Goal: Task Accomplishment & Management: Complete application form

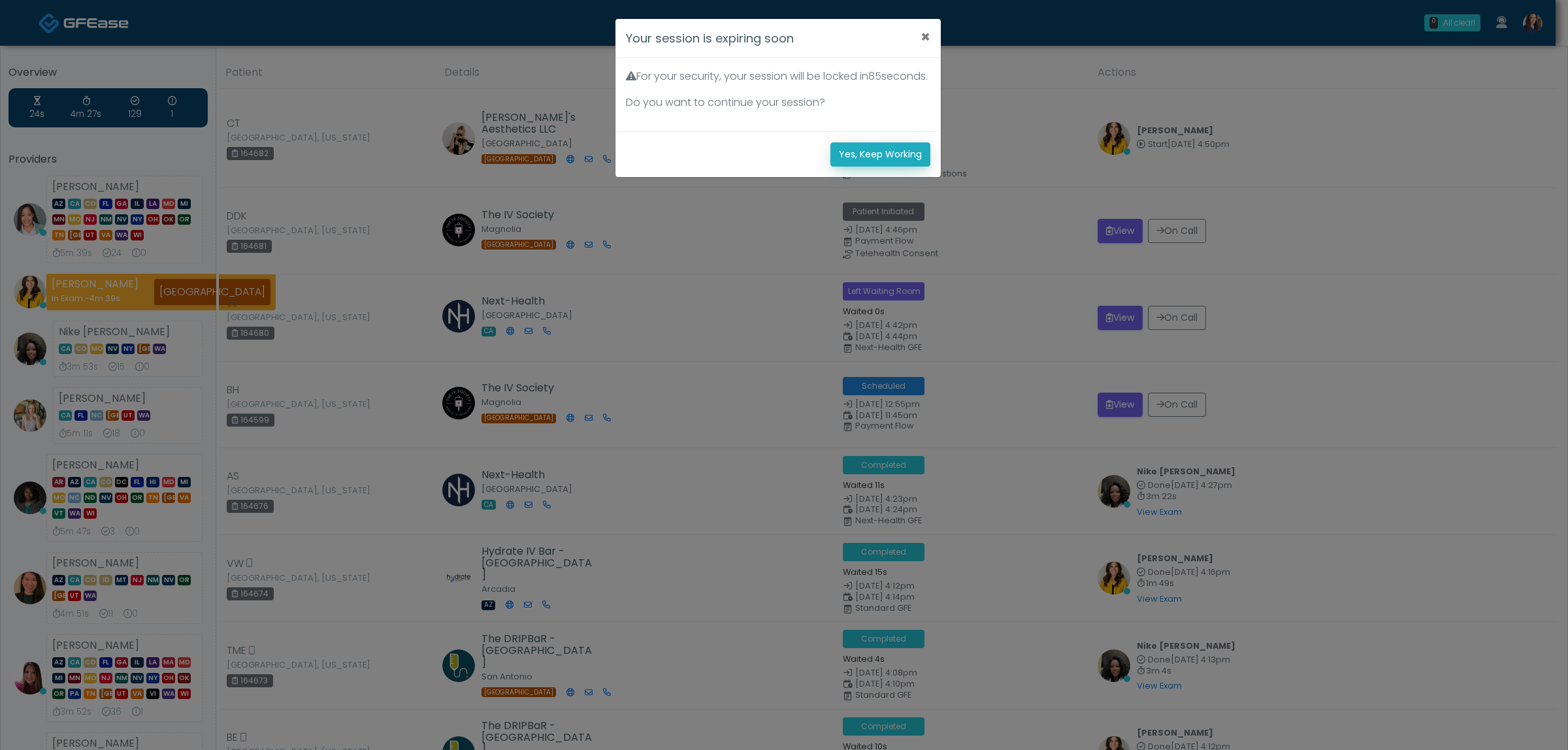
click at [910, 167] on button "Yes, Keep Working" at bounding box center [880, 154] width 100 height 24
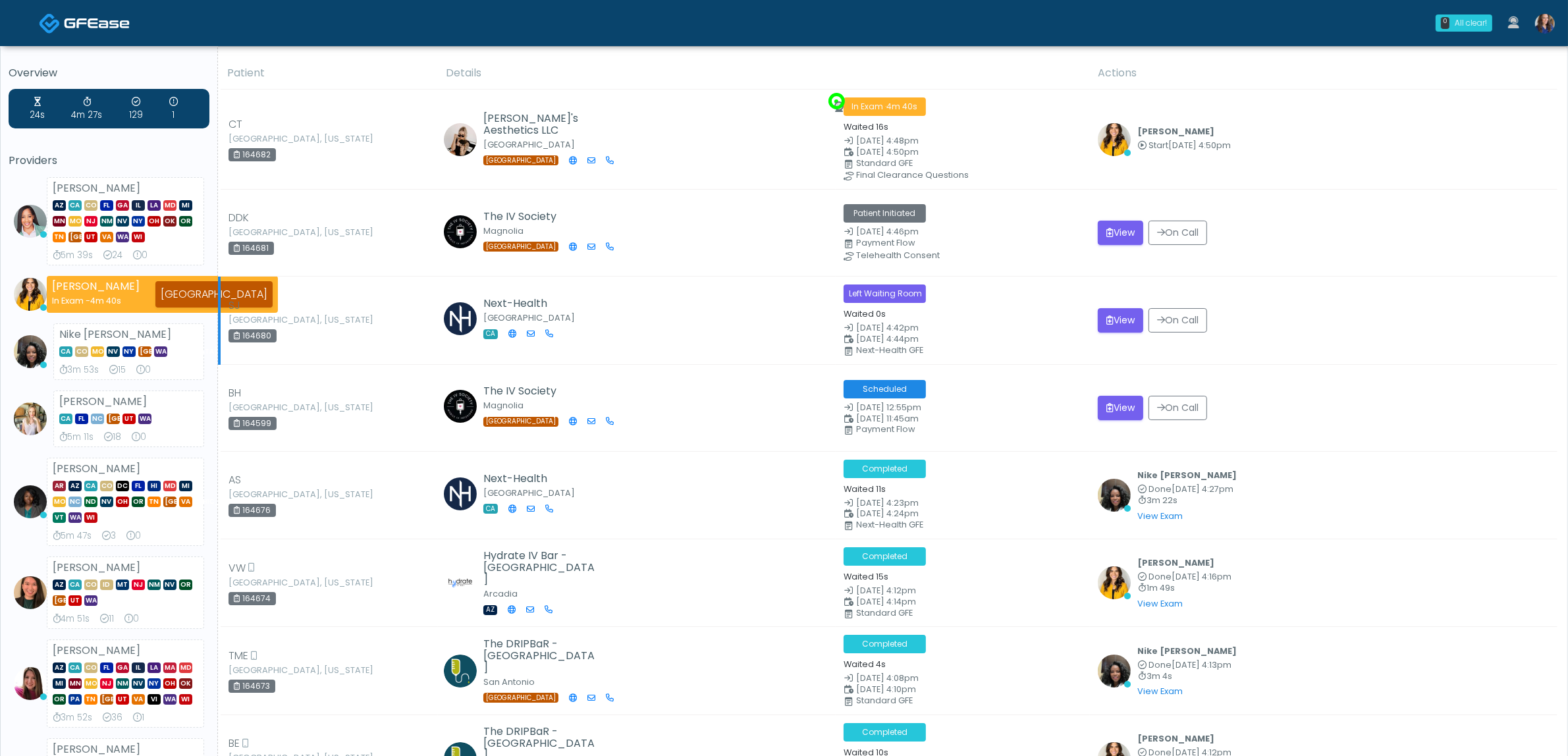
drag, startPoint x: 1520, startPoint y: 312, endPoint x: 1508, endPoint y: 312, distance: 12.0
click at [1508, 312] on div "View On Call" at bounding box center [1324, 320] width 452 height 25
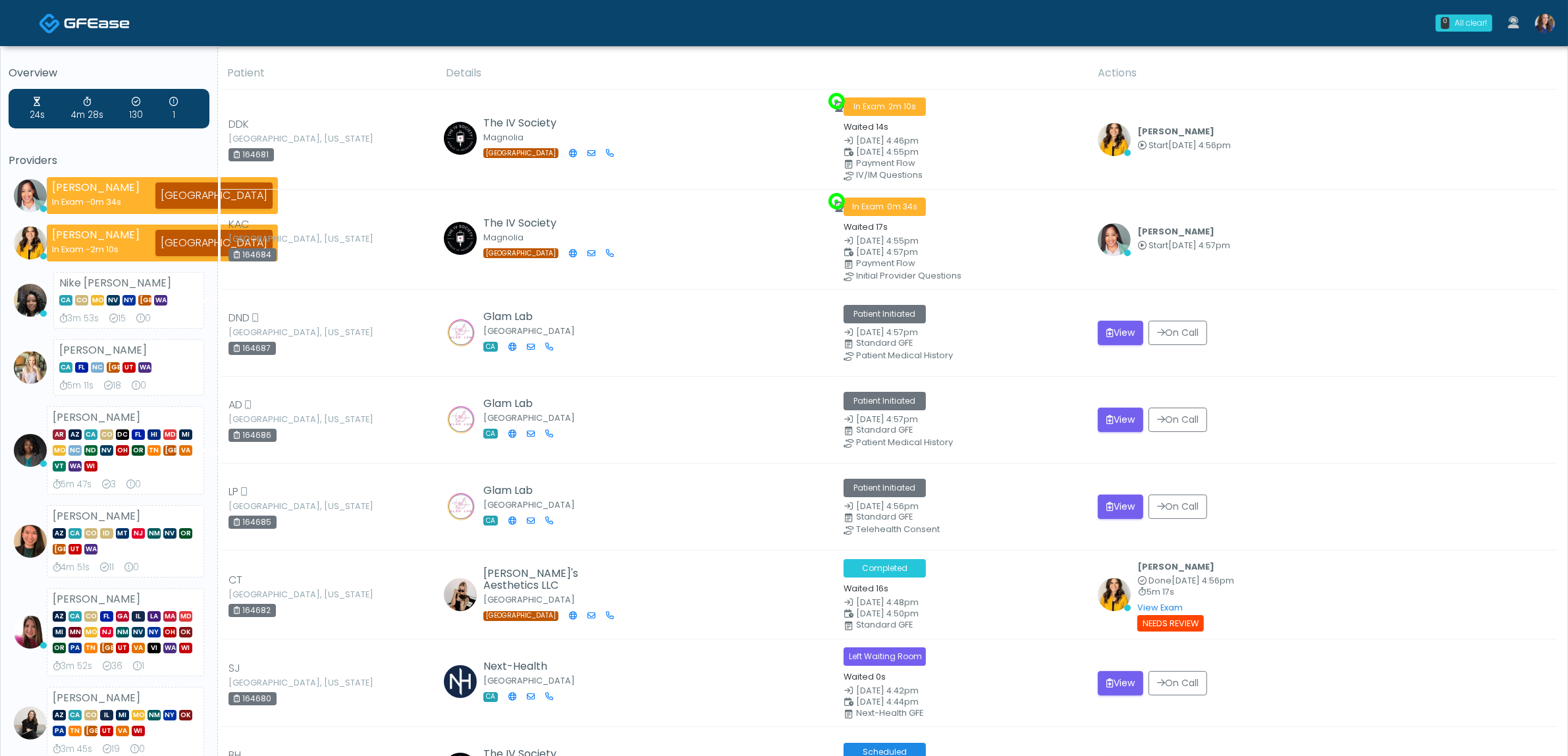
click at [1543, 23] on img at bounding box center [1545, 24] width 19 height 19
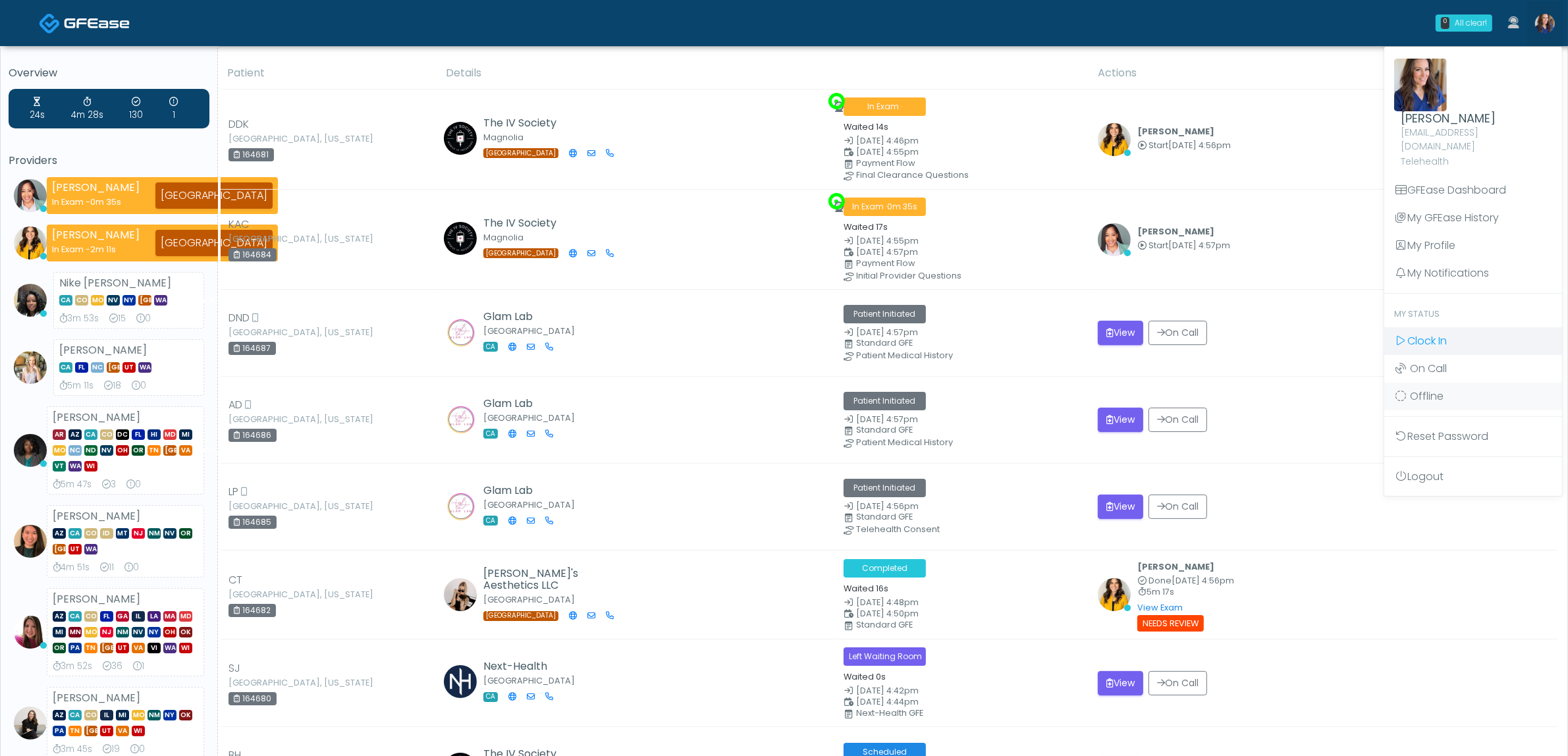
click at [1461, 327] on link "Clock In" at bounding box center [1473, 341] width 178 height 28
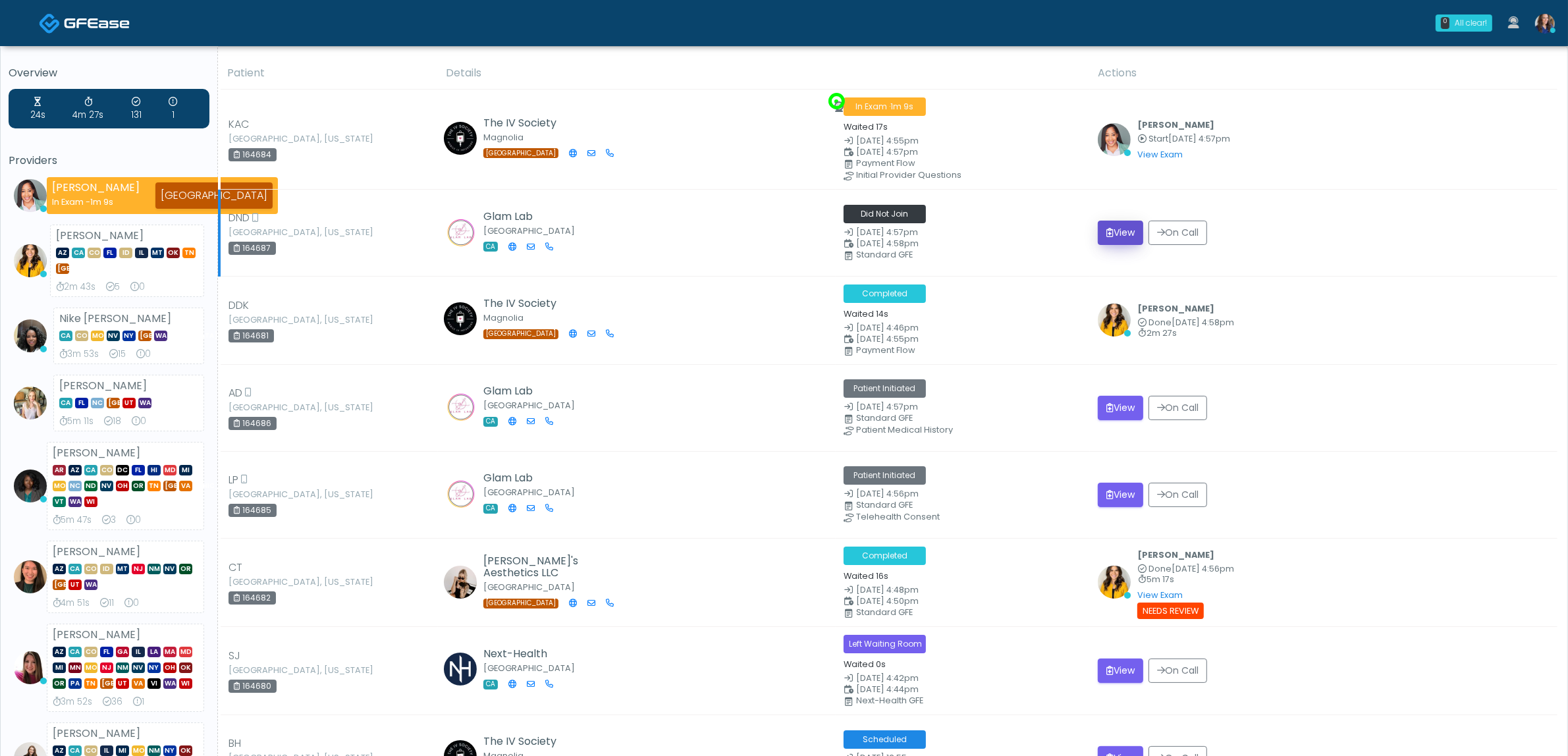
click at [1129, 232] on button "View" at bounding box center [1120, 232] width 46 height 25
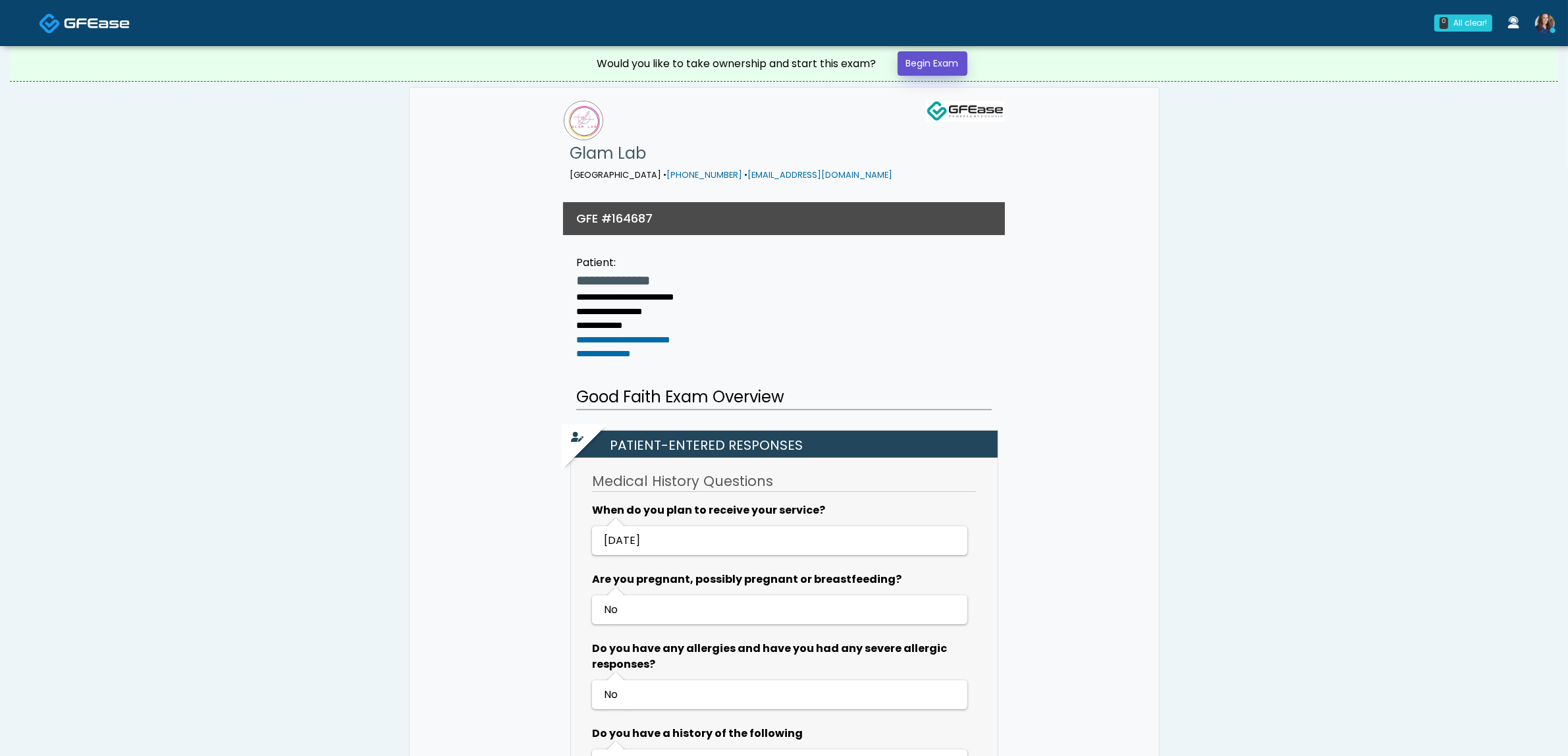
click at [936, 68] on link "Begin Exam" at bounding box center [932, 63] width 70 height 25
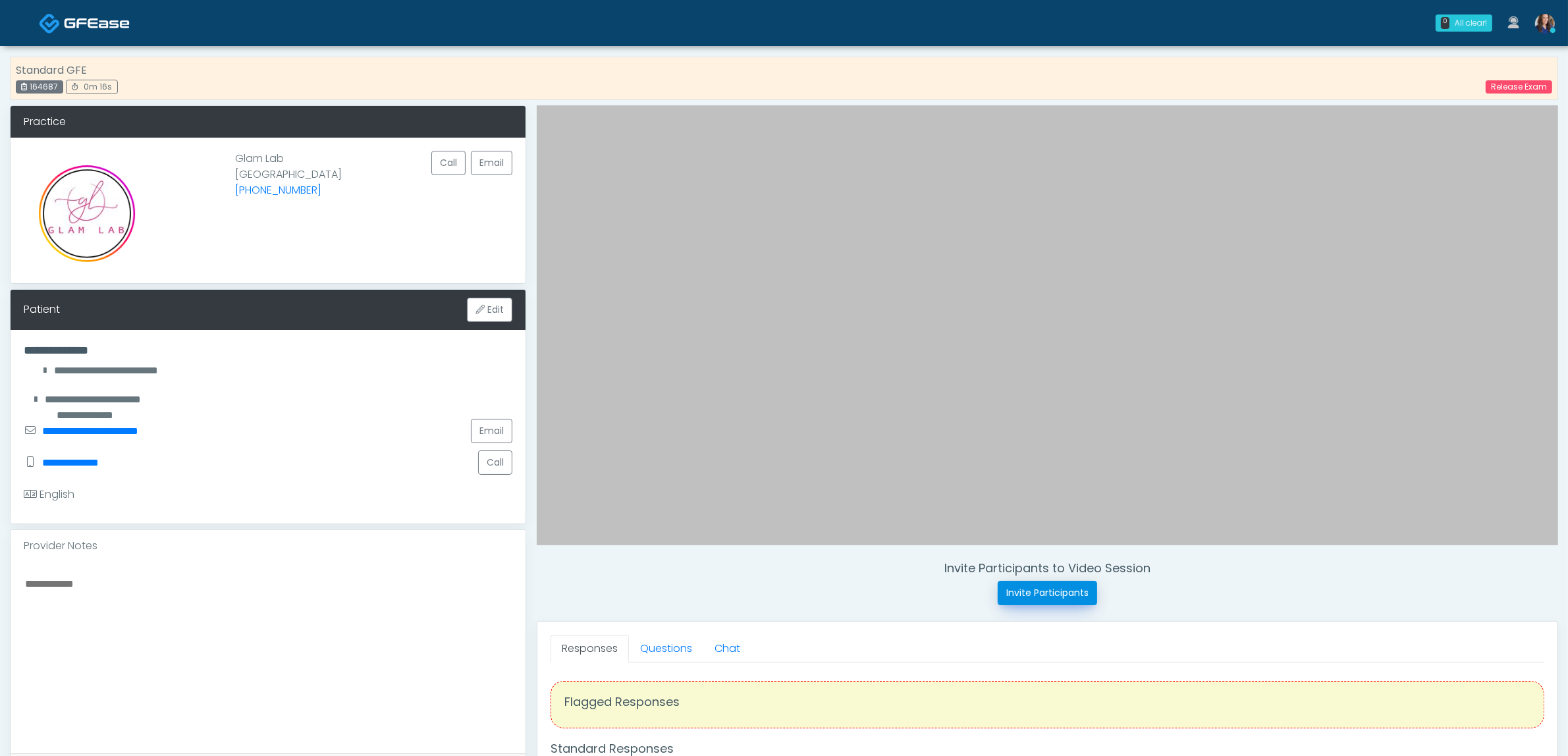
click at [1065, 593] on button "Invite Participants" at bounding box center [1047, 592] width 99 height 25
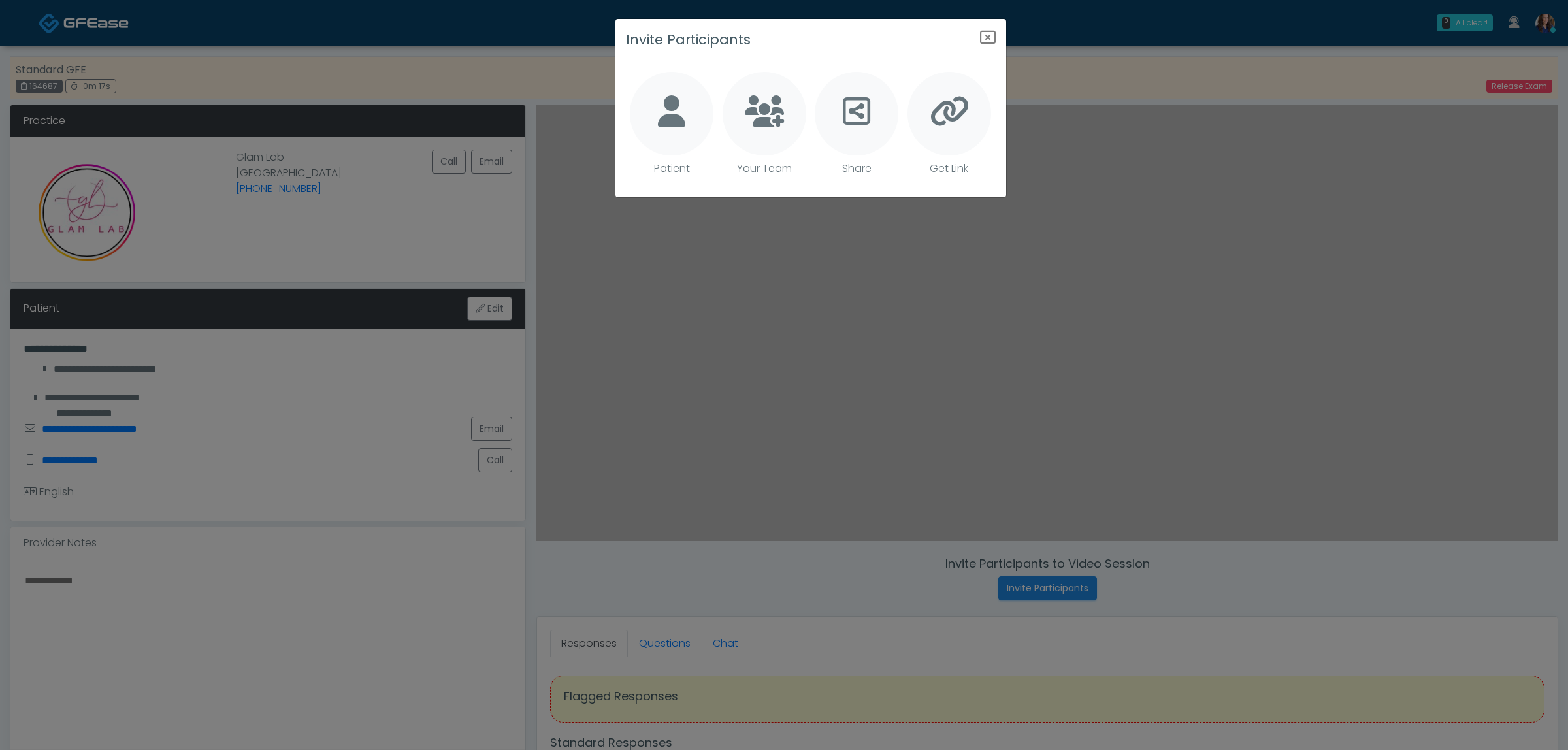
drag, startPoint x: 680, startPoint y: 107, endPoint x: 704, endPoint y: 109, distance: 24.1
click at [681, 107] on icon at bounding box center [671, 111] width 27 height 31
type textarea "**********"
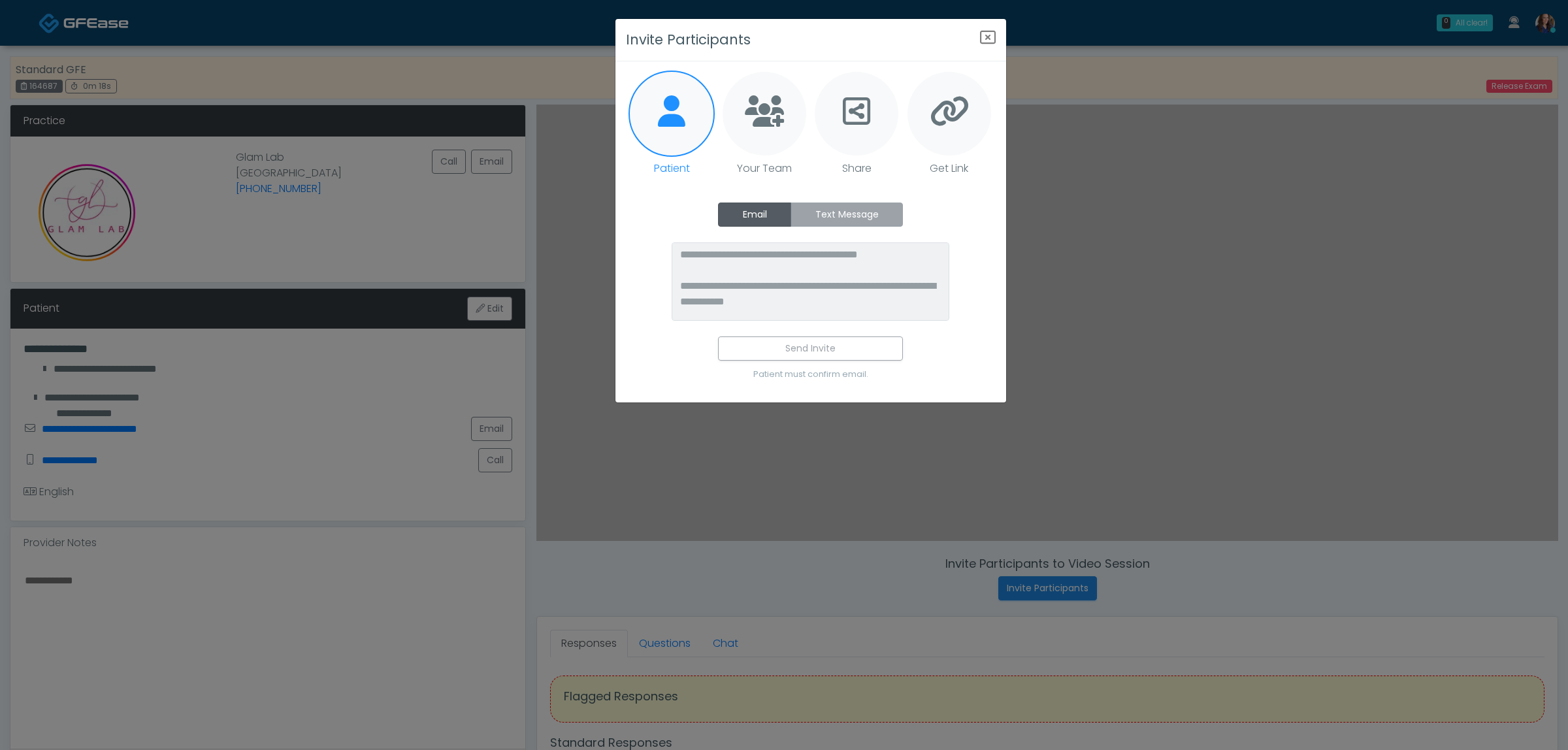
click at [821, 208] on label "Text Message" at bounding box center [847, 214] width 113 height 24
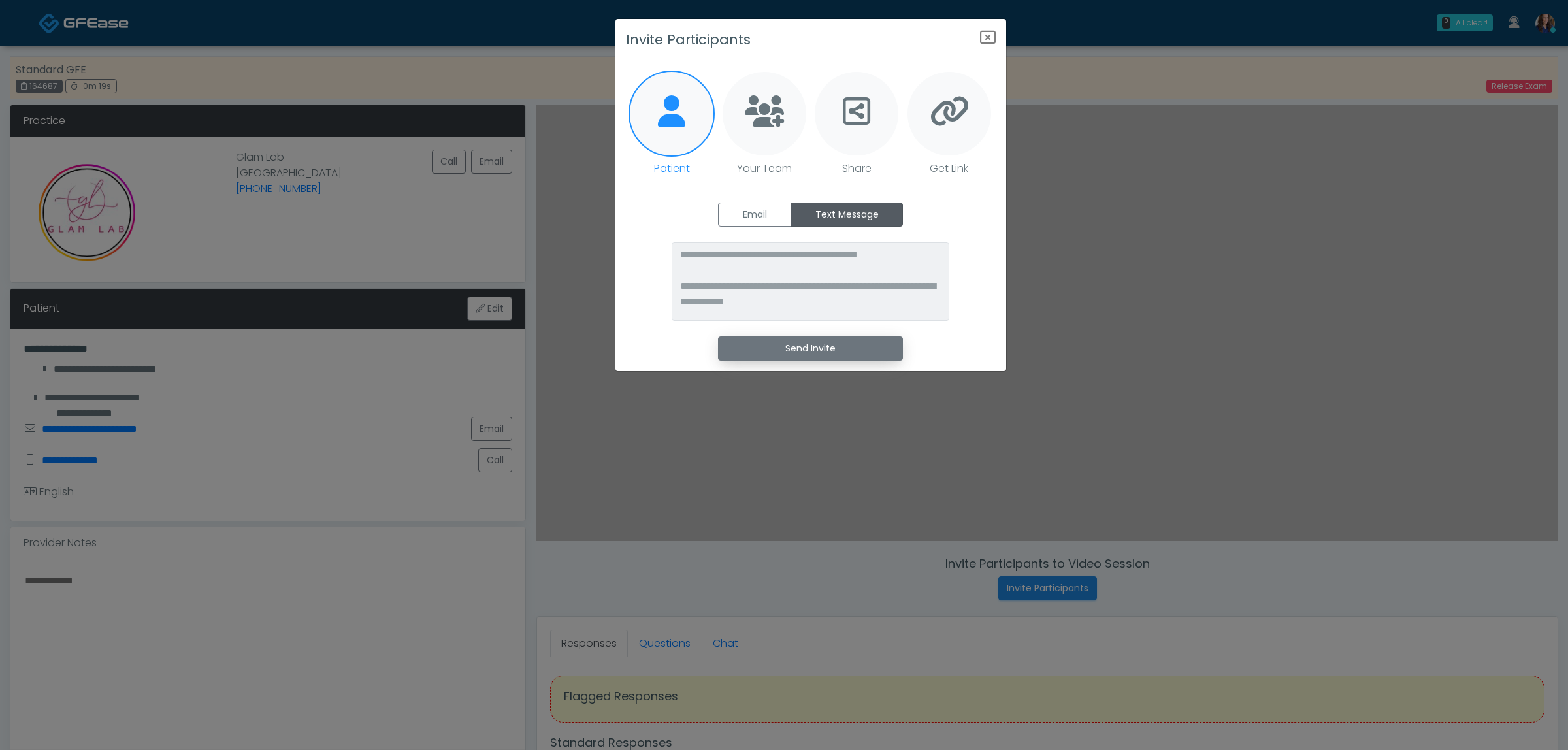
click at [801, 342] on button "Send Invite" at bounding box center [810, 348] width 185 height 24
click at [990, 33] on icon "Close" at bounding box center [988, 37] width 16 height 16
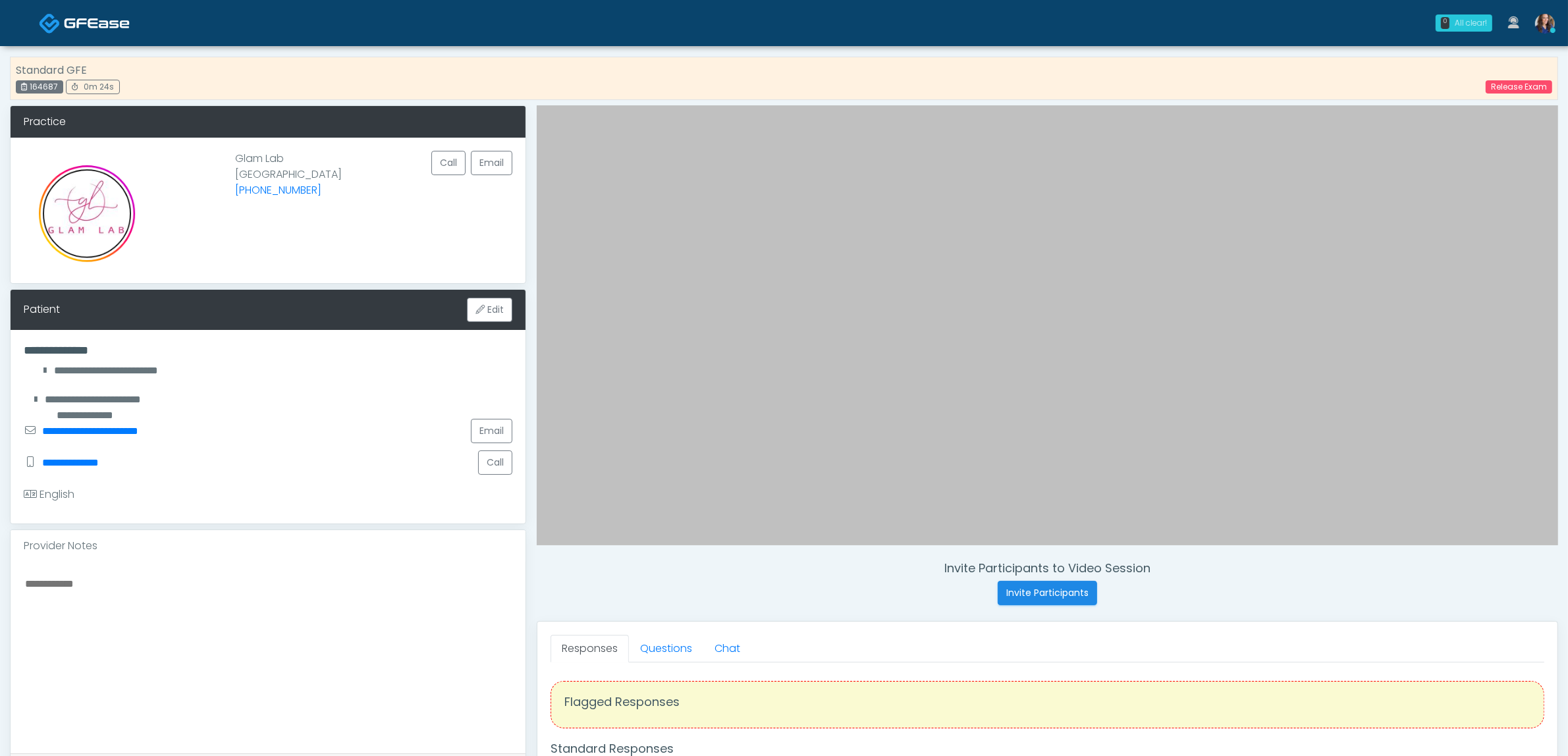
click at [1471, 27] on div "All clear!" at bounding box center [1471, 23] width 32 height 12
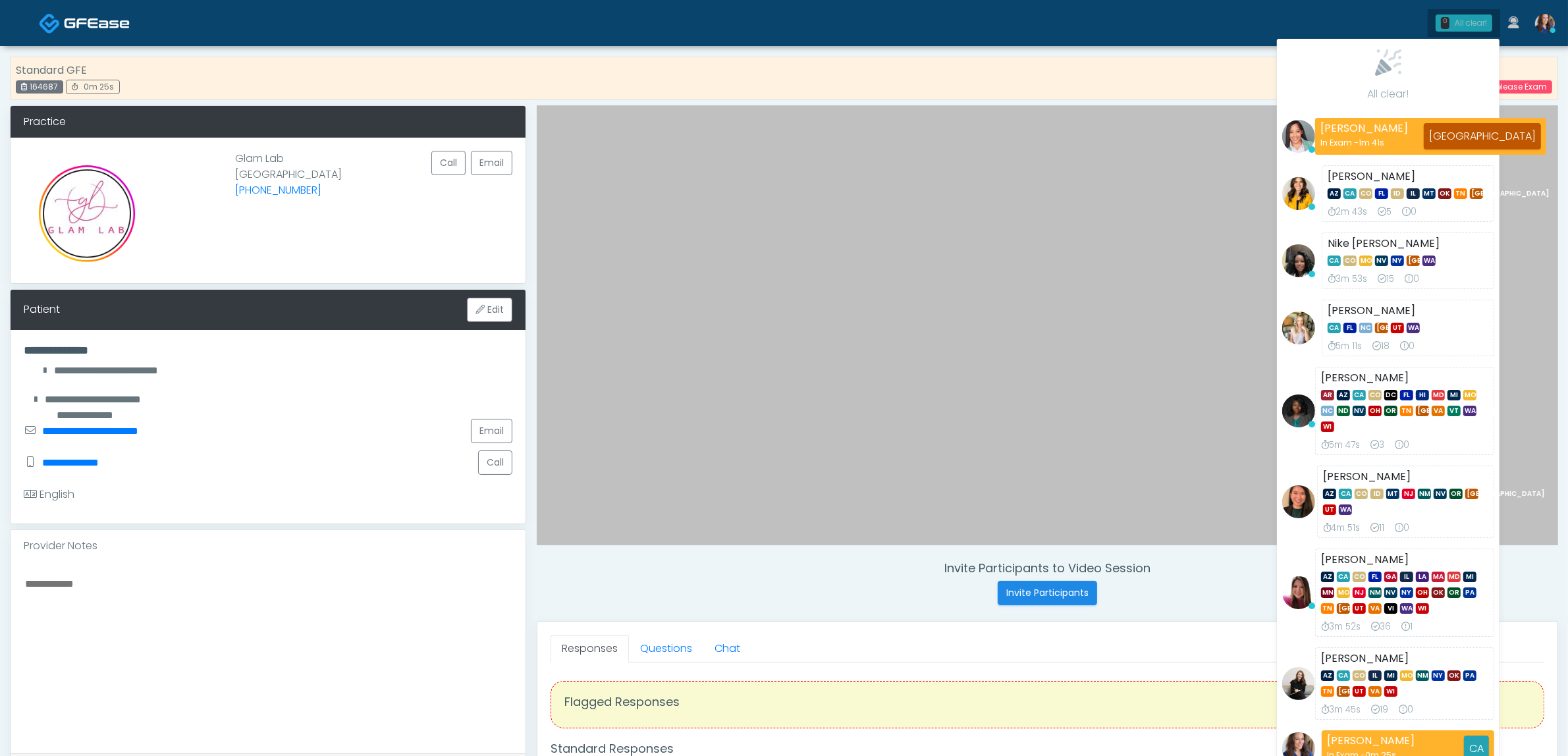
click at [1473, 27] on div "All clear!" at bounding box center [1471, 23] width 32 height 12
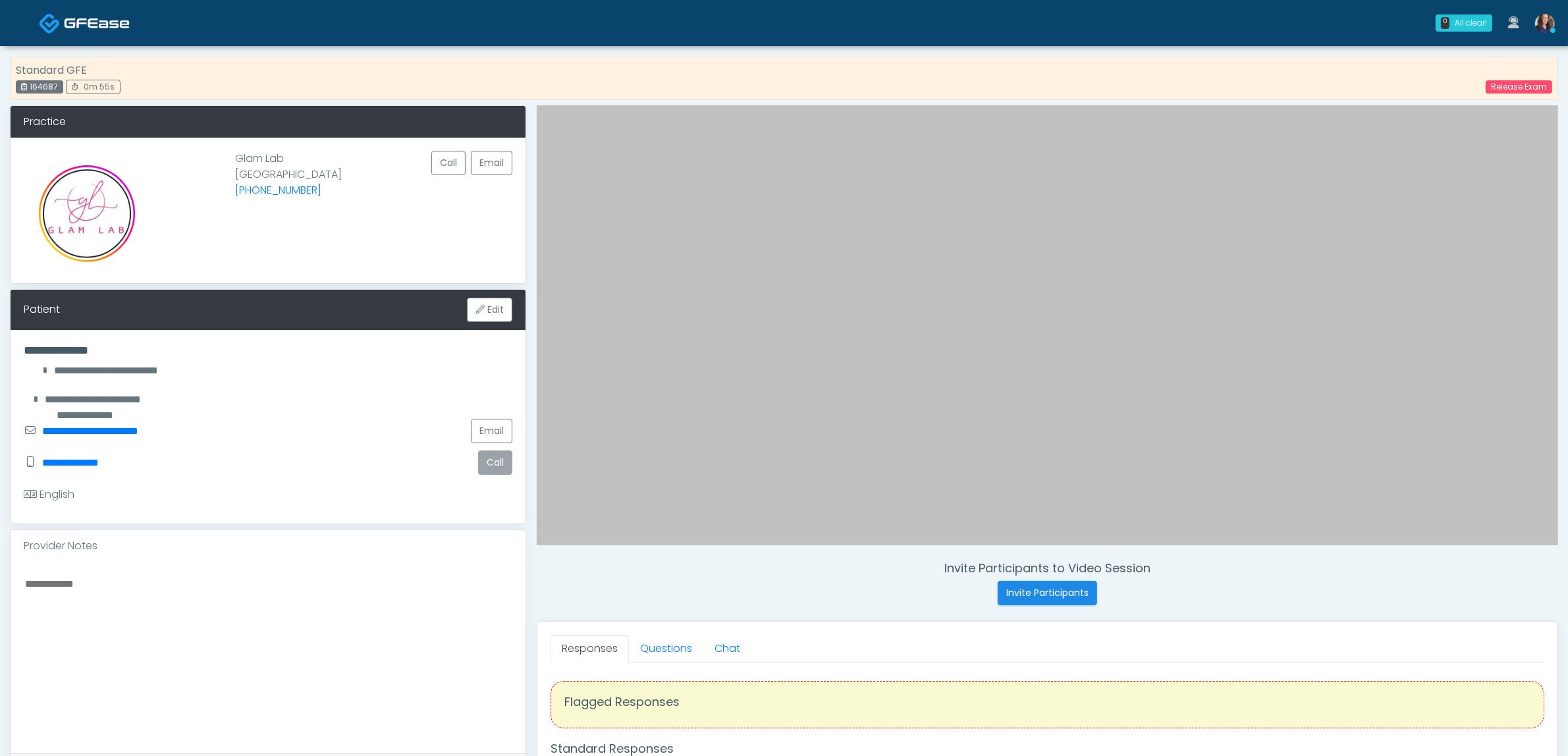
click at [494, 459] on button "Call" at bounding box center [496, 462] width 34 height 25
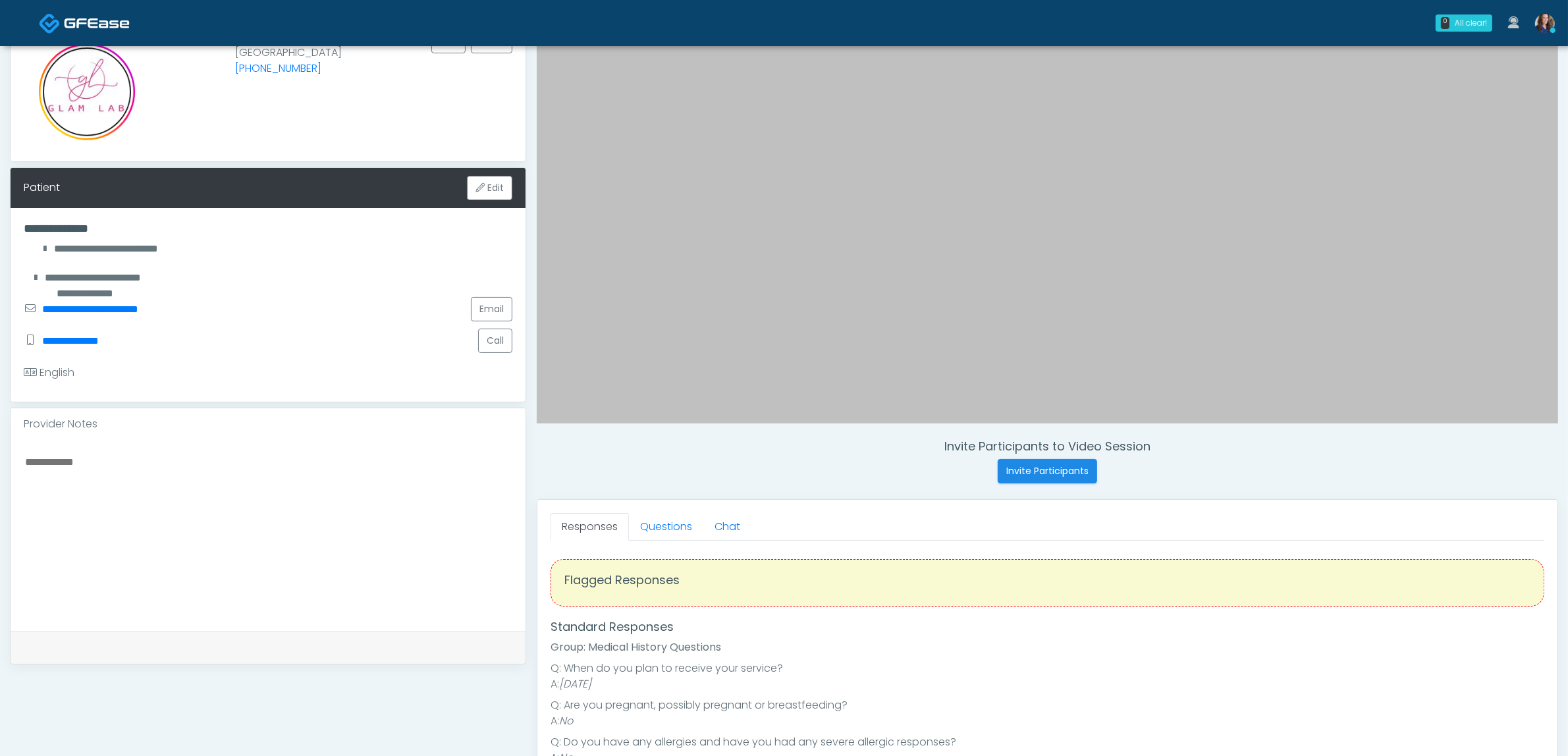
scroll to position [164, 0]
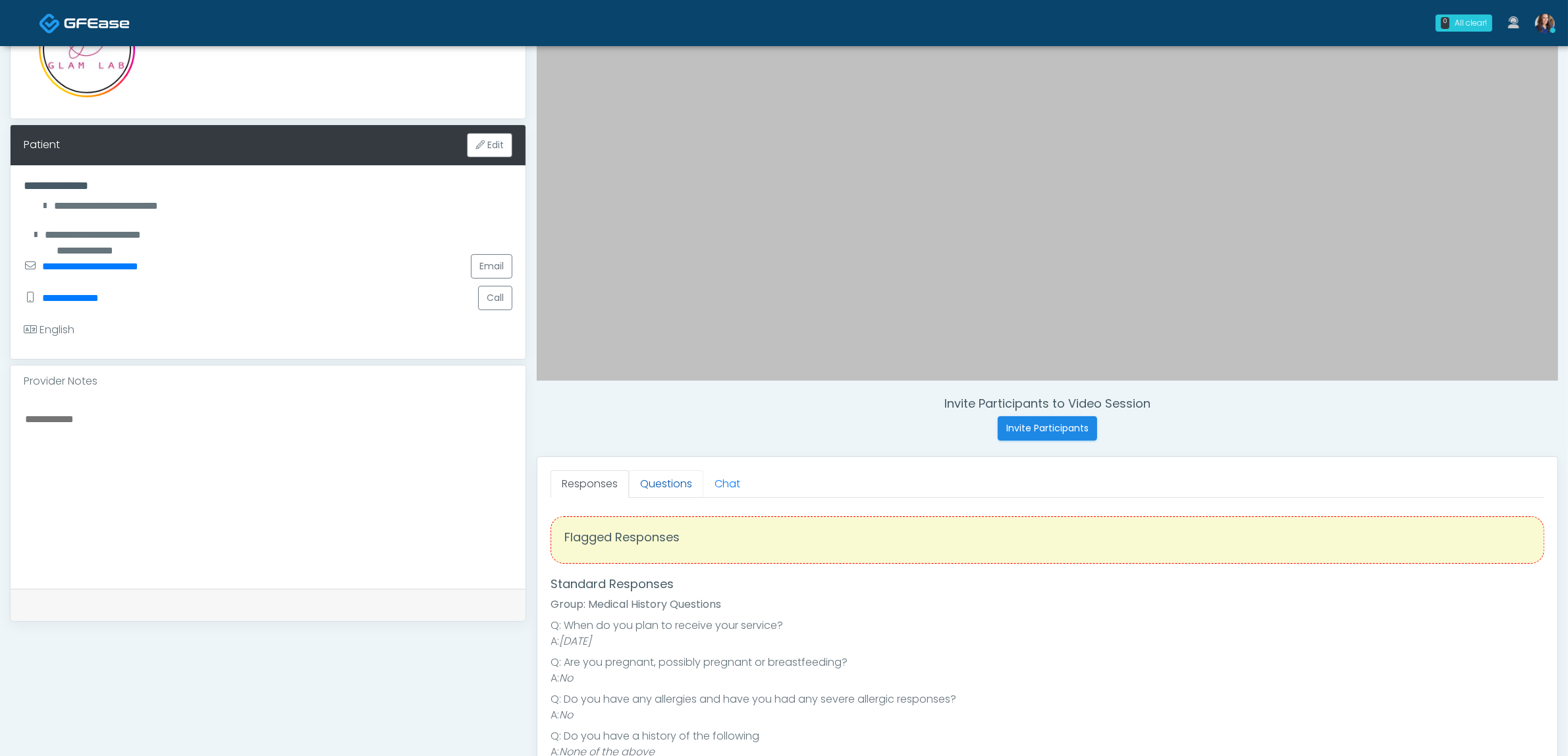
click at [659, 484] on link "Questions" at bounding box center [667, 483] width 75 height 28
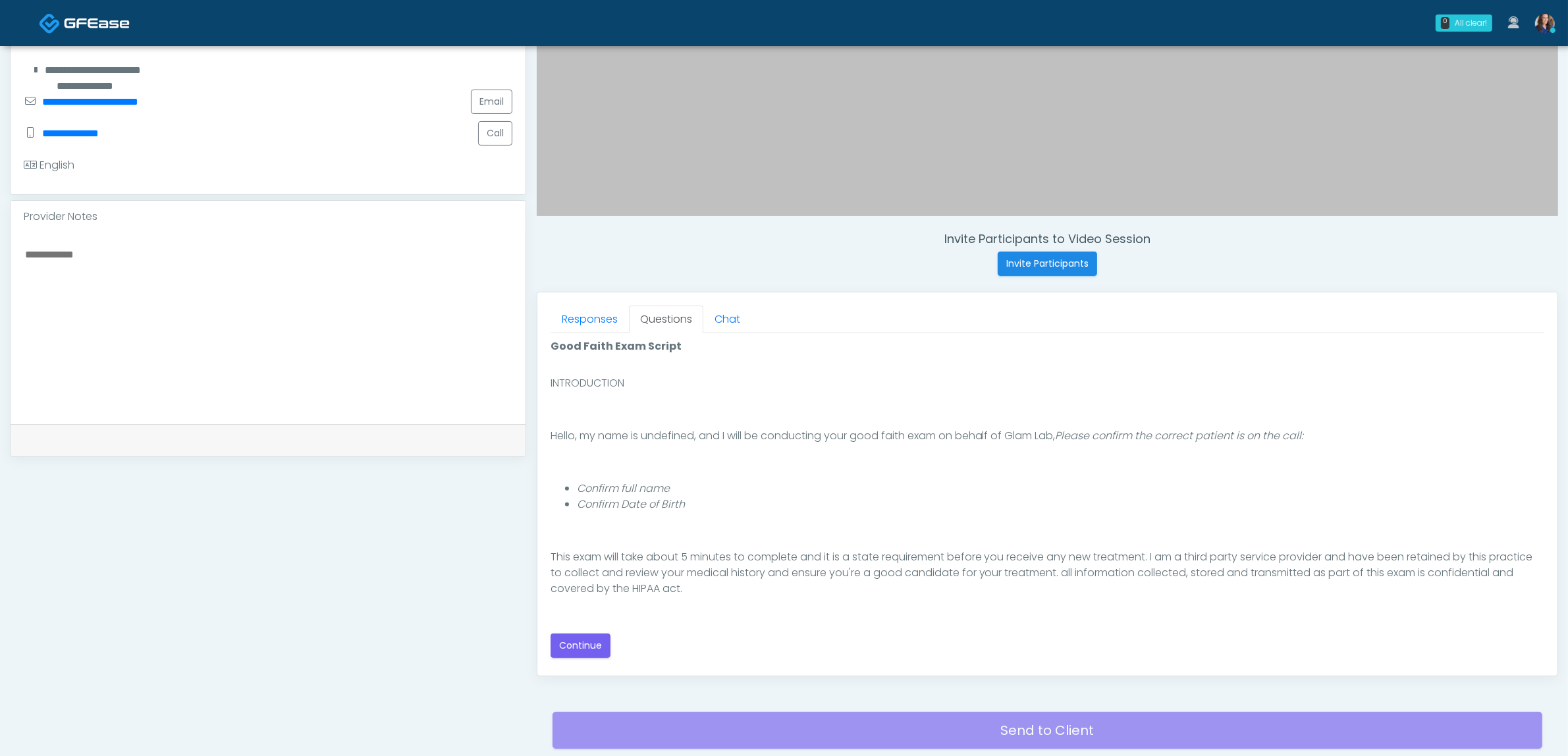
scroll to position [82, 0]
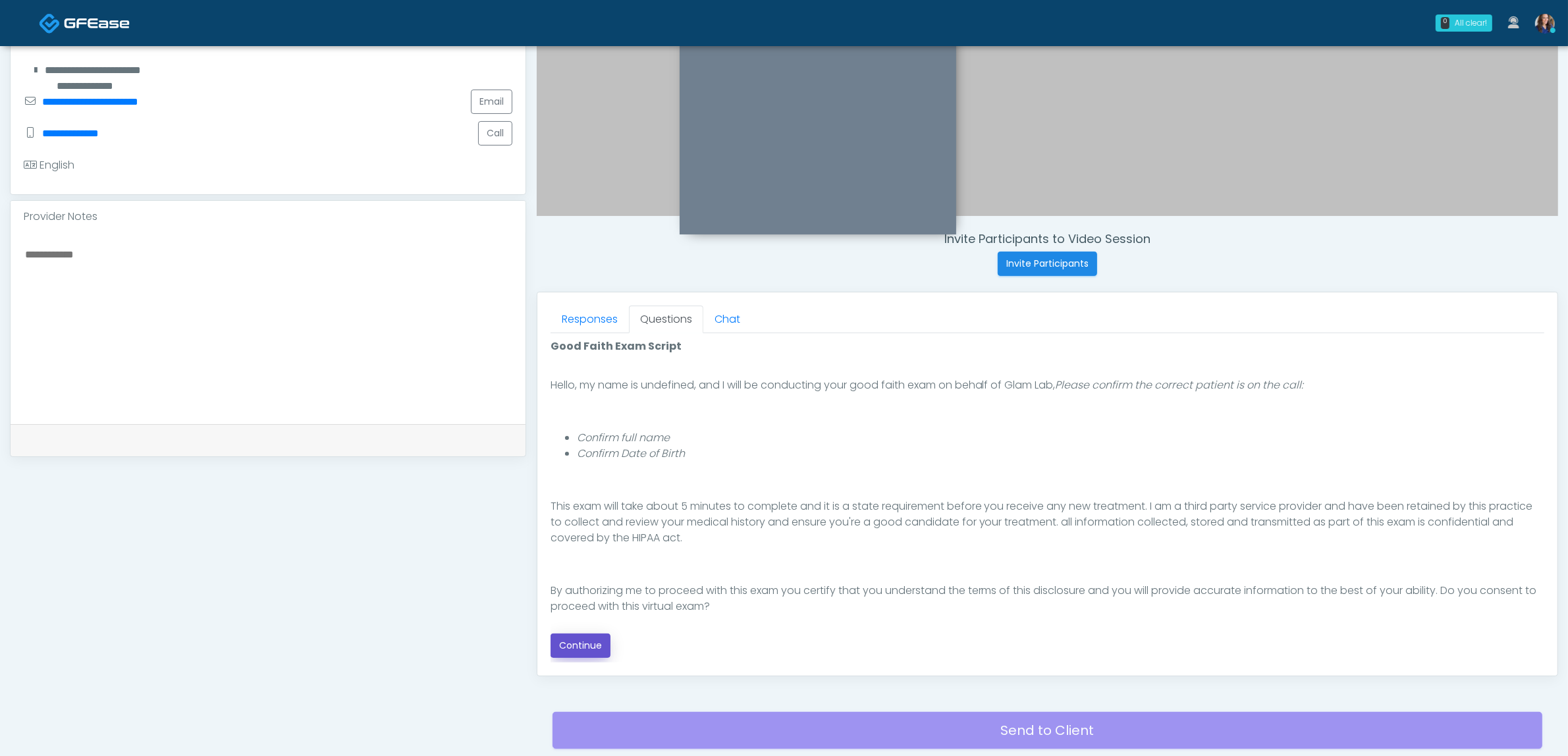
drag, startPoint x: 593, startPoint y: 646, endPoint x: 660, endPoint y: 633, distance: 68.2
click at [595, 646] on button "Continue" at bounding box center [581, 645] width 60 height 25
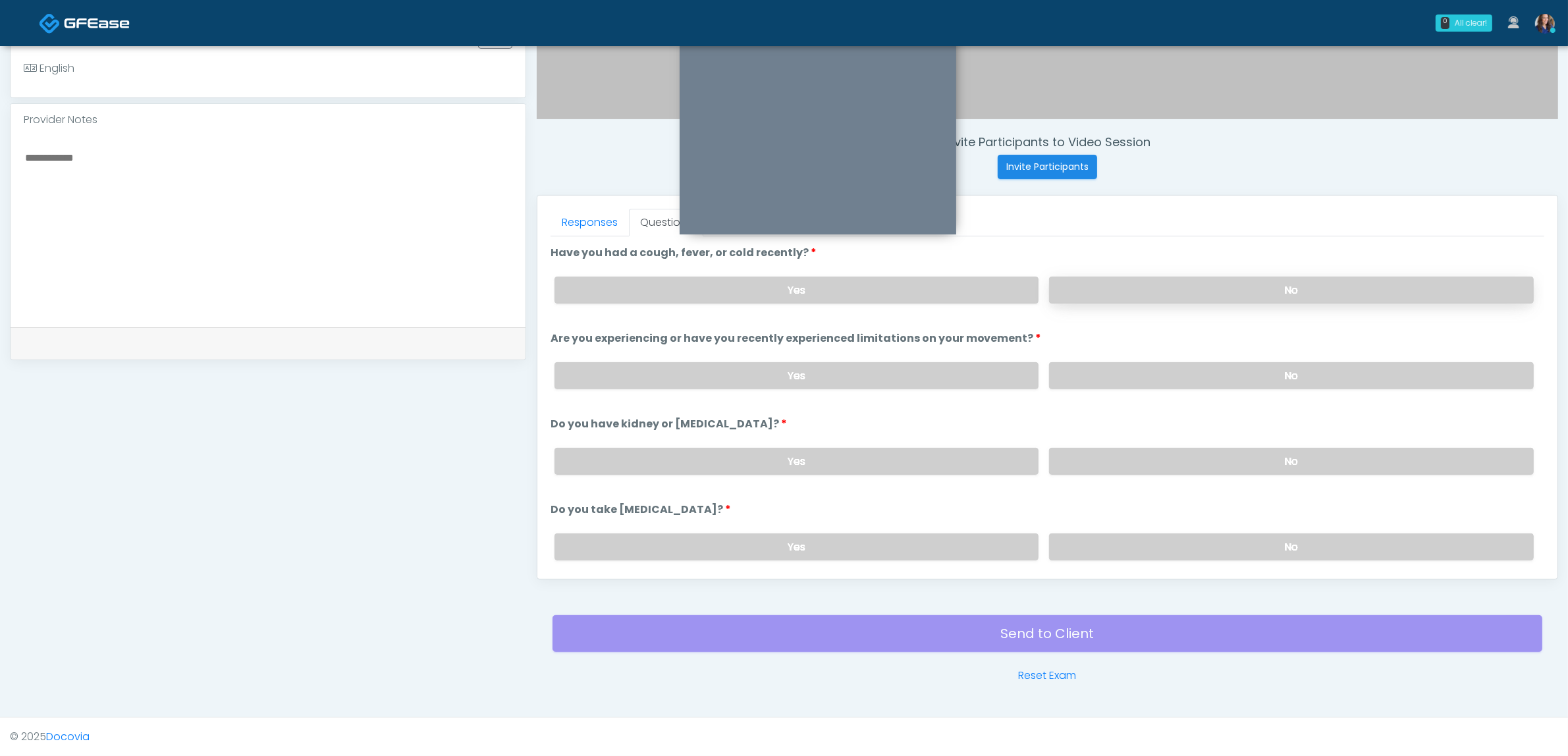
click at [1163, 288] on label "No" at bounding box center [1291, 290] width 485 height 27
drag, startPoint x: 1153, startPoint y: 369, endPoint x: 1149, endPoint y: 416, distance: 47.2
click at [1153, 373] on label "No" at bounding box center [1291, 376] width 485 height 27
click at [1147, 452] on label "No" at bounding box center [1291, 461] width 485 height 27
click at [1135, 545] on label "No" at bounding box center [1291, 547] width 485 height 27
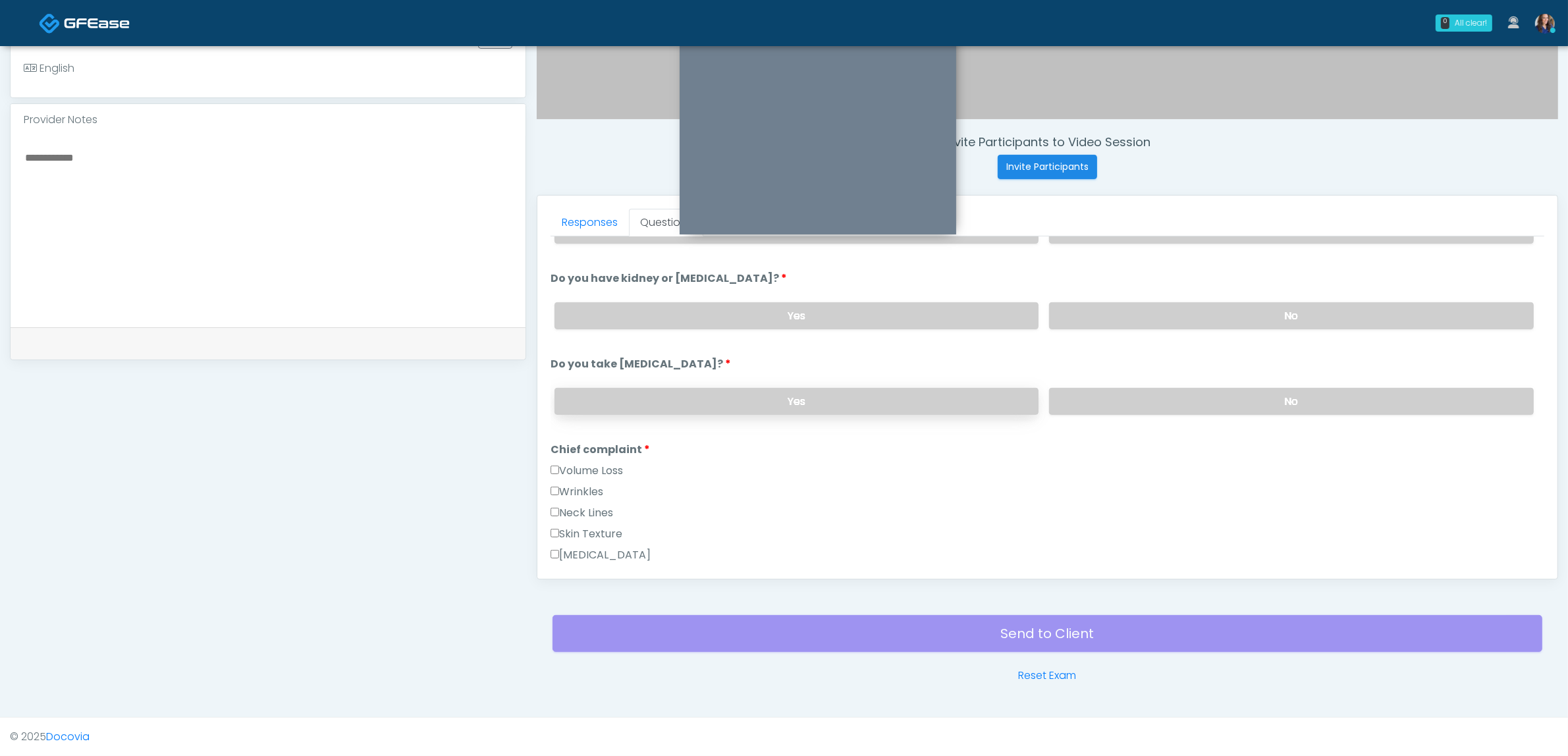
scroll to position [164, 0]
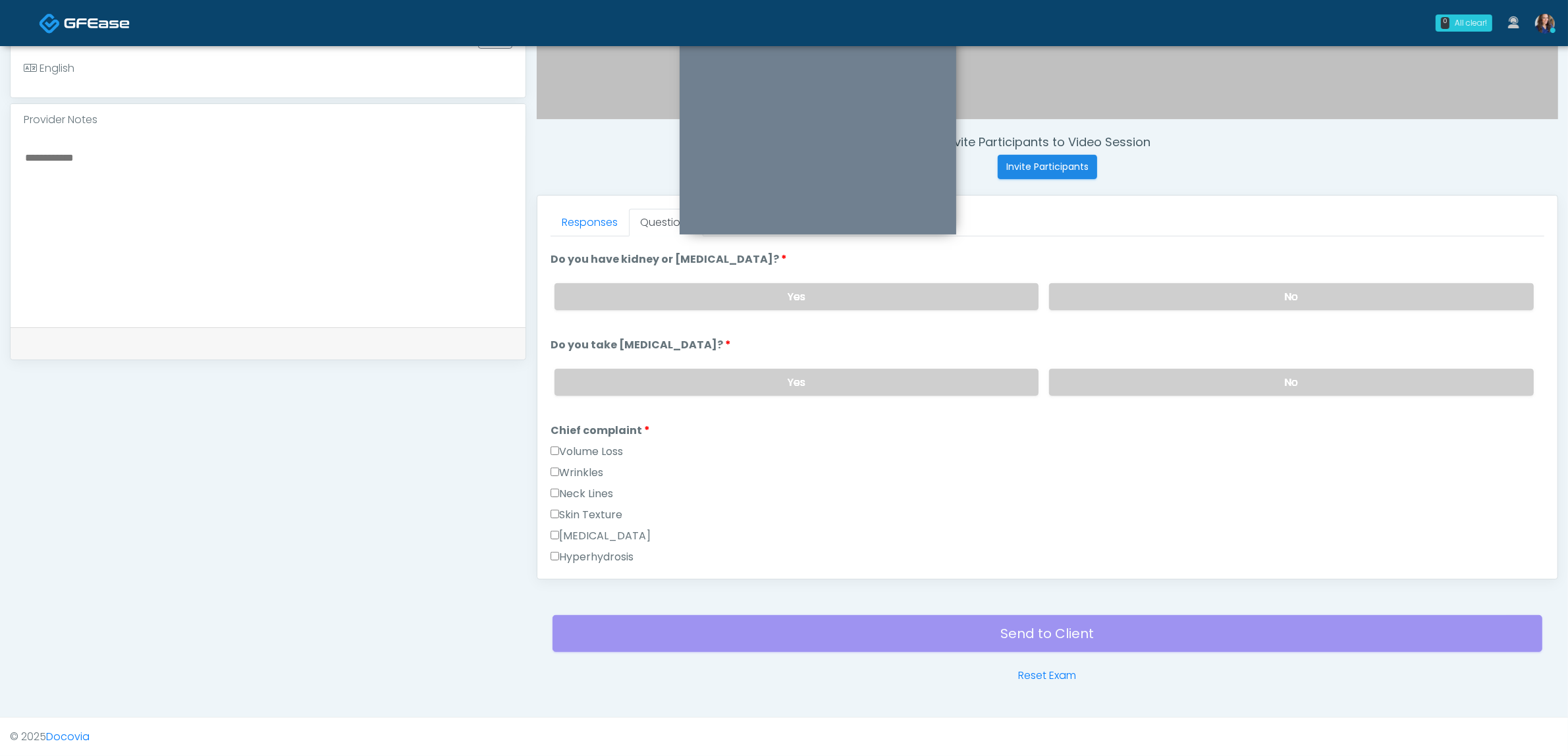
click at [578, 465] on label "Wrinkles" at bounding box center [577, 472] width 53 height 16
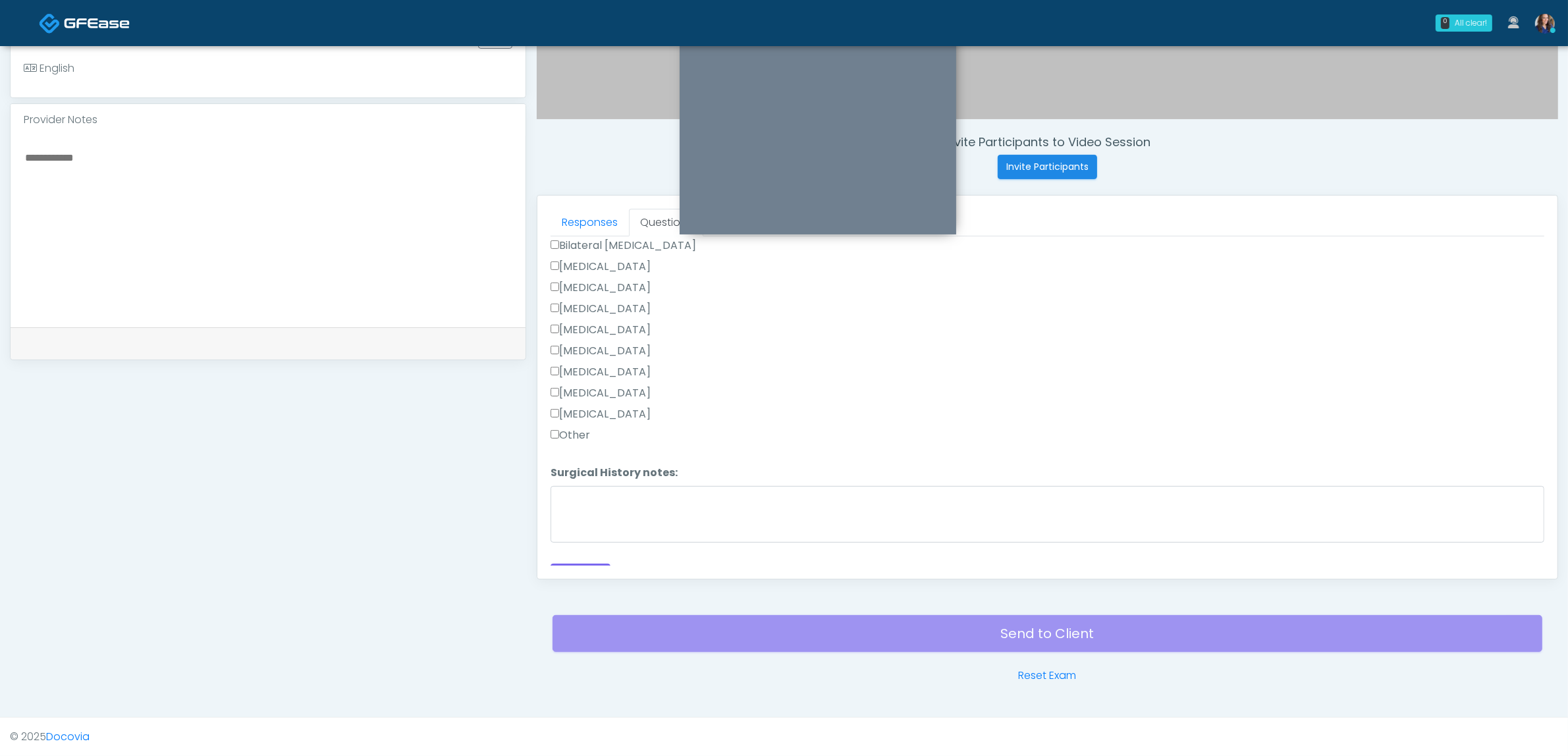
scroll to position [740, 0]
click at [617, 447] on label "[MEDICAL_DATA]" at bounding box center [601, 454] width 100 height 16
click at [651, 508] on textarea "Surgical History notes:" at bounding box center [1048, 514] width 994 height 57
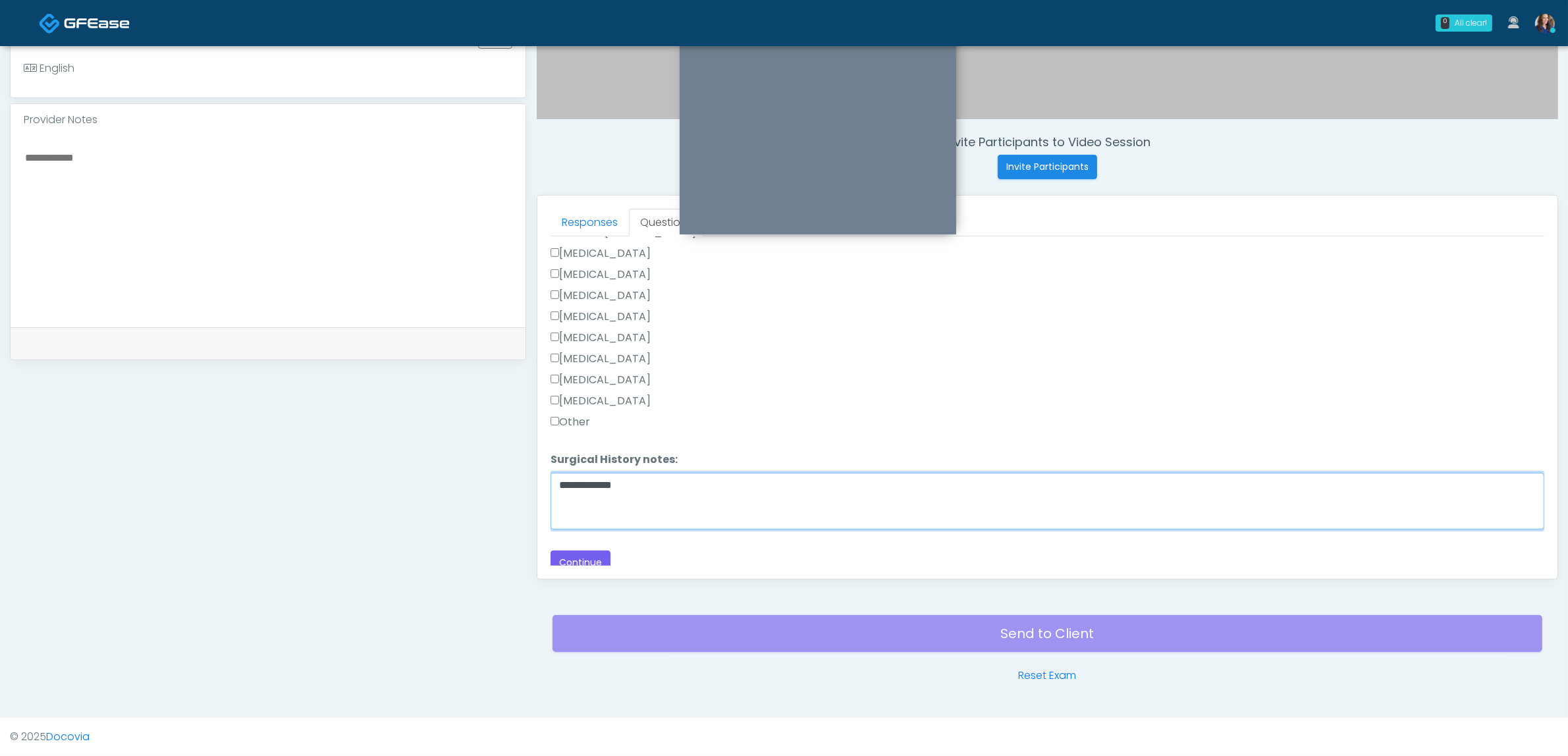
scroll to position [840, 0]
type textarea "**********"
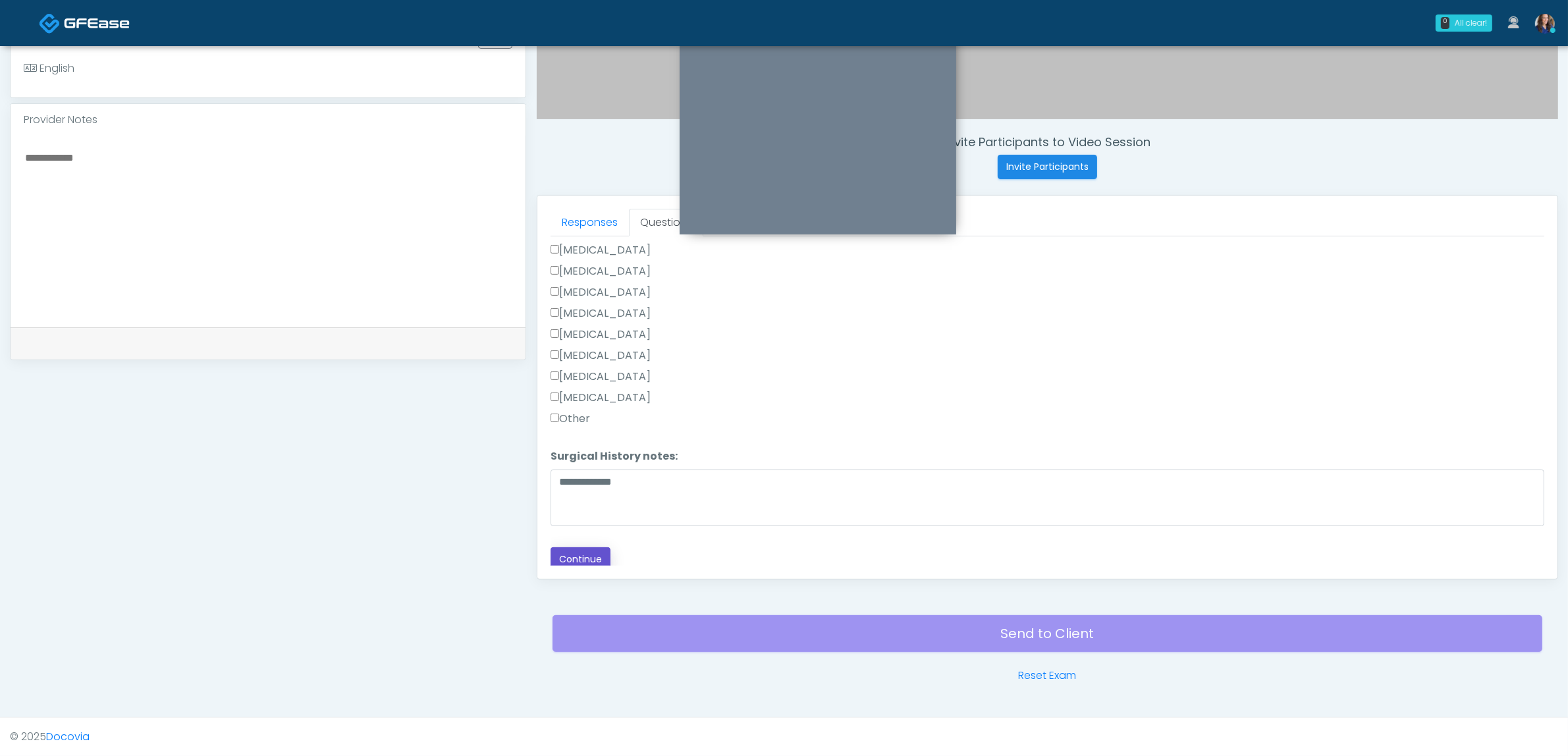
click at [602, 553] on button "Continue" at bounding box center [581, 559] width 60 height 25
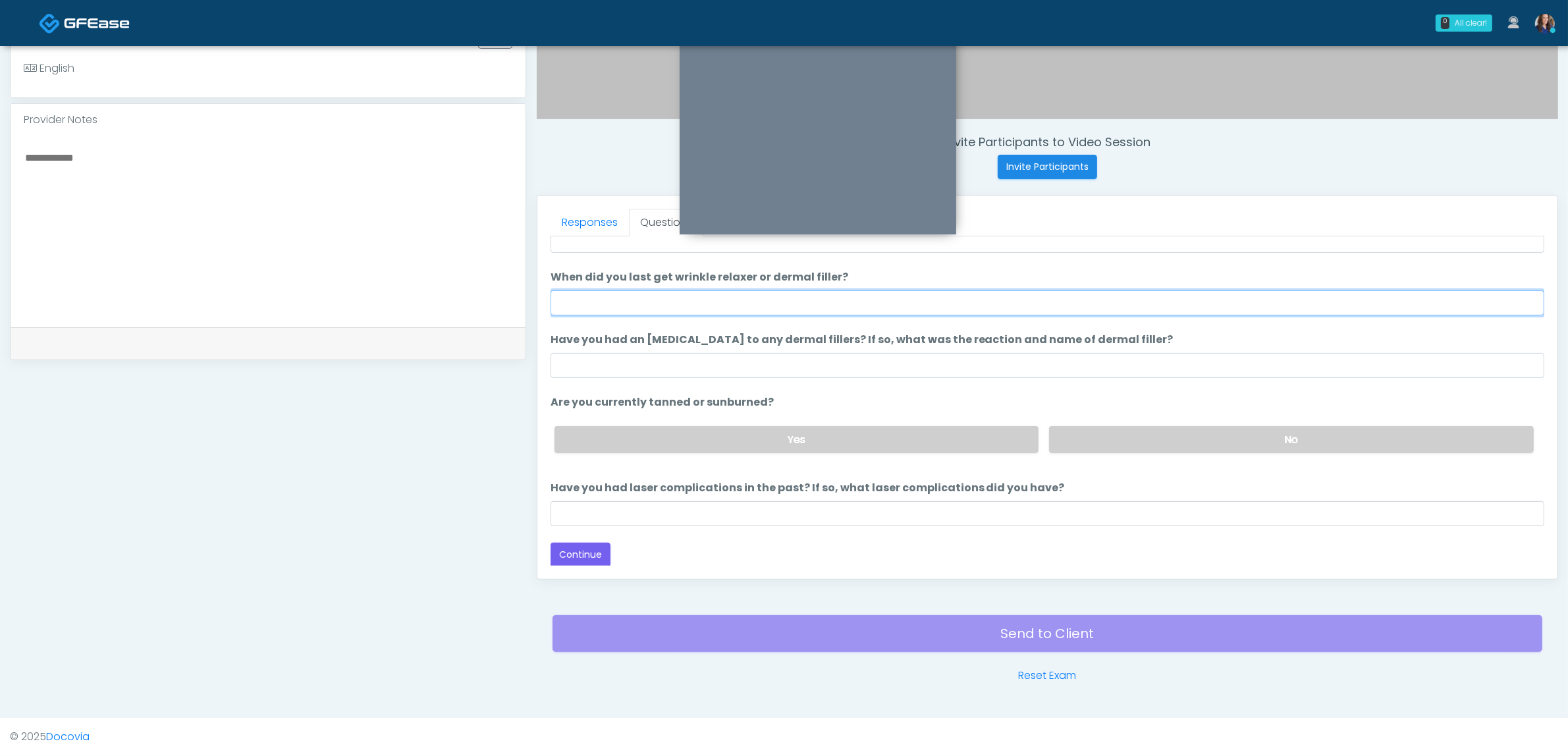
click at [722, 300] on input "When did you last get wrinkle relaxer or dermal filler?" at bounding box center [1048, 303] width 994 height 25
type input "**********"
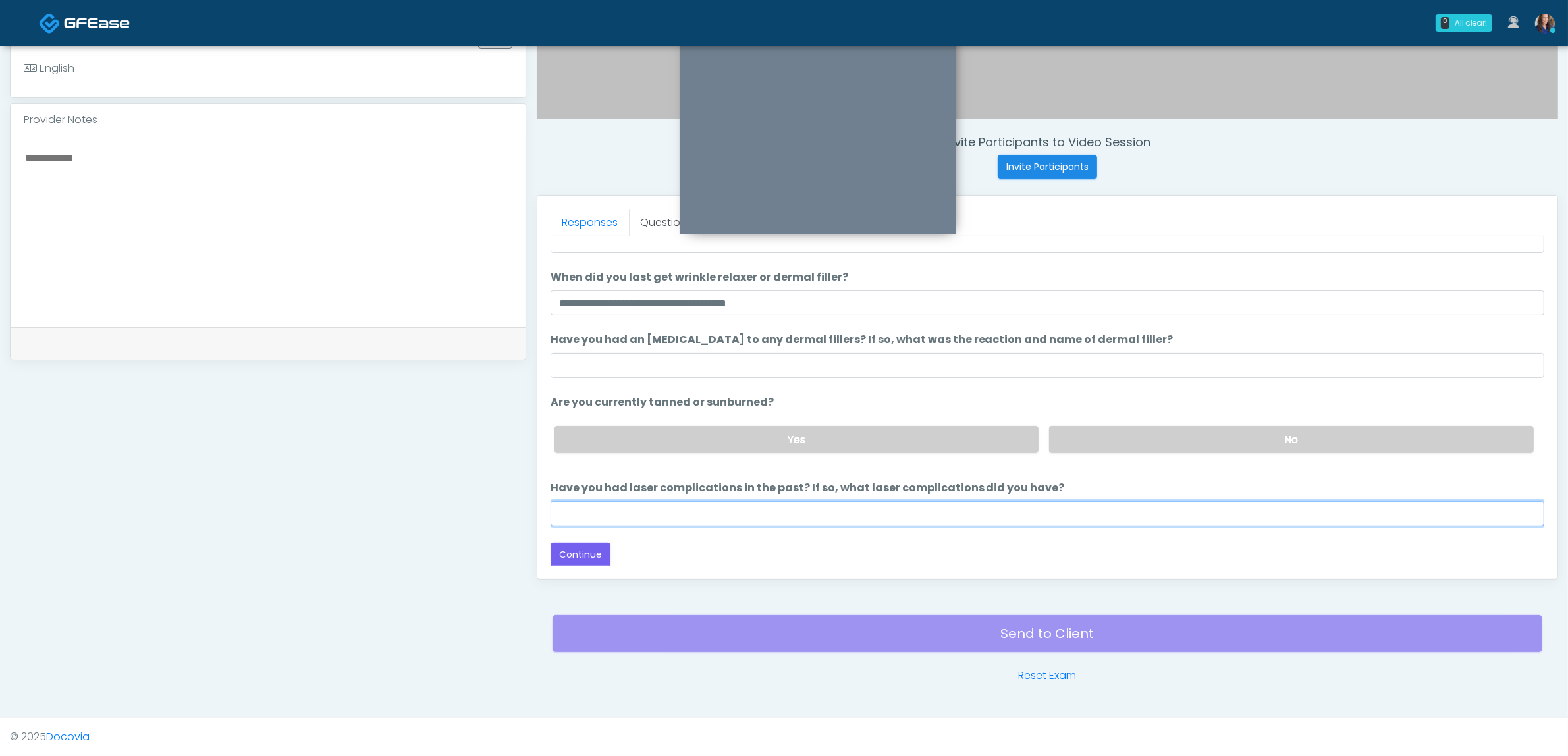
click at [663, 507] on input "Have you had laser complications in the past? If so, what laser complications d…" at bounding box center [1048, 513] width 994 height 25
type input "**"
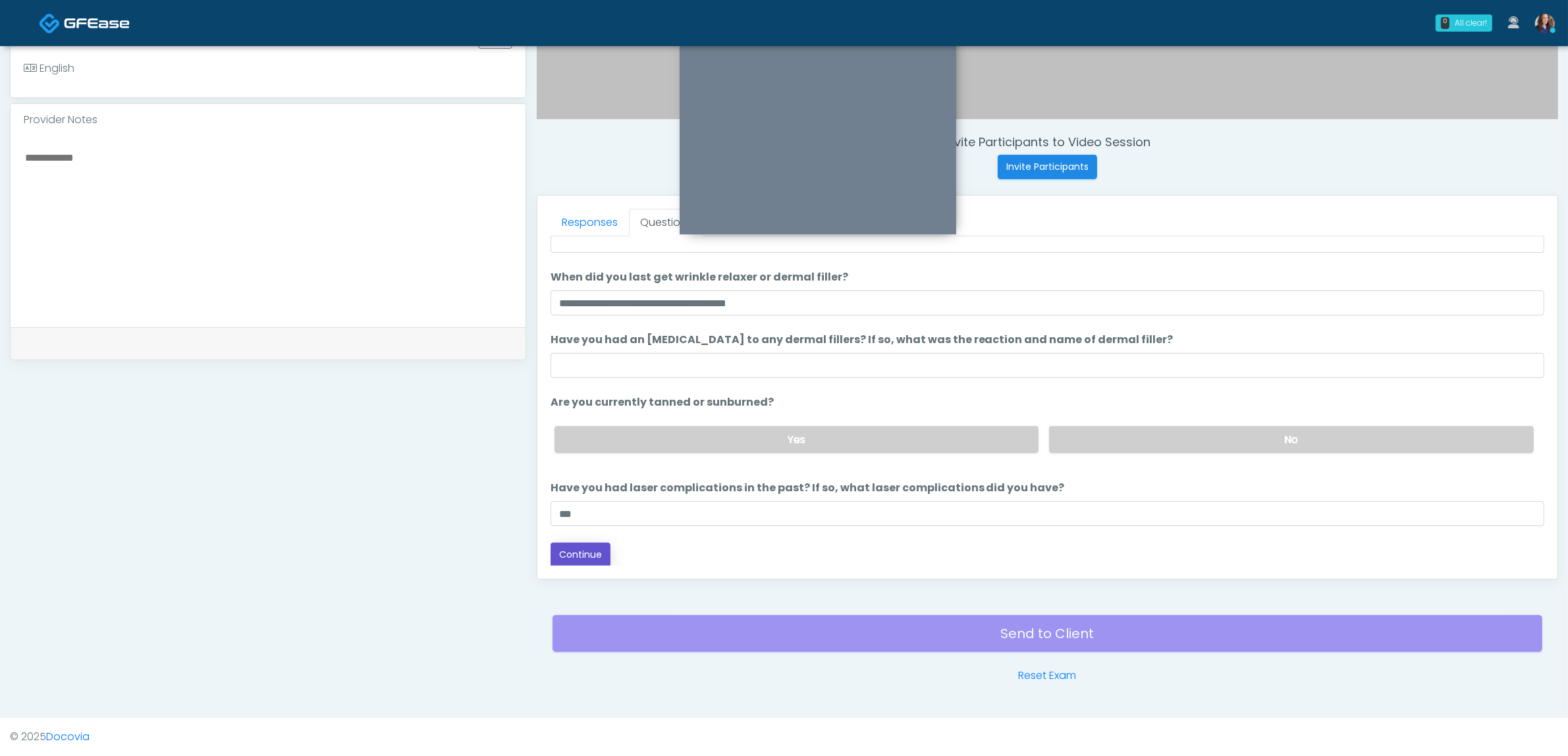
click at [590, 545] on button "Continue" at bounding box center [581, 554] width 60 height 25
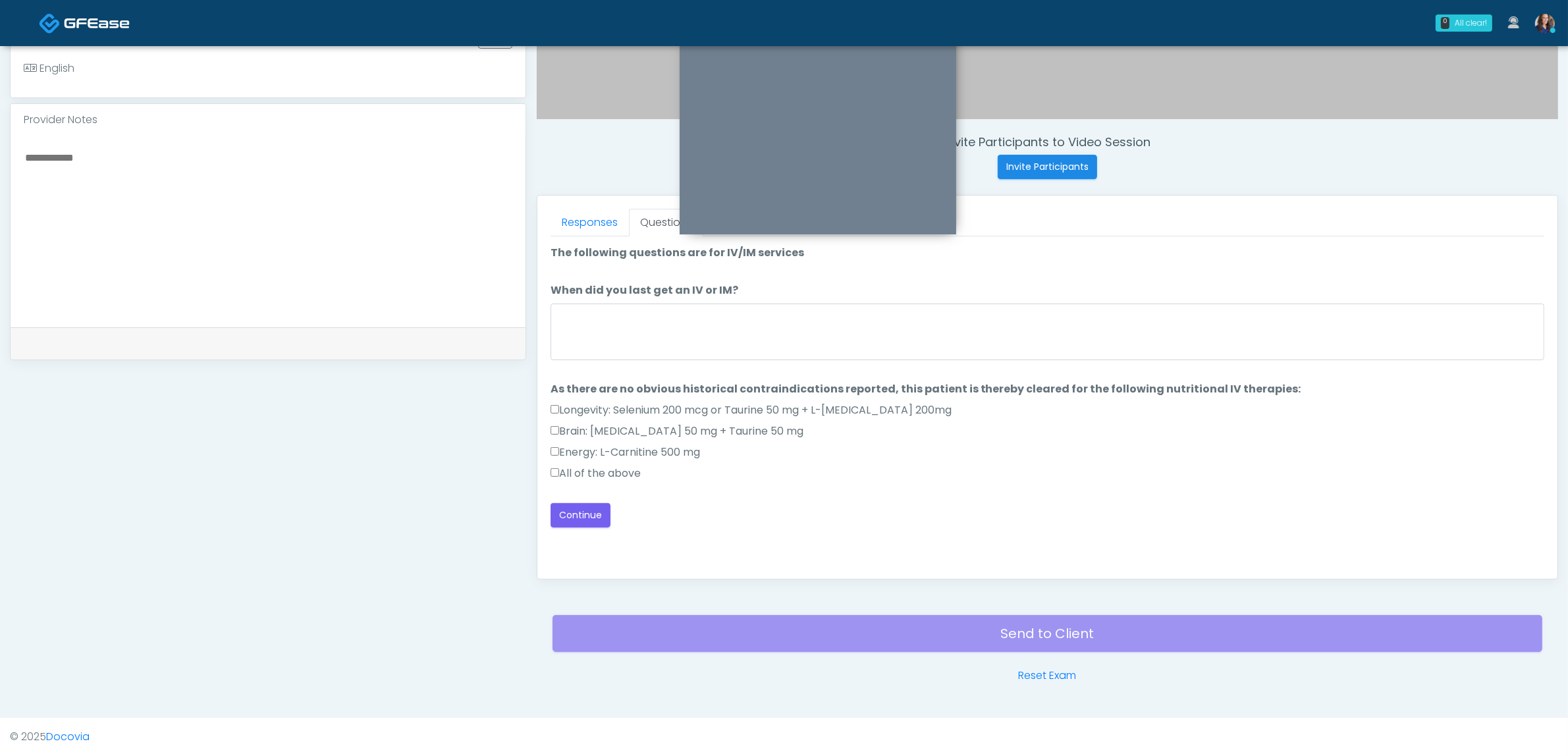
scroll to position [0, 0]
click at [591, 477] on label "All of the above" at bounding box center [596, 473] width 90 height 16
drag, startPoint x: 590, startPoint y: 507, endPoint x: 613, endPoint y: 498, distance: 24.7
click at [591, 507] on button "Continue" at bounding box center [581, 515] width 60 height 25
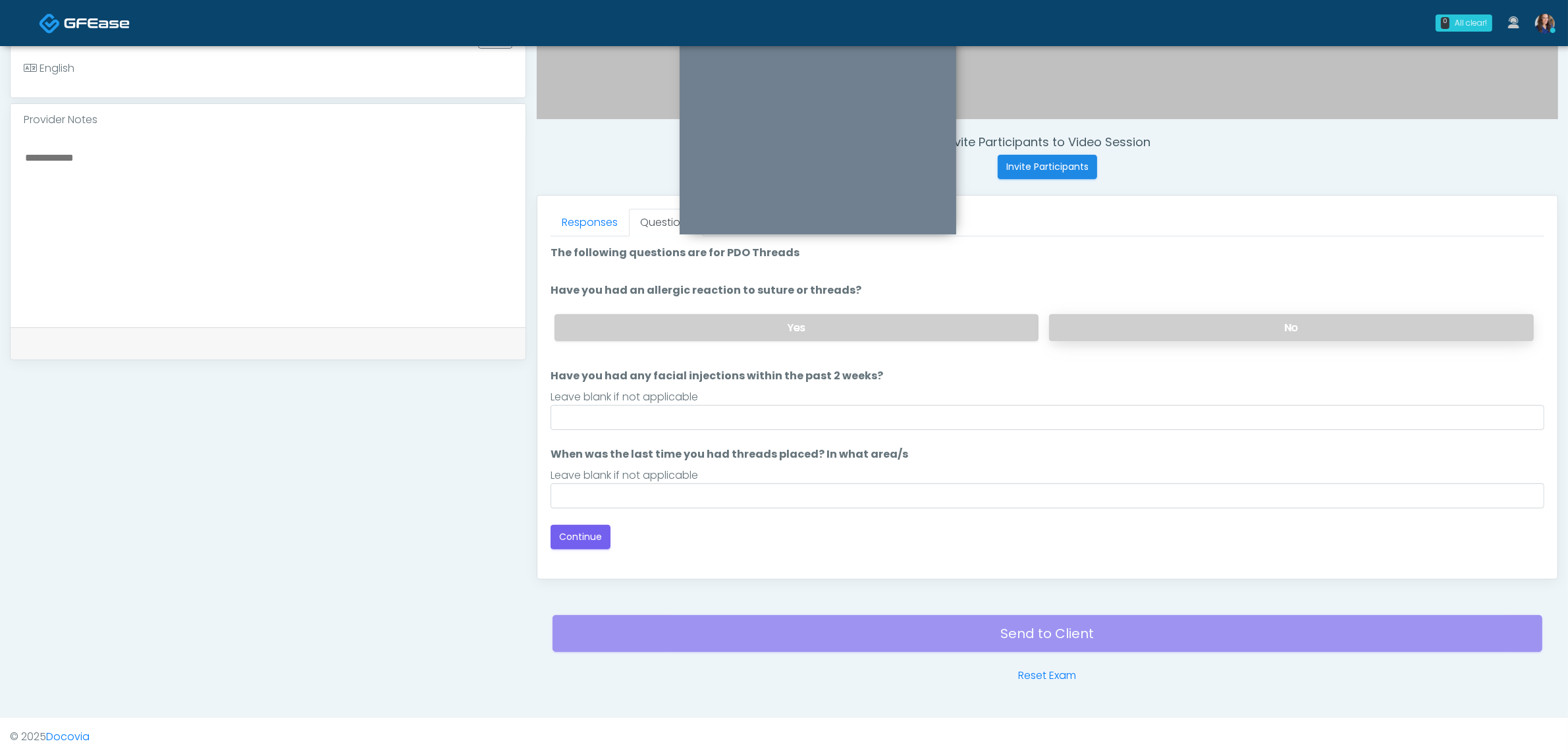
click at [1171, 332] on label "No" at bounding box center [1291, 327] width 485 height 27
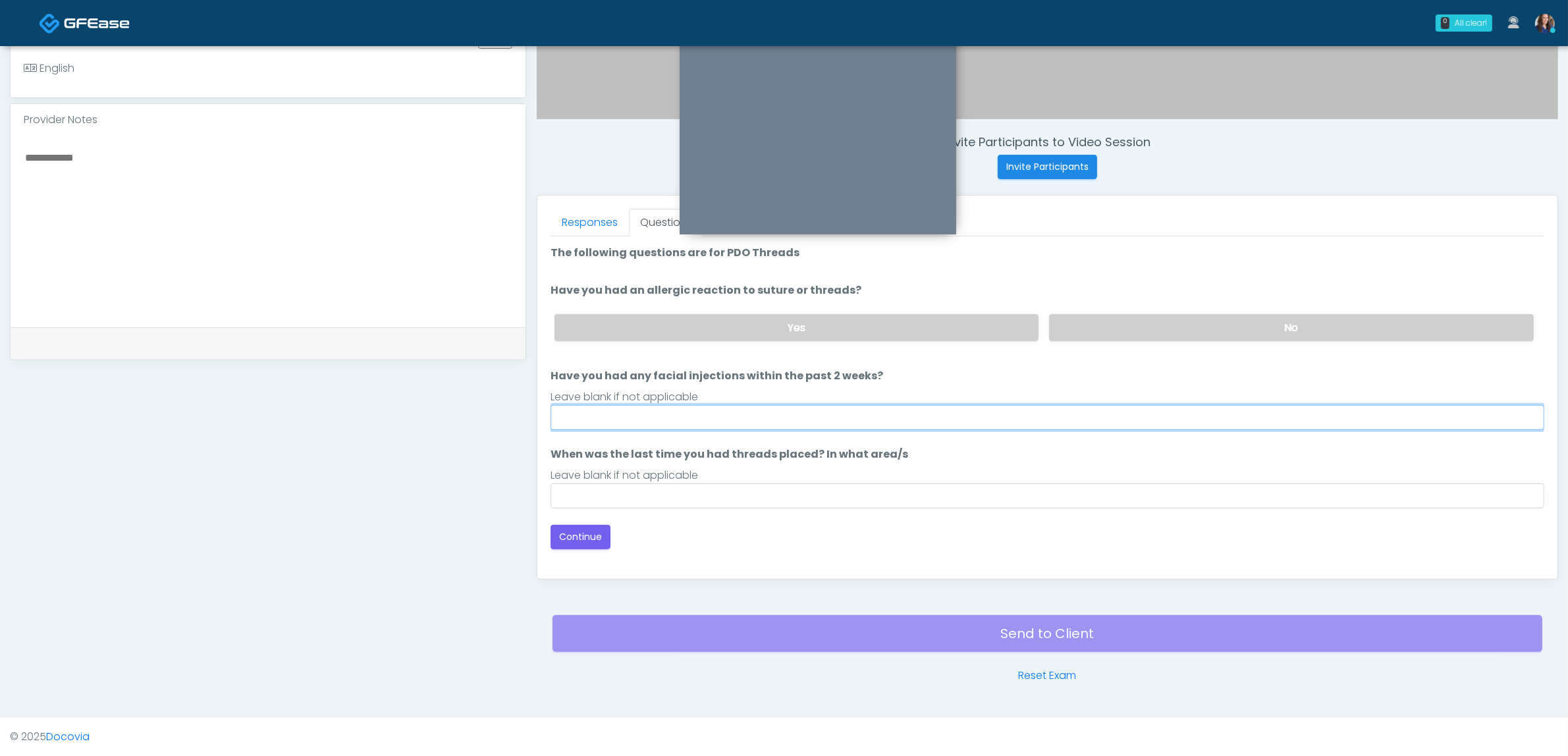
click at [812, 422] on input "Have you had any facial injections within the past 2 weeks?" at bounding box center [1048, 417] width 994 height 25
type input "**"
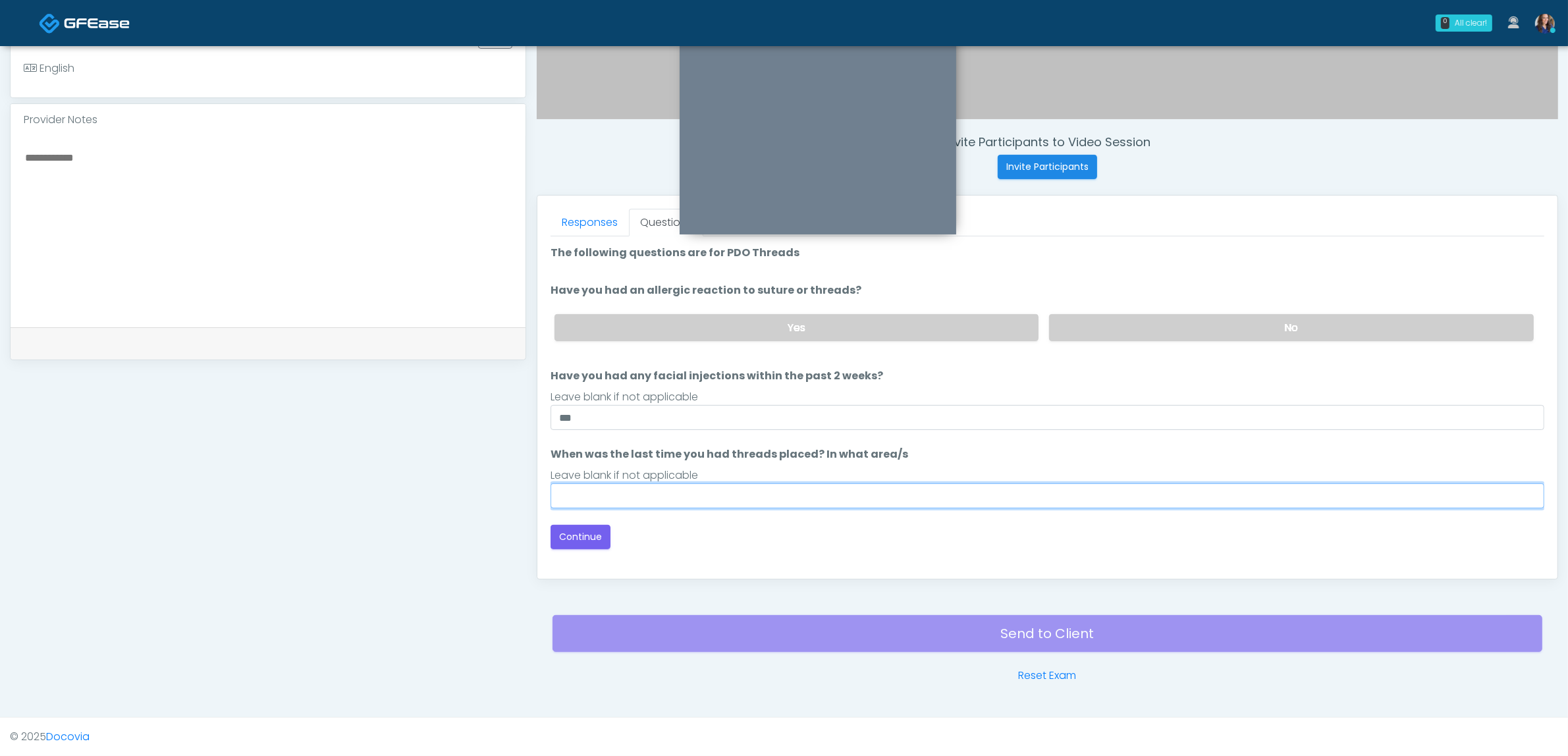
click at [652, 499] on input "When was the last time you had threads placed? In what area/s" at bounding box center [1048, 495] width 994 height 25
type input "**"
click at [572, 553] on div "Good Faith Exam Script Good Faith Exam Script INTRODUCTION Hello, my name is un…" at bounding box center [1048, 400] width 994 height 329
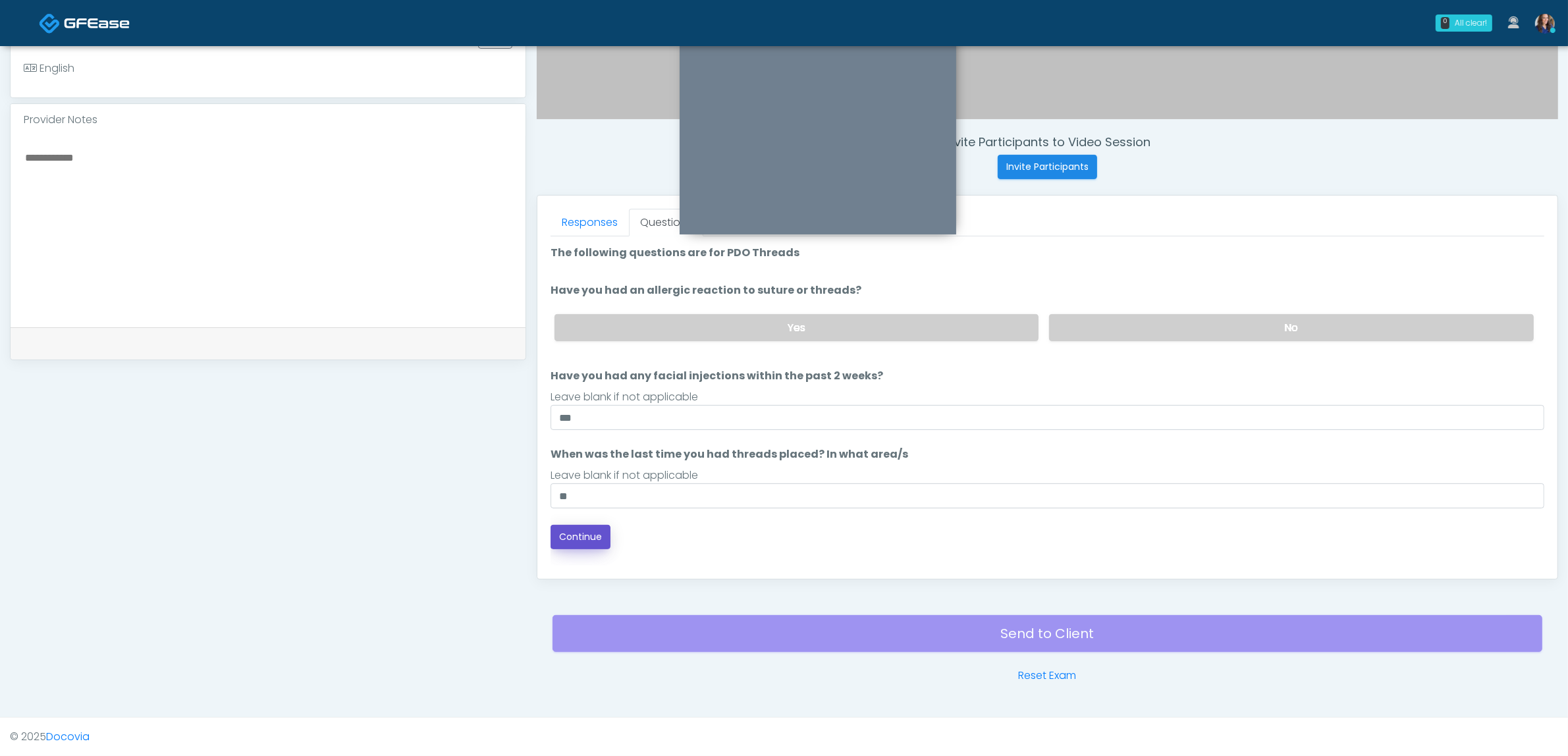
drag, startPoint x: 587, startPoint y: 536, endPoint x: 597, endPoint y: 535, distance: 10.0
click at [590, 536] on button "Continue" at bounding box center [581, 536] width 60 height 25
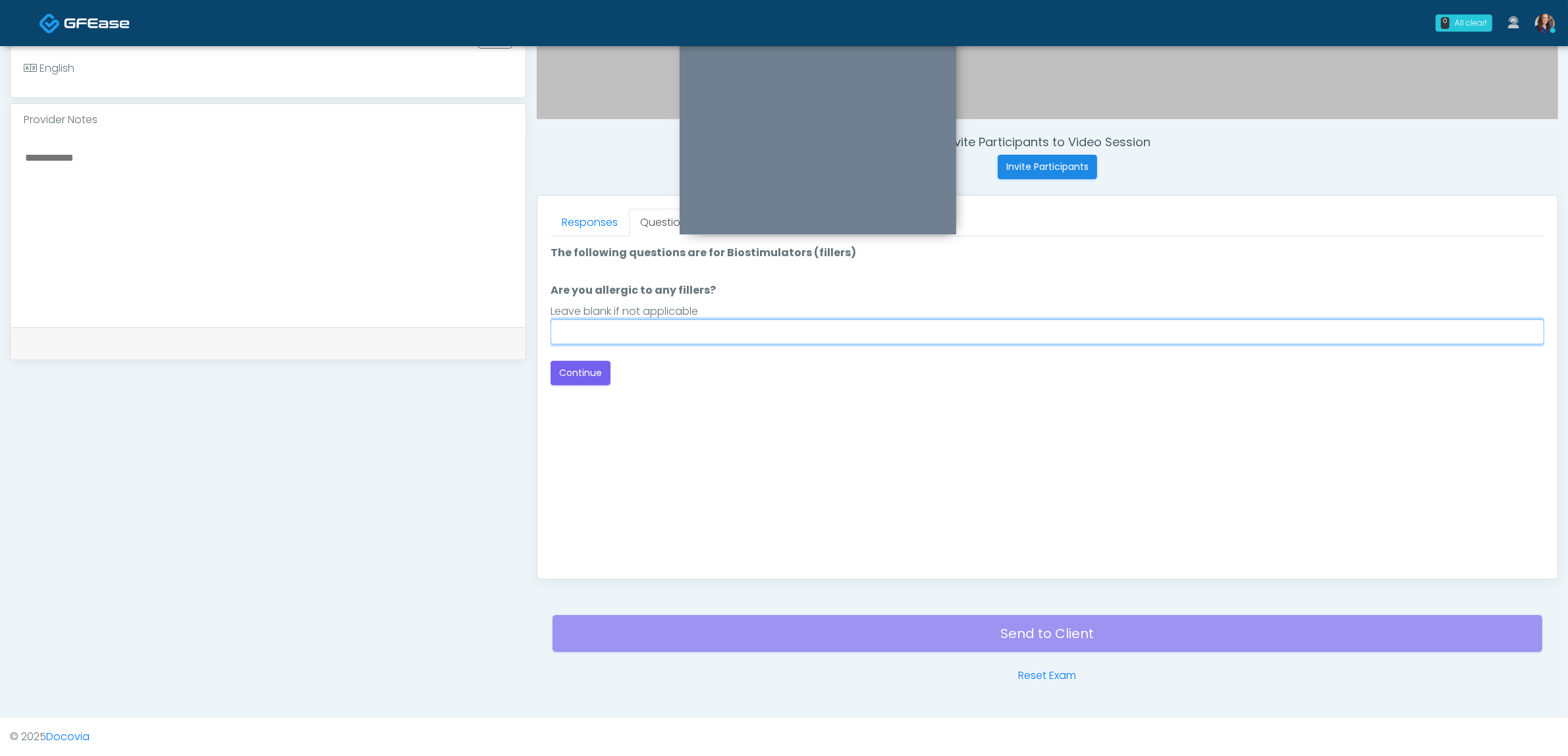
click at [1001, 344] on div "Loading... Connecting to your agent... Please wait while we prepare your person…" at bounding box center [1048, 315] width 994 height 140
drag, startPoint x: 993, startPoint y: 352, endPoint x: 1005, endPoint y: 352, distance: 12.0
click at [992, 352] on div "Loading... Connecting to your agent... Please wait while we prepare your person…" at bounding box center [1048, 315] width 994 height 140
click at [966, 343] on input "Are you allergic to any fillers?" at bounding box center [1048, 331] width 994 height 25
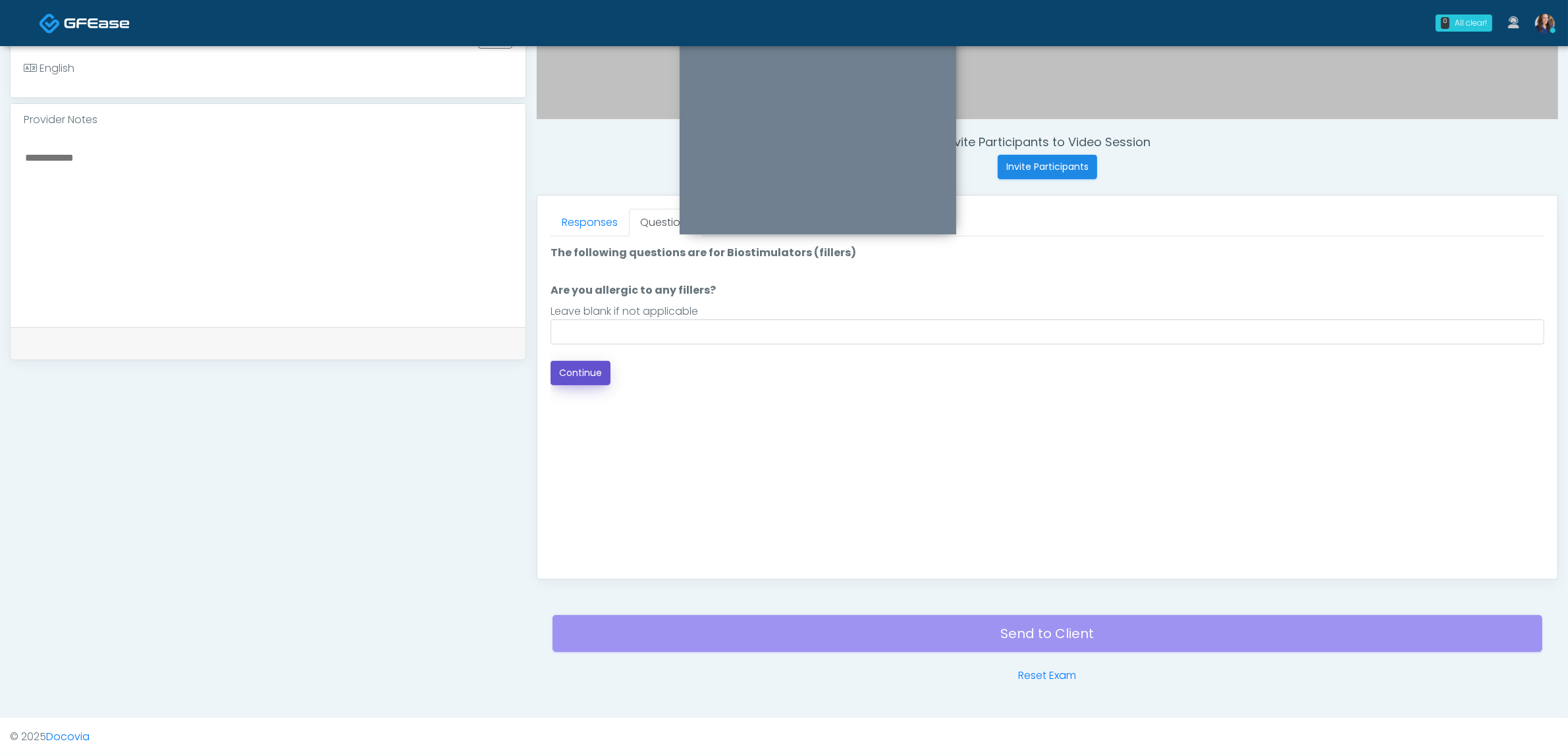
click at [581, 376] on button "Continue" at bounding box center [581, 373] width 60 height 25
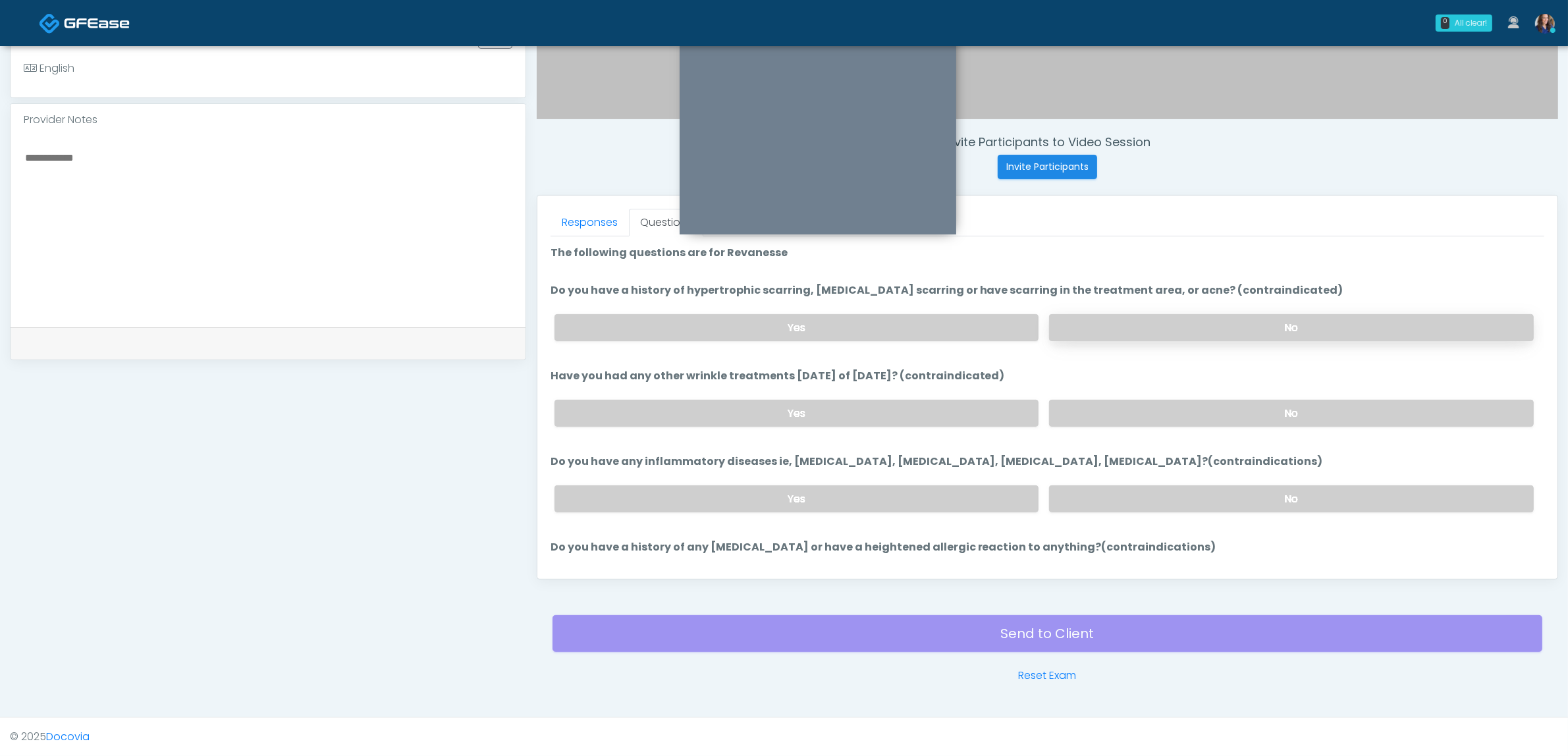
click at [1166, 317] on label "No" at bounding box center [1291, 327] width 485 height 27
drag, startPoint x: 1130, startPoint y: 413, endPoint x: 1138, endPoint y: 433, distance: 21.5
click at [1129, 413] on label "No" at bounding box center [1291, 413] width 485 height 27
click at [1137, 491] on label "No" at bounding box center [1291, 499] width 485 height 27
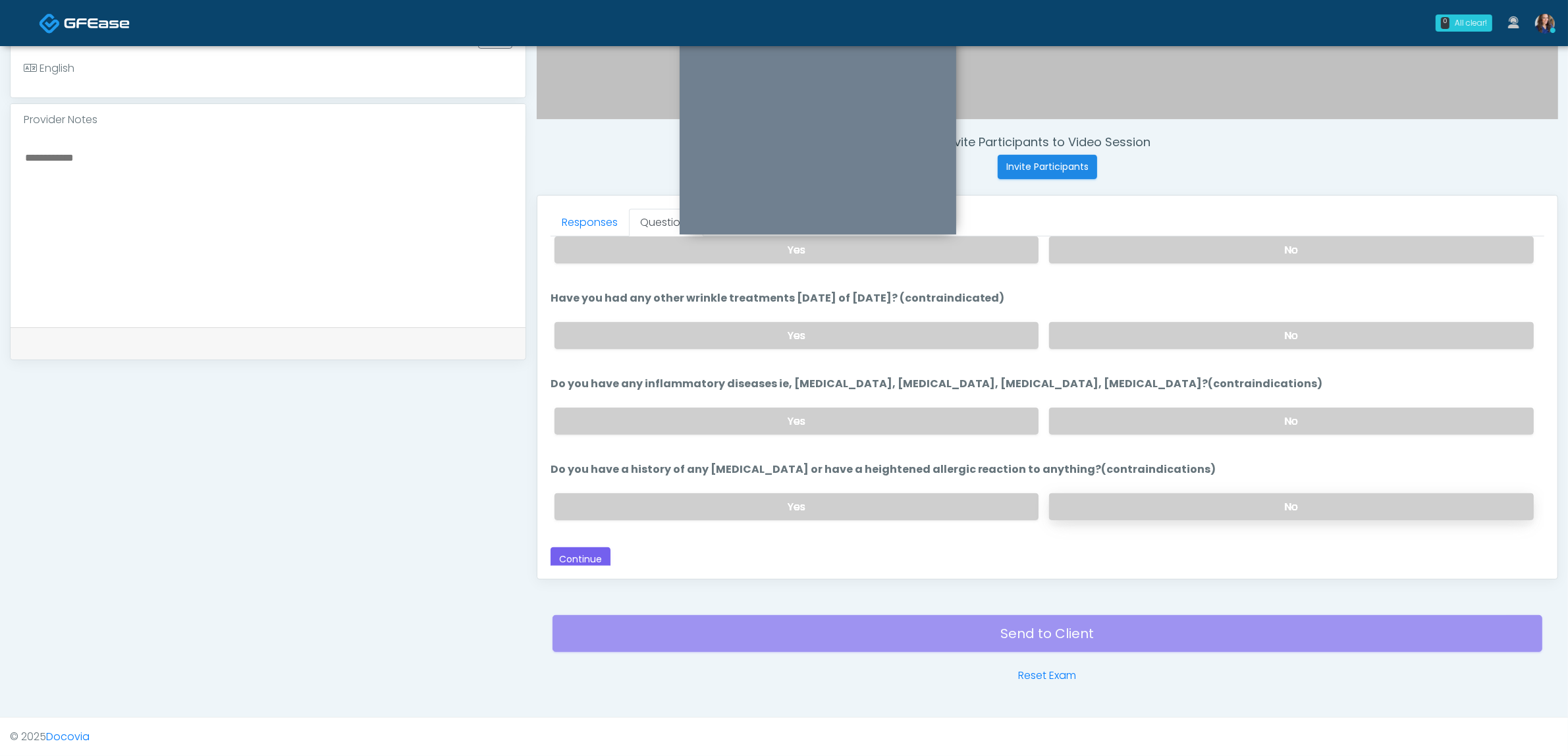
click at [1133, 495] on label "No" at bounding box center [1291, 506] width 485 height 27
click at [593, 215] on link "Responses" at bounding box center [590, 222] width 78 height 28
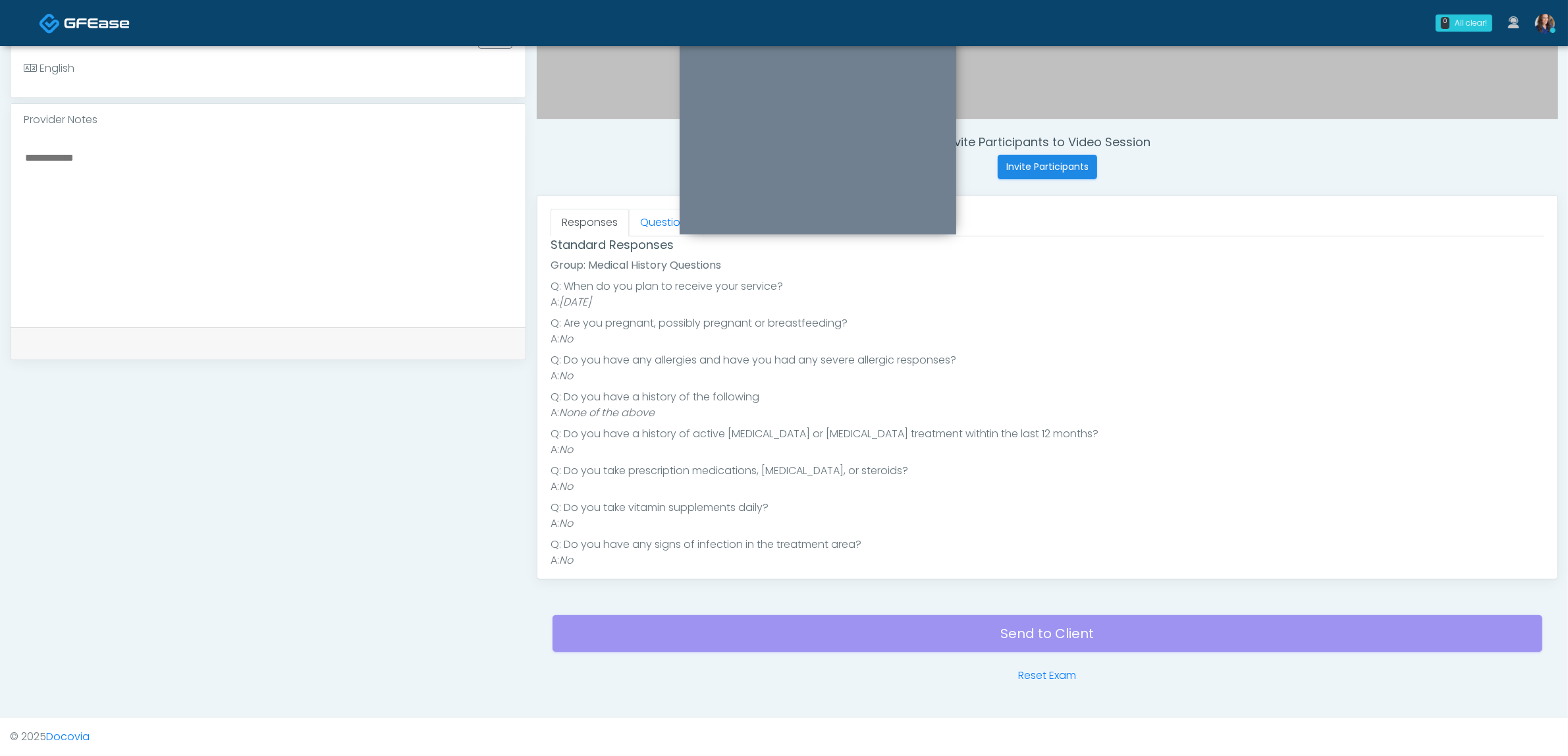
drag, startPoint x: 652, startPoint y: 218, endPoint x: 662, endPoint y: 268, distance: 51.0
click at [653, 219] on link "Questions" at bounding box center [667, 222] width 75 height 28
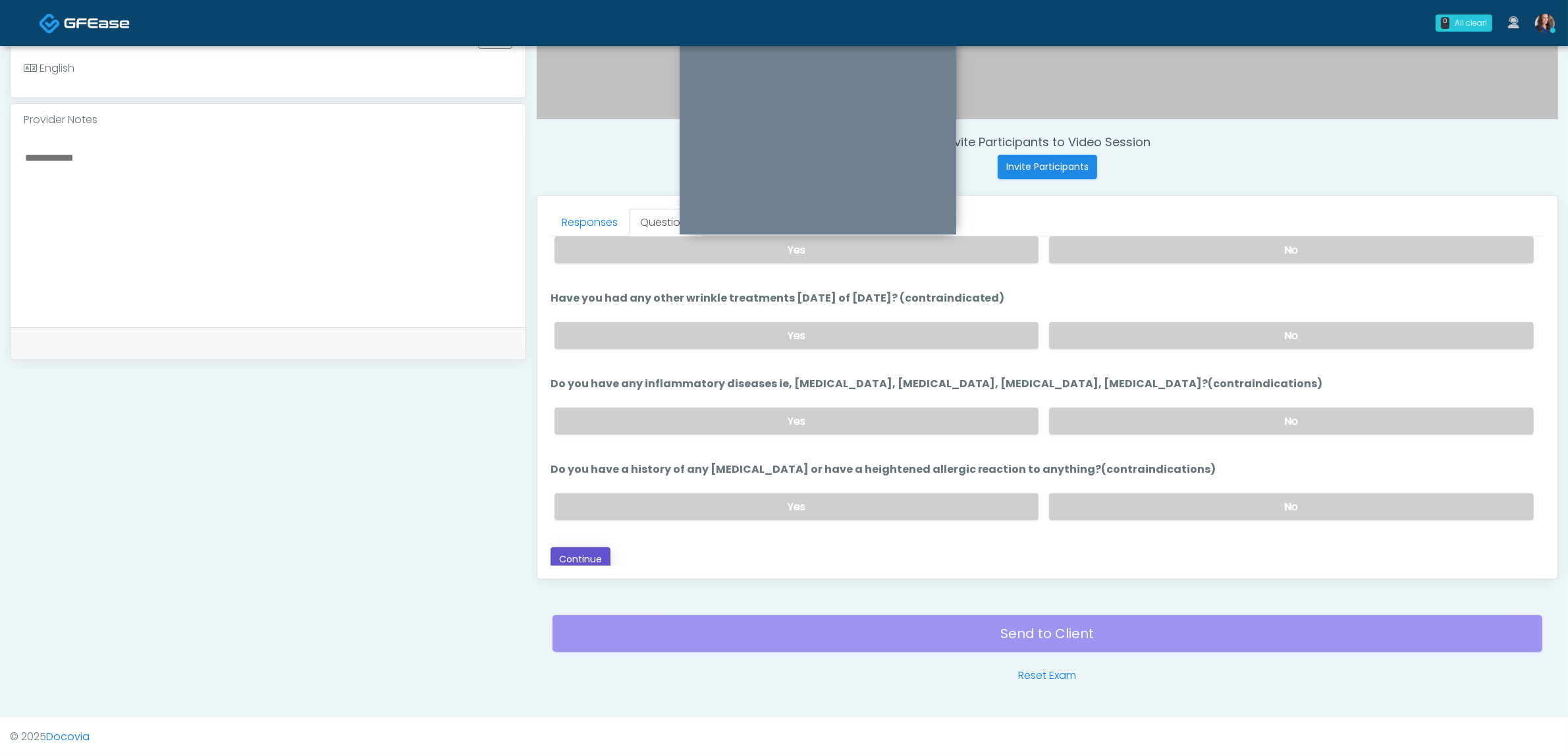
click at [568, 551] on button "Continue" at bounding box center [581, 559] width 60 height 25
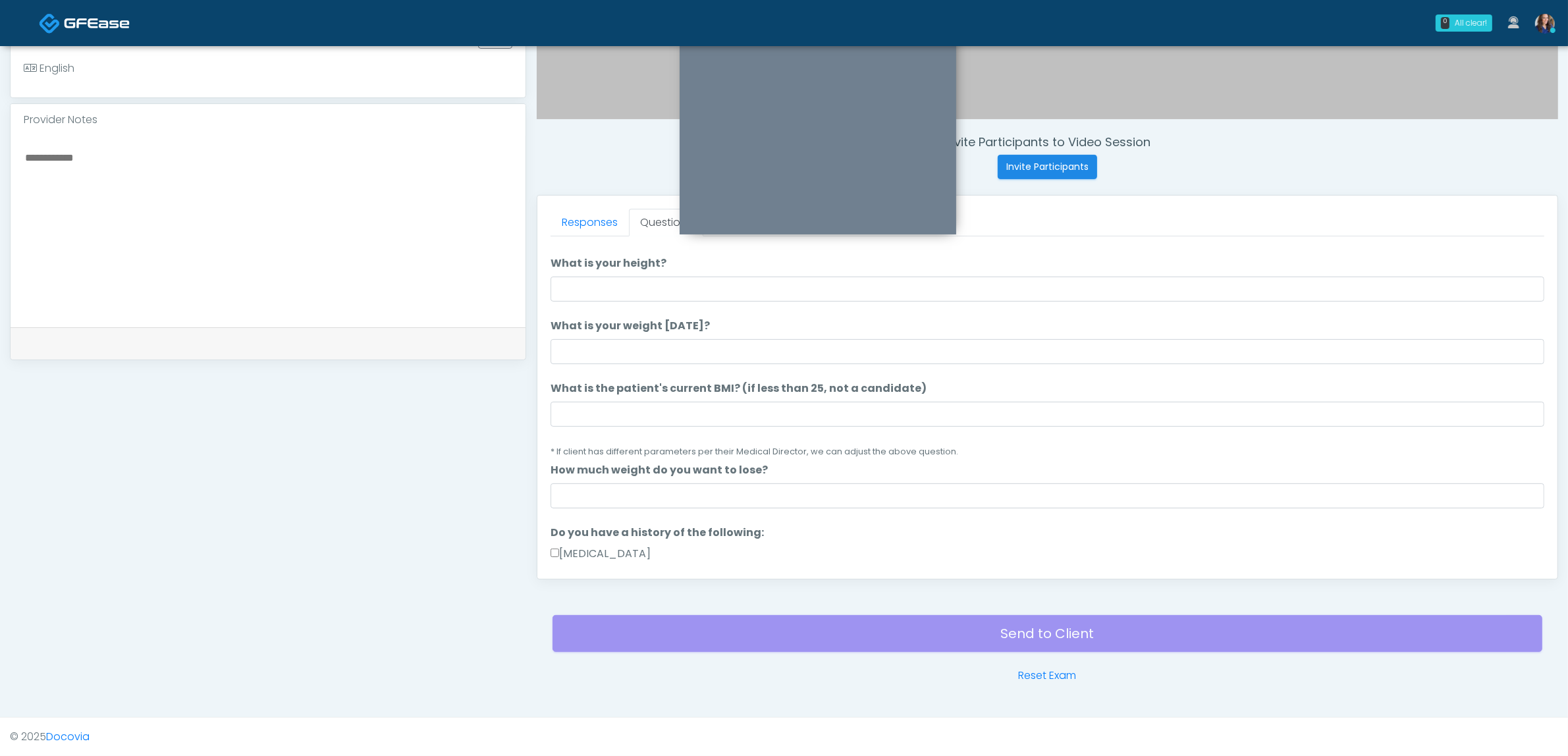
scroll to position [0, 0]
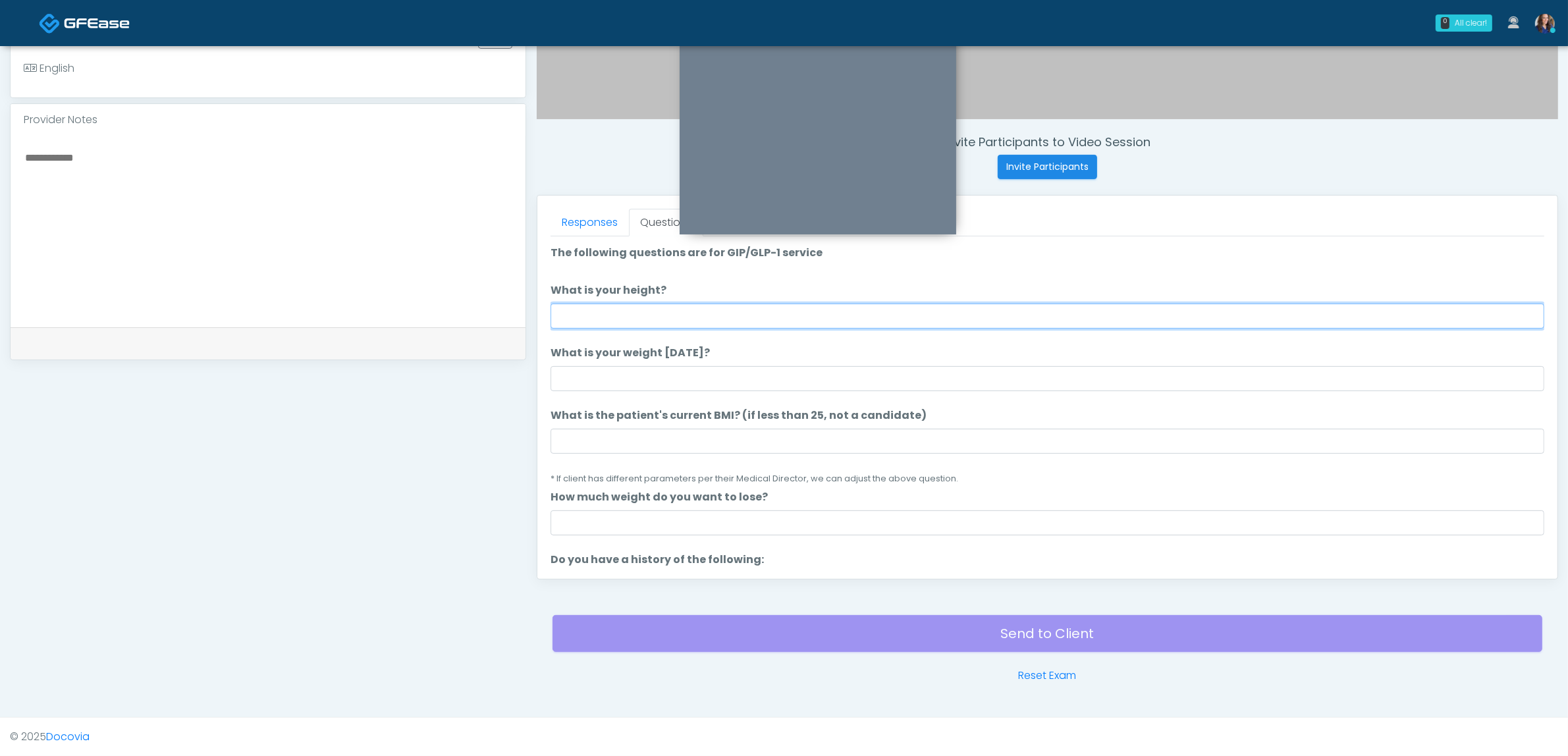
click at [694, 317] on input "What is your height?" at bounding box center [1048, 315] width 994 height 25
type input "*****"
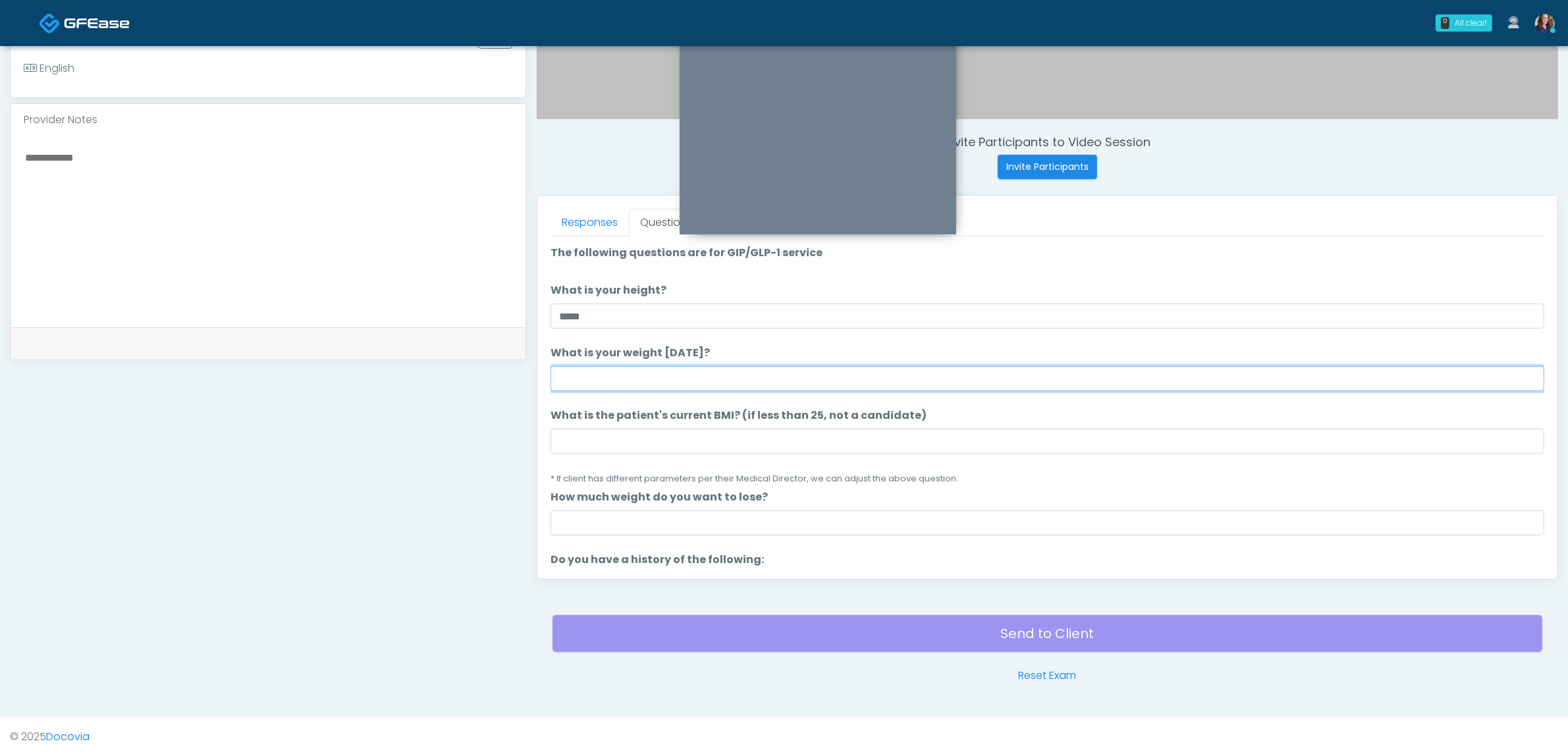
click at [685, 379] on input "What is your weight today?" at bounding box center [1048, 378] width 994 height 25
type input "***"
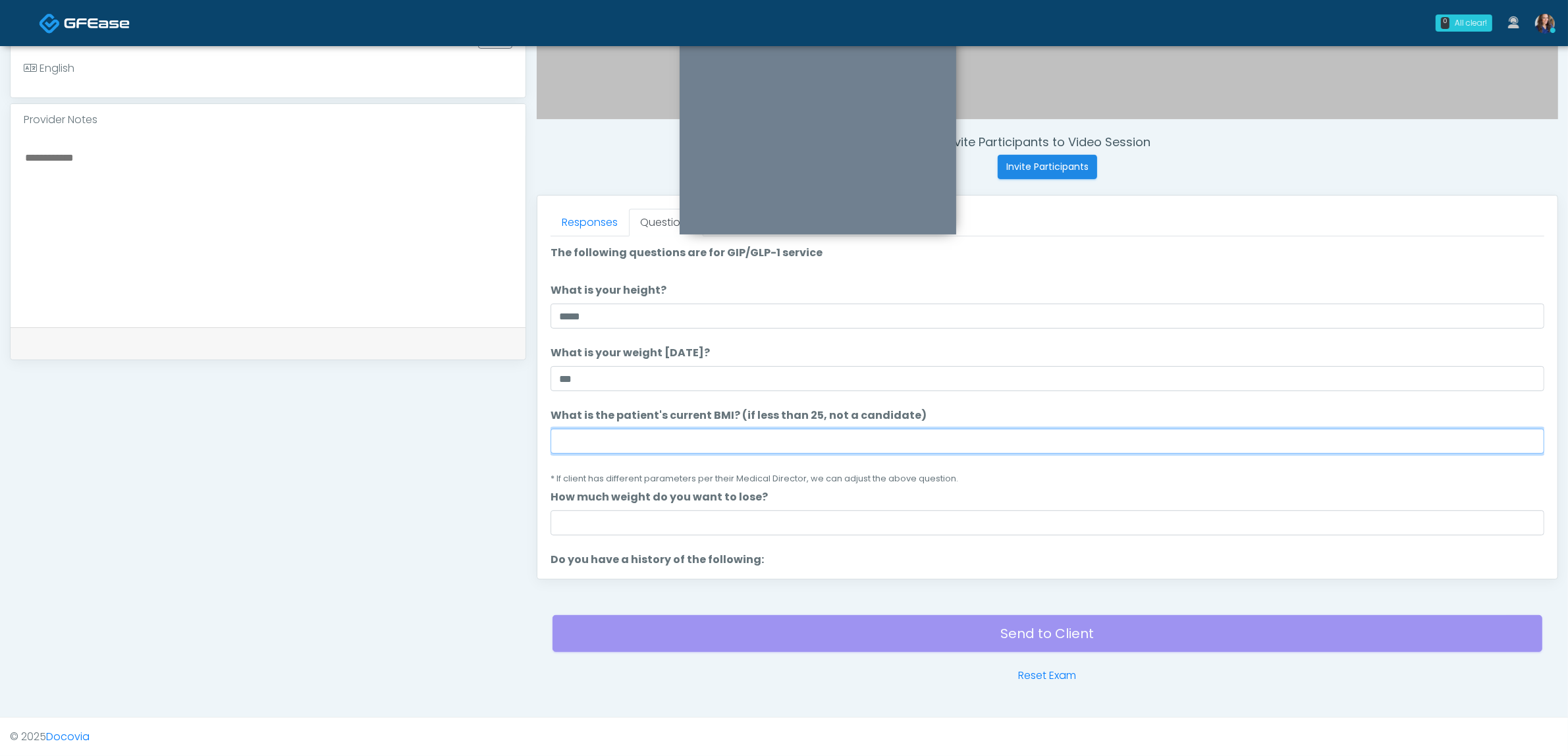
click at [658, 444] on input "What is the patient's current BMI? (if less than 25, not a candidate)" at bounding box center [1048, 441] width 994 height 25
type input "**"
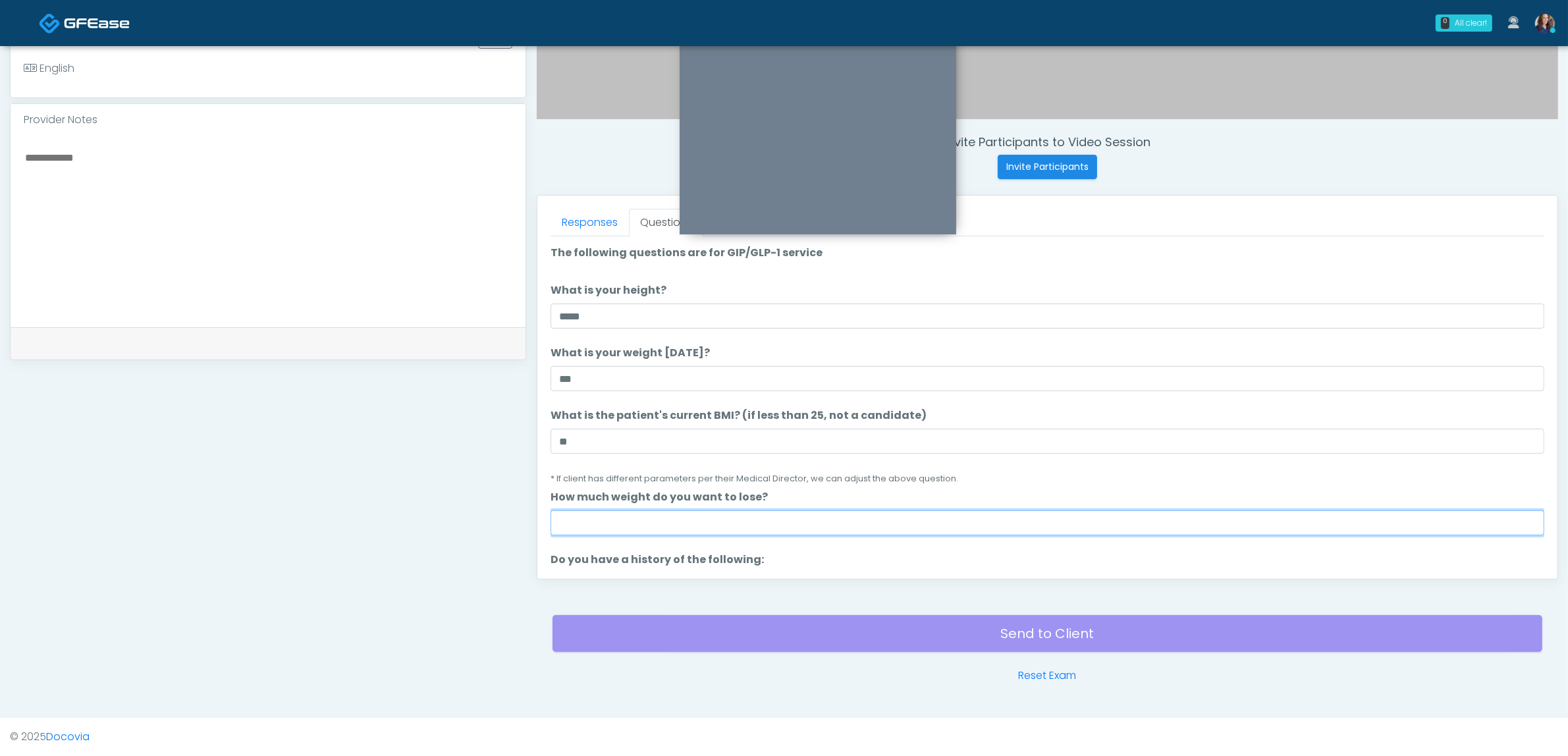
click at [620, 524] on input "How much weight do you want to lose?" at bounding box center [1048, 522] width 994 height 25
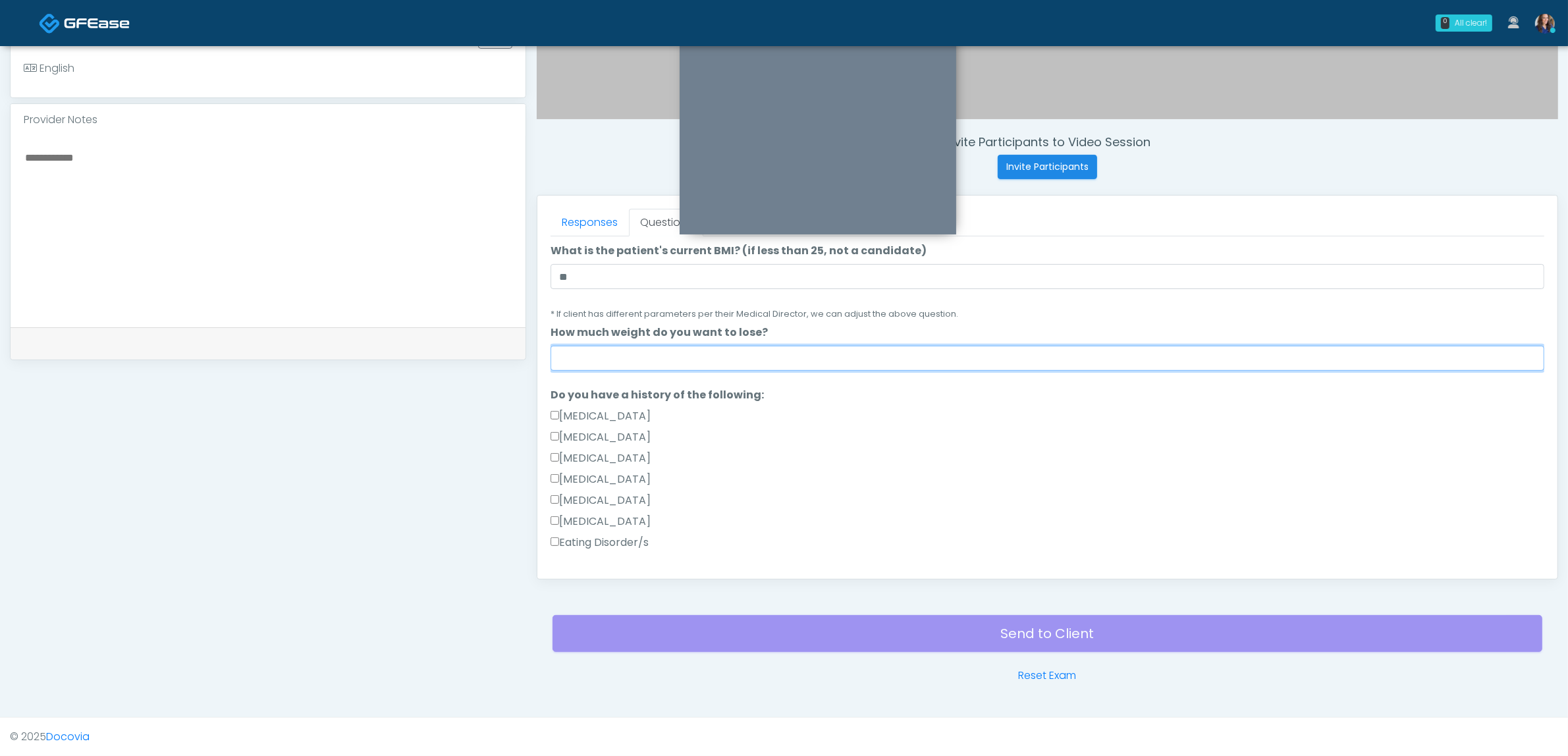
click at [618, 363] on input "How much weight do you want to lose?" at bounding box center [1048, 358] width 994 height 25
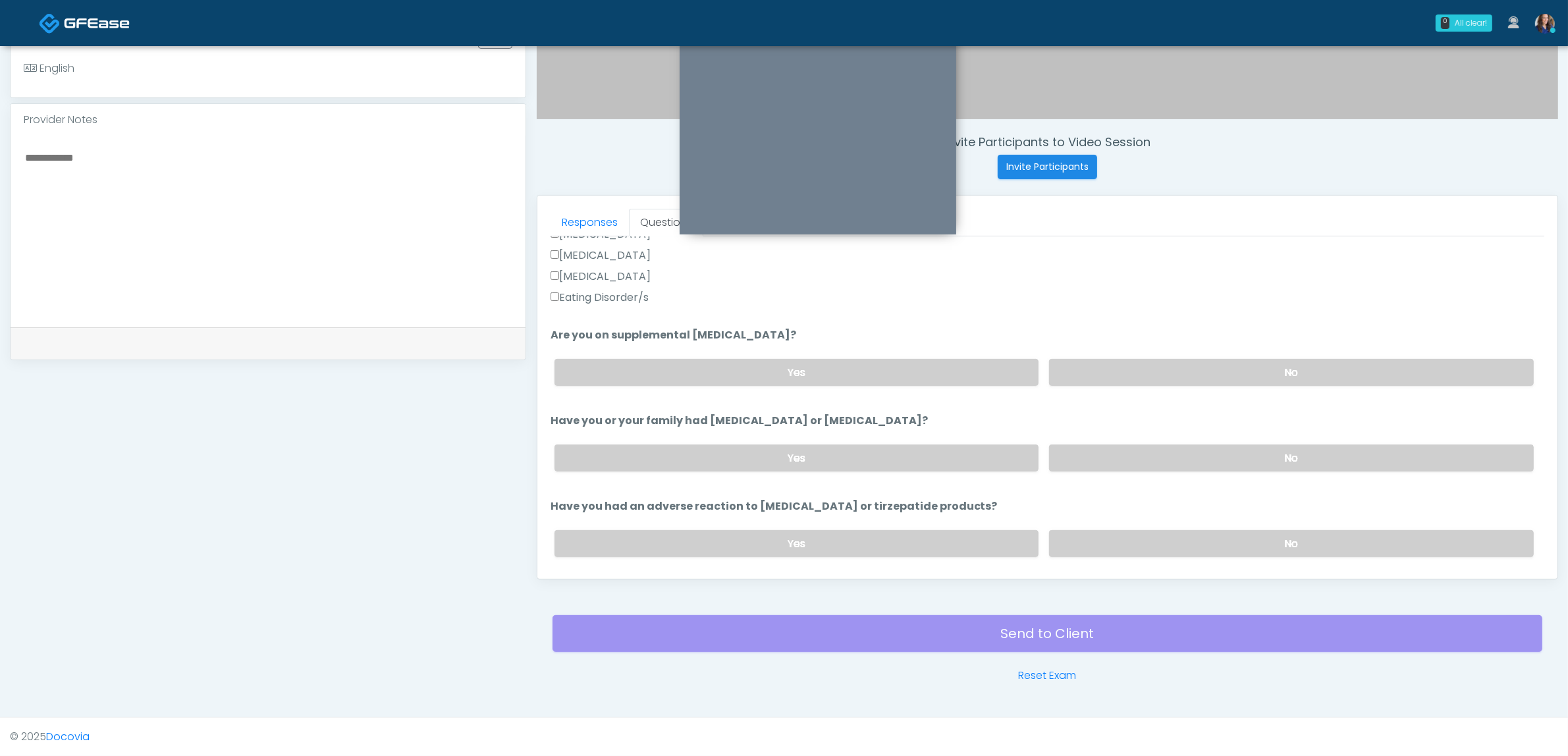
scroll to position [412, 0]
type input "***"
click at [1163, 363] on label "No" at bounding box center [1291, 371] width 485 height 27
click at [1157, 449] on label "No" at bounding box center [1291, 456] width 485 height 27
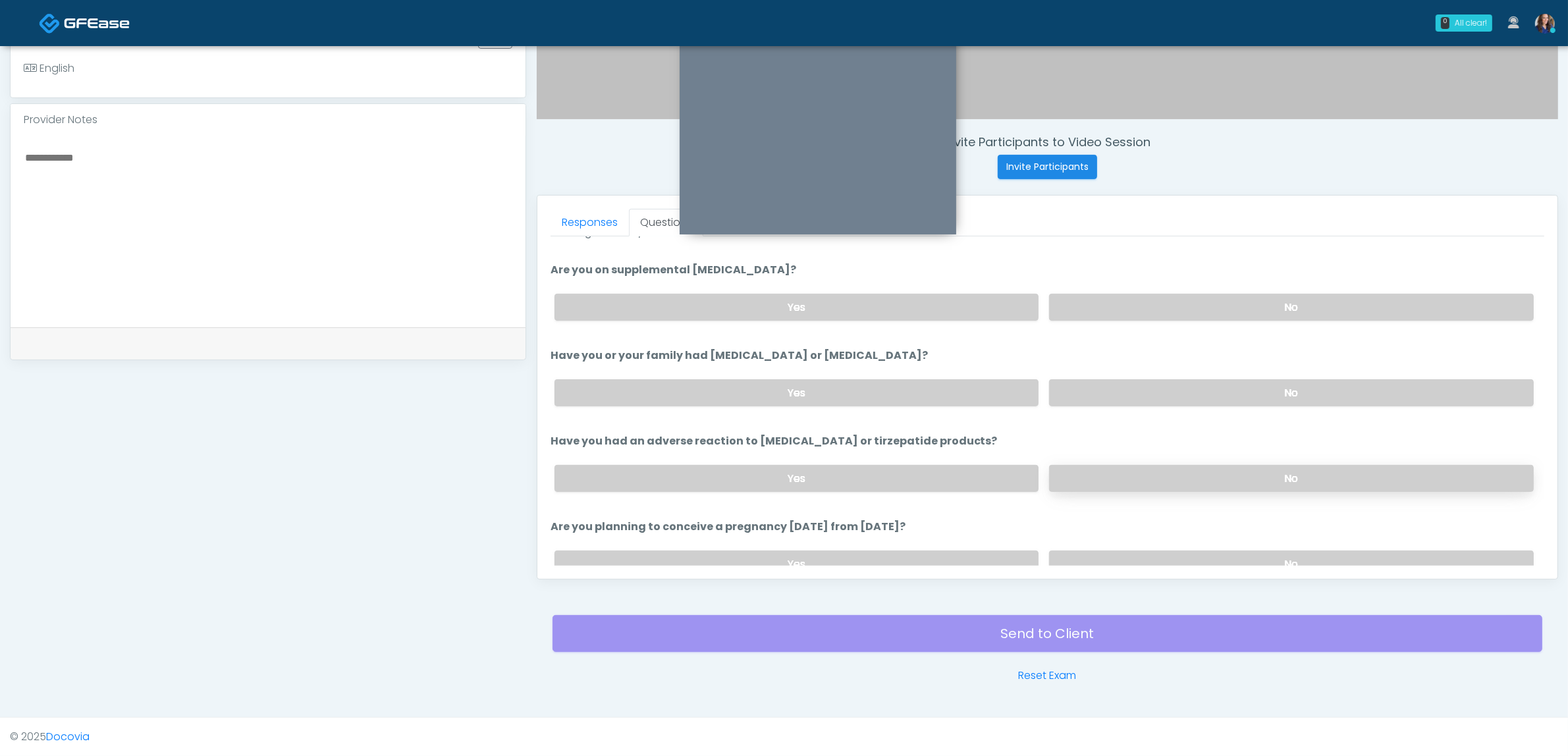
scroll to position [494, 0]
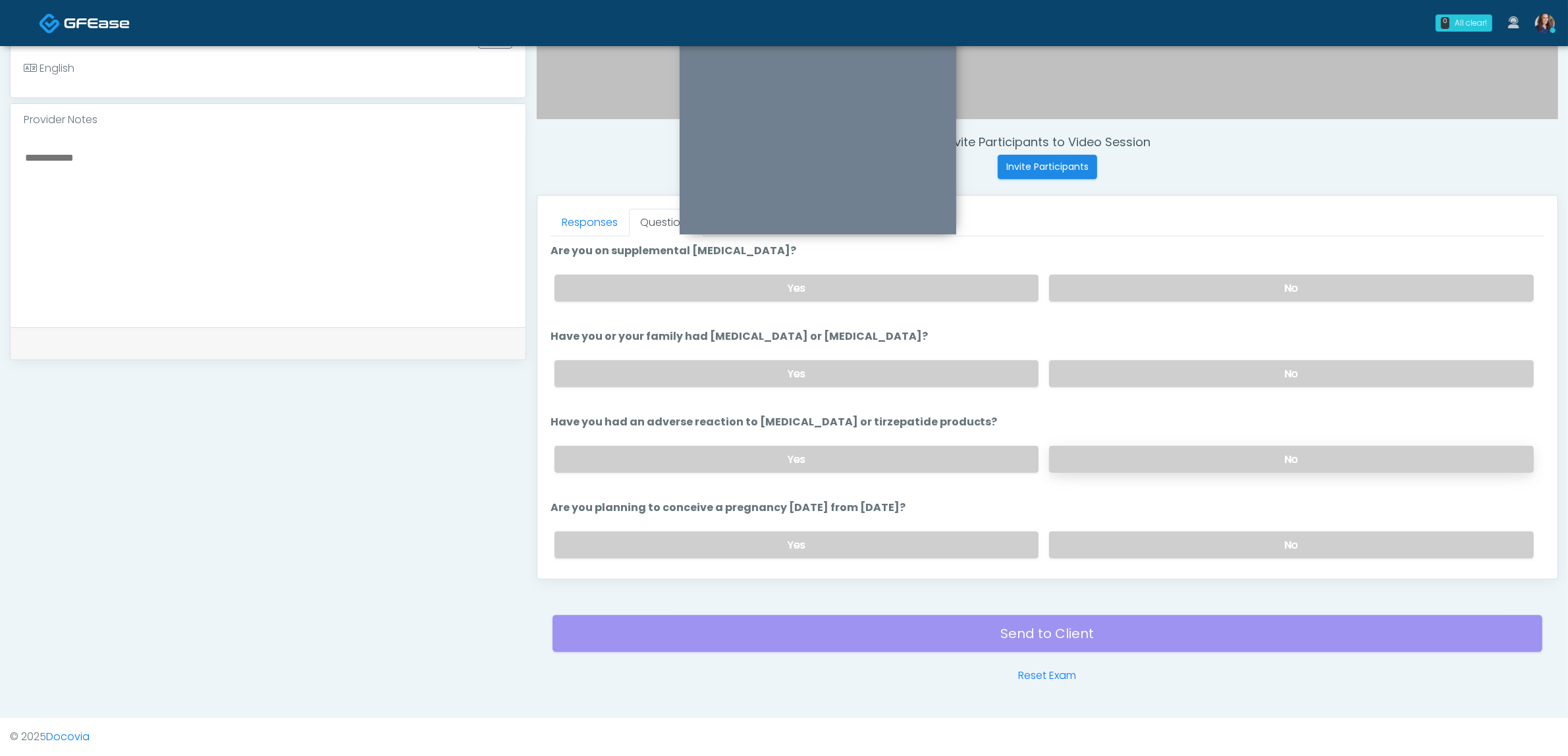
click at [1146, 450] on label "No" at bounding box center [1291, 459] width 485 height 27
click at [1130, 541] on label "No" at bounding box center [1291, 545] width 485 height 27
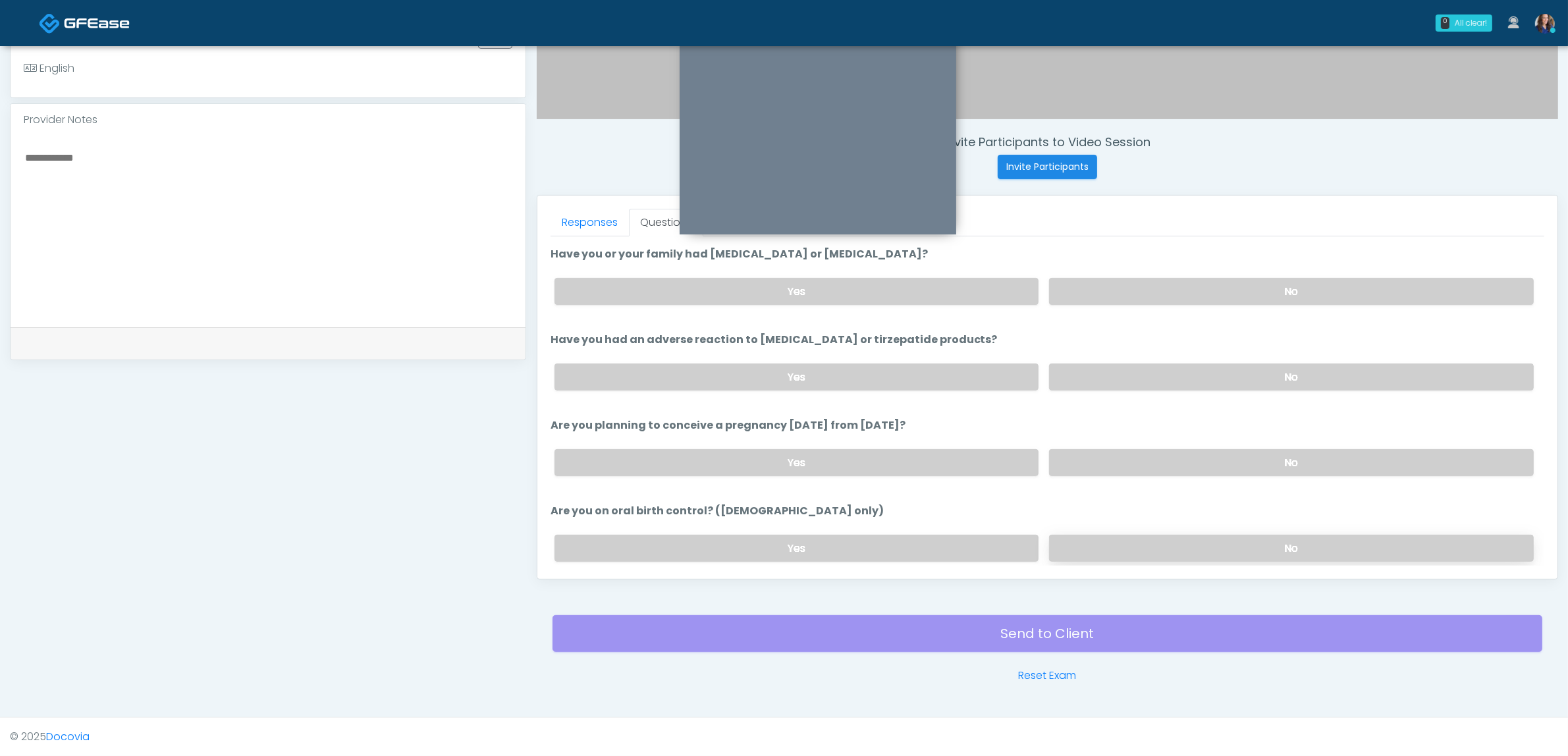
click at [1105, 535] on label "No" at bounding box center [1291, 548] width 485 height 27
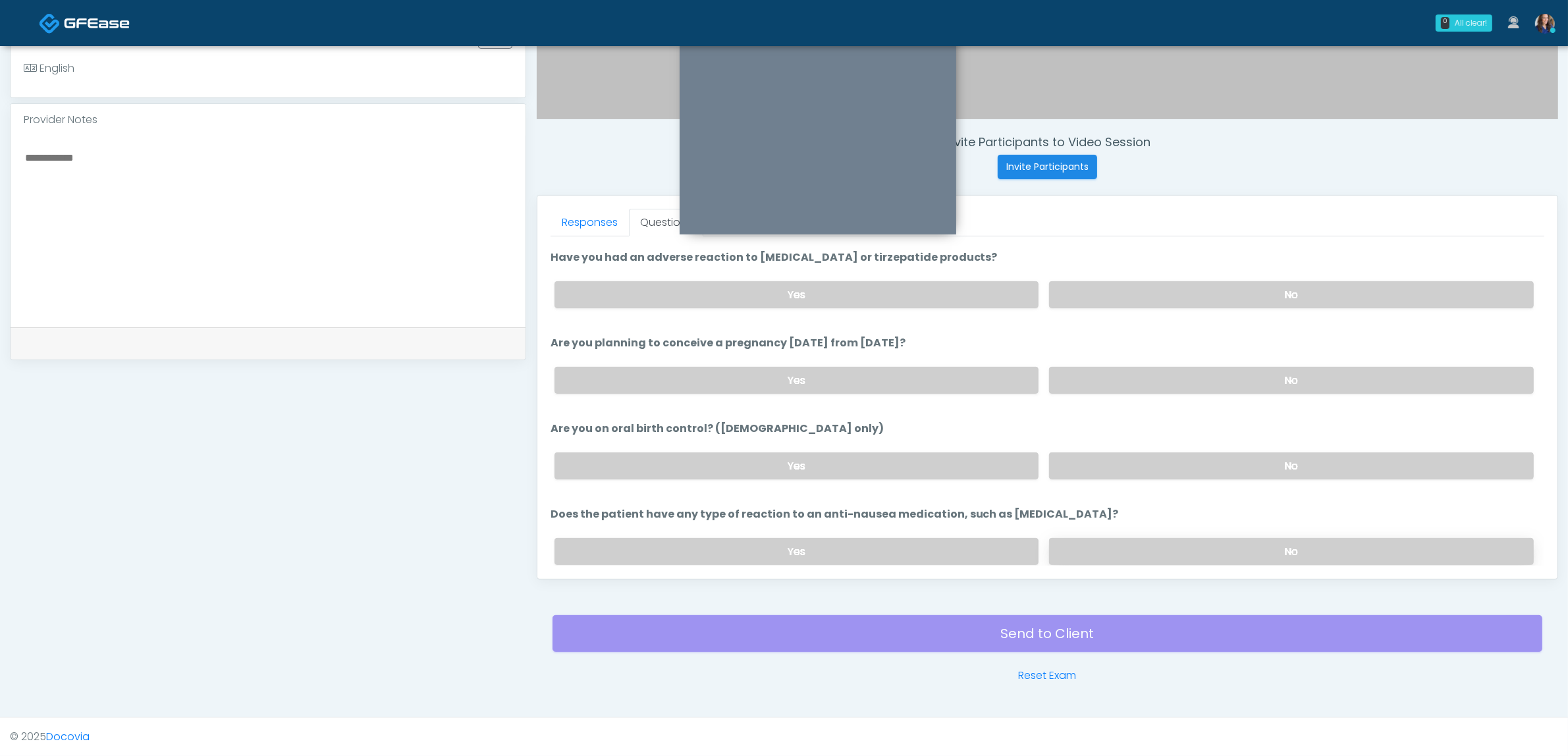
drag, startPoint x: 1103, startPoint y: 541, endPoint x: 1102, endPoint y: 532, distance: 9.1
click at [1102, 541] on label "No" at bounding box center [1291, 551] width 485 height 27
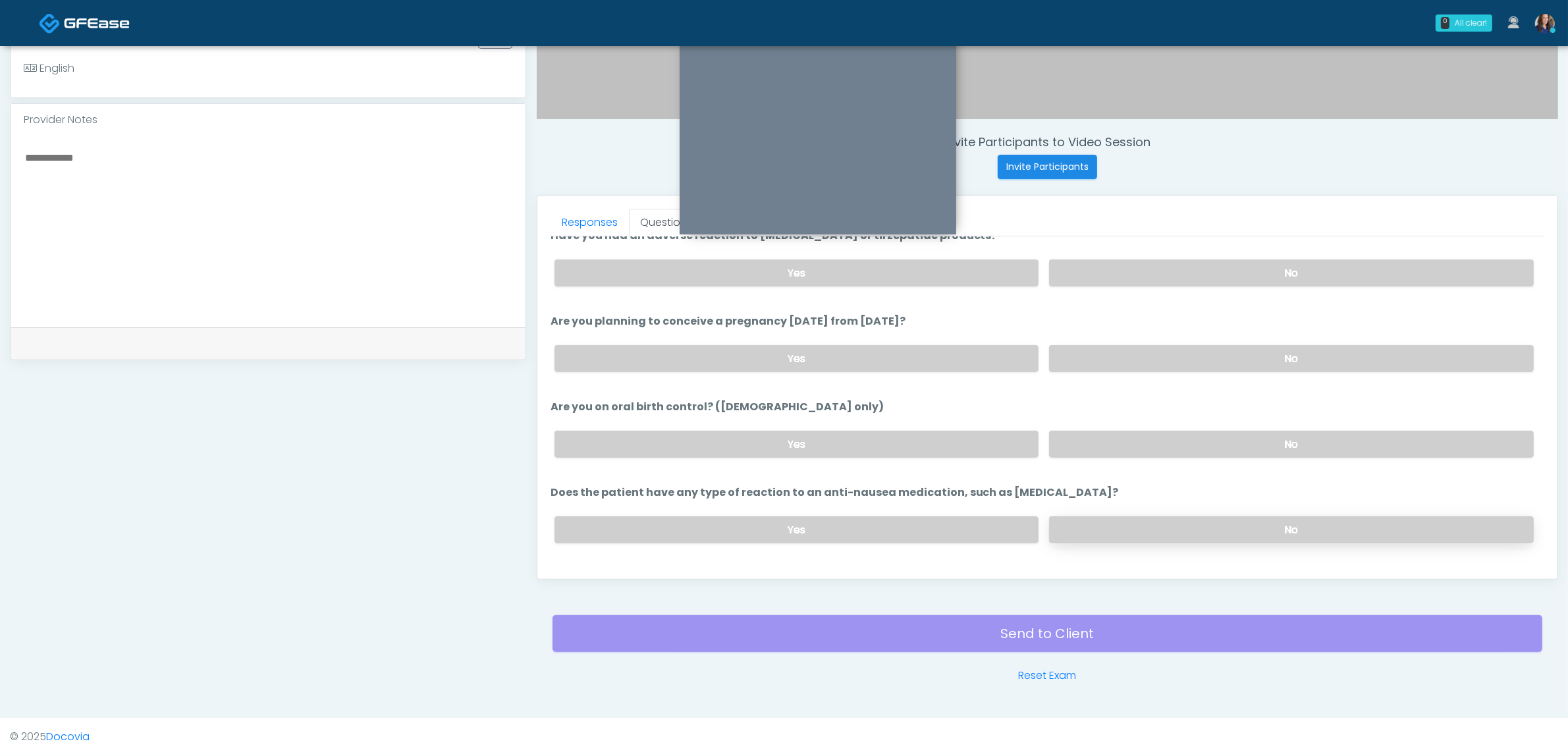
scroll to position [701, 0]
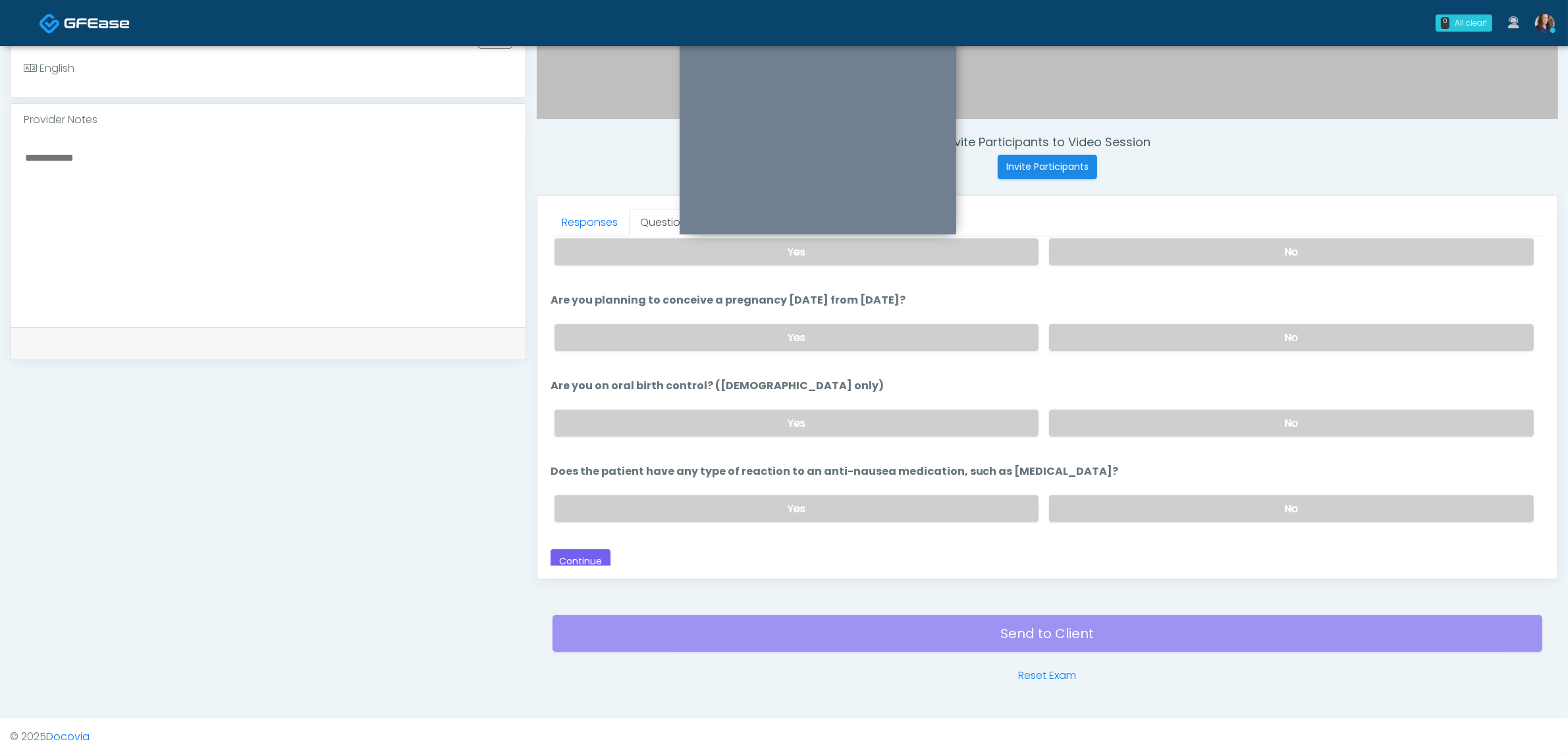
click at [406, 295] on textarea at bounding box center [268, 229] width 489 height 161
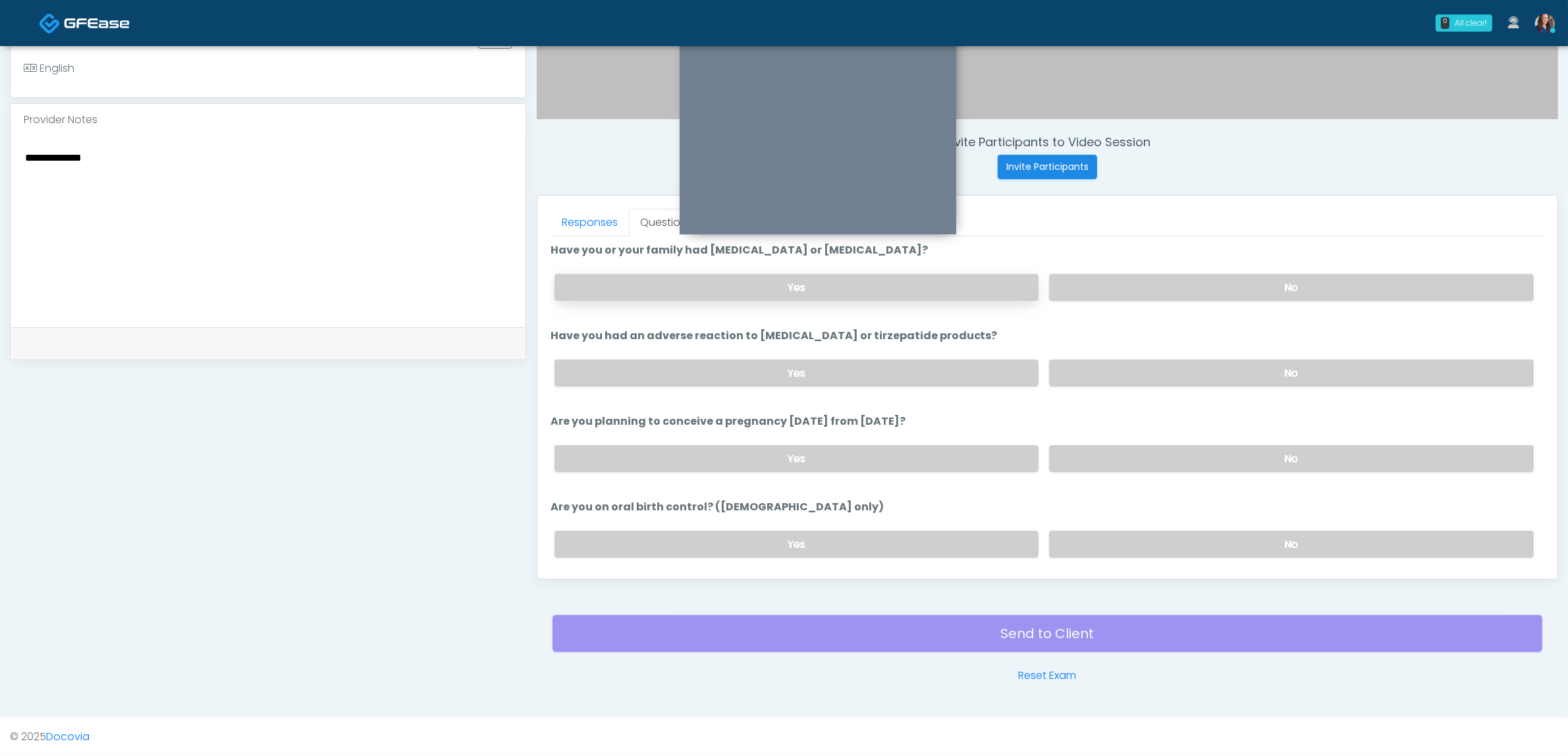
scroll to position [454, 0]
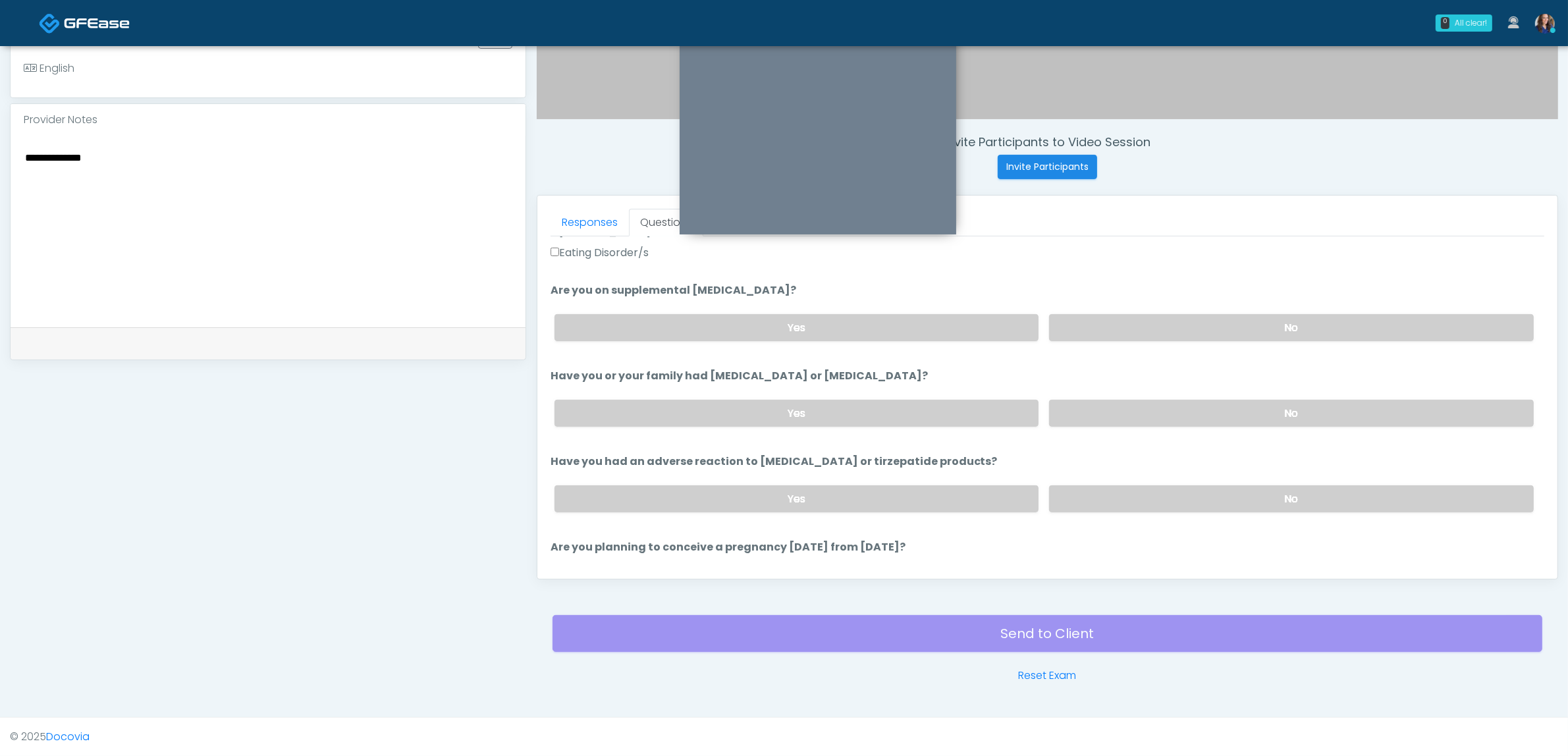
type textarea "**********"
click at [706, 331] on label "Yes" at bounding box center [797, 327] width 485 height 27
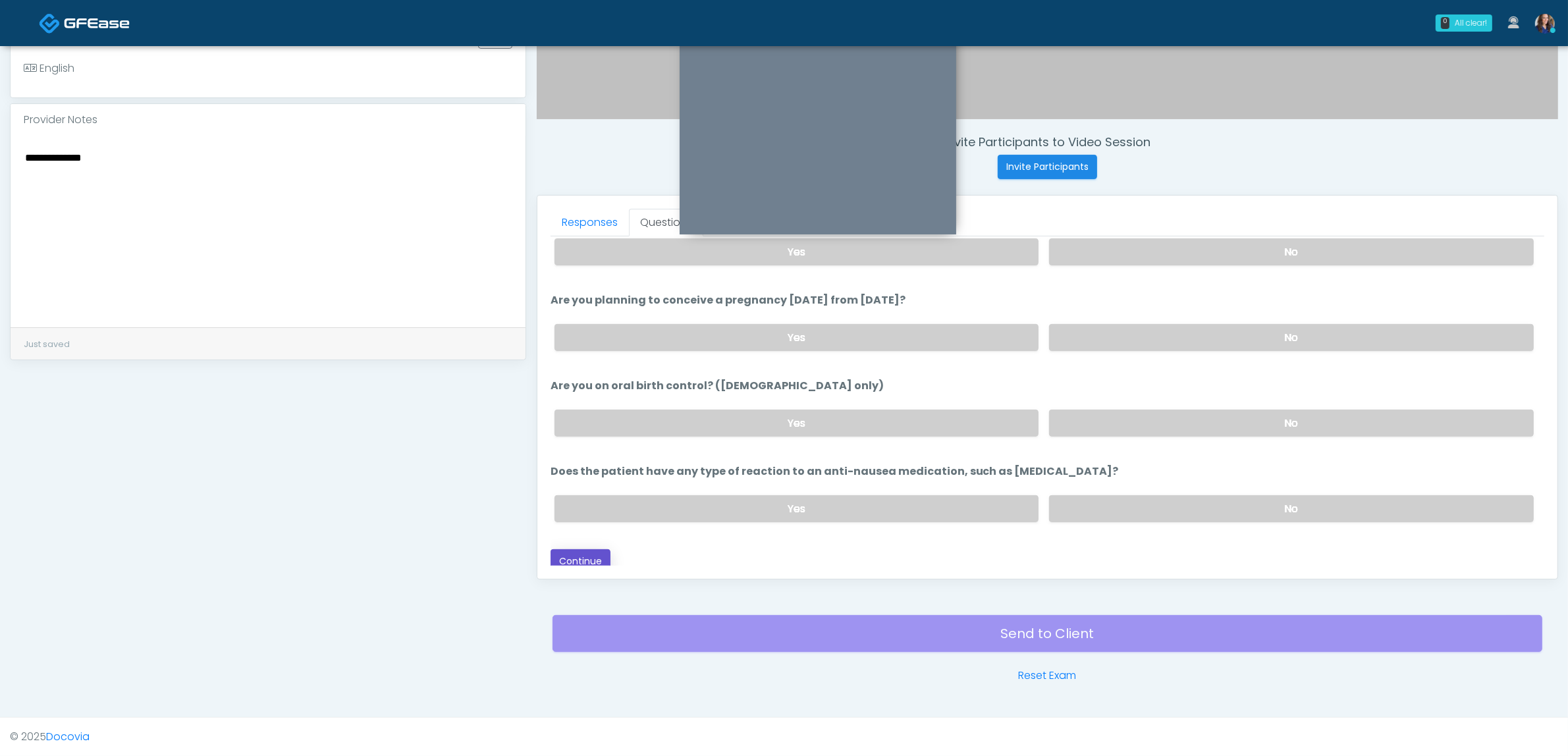
click at [580, 549] on button "Continue" at bounding box center [581, 561] width 60 height 25
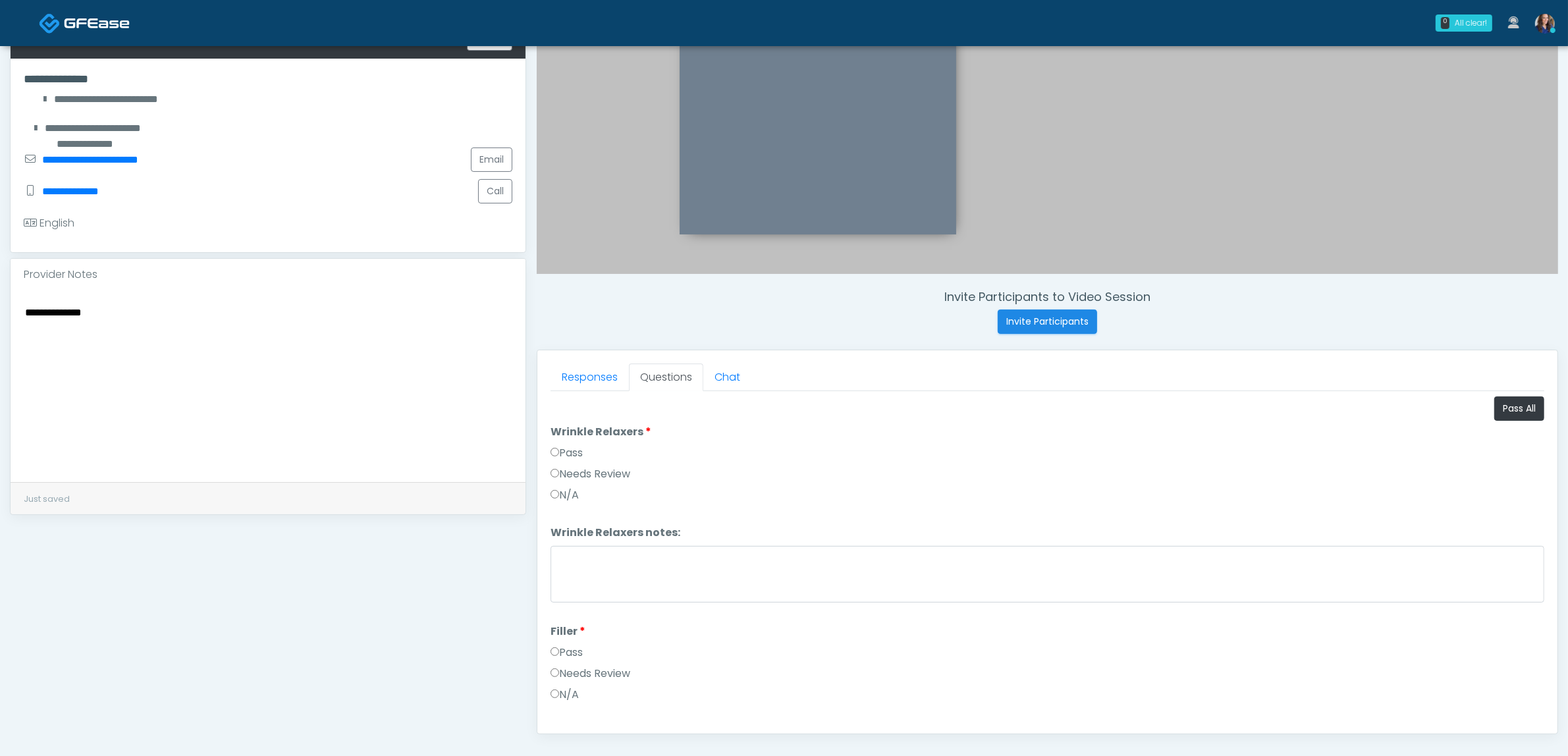
scroll to position [181, 0]
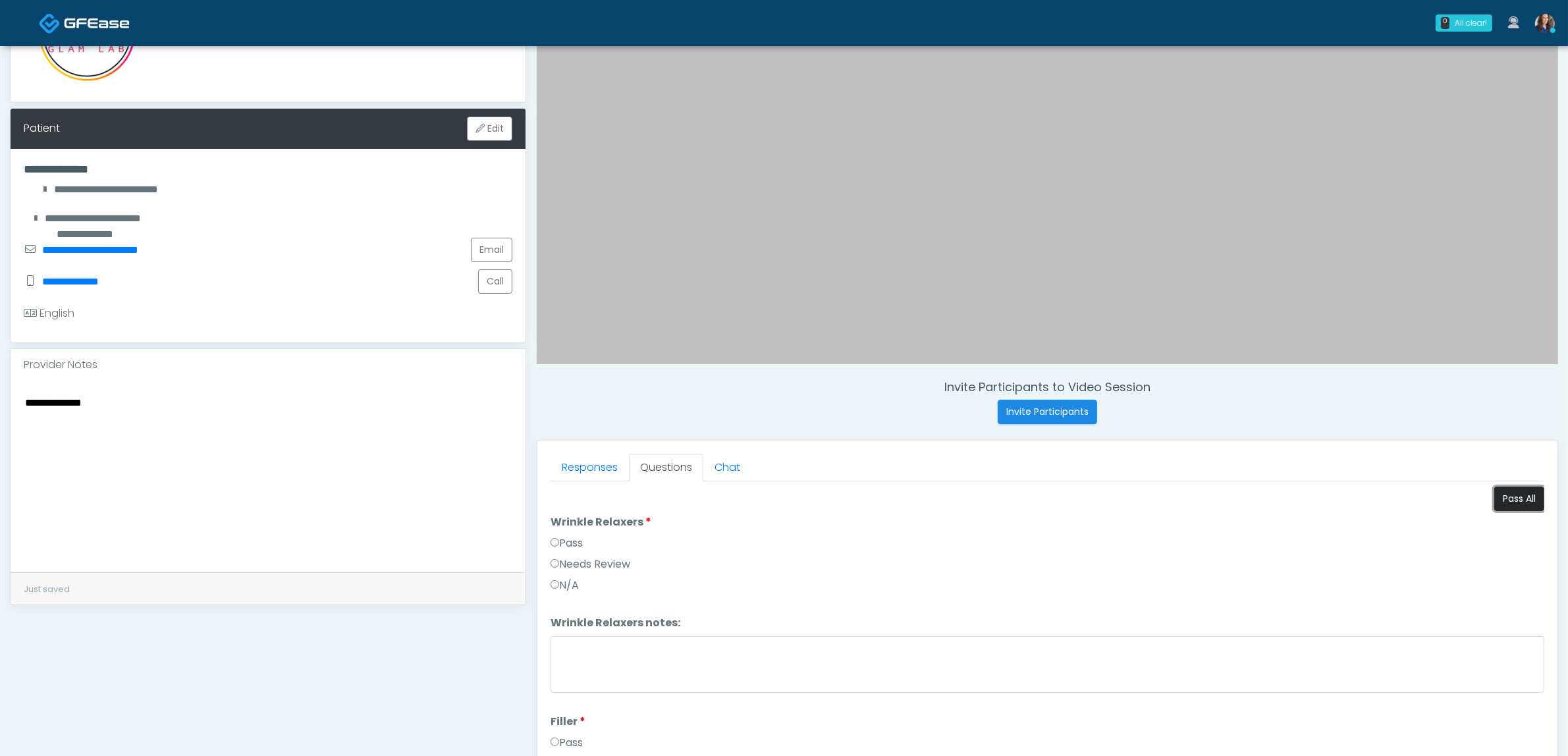
click at [1518, 492] on button "Pass All" at bounding box center [1519, 498] width 50 height 25
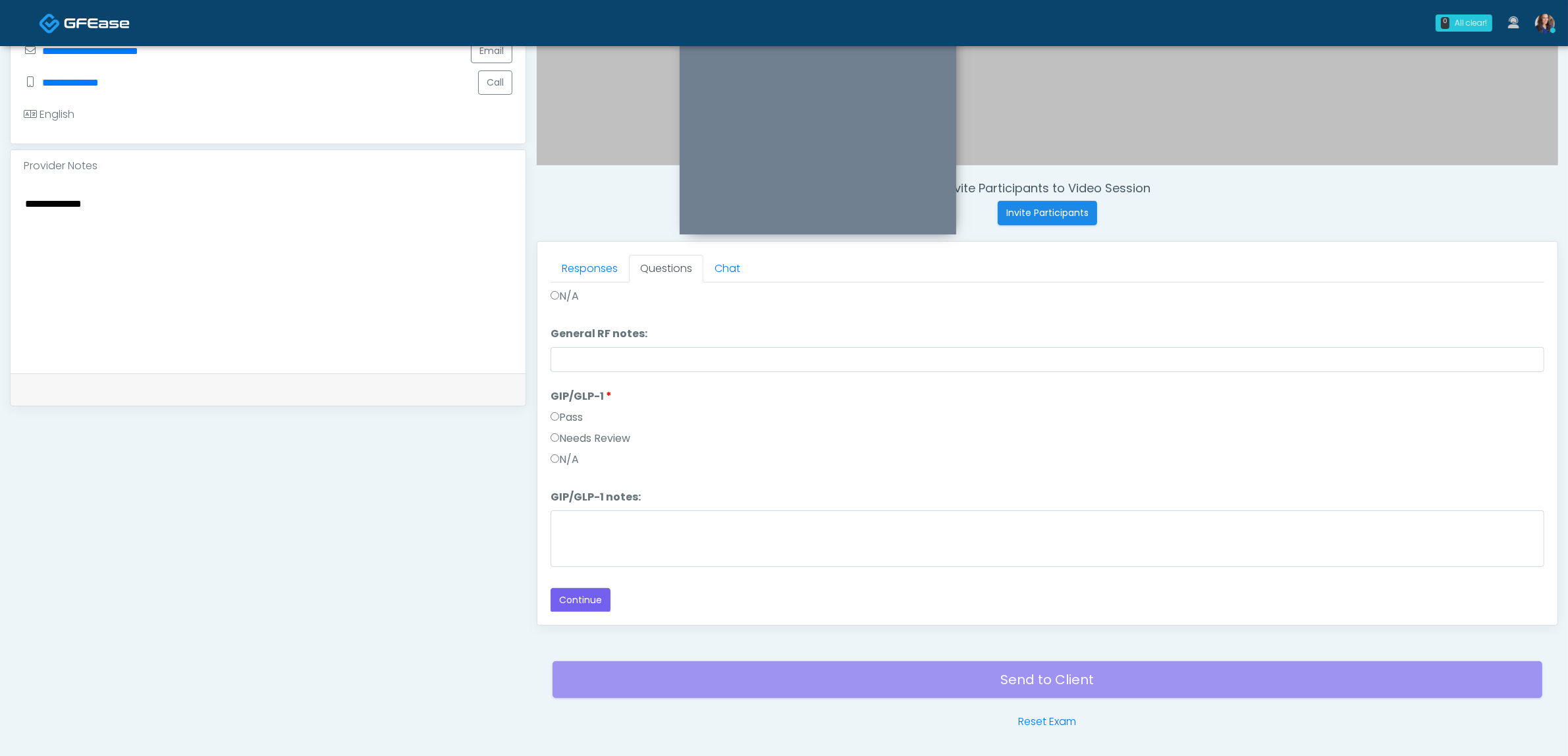
scroll to position [428, 0]
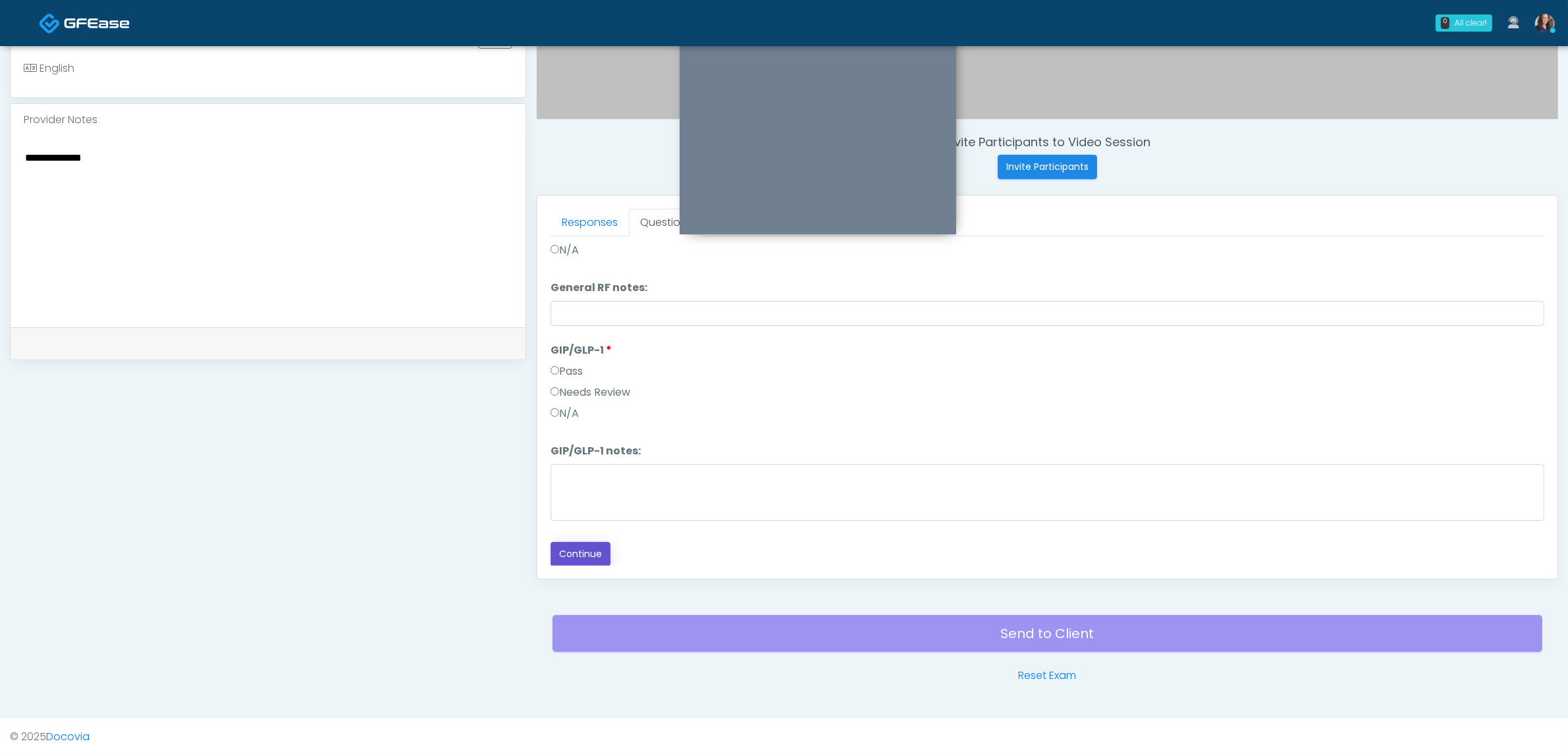
click at [583, 554] on button "Continue" at bounding box center [581, 554] width 60 height 25
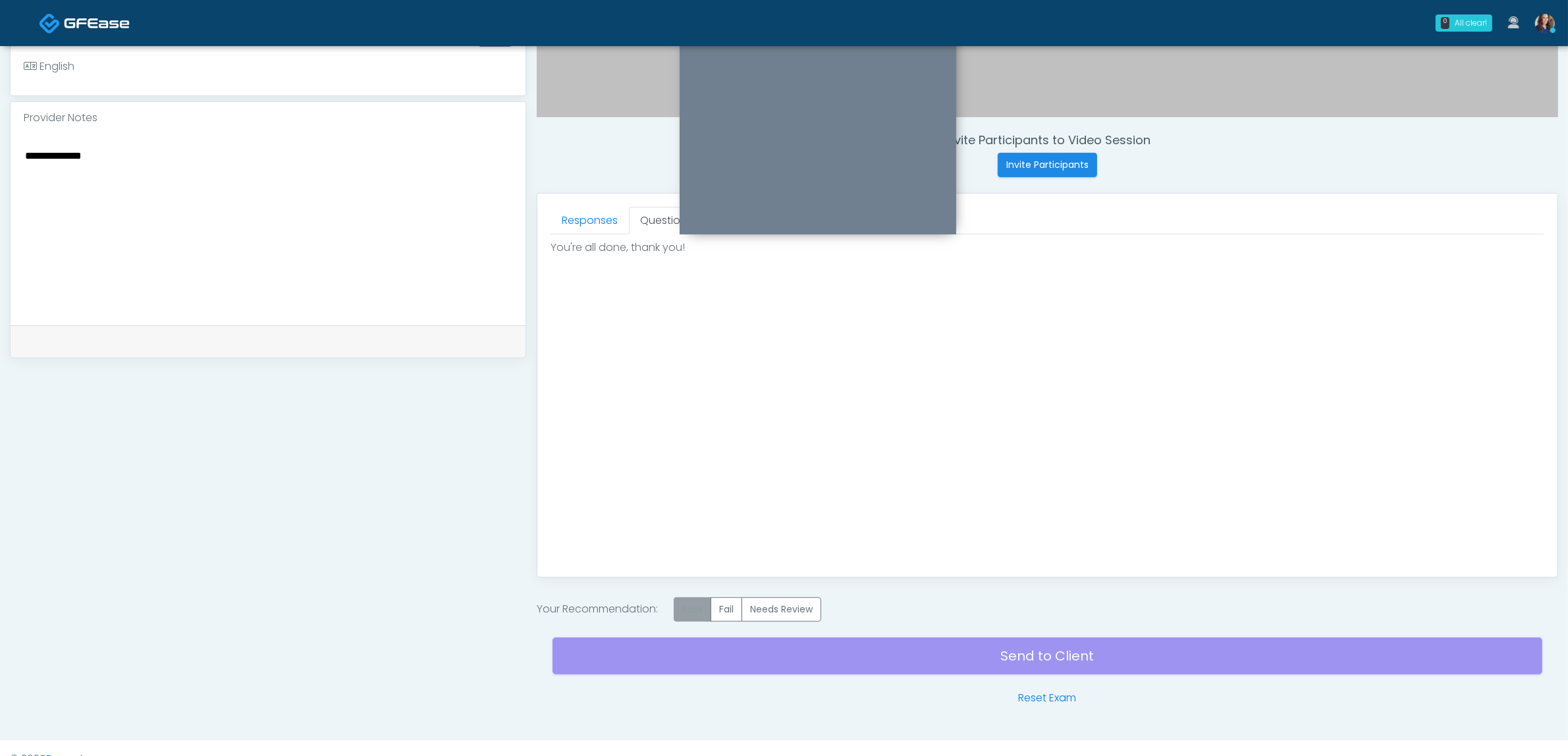
click at [695, 607] on label "Pass" at bounding box center [693, 609] width 37 height 25
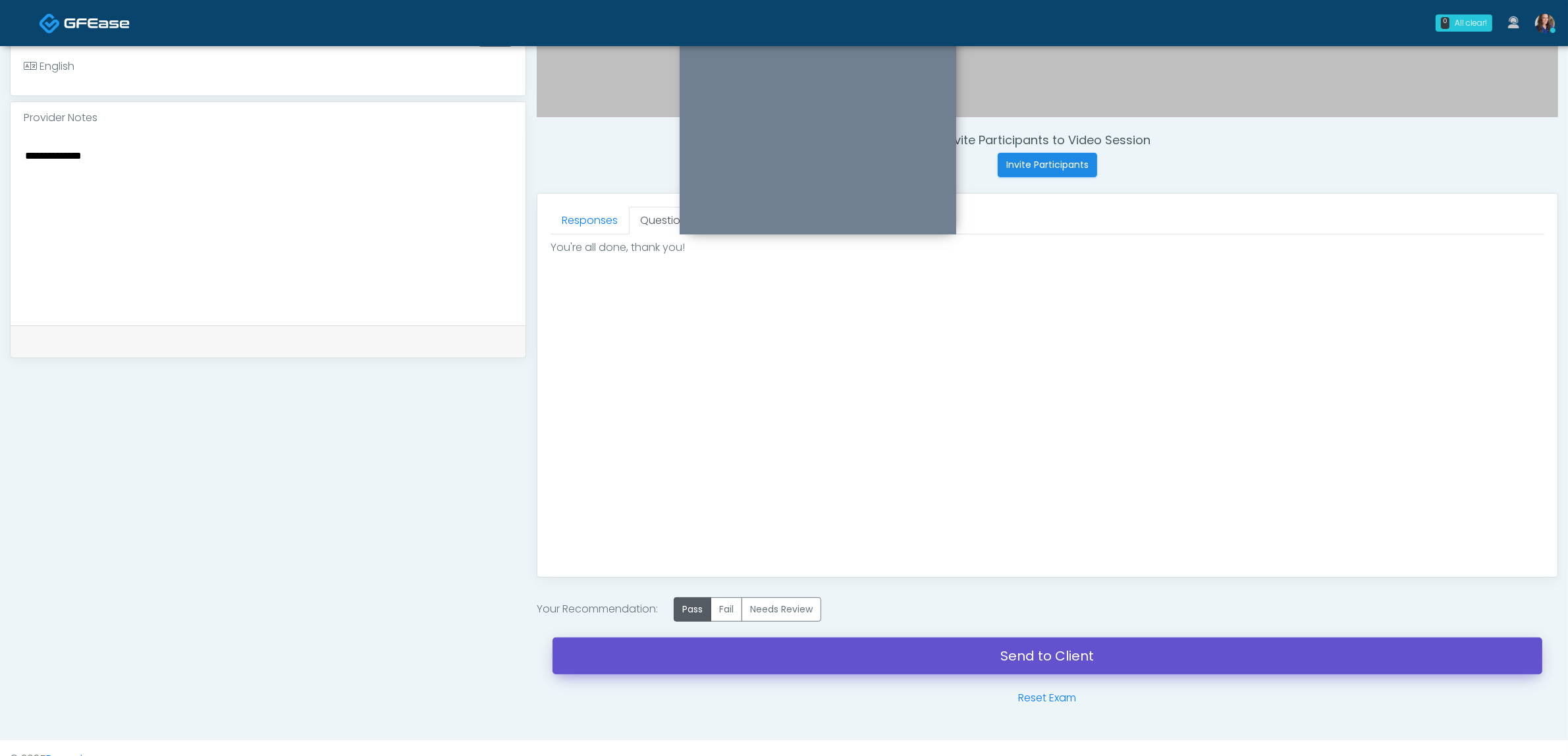
click at [820, 663] on link "Send to Client" at bounding box center [1047, 655] width 990 height 37
click at [733, 651] on link "Send to Client" at bounding box center [1047, 655] width 990 height 37
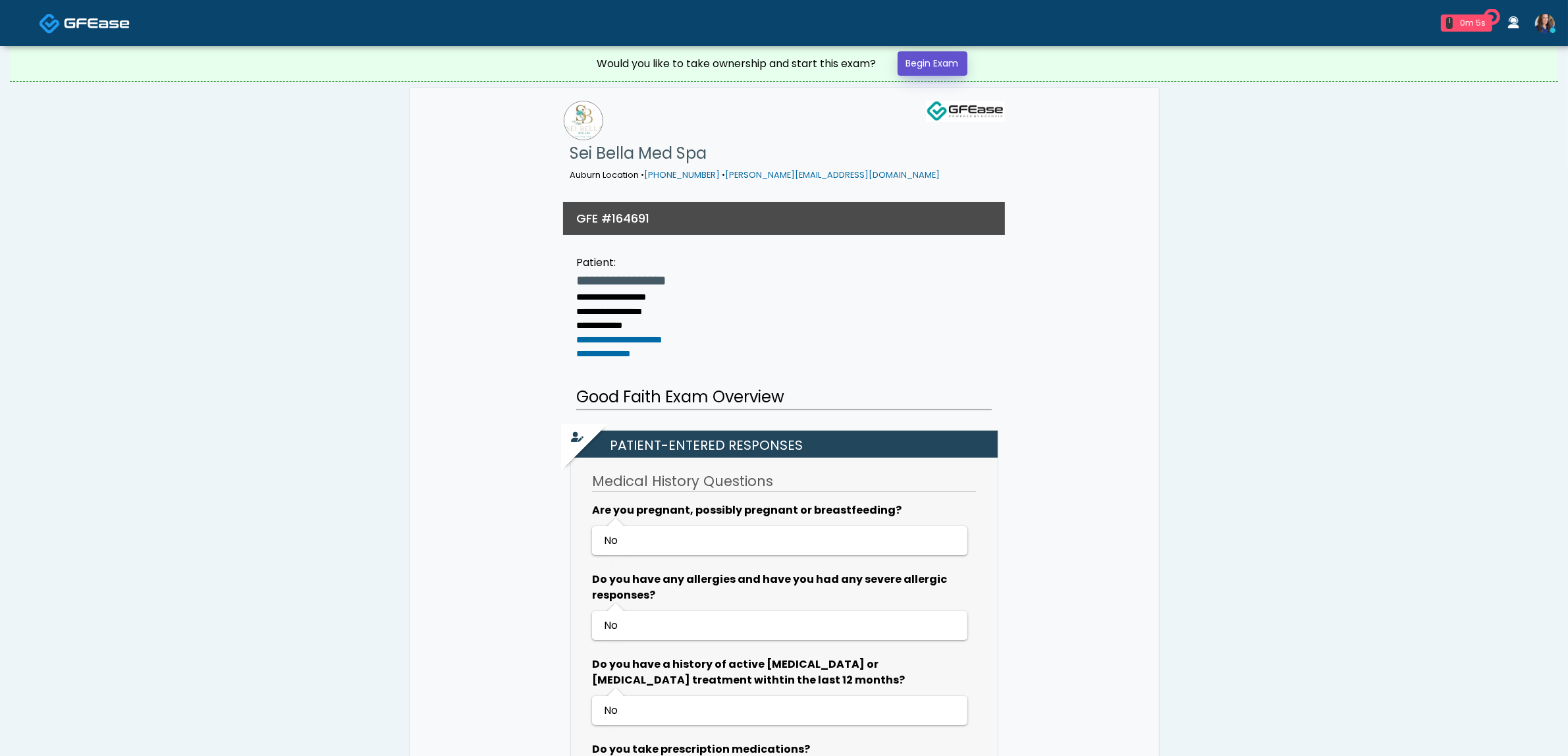
click at [937, 61] on link "Begin Exam" at bounding box center [932, 63] width 70 height 25
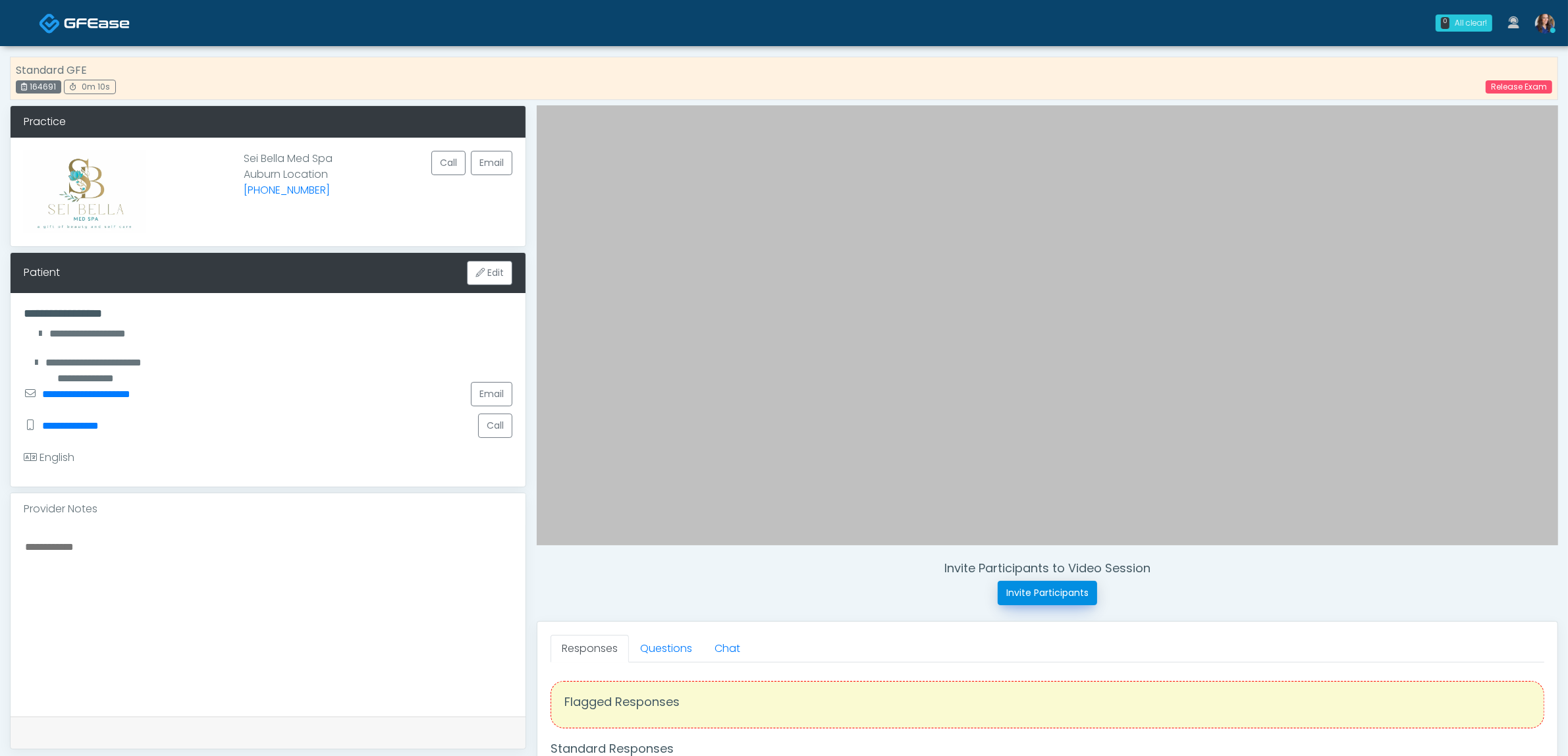
click at [1025, 586] on button "Invite Participants" at bounding box center [1047, 592] width 99 height 25
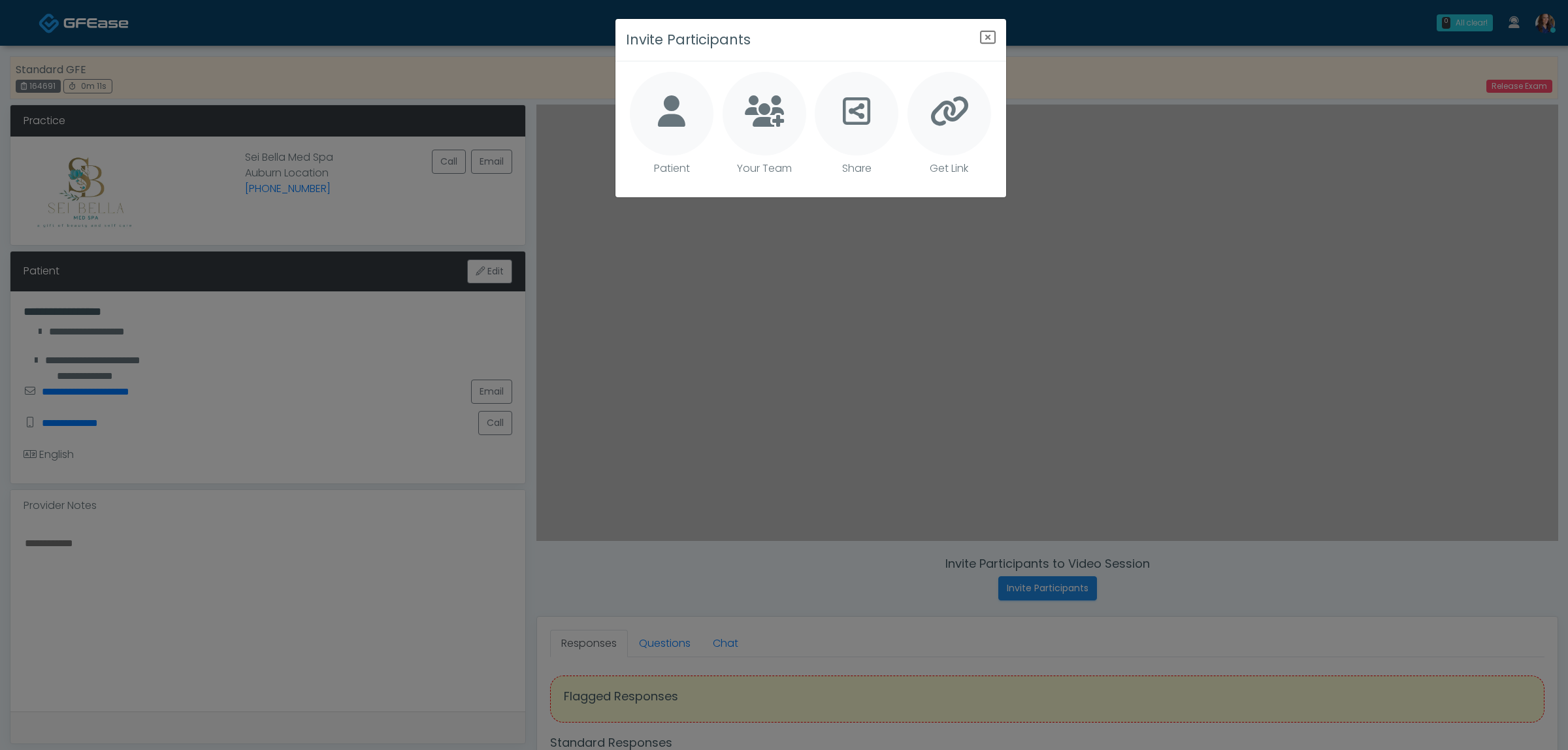
click at [667, 102] on icon at bounding box center [671, 111] width 27 height 31
type textarea "**********"
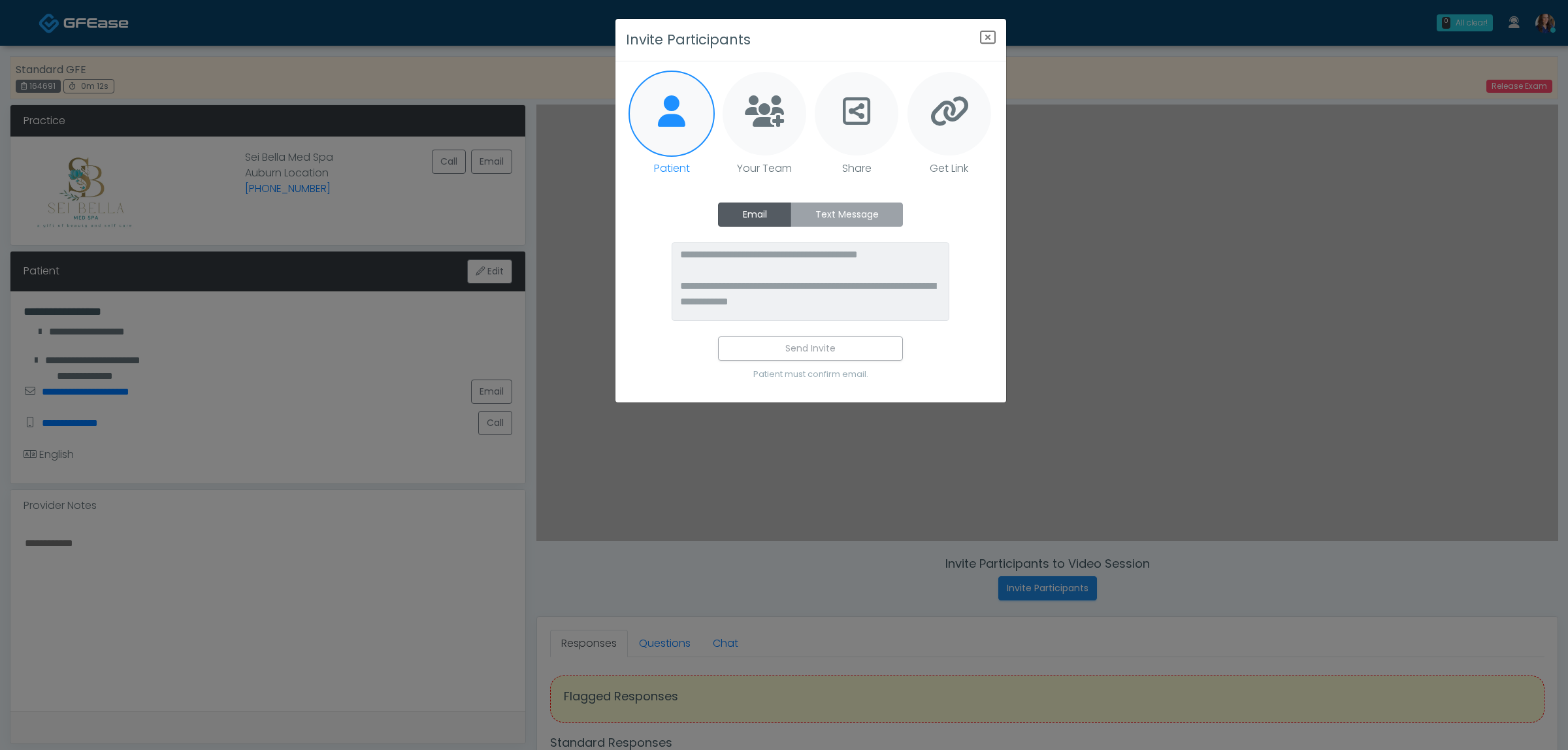
drag, startPoint x: 839, startPoint y: 211, endPoint x: 841, endPoint y: 220, distance: 9.2
click at [840, 211] on label "Text Message" at bounding box center [847, 214] width 113 height 24
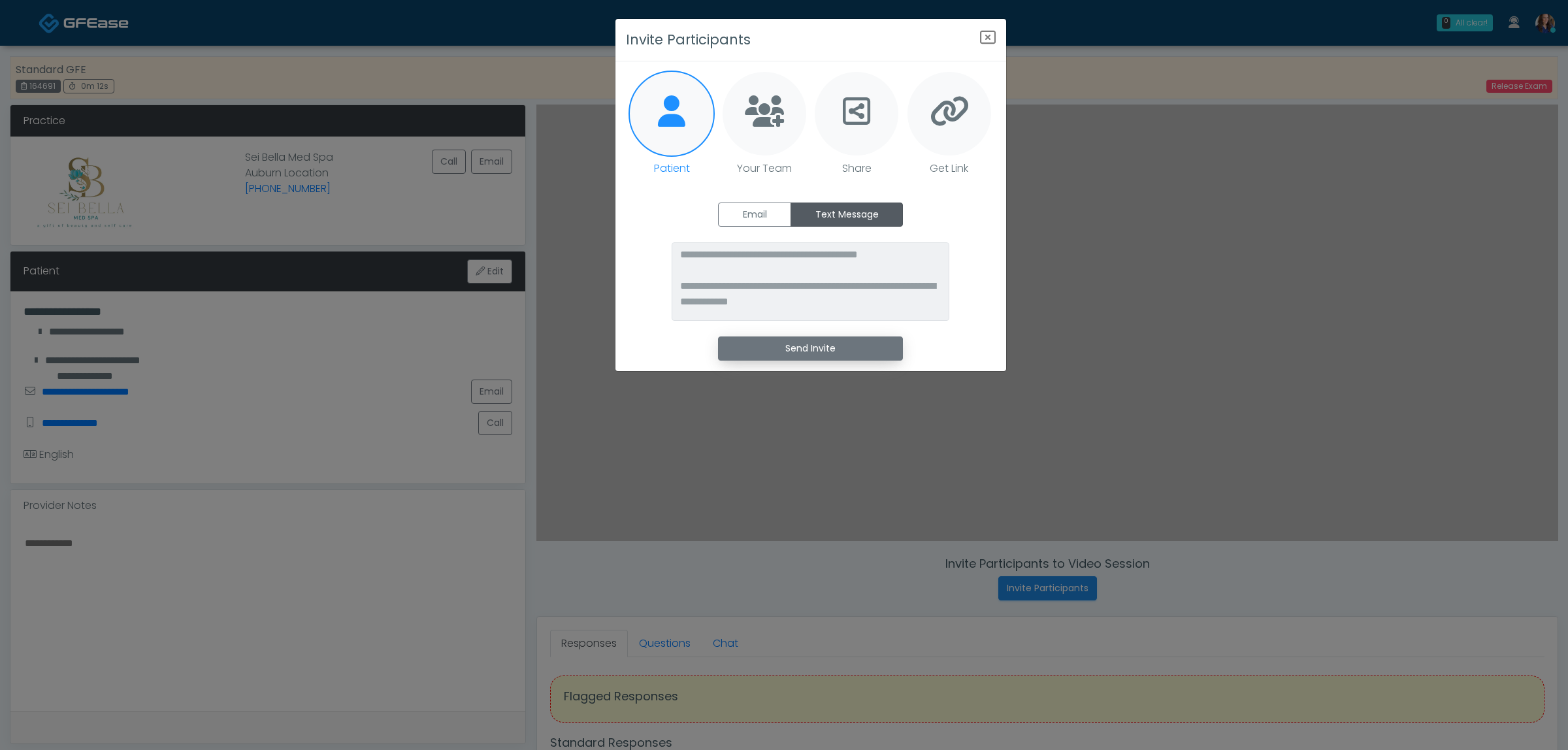
click at [809, 344] on button "Send Invite" at bounding box center [810, 348] width 185 height 24
click at [987, 36] on body "0 All clear! All clear! Jennifer Ekeh AZ CA CO FL GA IL LA MD MI MN MO NJ NM NV…" at bounding box center [784, 586] width 1568 height 1172
click at [988, 36] on icon "Close" at bounding box center [988, 37] width 16 height 16
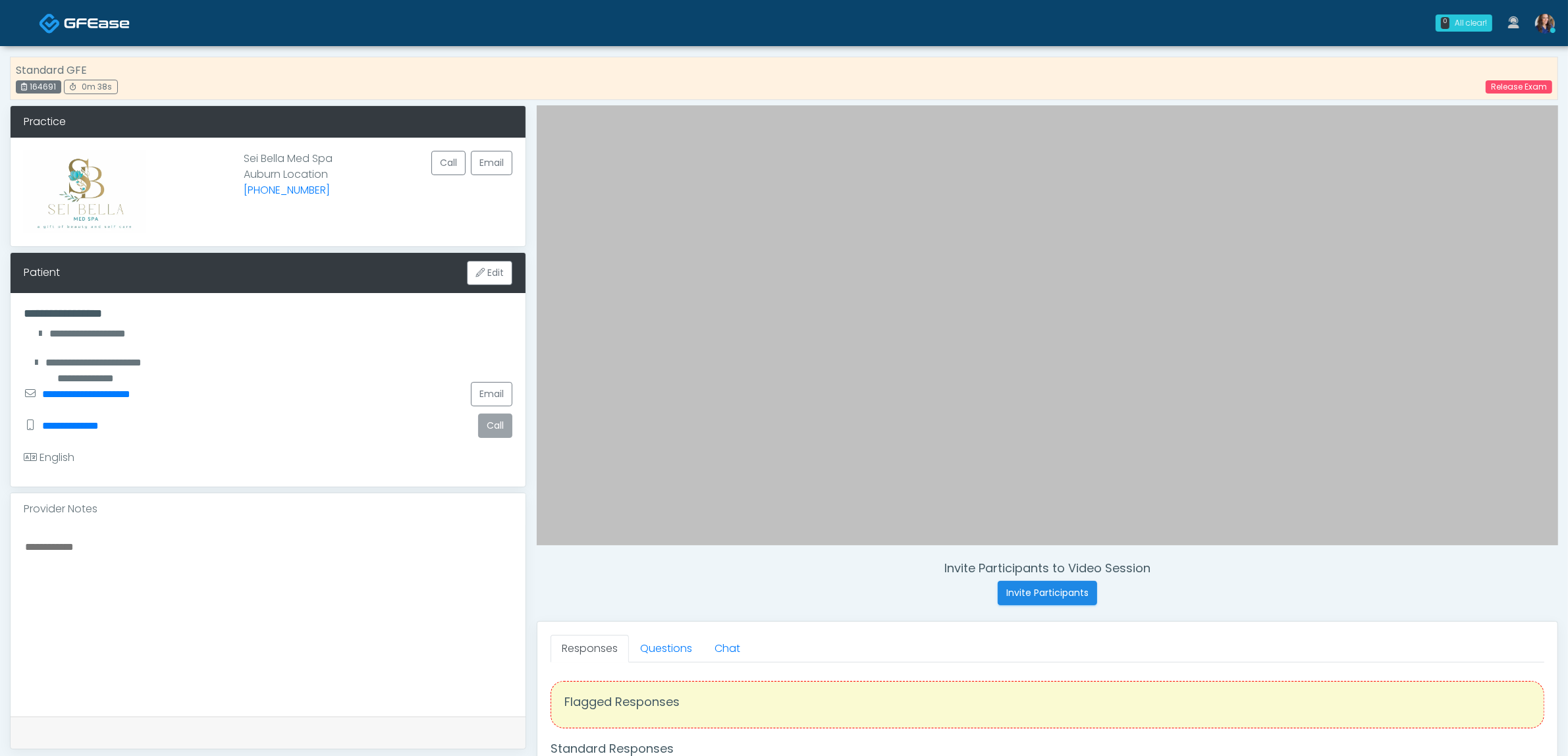
click at [499, 422] on button "Call" at bounding box center [496, 425] width 34 height 25
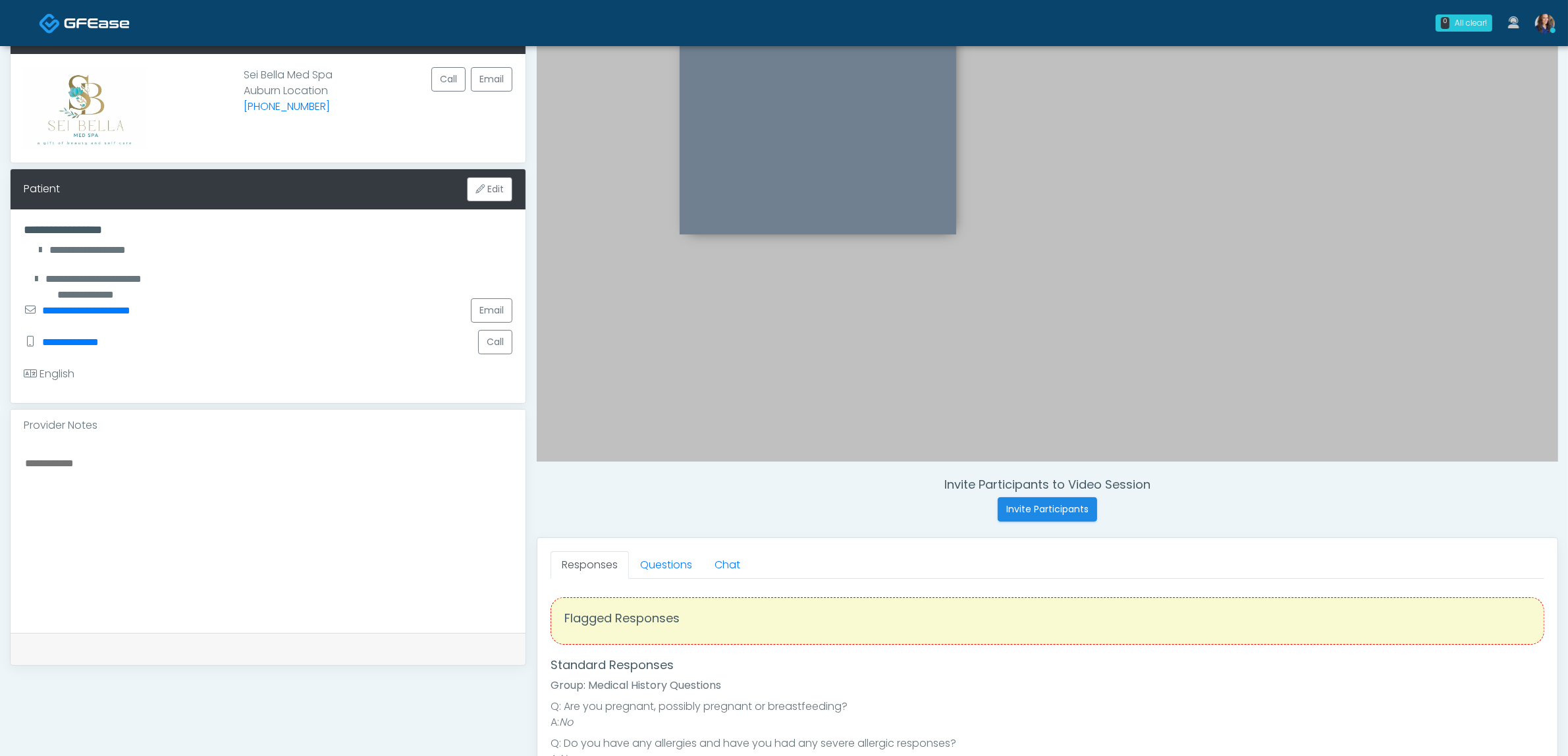
scroll to position [82, 0]
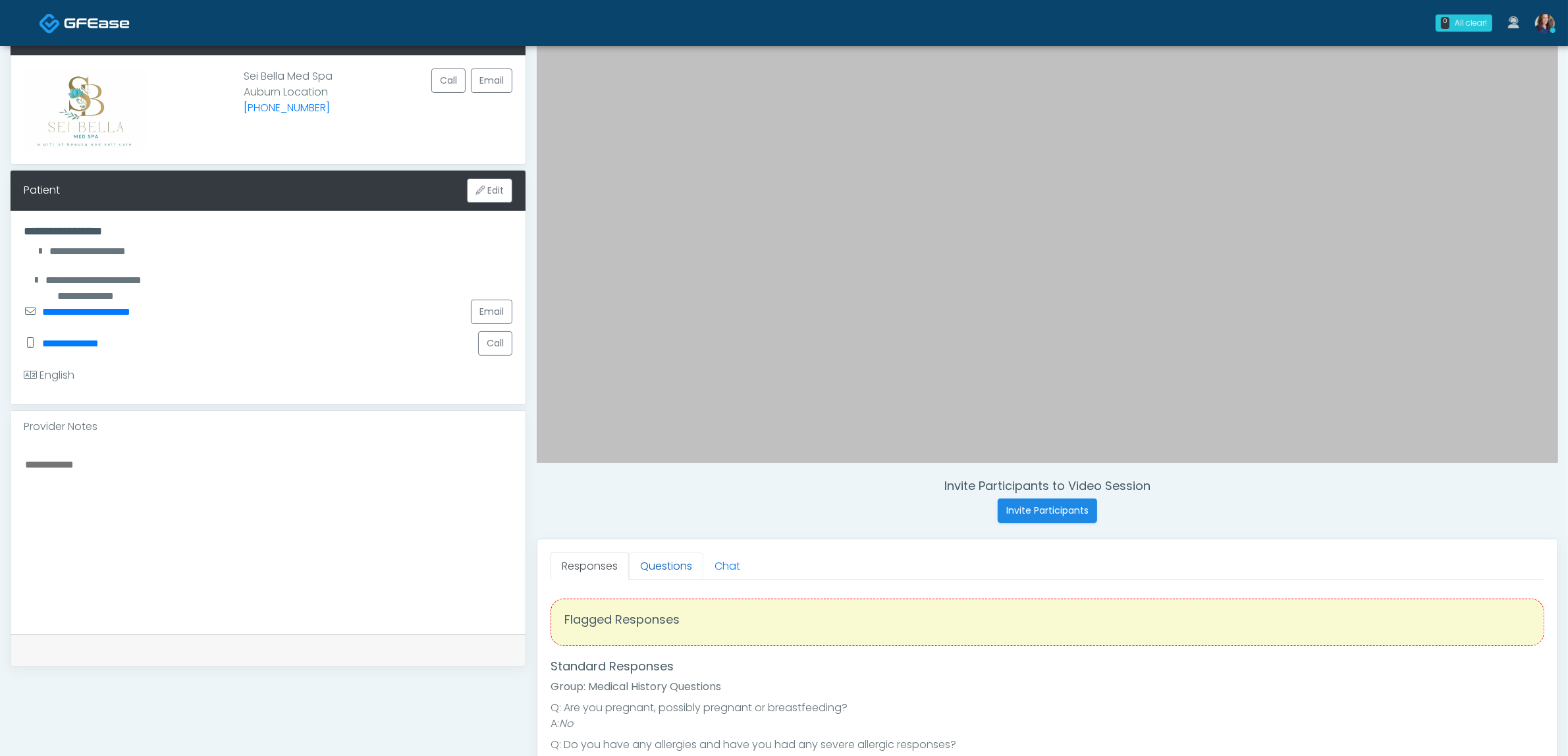
click at [666, 574] on link "Questions" at bounding box center [667, 566] width 75 height 28
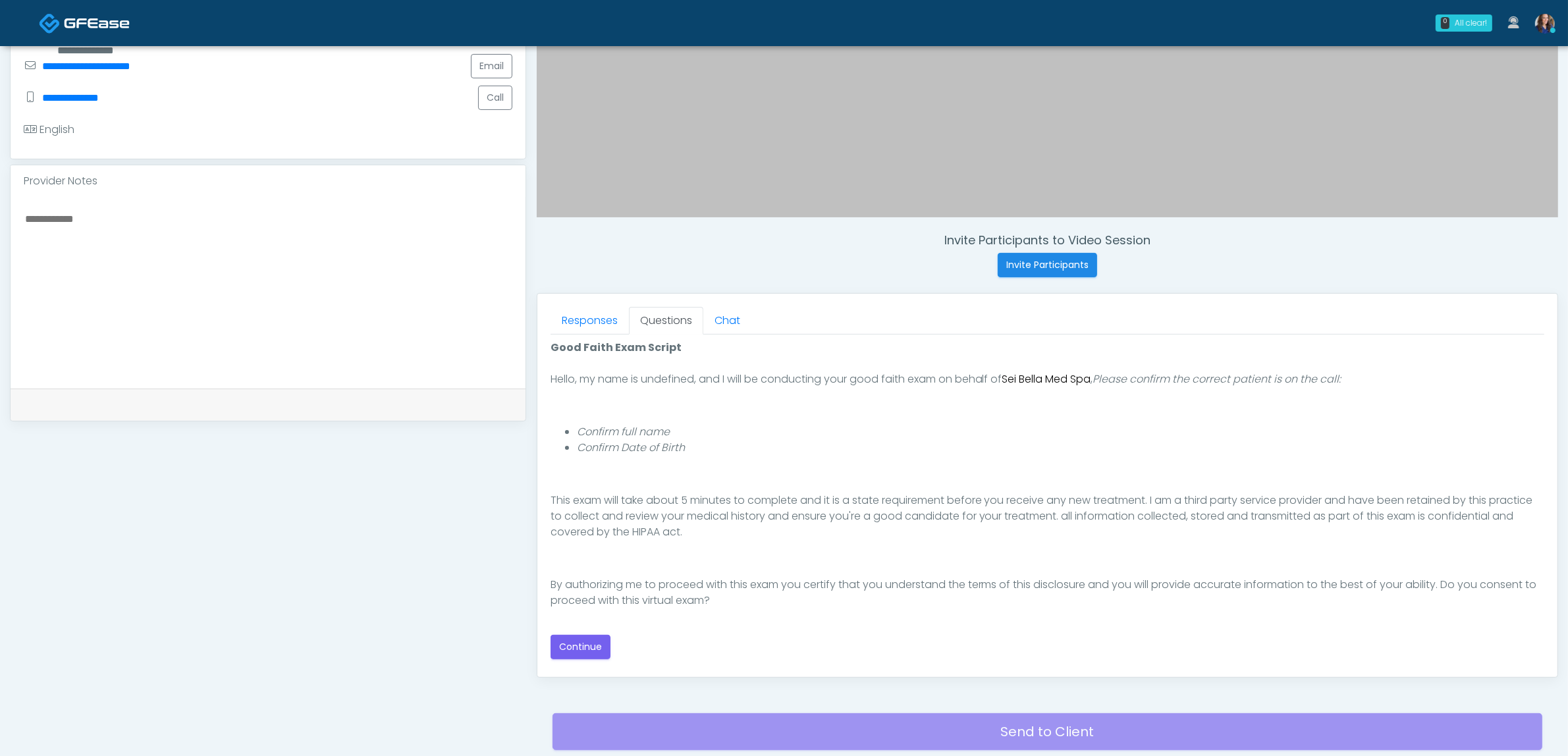
scroll to position [329, 0]
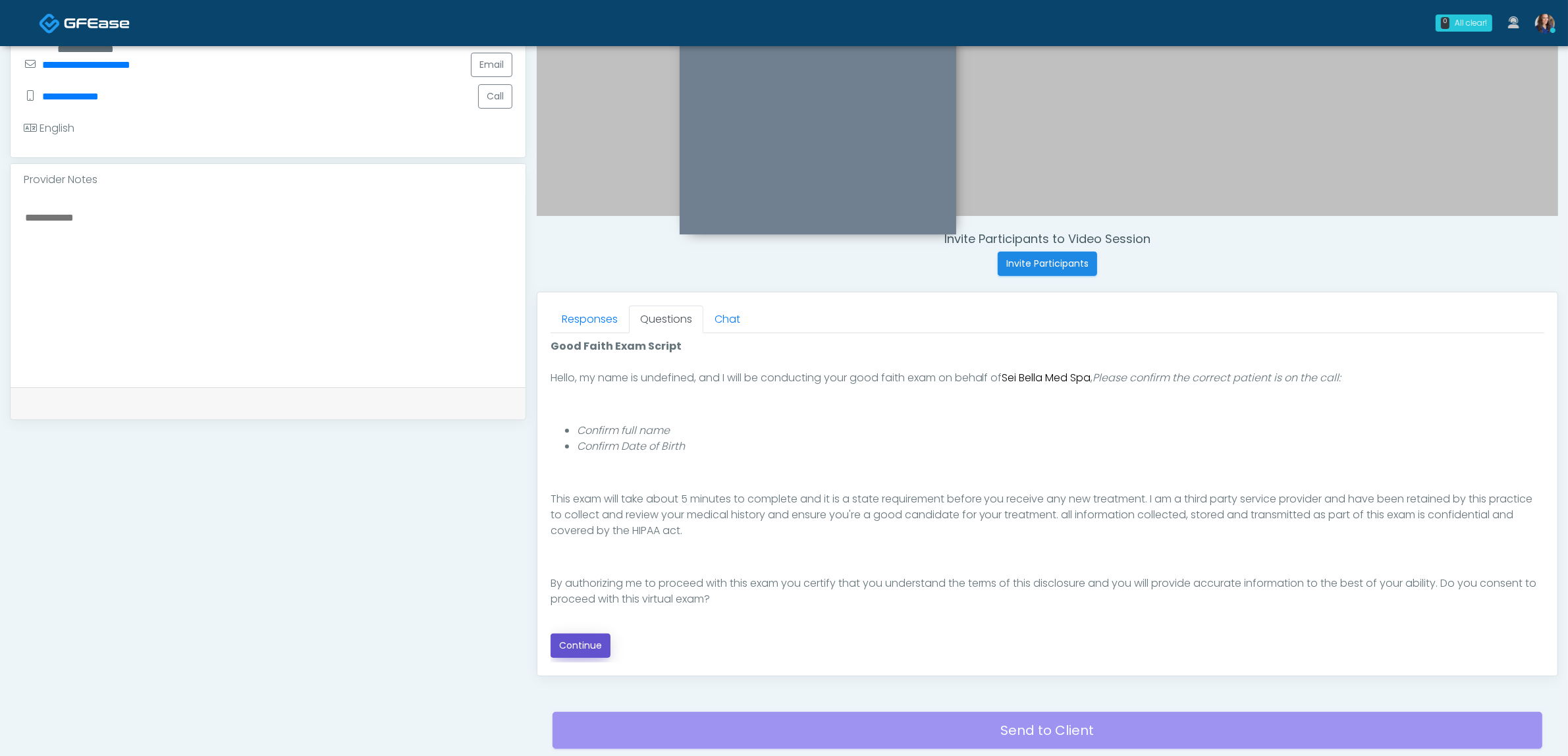
click at [593, 644] on button "Continue" at bounding box center [581, 645] width 60 height 25
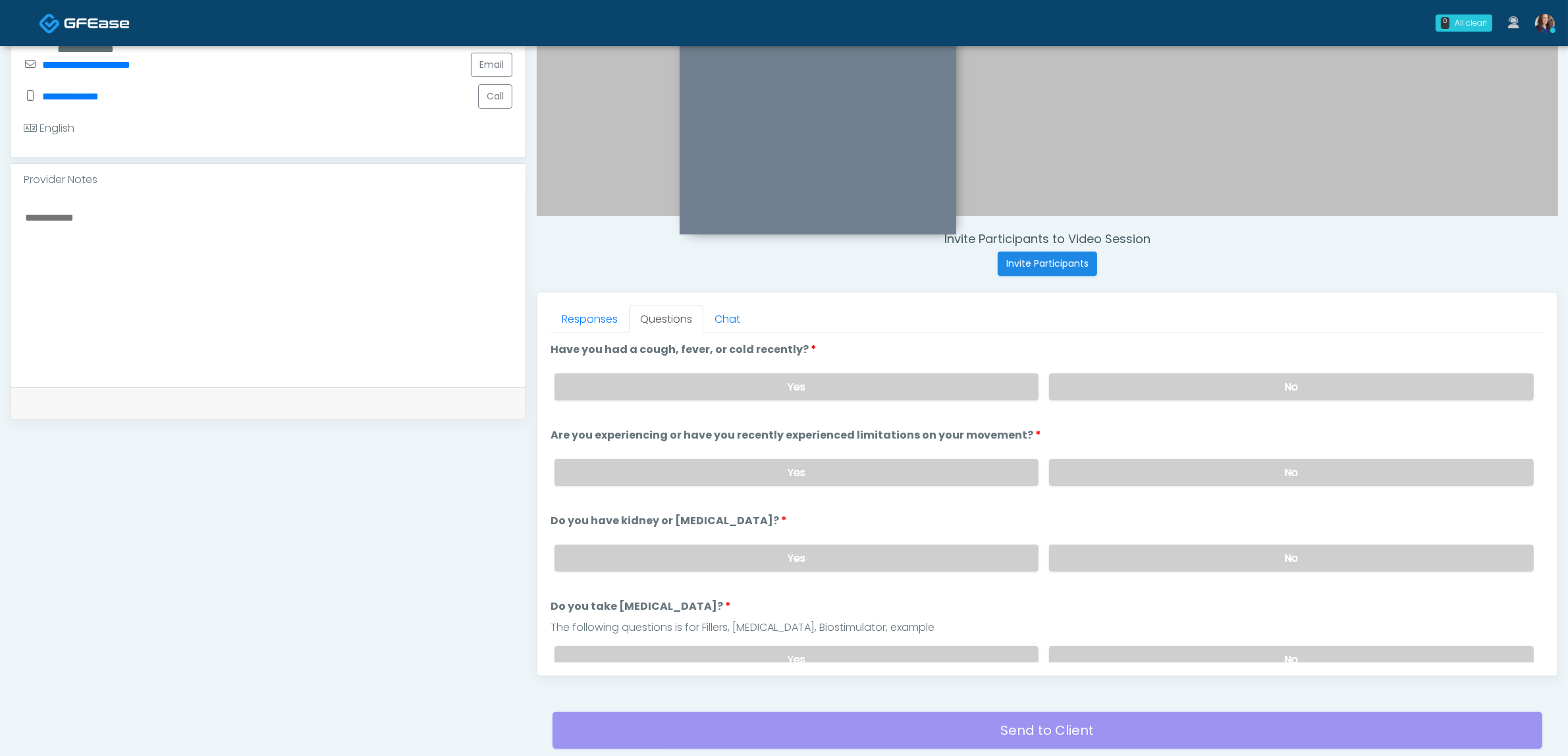
scroll to position [428, 0]
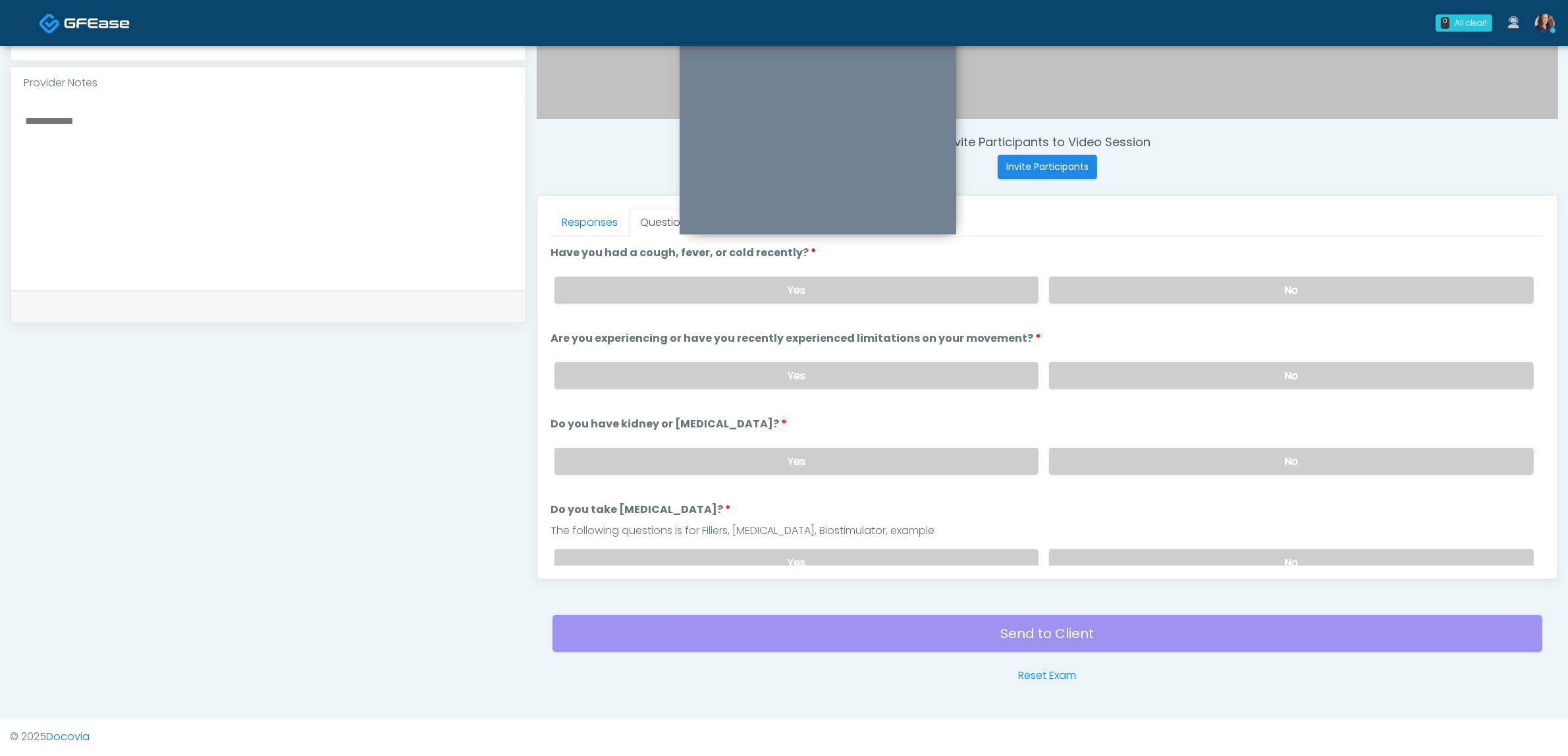
drag, startPoint x: 1173, startPoint y: 290, endPoint x: 1151, endPoint y: 353, distance: 66.7
click at [1173, 290] on label "No" at bounding box center [1291, 290] width 485 height 27
click at [1148, 382] on label "No" at bounding box center [1291, 376] width 485 height 27
drag, startPoint x: 1141, startPoint y: 444, endPoint x: 1140, endPoint y: 451, distance: 7.1
click at [1140, 447] on label "No" at bounding box center [1291, 461] width 485 height 27
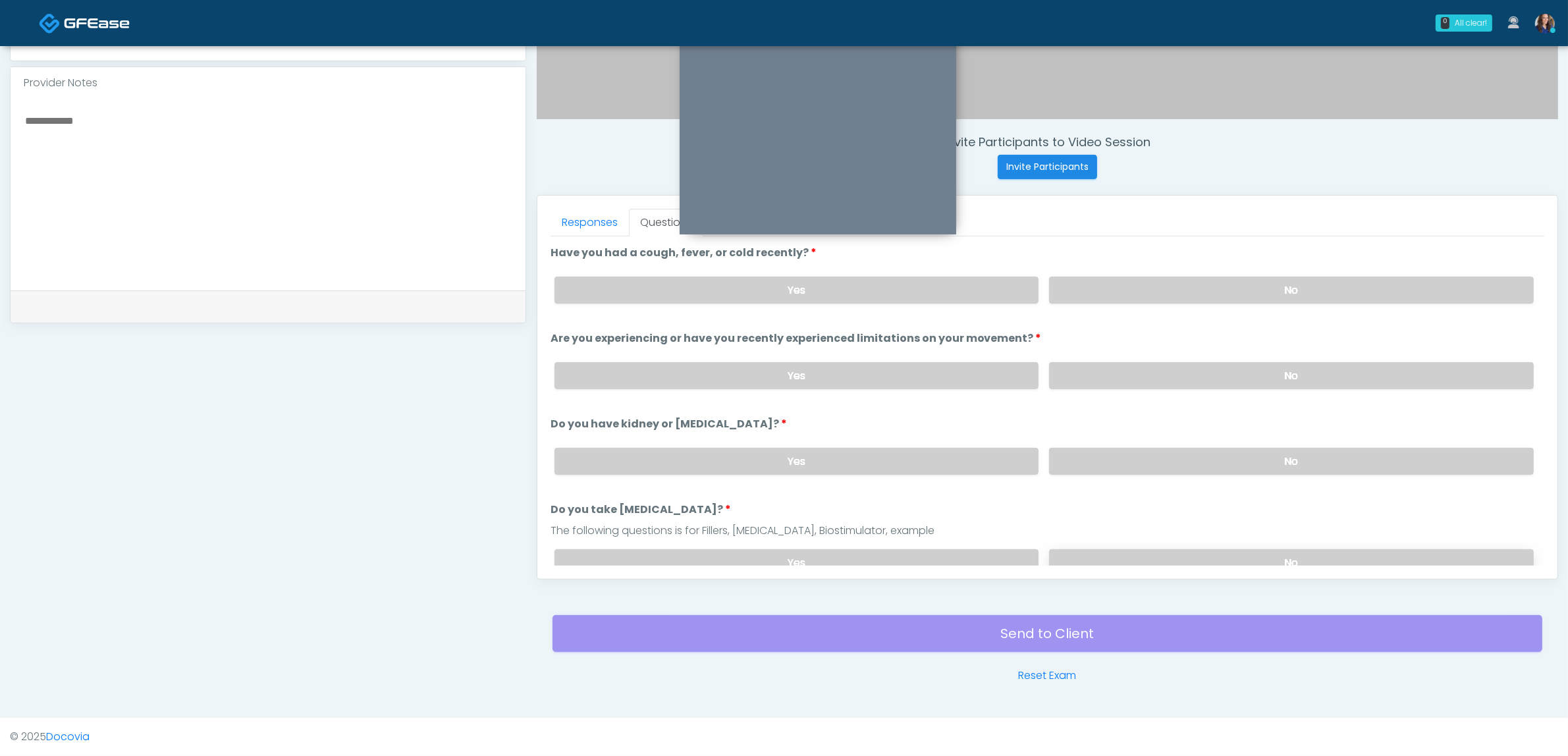
click at [1121, 549] on label "No" at bounding box center [1291, 563] width 485 height 27
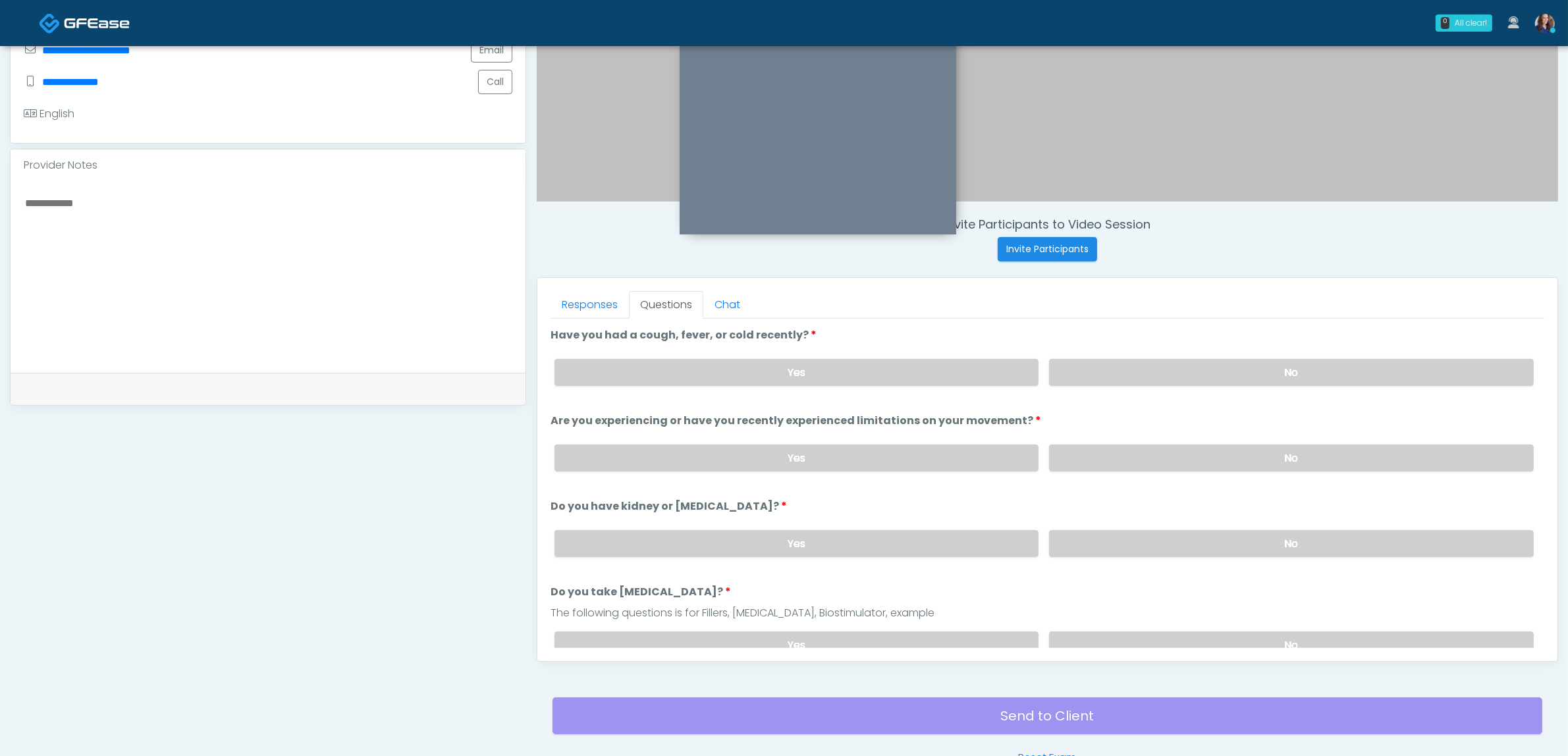
scroll to position [181, 0]
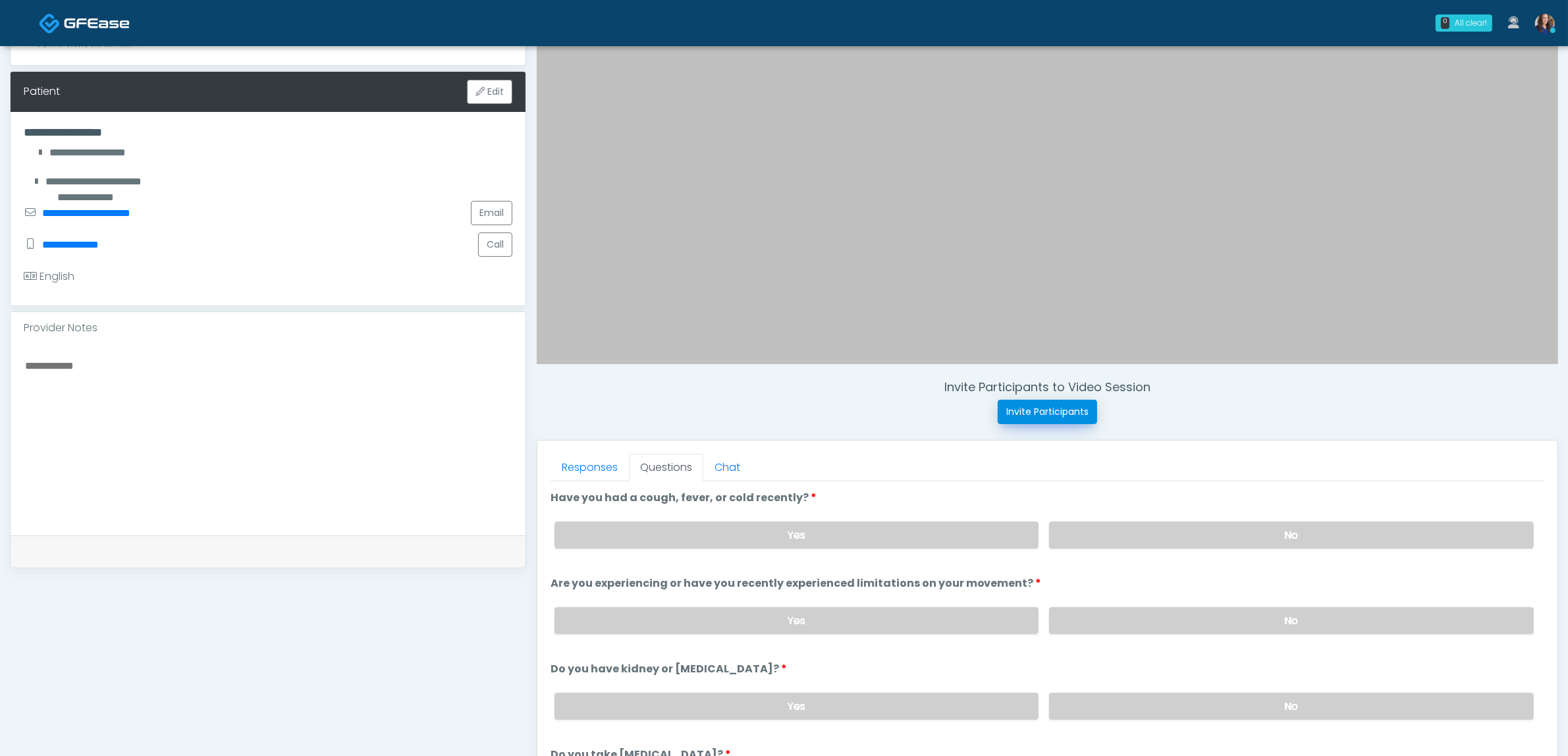
click at [1058, 415] on button "Invite Participants" at bounding box center [1047, 412] width 99 height 25
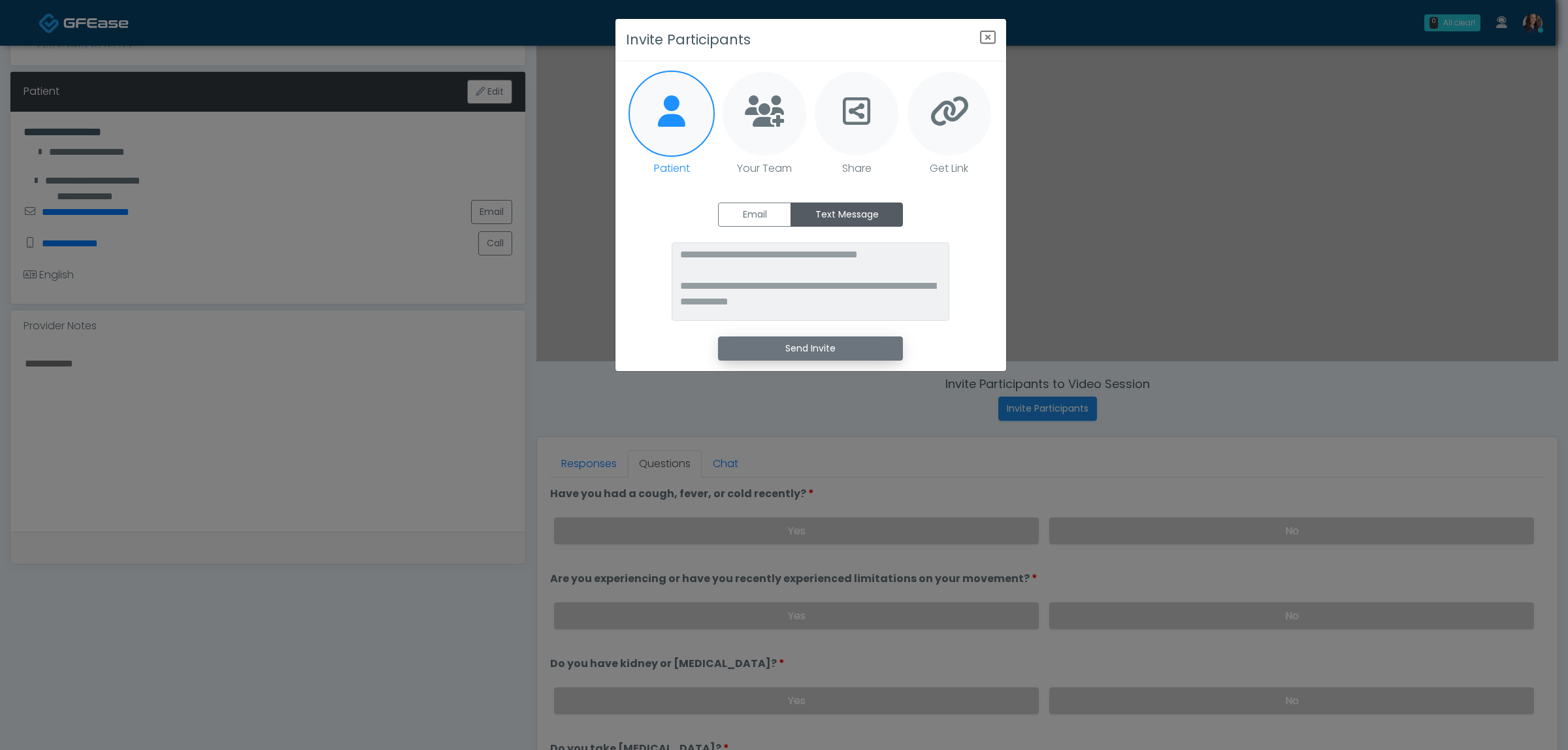
click at [835, 342] on button "Send Invite" at bounding box center [810, 348] width 185 height 24
click at [990, 41] on icon "Close" at bounding box center [988, 37] width 16 height 16
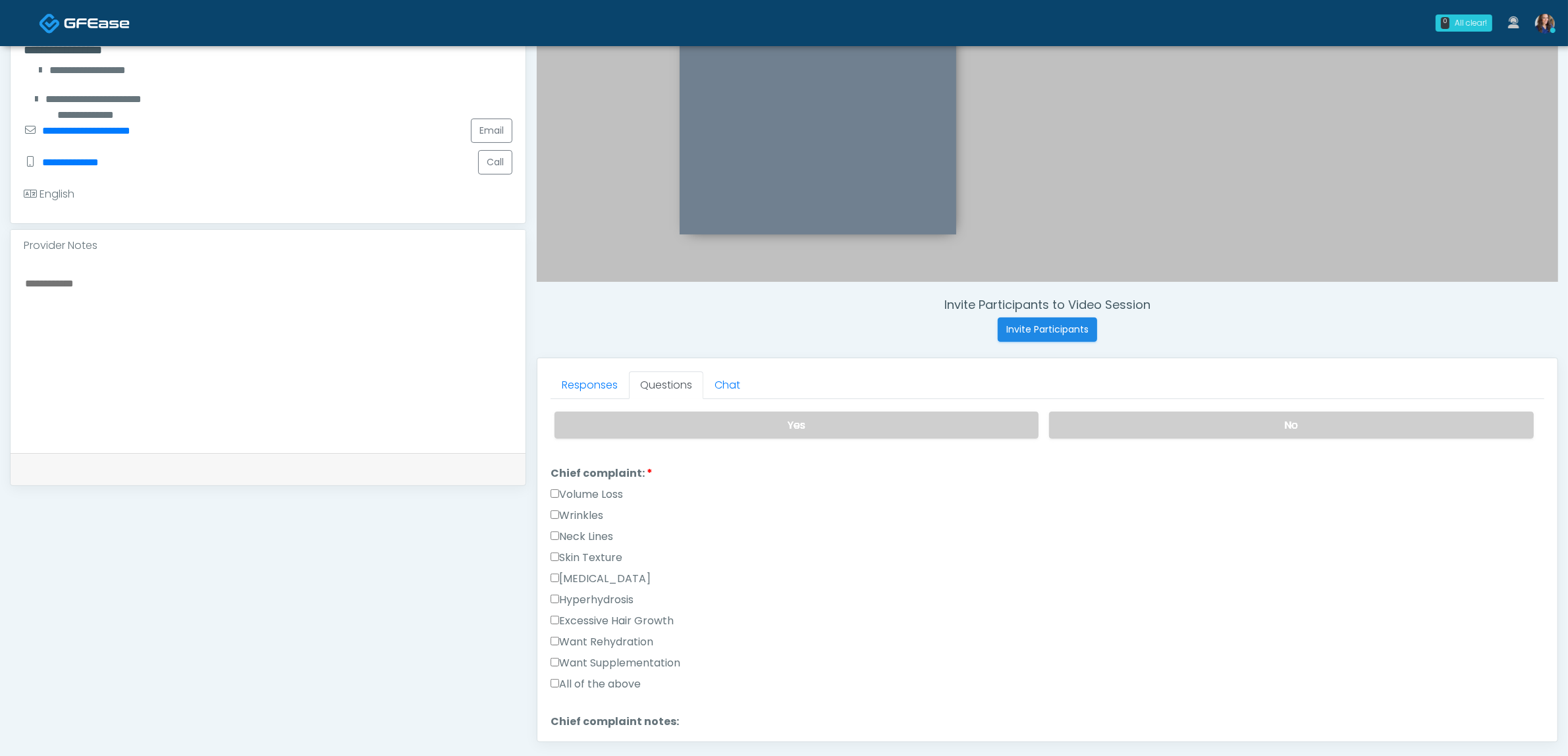
scroll to position [329, 0]
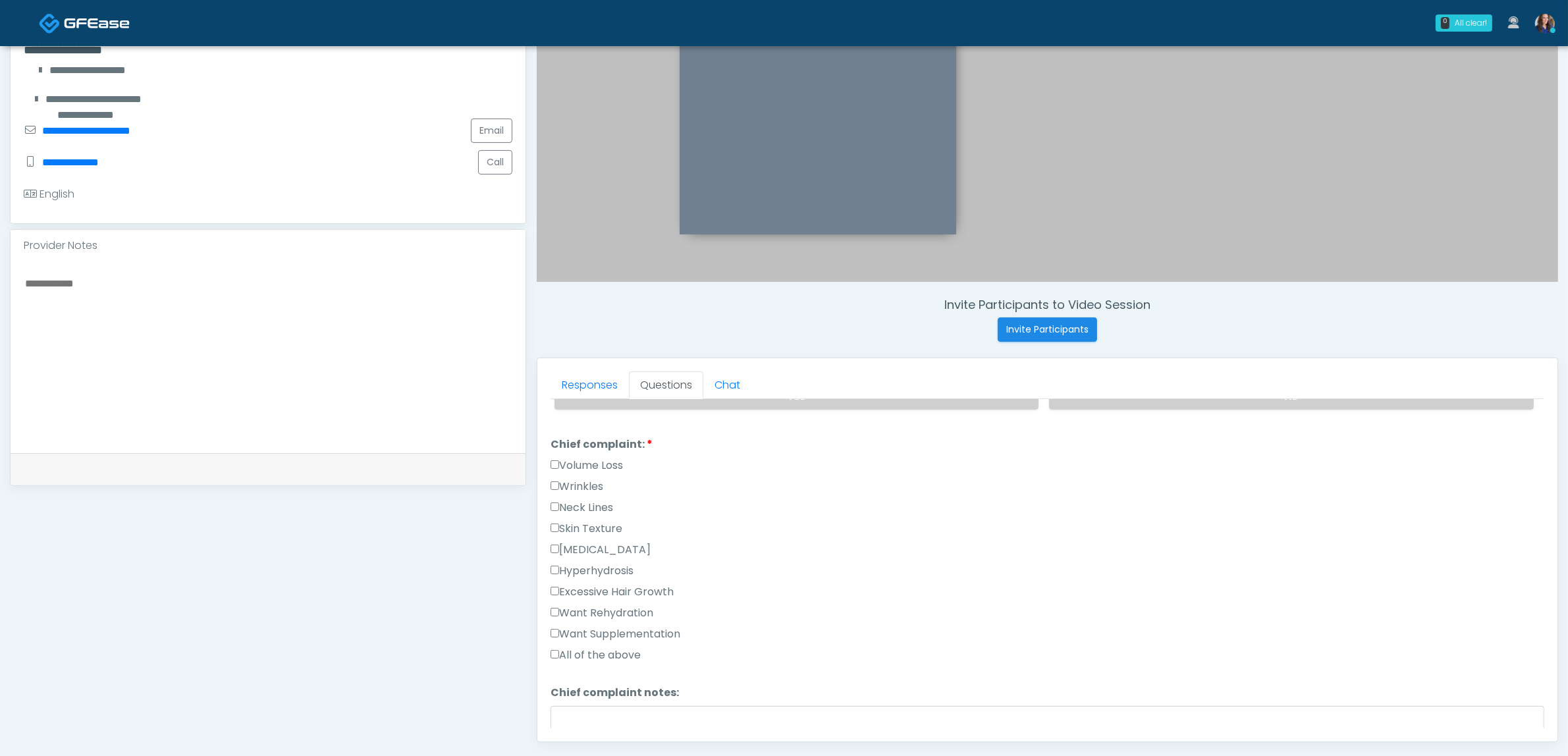
click at [613, 465] on label "Volume Loss" at bounding box center [587, 465] width 72 height 16
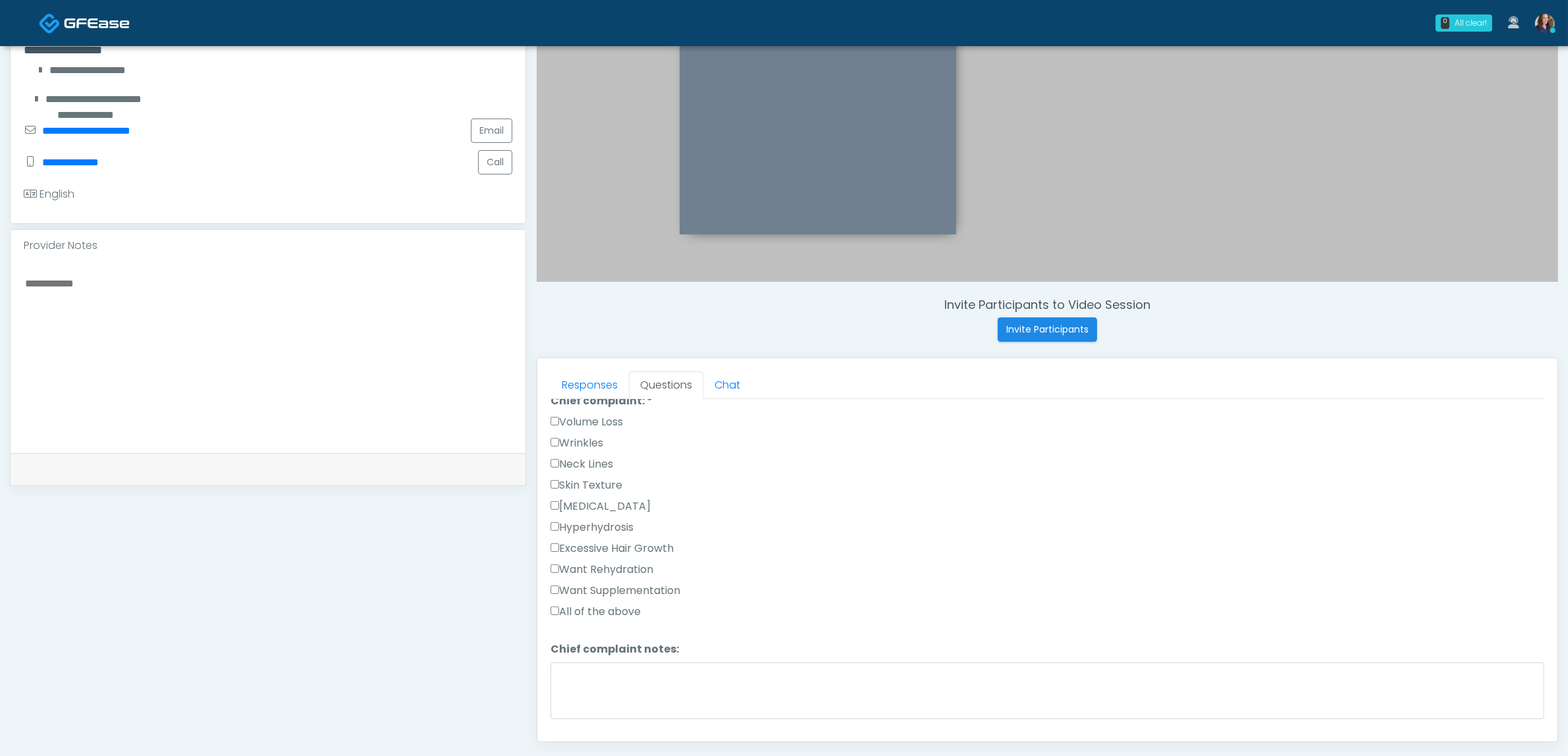
scroll to position [412, 0]
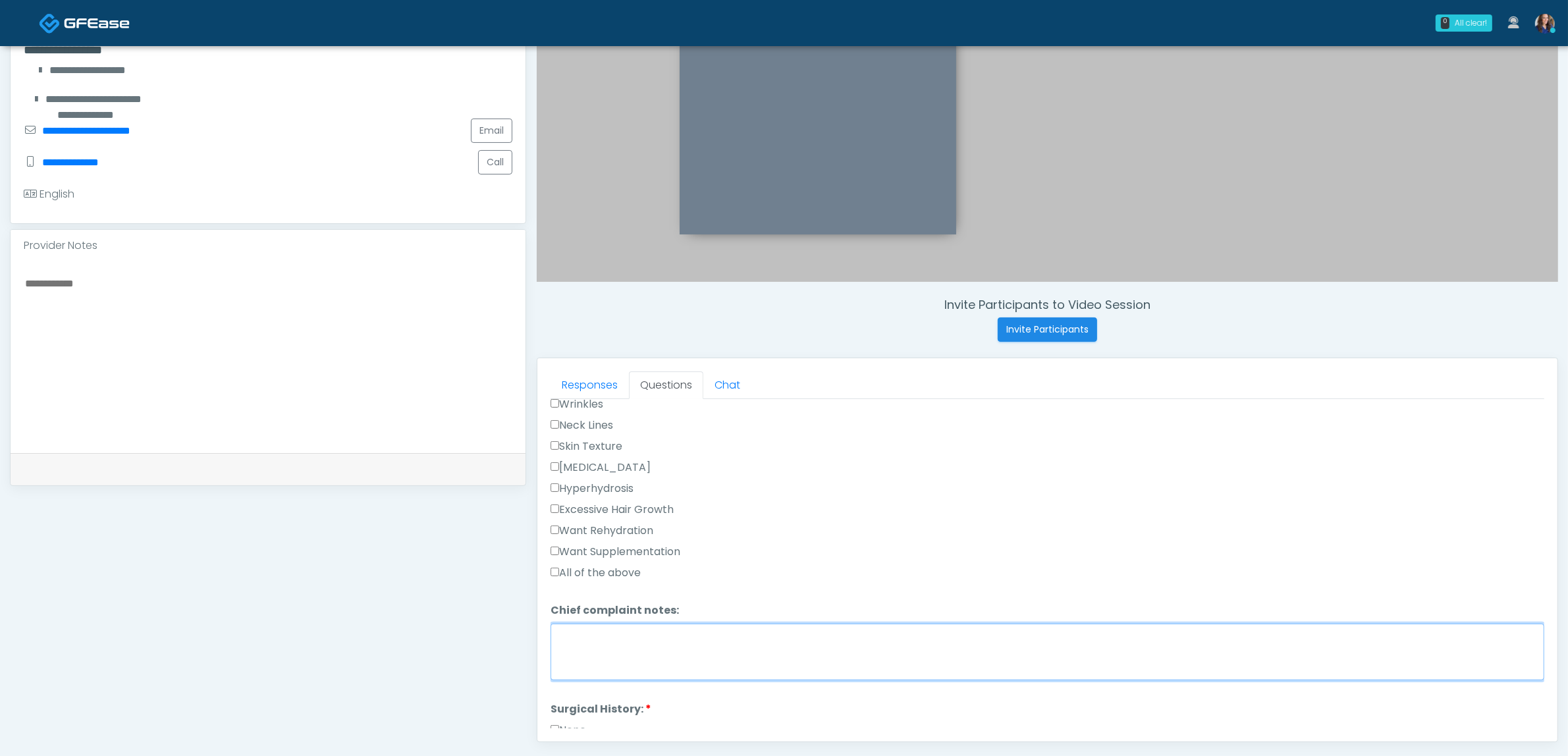
click at [642, 651] on textarea "Chief complaint notes:" at bounding box center [1048, 652] width 994 height 57
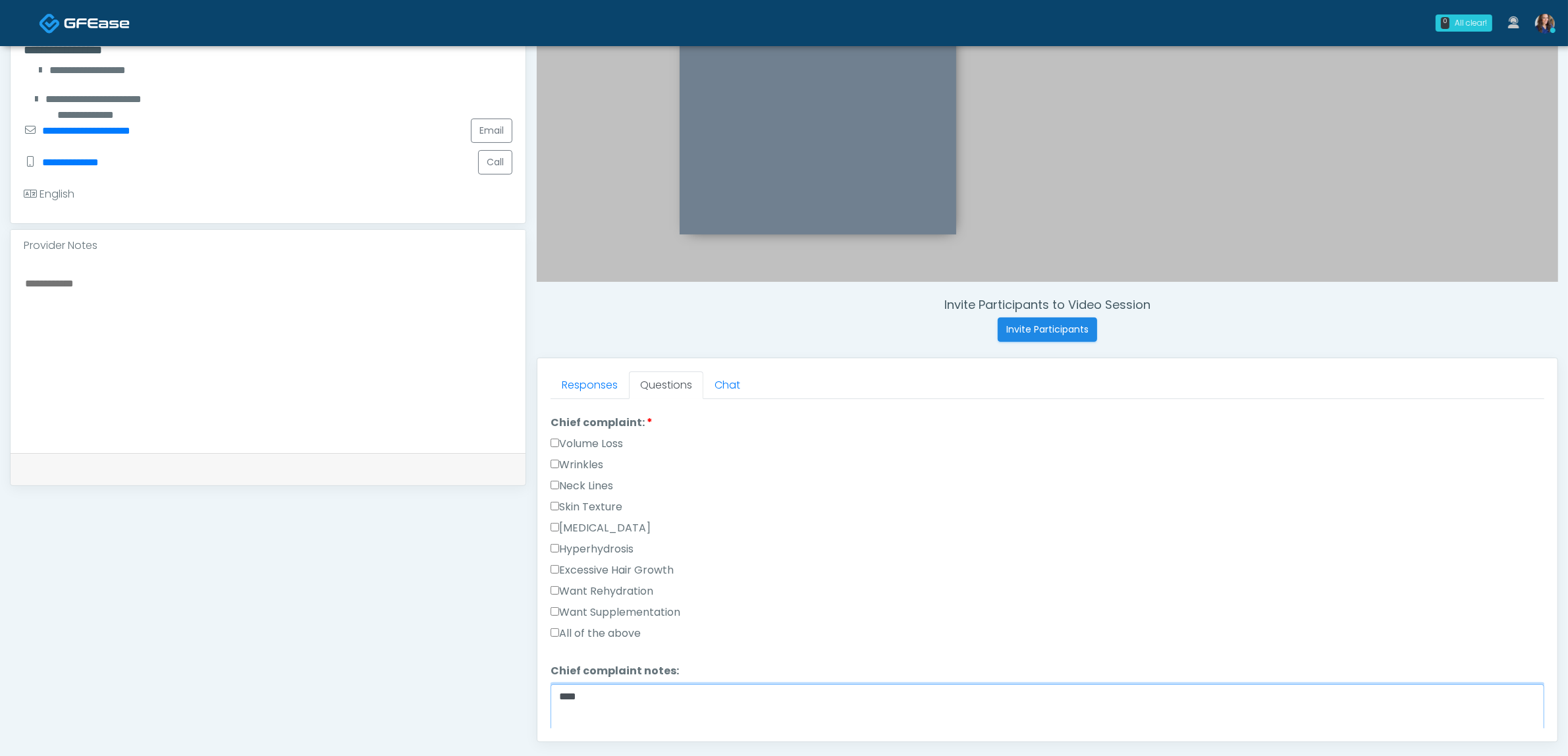
scroll to position [329, 0]
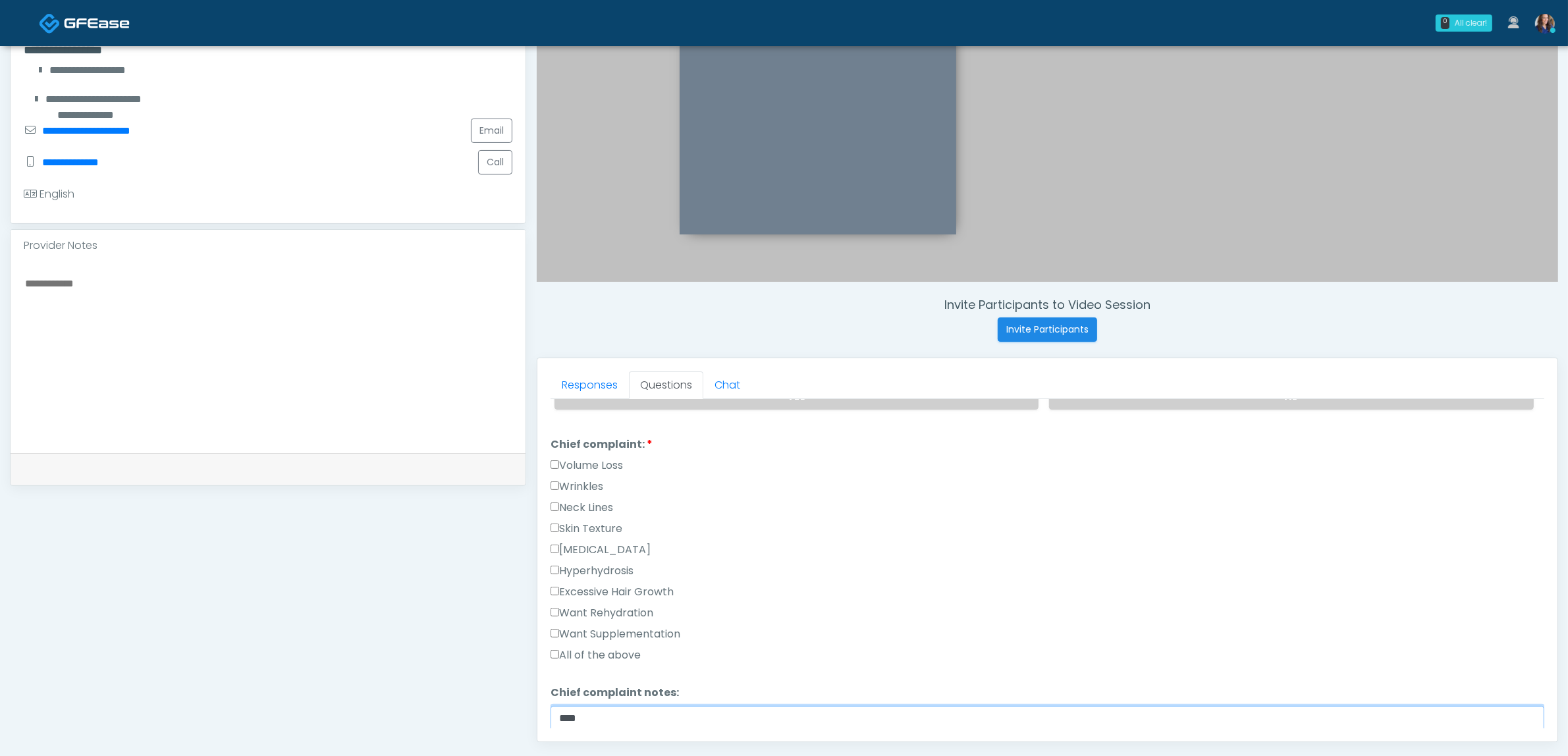
type textarea "***"
click at [575, 486] on label "Wrinkles" at bounding box center [577, 486] width 53 height 16
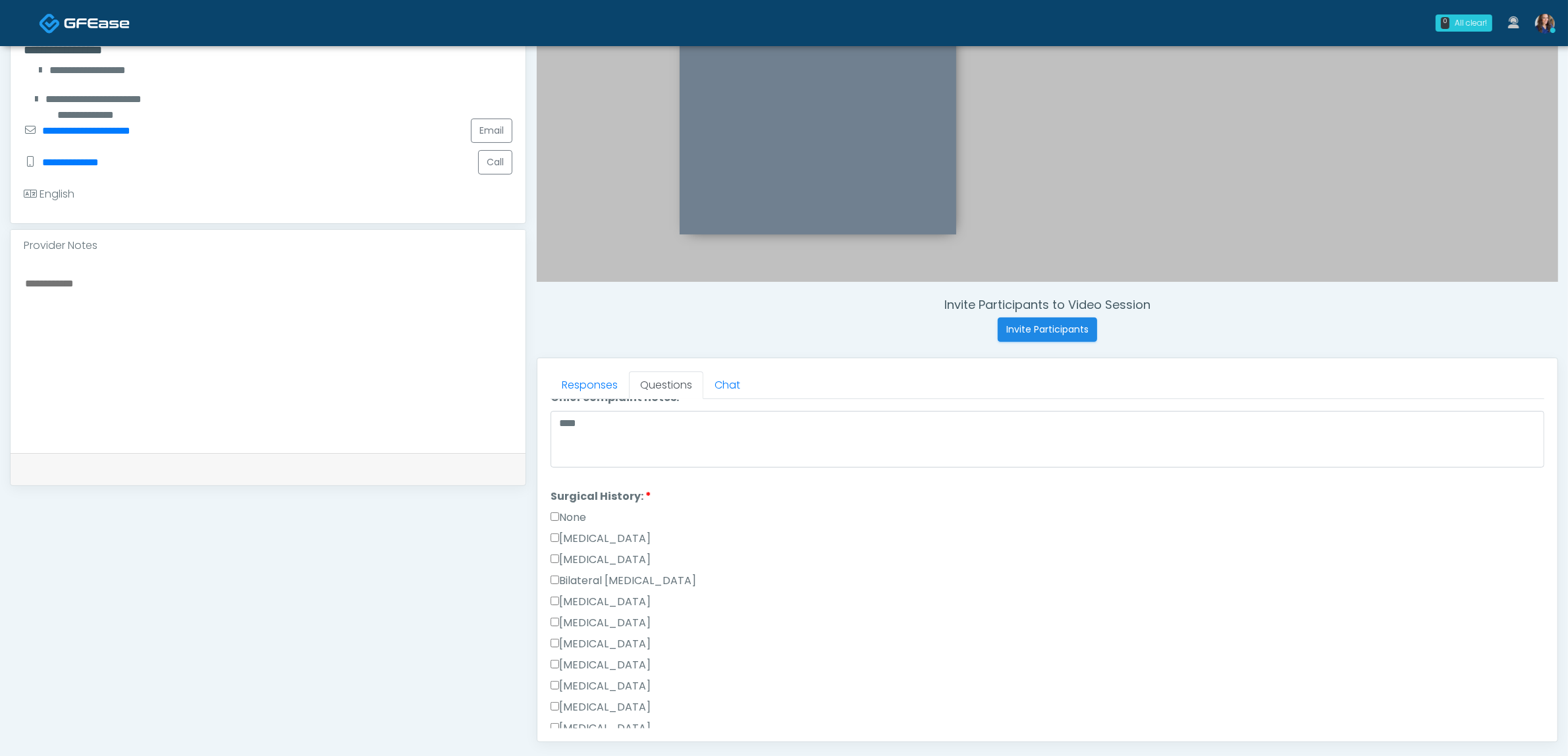
scroll to position [658, 0]
drag, startPoint x: 583, startPoint y: 480, endPoint x: 584, endPoint y: 494, distance: 14.0
click at [581, 480] on label "None" at bounding box center [569, 483] width 36 height 16
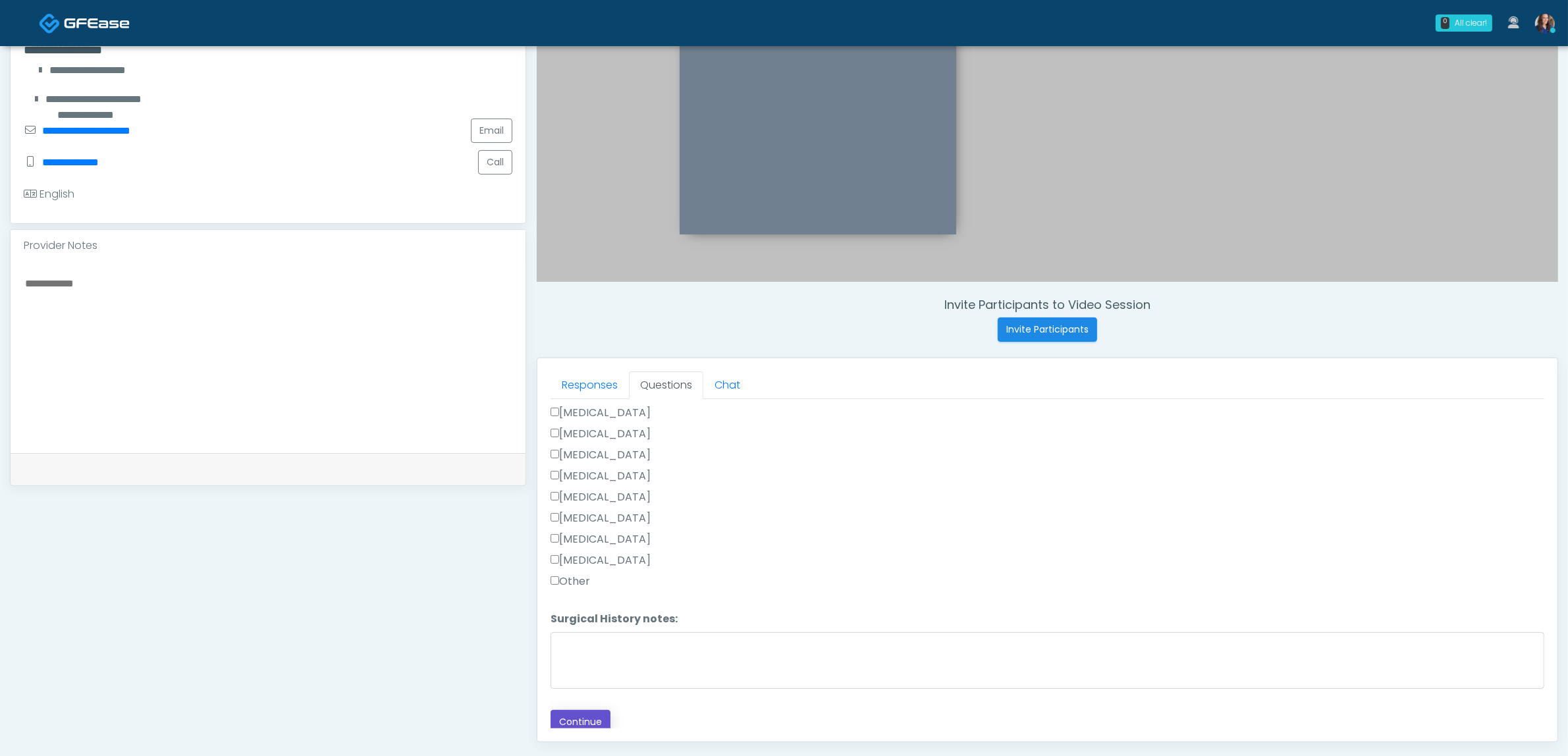
click at [595, 714] on button "Continue" at bounding box center [581, 722] width 60 height 25
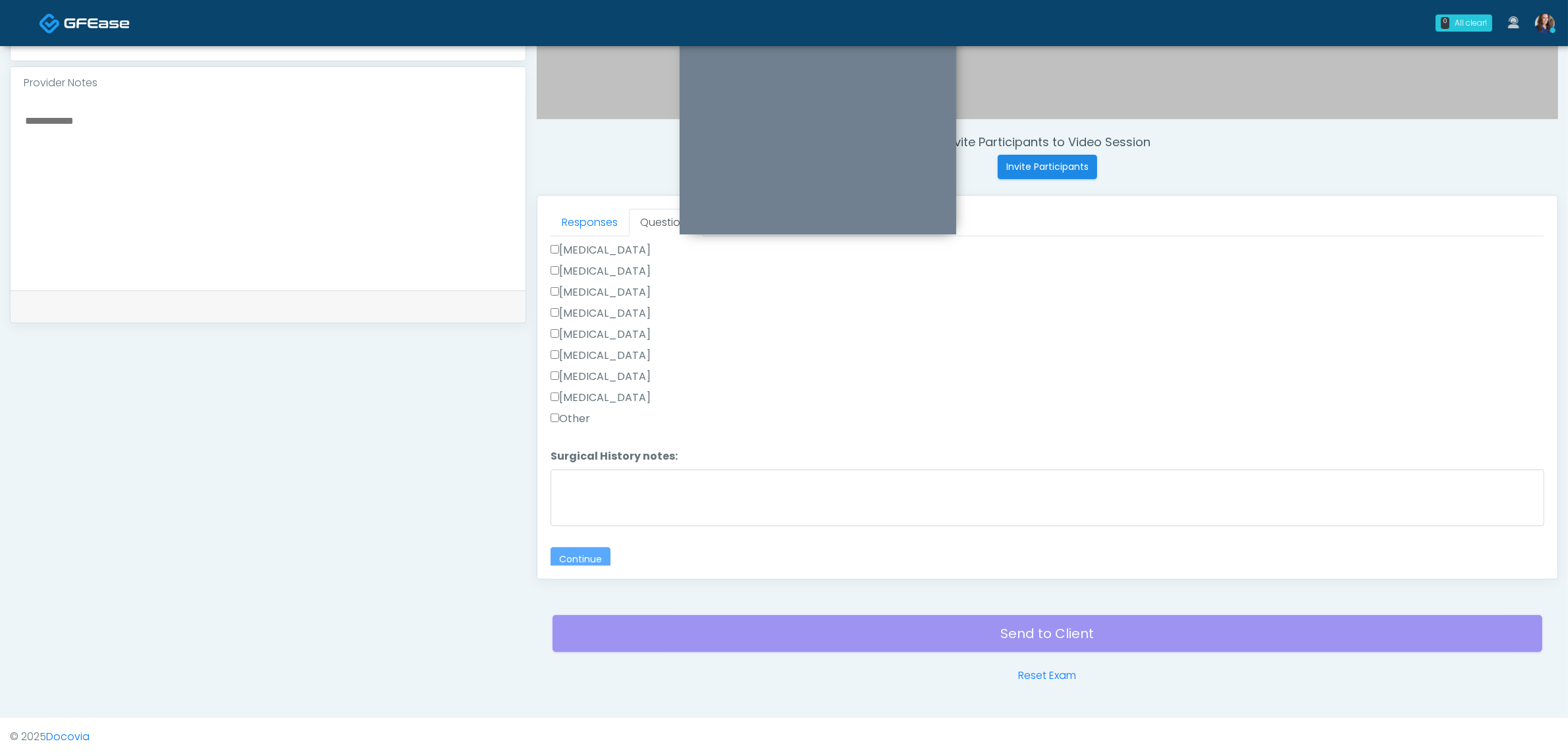
scroll to position [108, 0]
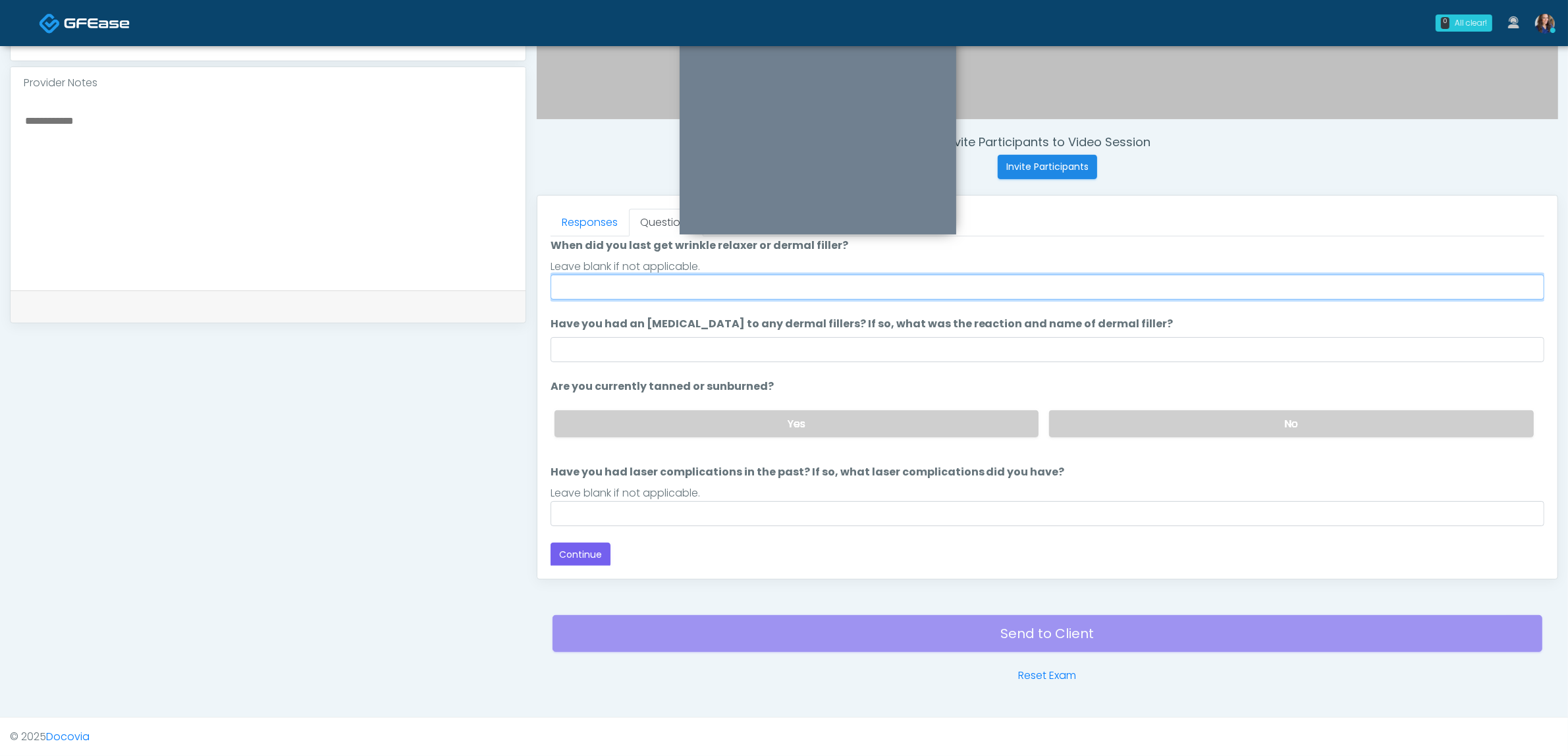
click at [669, 282] on input "When did you last get wrinkle relaxer or dermal filler?" at bounding box center [1048, 286] width 994 height 25
click at [647, 285] on input "When did you last get wrinkle relaxer or dermal filler?" at bounding box center [1048, 286] width 994 height 25
type input "**"
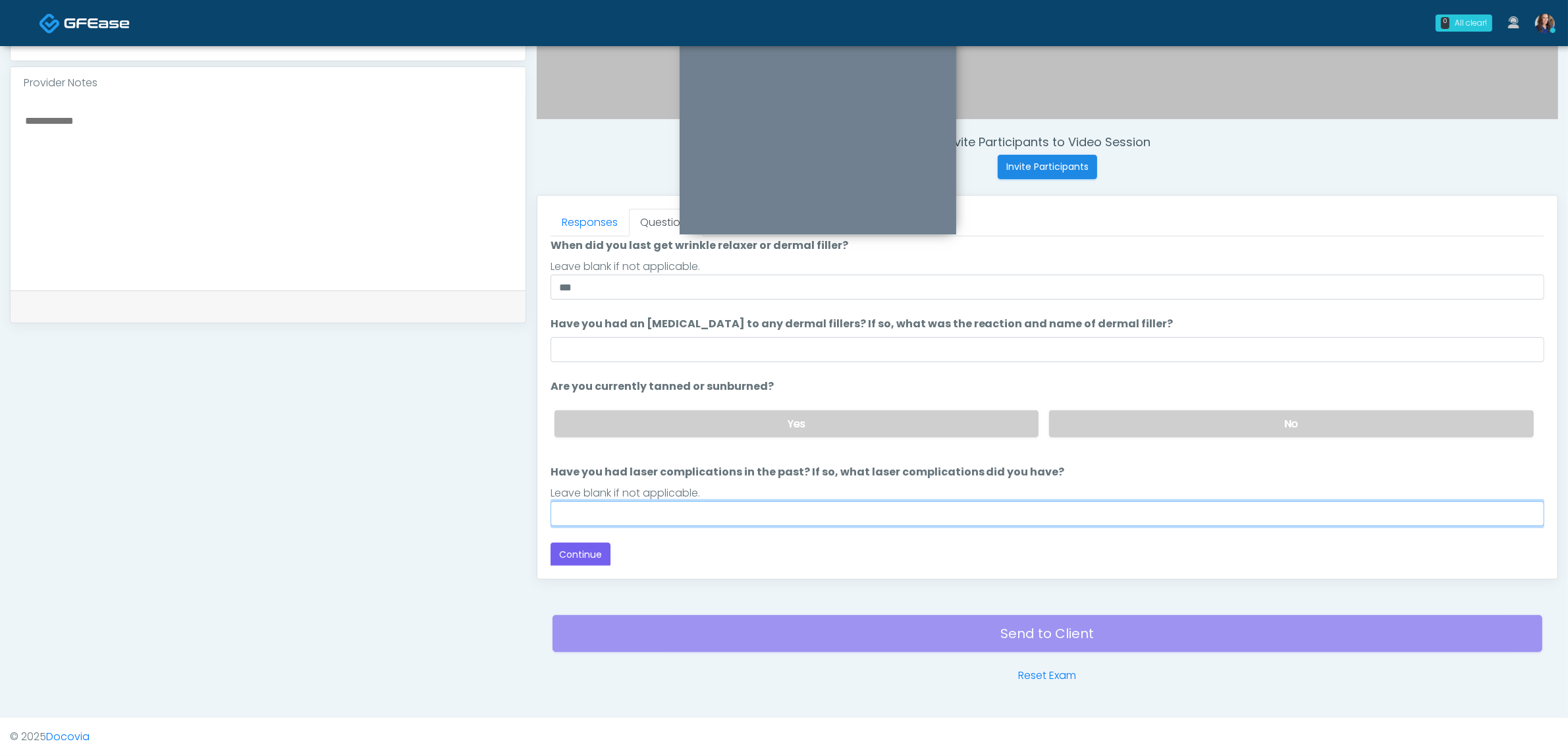
click at [661, 505] on input "Have you had laser complications in the past? If so, what laser complications d…" at bounding box center [1048, 513] width 994 height 25
type input "***"
click at [1204, 426] on label "No" at bounding box center [1291, 424] width 485 height 27
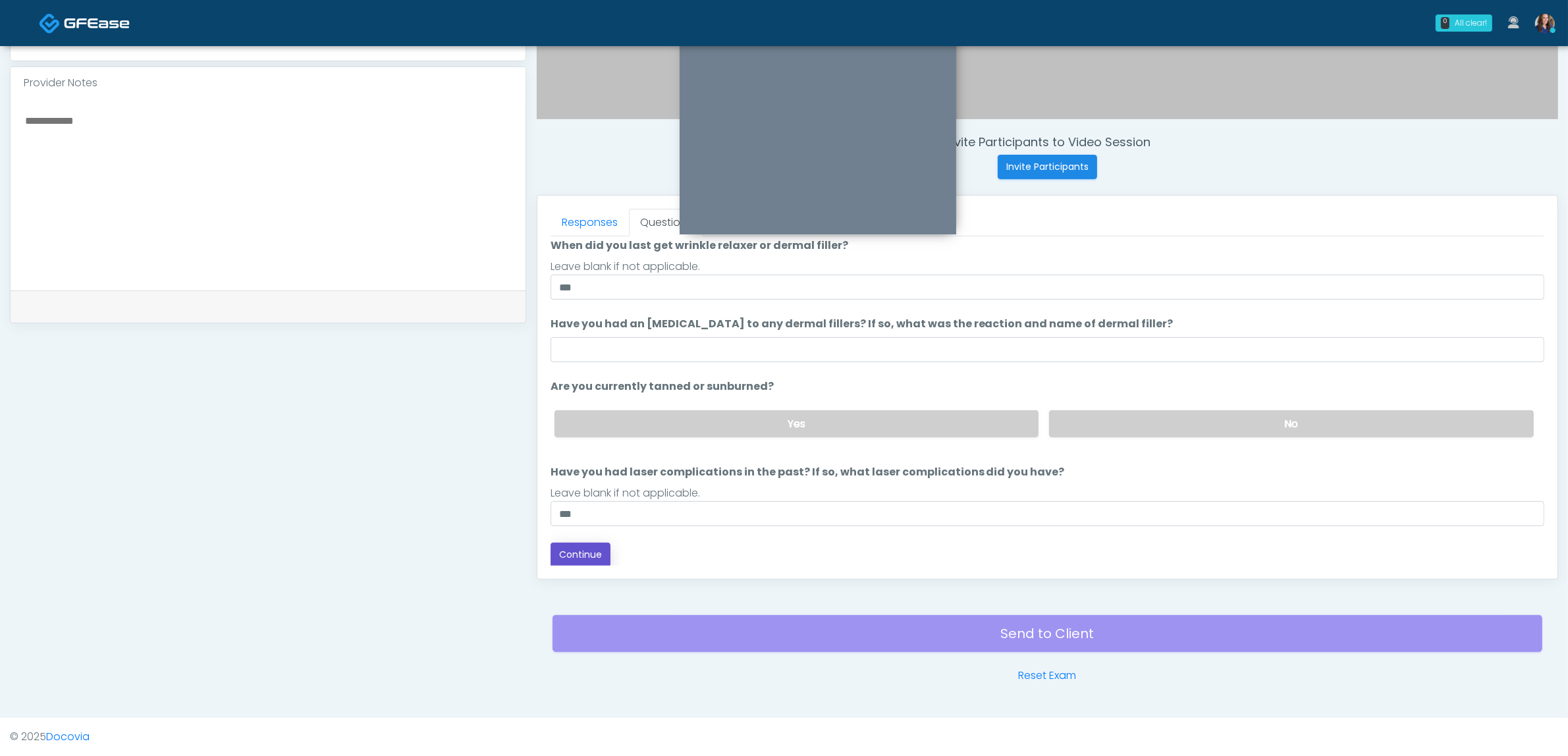
click at [571, 558] on button "Continue" at bounding box center [581, 554] width 60 height 25
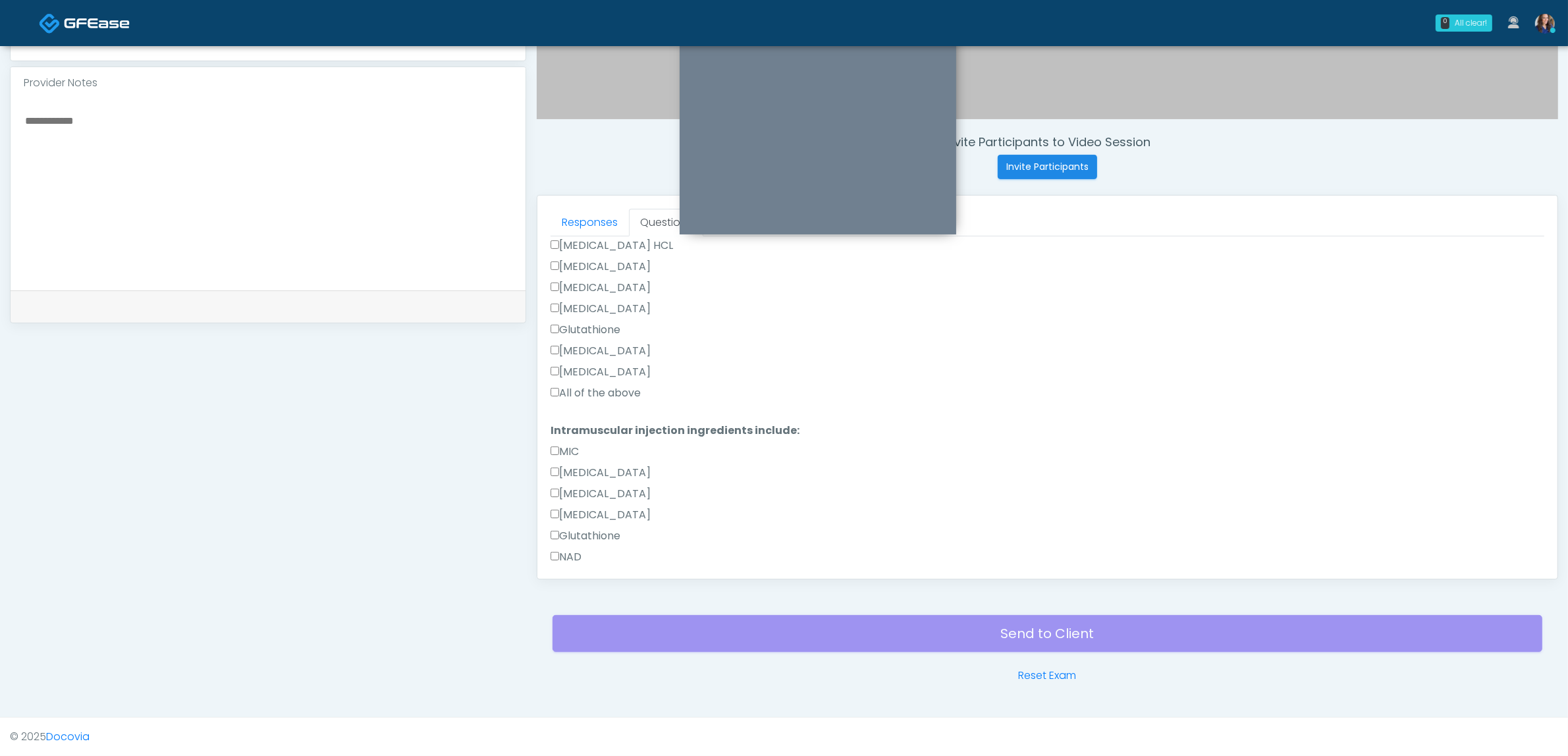
scroll to position [420, 0]
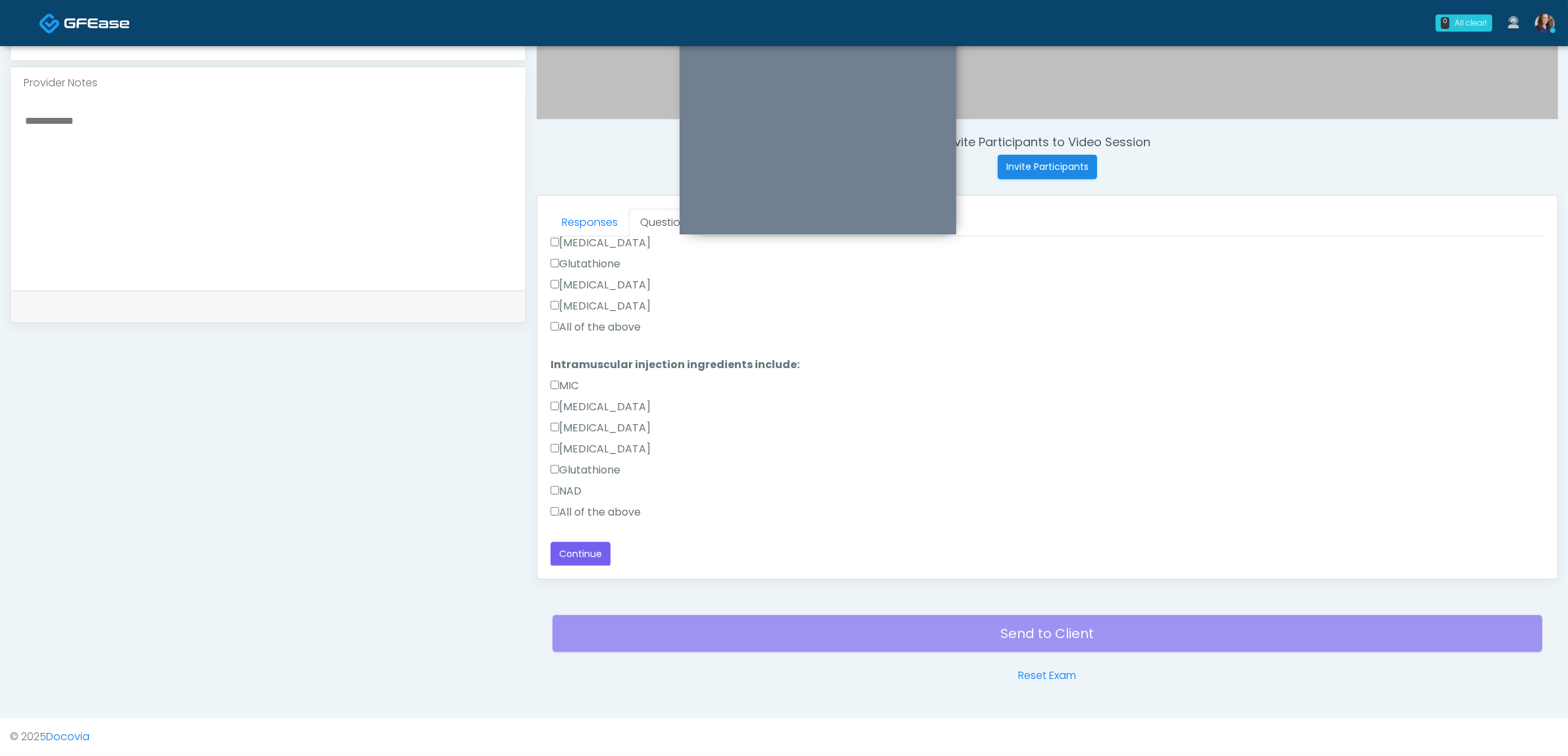
click at [627, 328] on label "All of the above" at bounding box center [596, 326] width 90 height 16
click at [602, 515] on label "All of the above" at bounding box center [596, 512] width 90 height 16
drag, startPoint x: 587, startPoint y: 324, endPoint x: 587, endPoint y: 347, distance: 23.0
click at [587, 324] on label "All of the above" at bounding box center [596, 326] width 90 height 16
drag, startPoint x: 580, startPoint y: 548, endPoint x: 604, endPoint y: 548, distance: 24.0
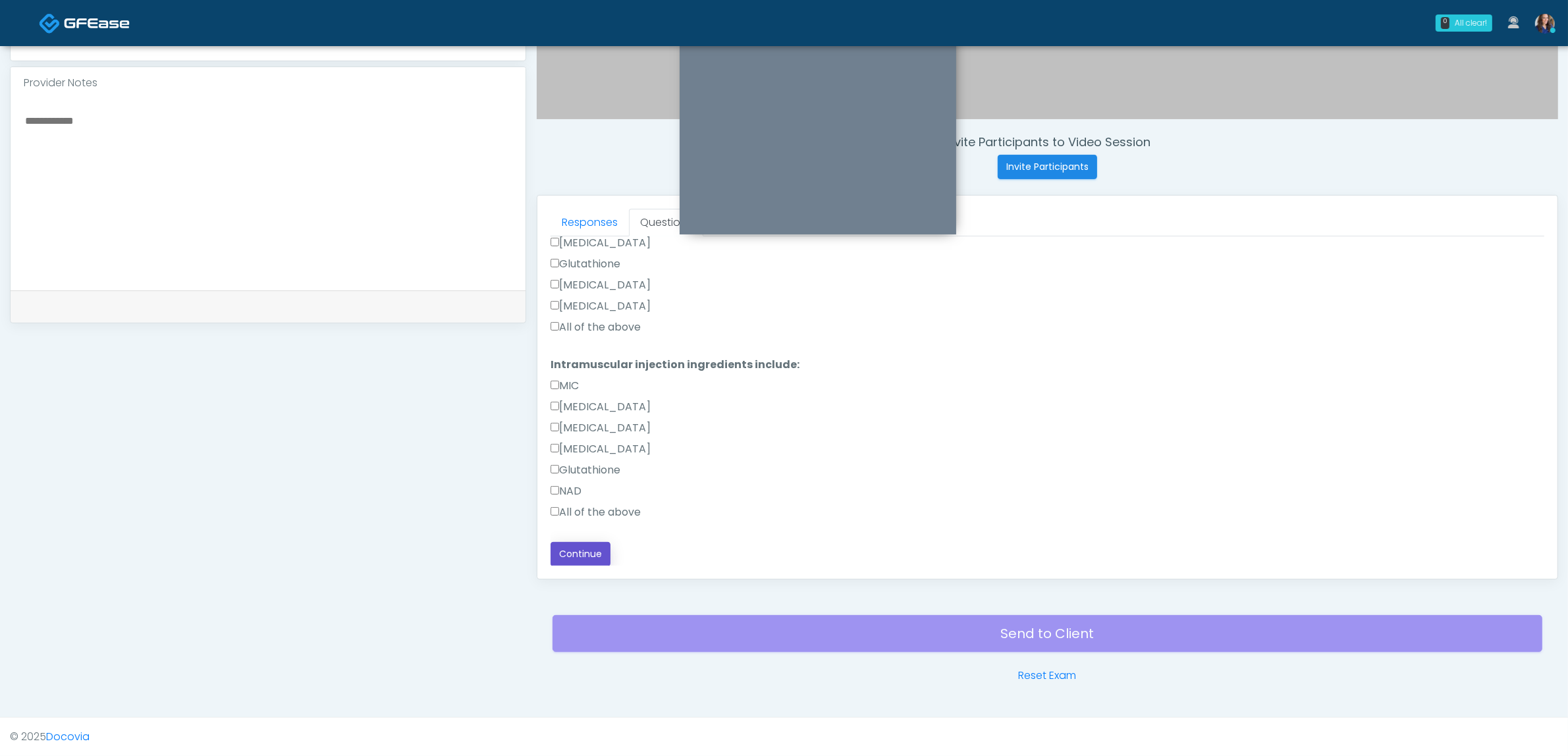
click at [581, 548] on button "Continue" at bounding box center [581, 554] width 60 height 25
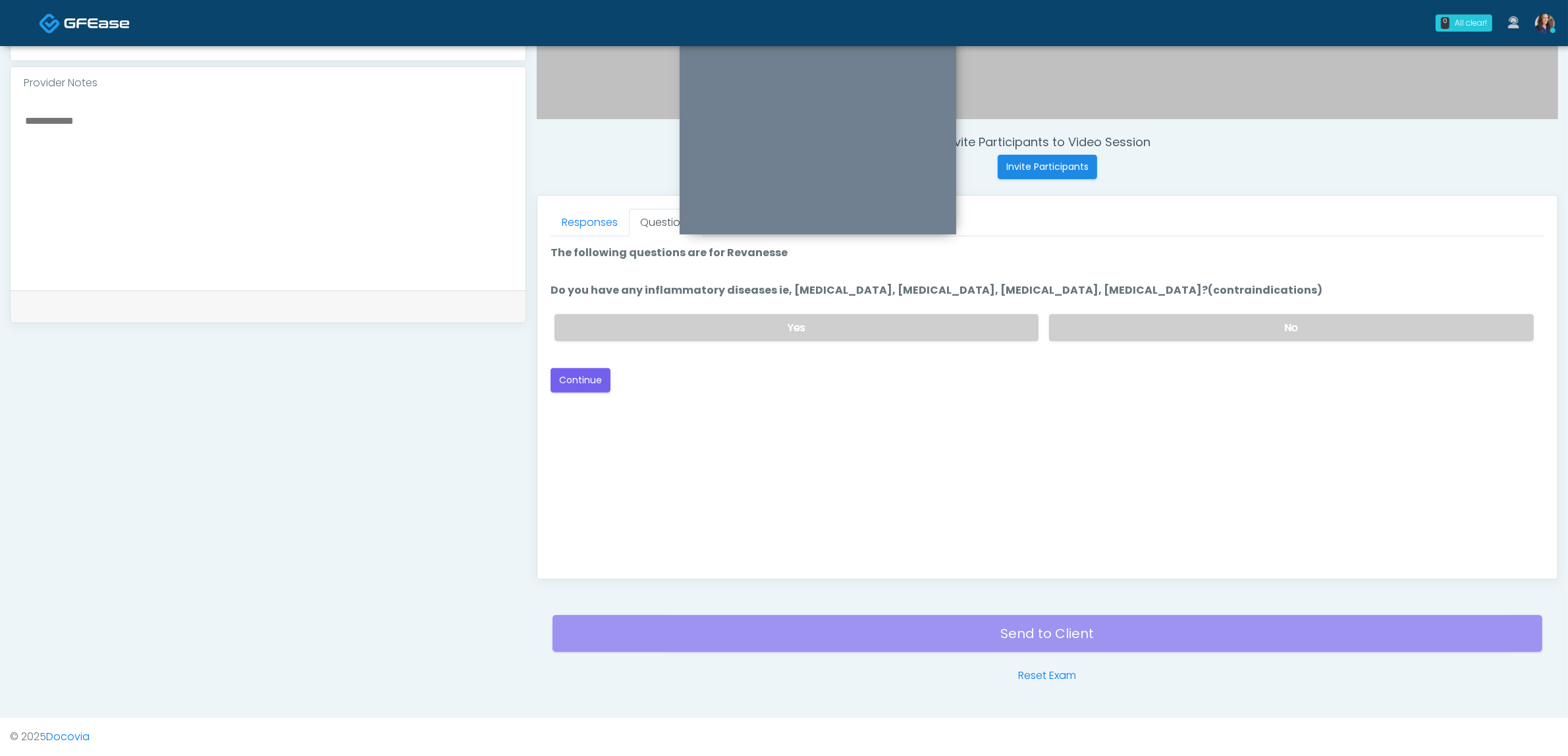
scroll to position [0, 0]
drag, startPoint x: 1197, startPoint y: 336, endPoint x: 1185, endPoint y: 335, distance: 12.0
click at [1197, 336] on label "No" at bounding box center [1291, 327] width 485 height 27
click at [581, 377] on button "Continue" at bounding box center [581, 380] width 60 height 25
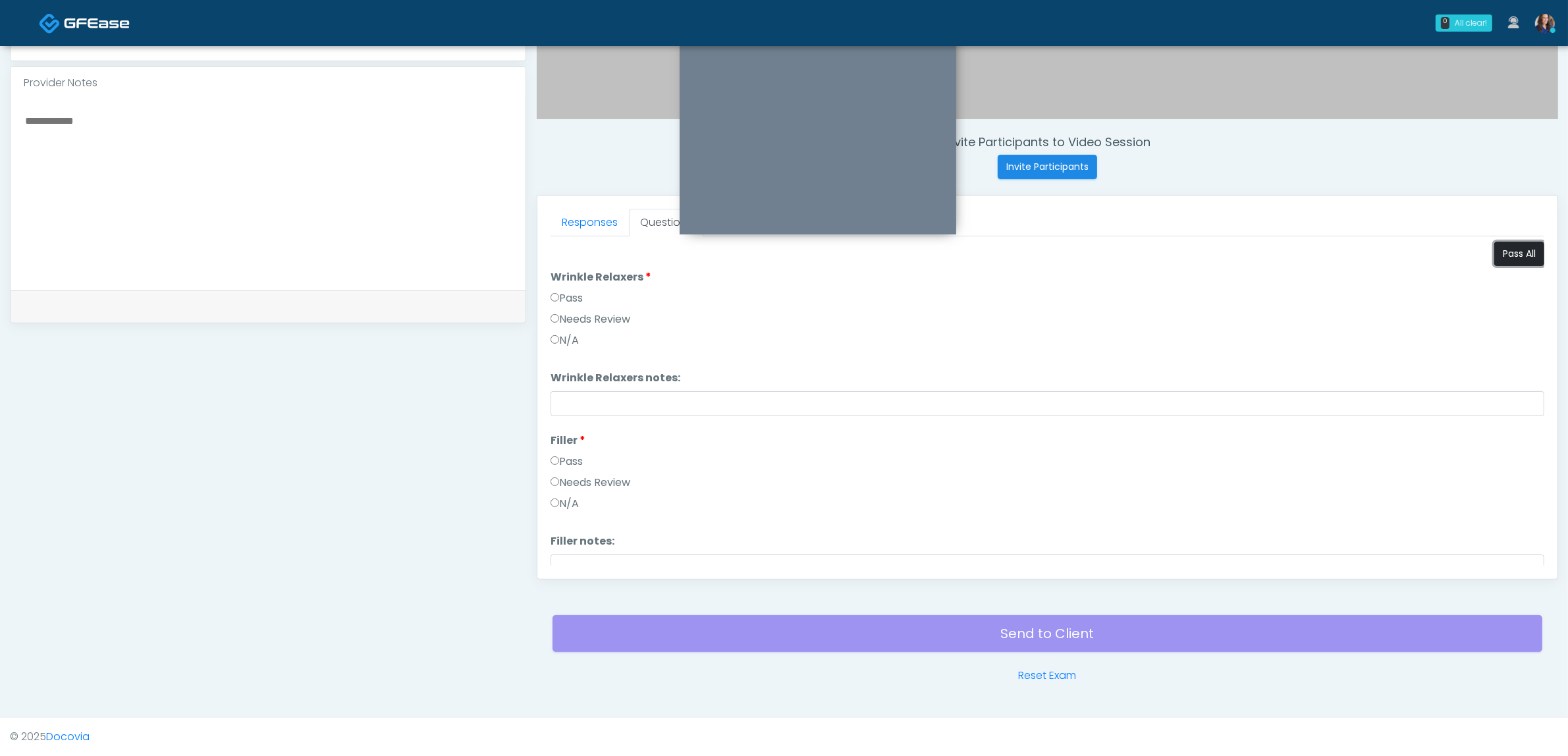
click at [1510, 247] on button "Pass All" at bounding box center [1519, 253] width 50 height 25
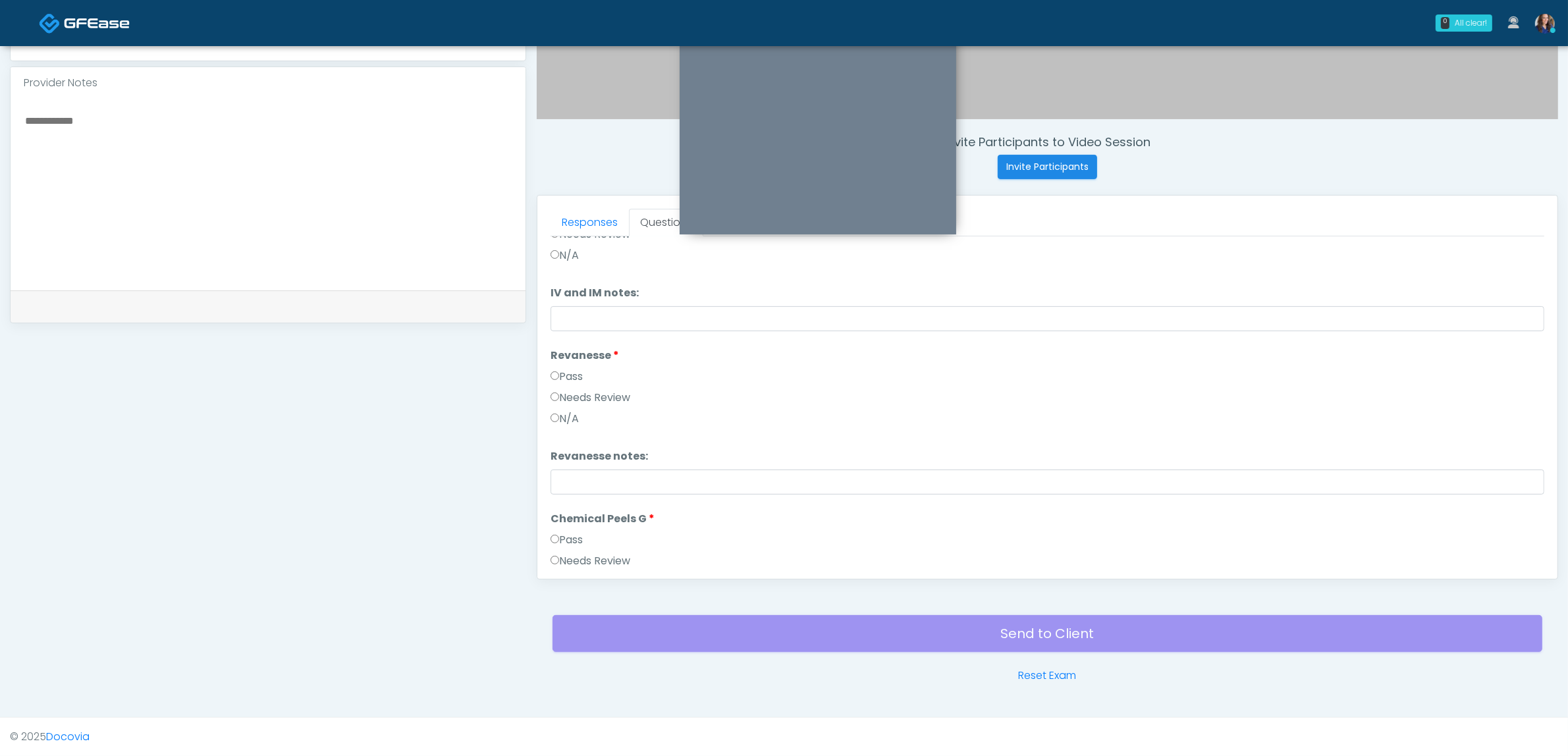
scroll to position [870, 0]
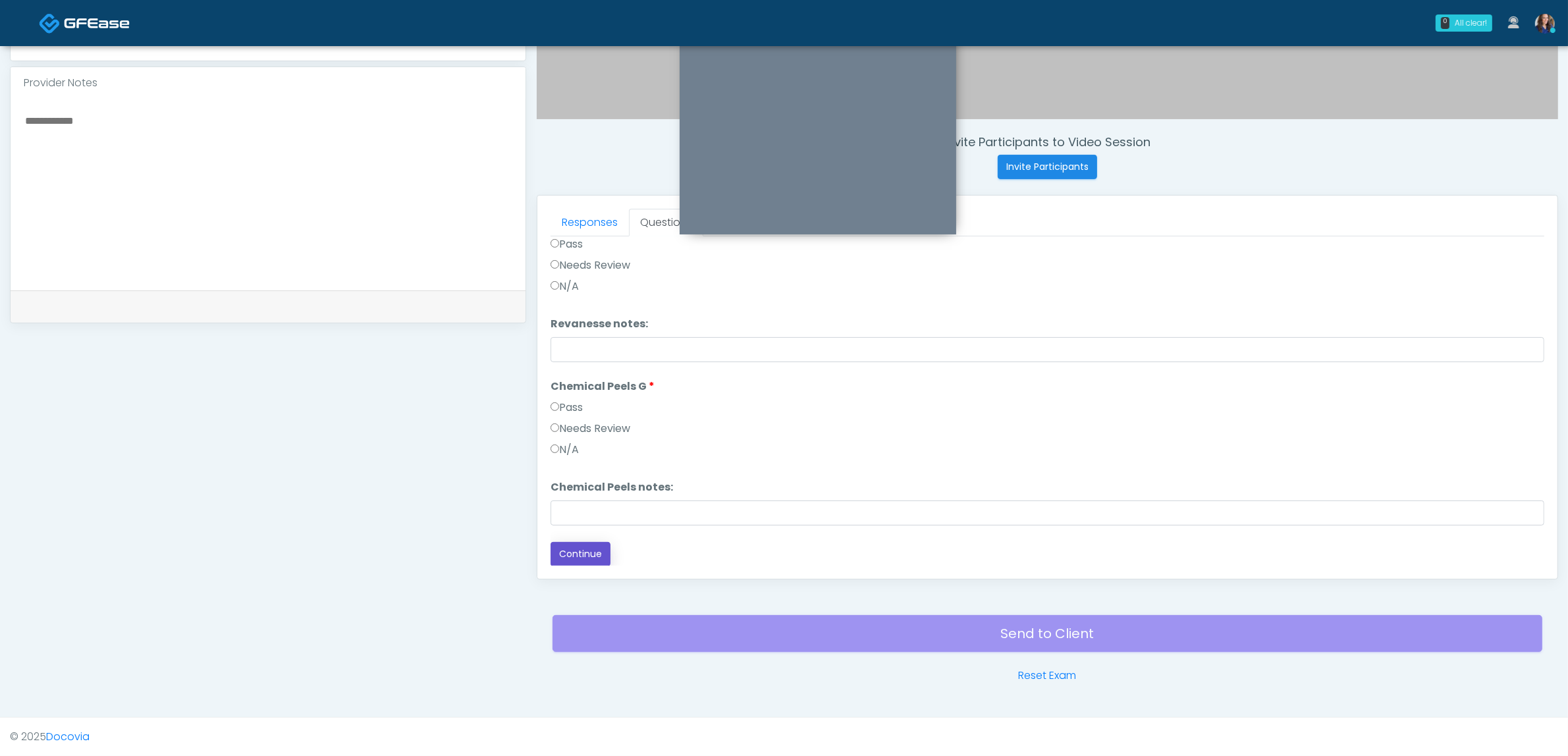
click at [594, 550] on button "Continue" at bounding box center [581, 554] width 60 height 25
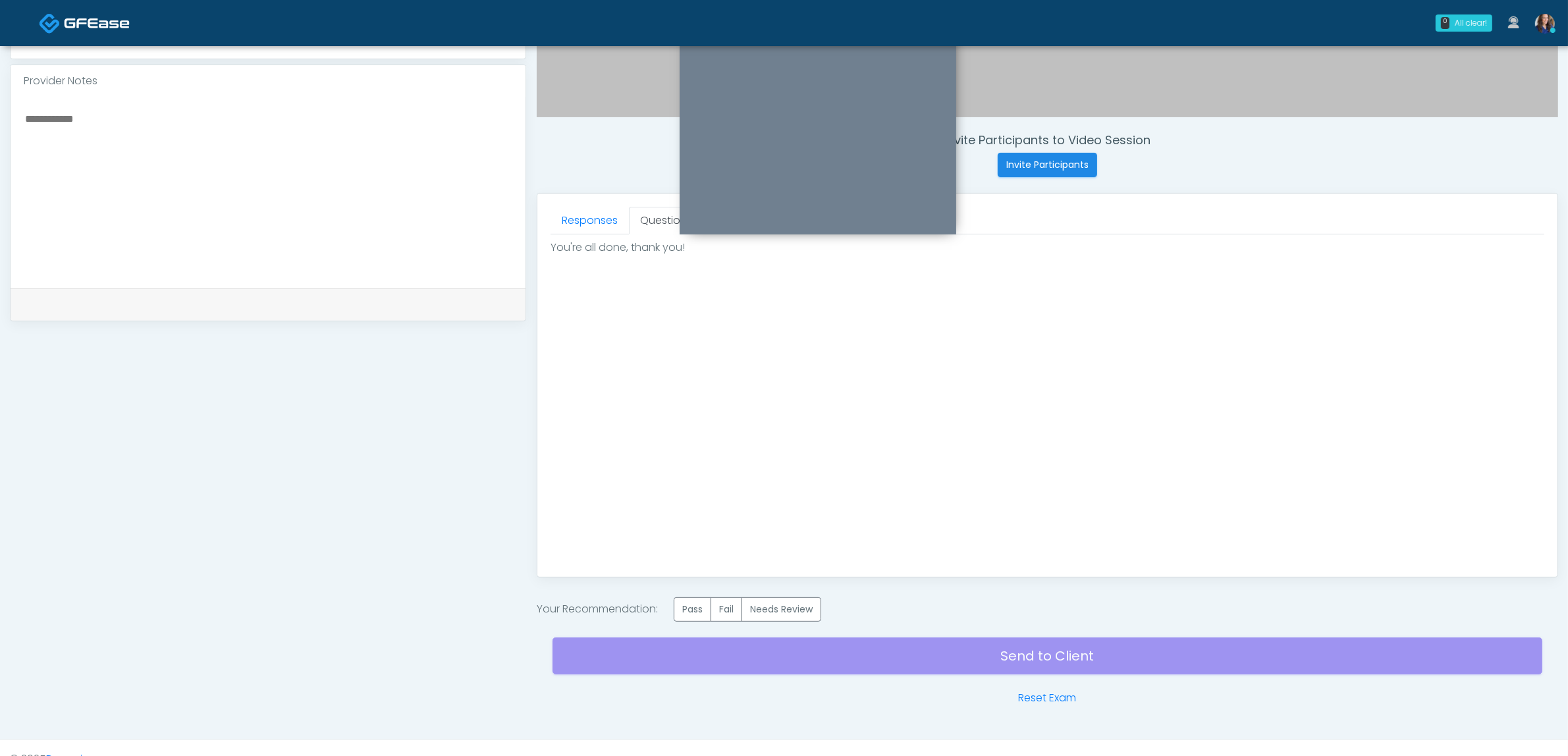
scroll to position [0, 0]
click at [702, 609] on label "Pass" at bounding box center [693, 609] width 37 height 25
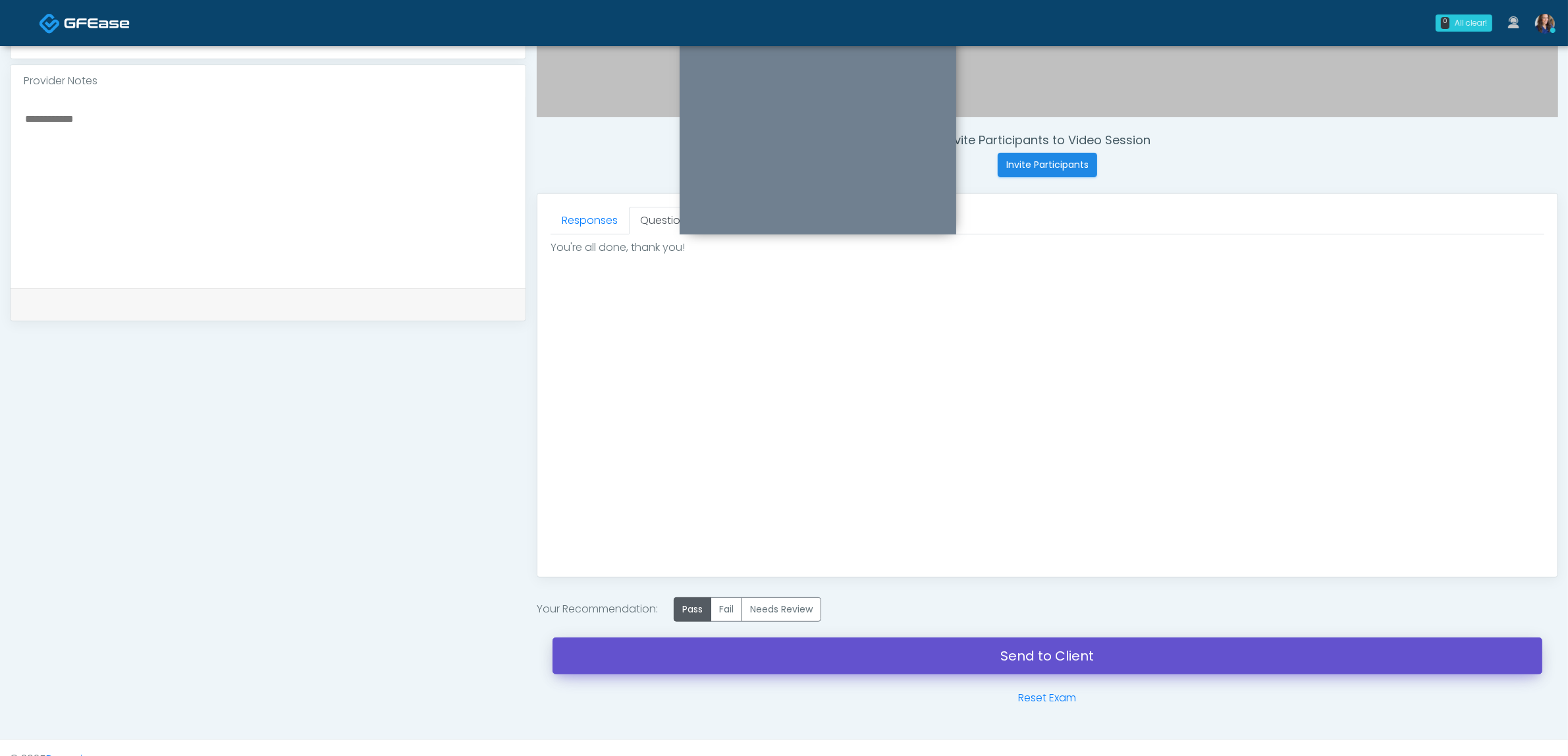
click at [892, 662] on link "Send to Client" at bounding box center [1047, 655] width 990 height 37
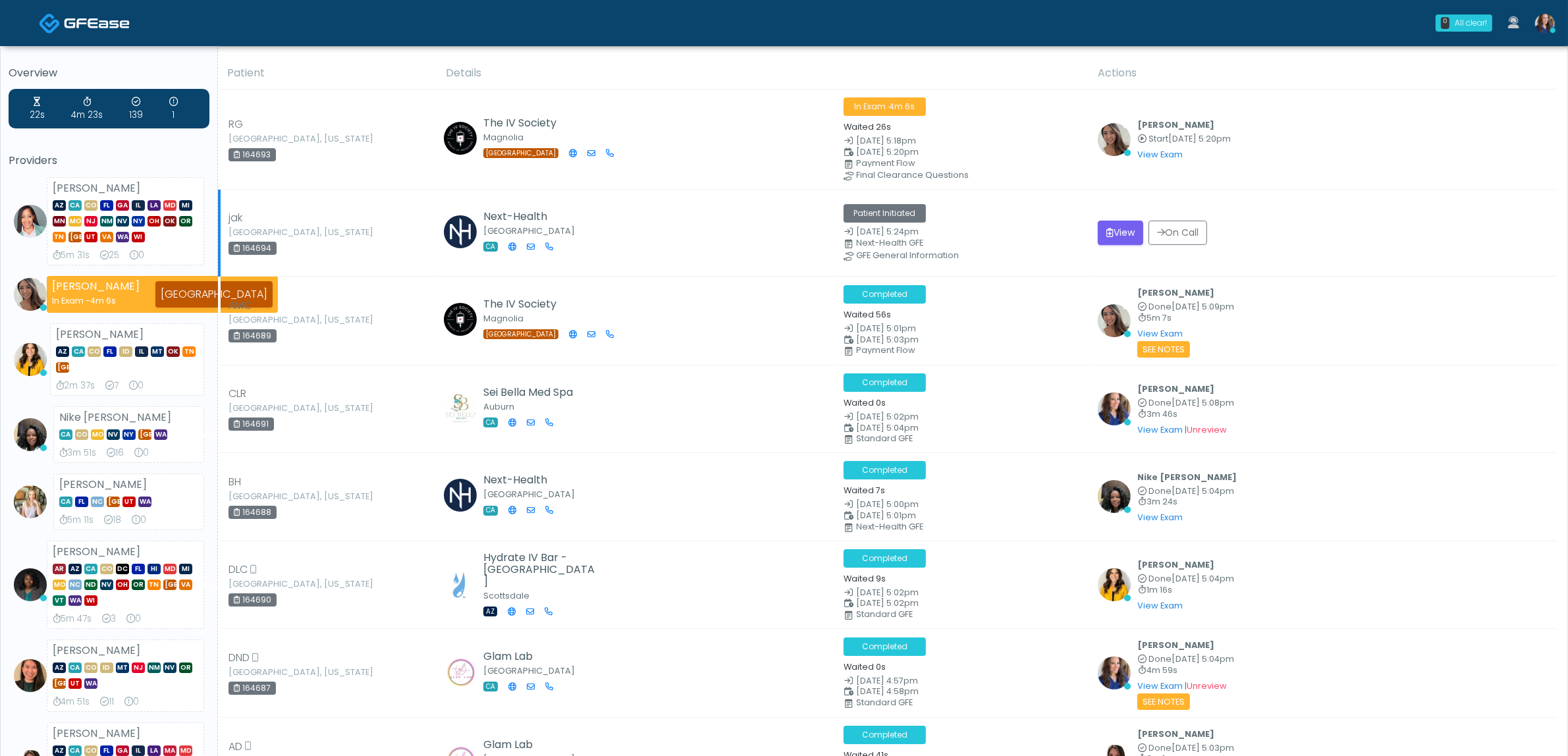
click at [1009, 241] on div "Next-Health GFE" at bounding box center [975, 243] width 238 height 8
click at [1122, 232] on button "View" at bounding box center [1120, 232] width 46 height 25
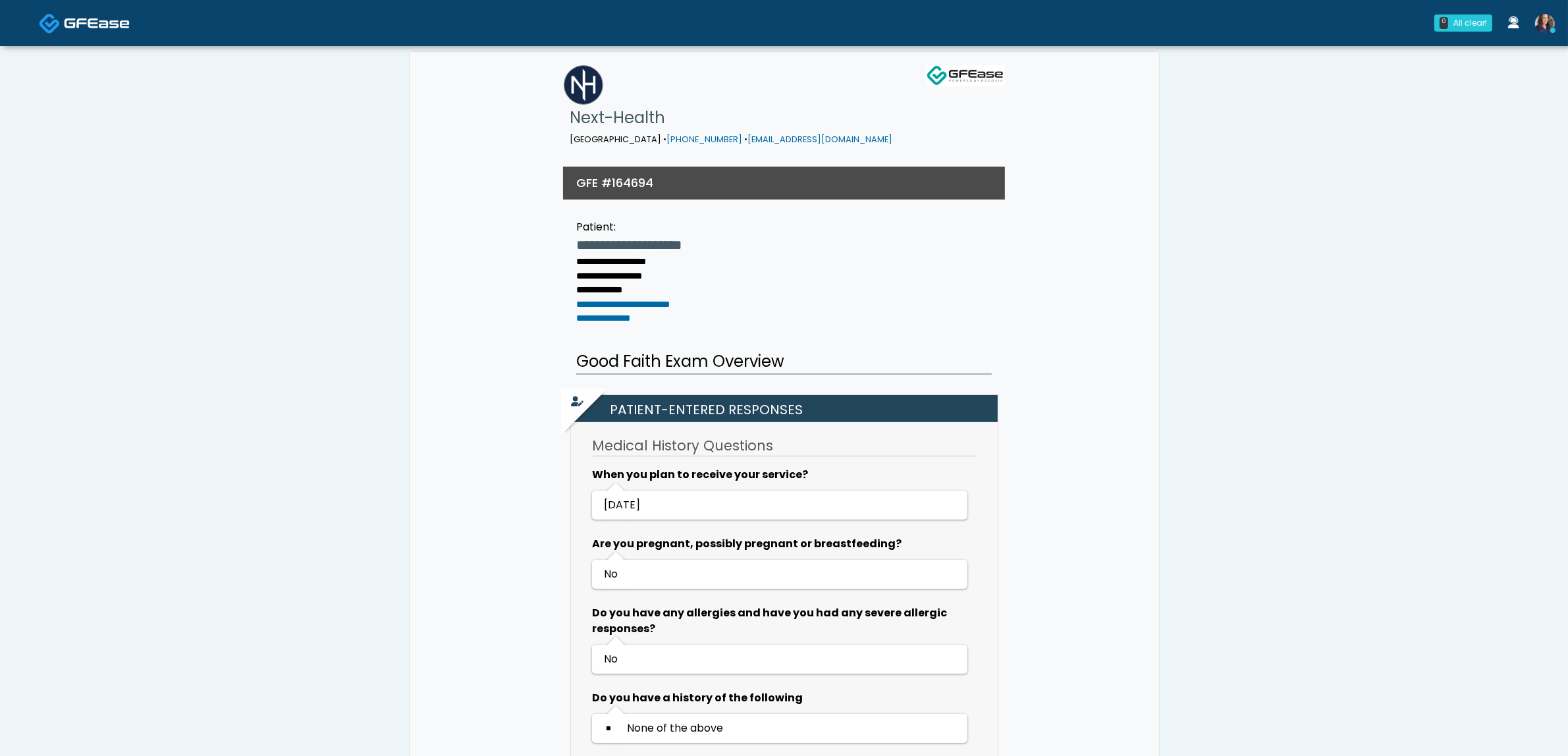
click at [75, 16] on img at bounding box center [96, 23] width 66 height 13
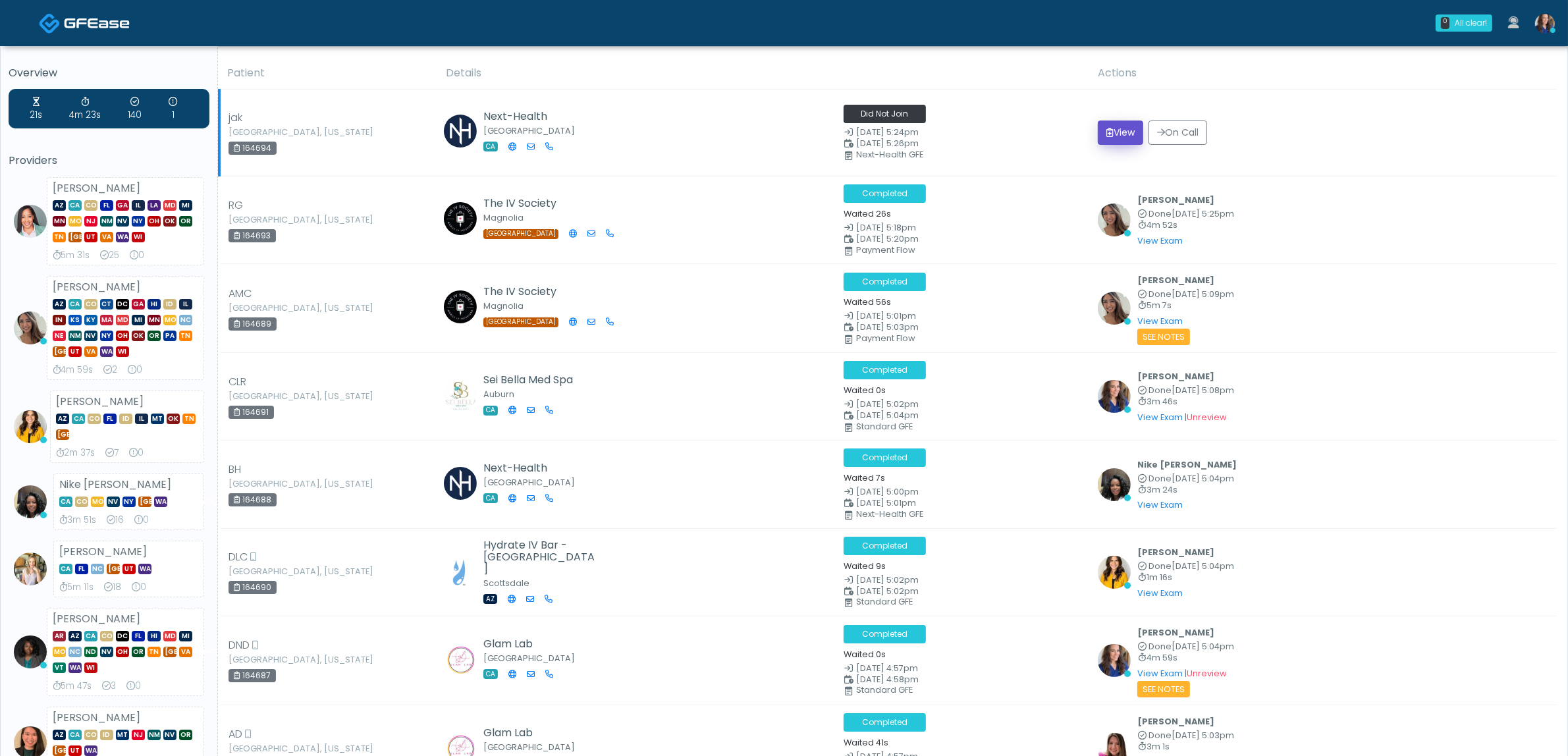
click at [1128, 131] on button "View" at bounding box center [1120, 132] width 46 height 25
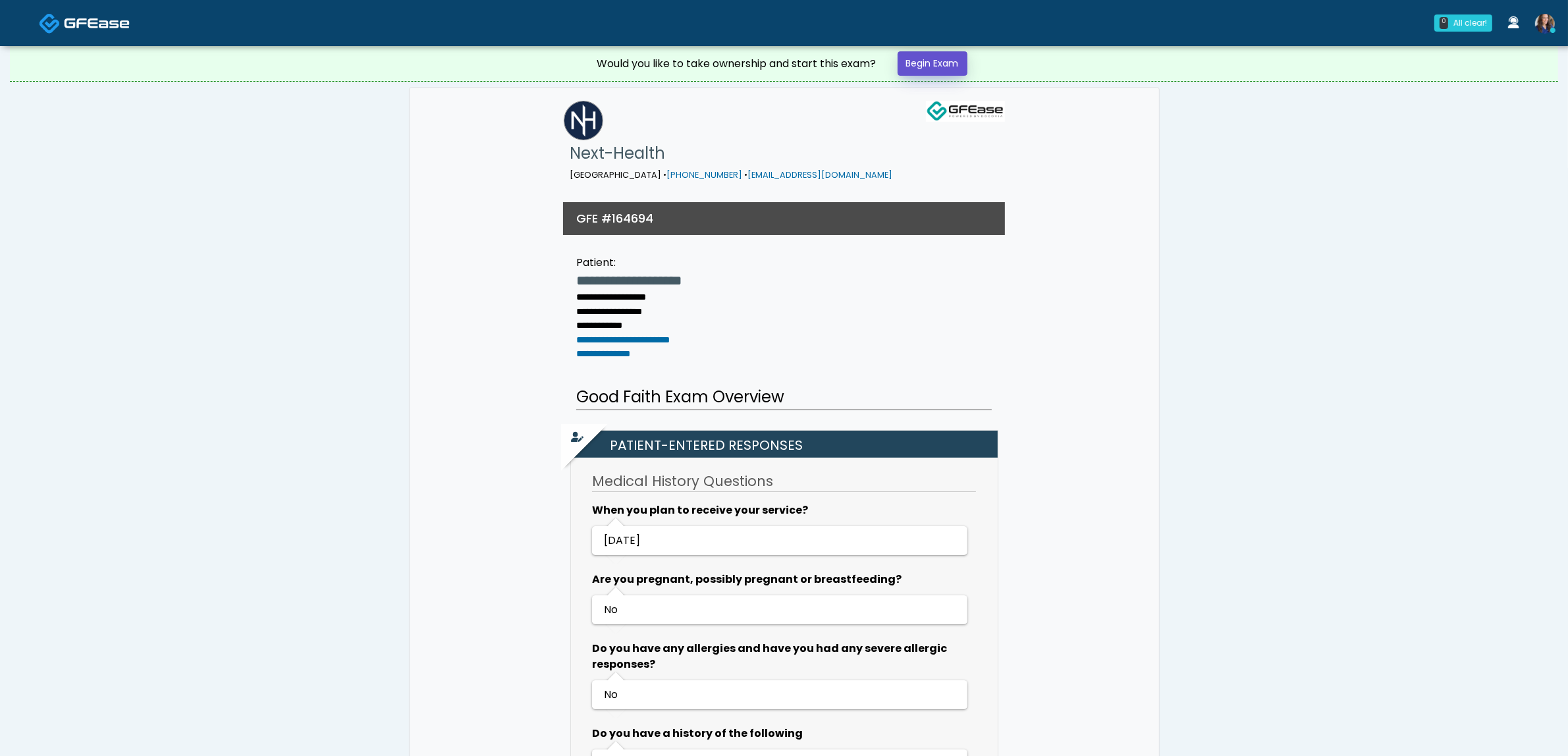
click at [940, 58] on link "Begin Exam" at bounding box center [932, 63] width 70 height 25
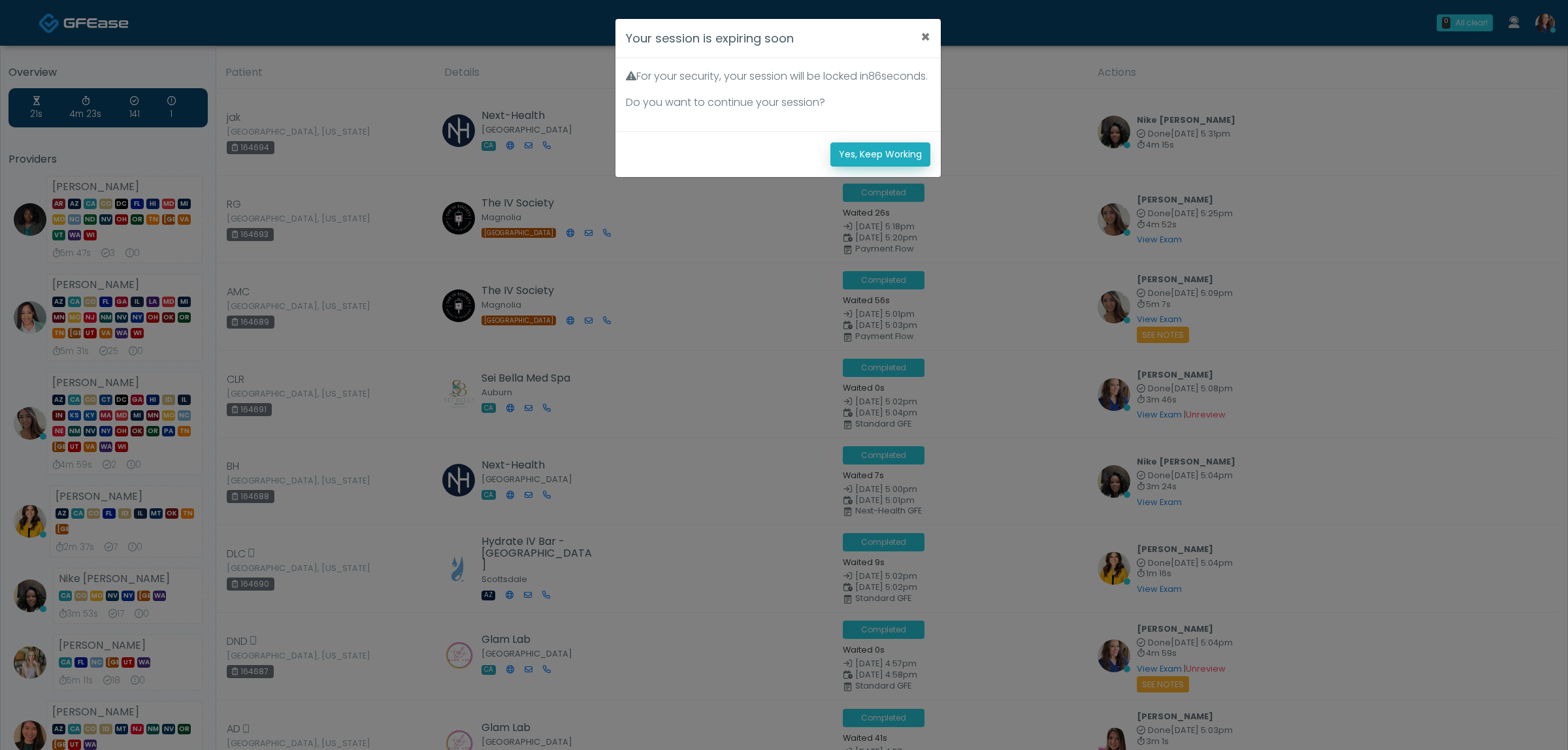
click at [867, 167] on button "Yes, Keep Working" at bounding box center [880, 154] width 100 height 24
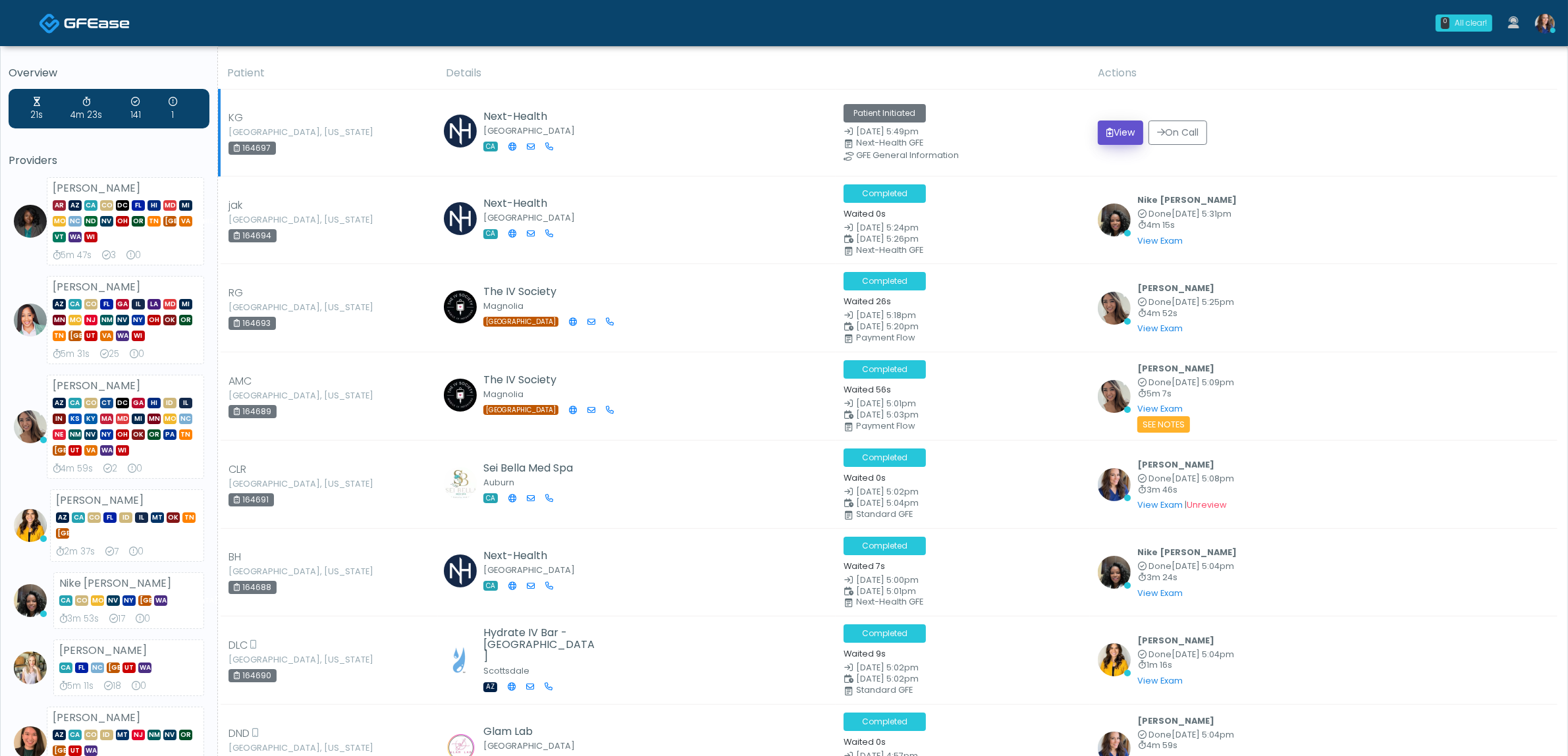
click at [1129, 131] on button "View" at bounding box center [1120, 132] width 46 height 25
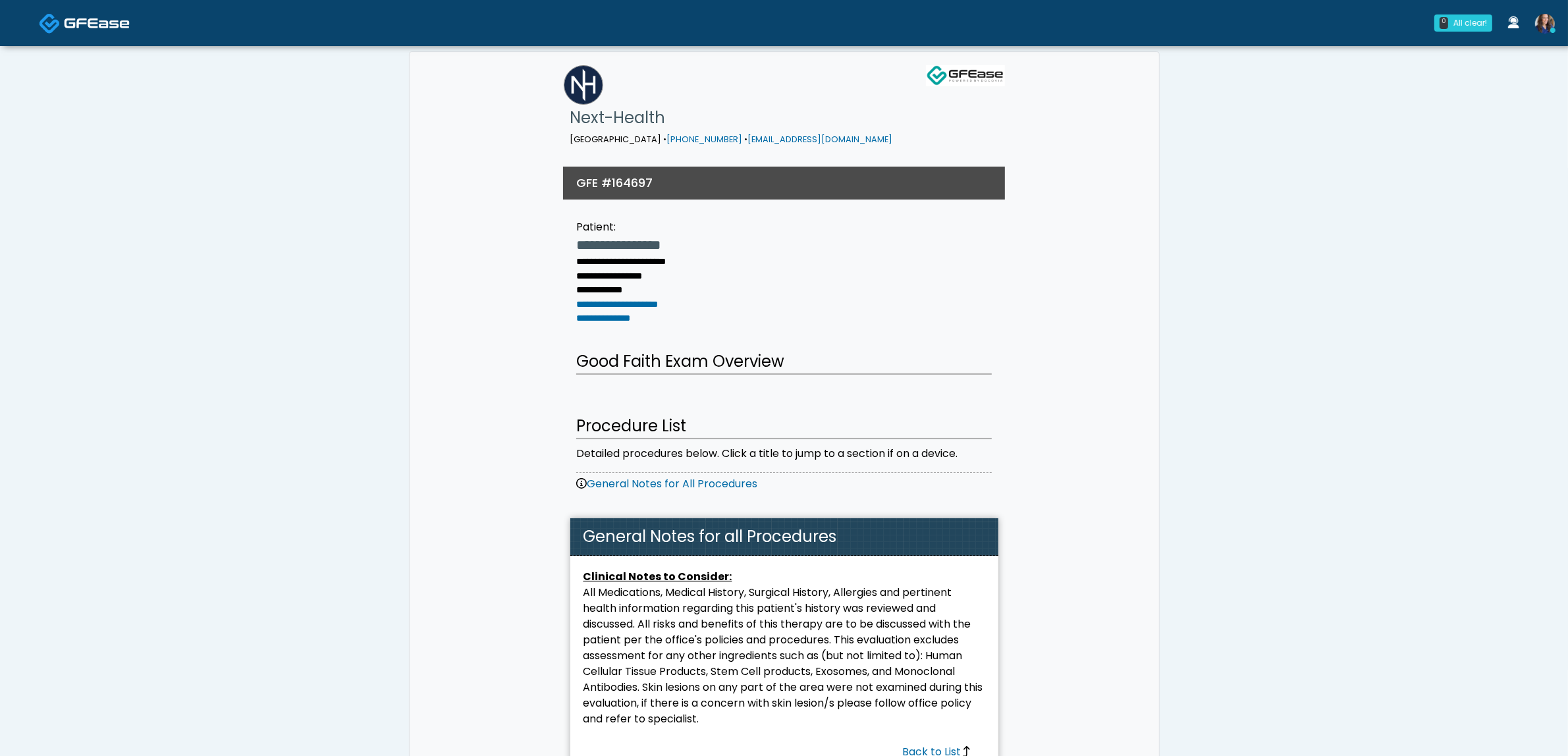
click at [125, 23] on img at bounding box center [96, 23] width 66 height 13
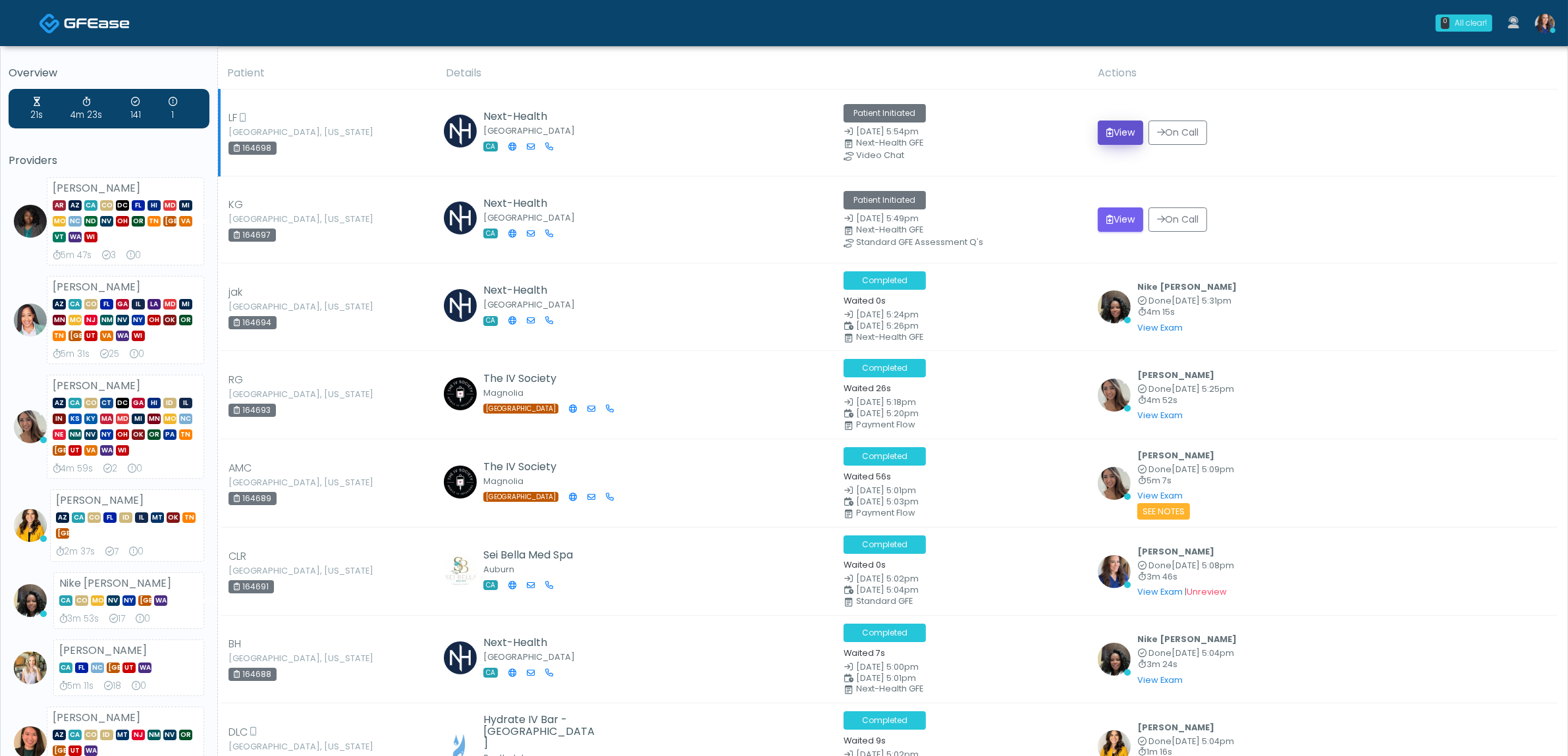
click at [1118, 137] on button "View" at bounding box center [1120, 132] width 46 height 25
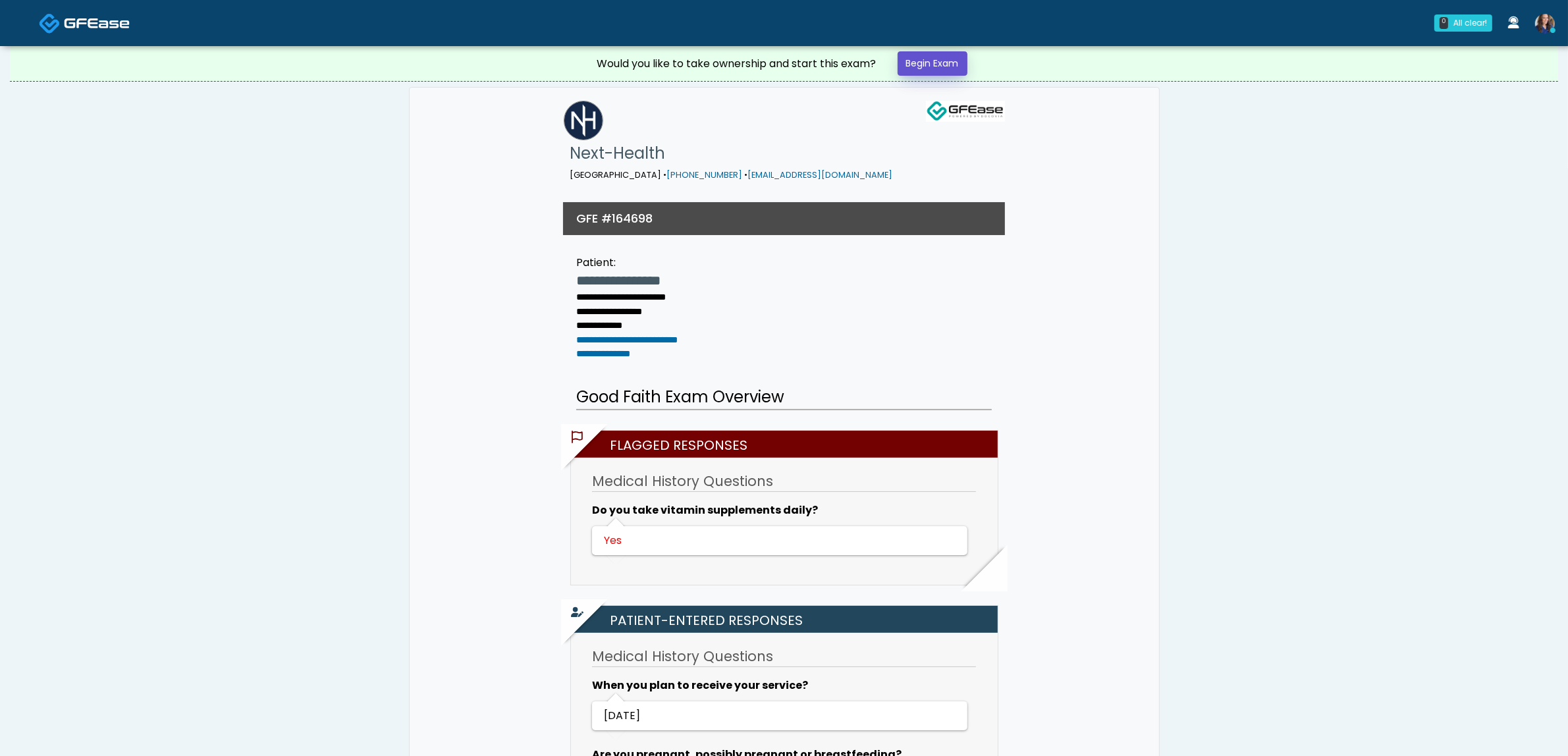
click at [960, 58] on link "Begin Exam" at bounding box center [932, 63] width 70 height 25
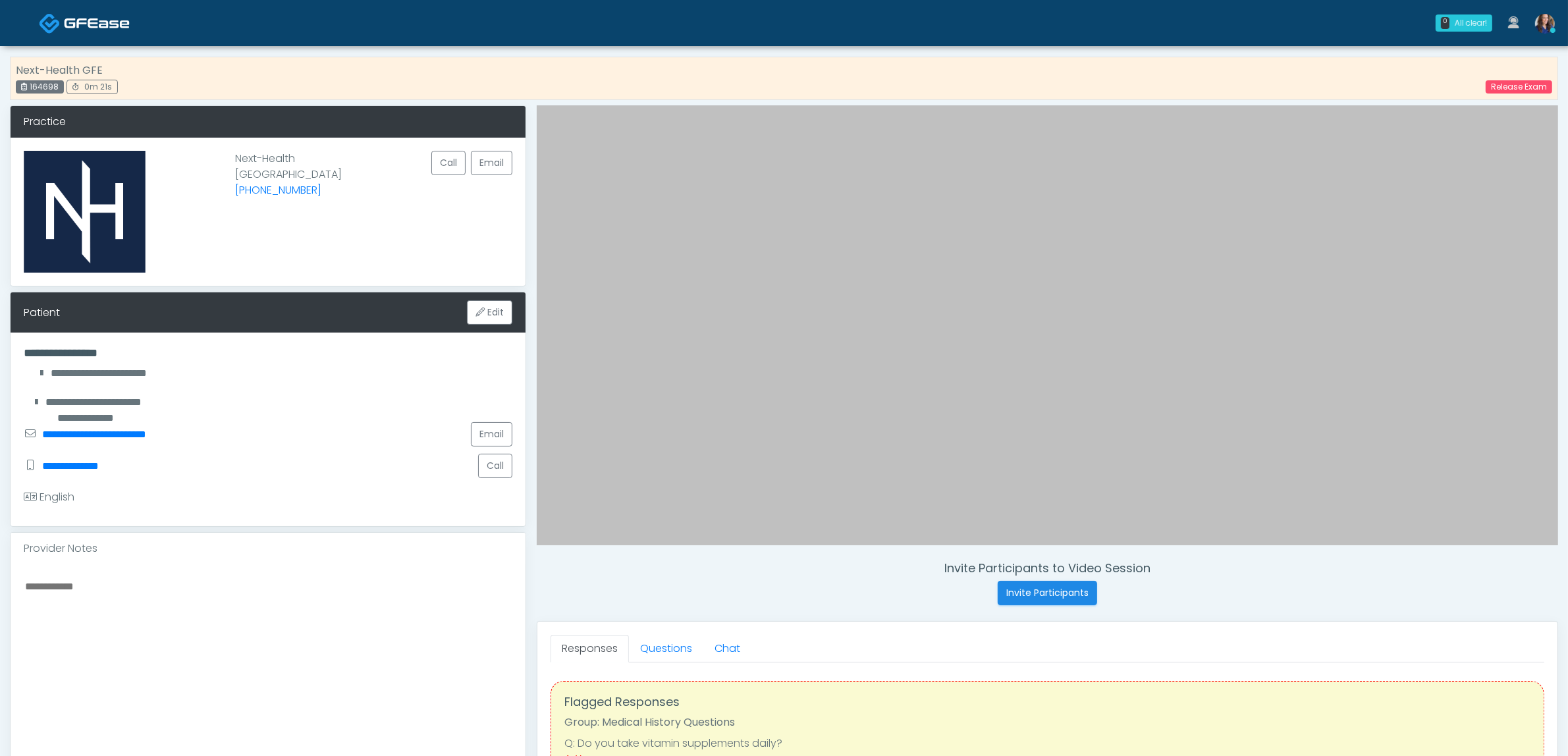
drag, startPoint x: 81, startPoint y: 25, endPoint x: 101, endPoint y: 25, distance: 20.0
click at [82, 25] on img at bounding box center [96, 23] width 66 height 13
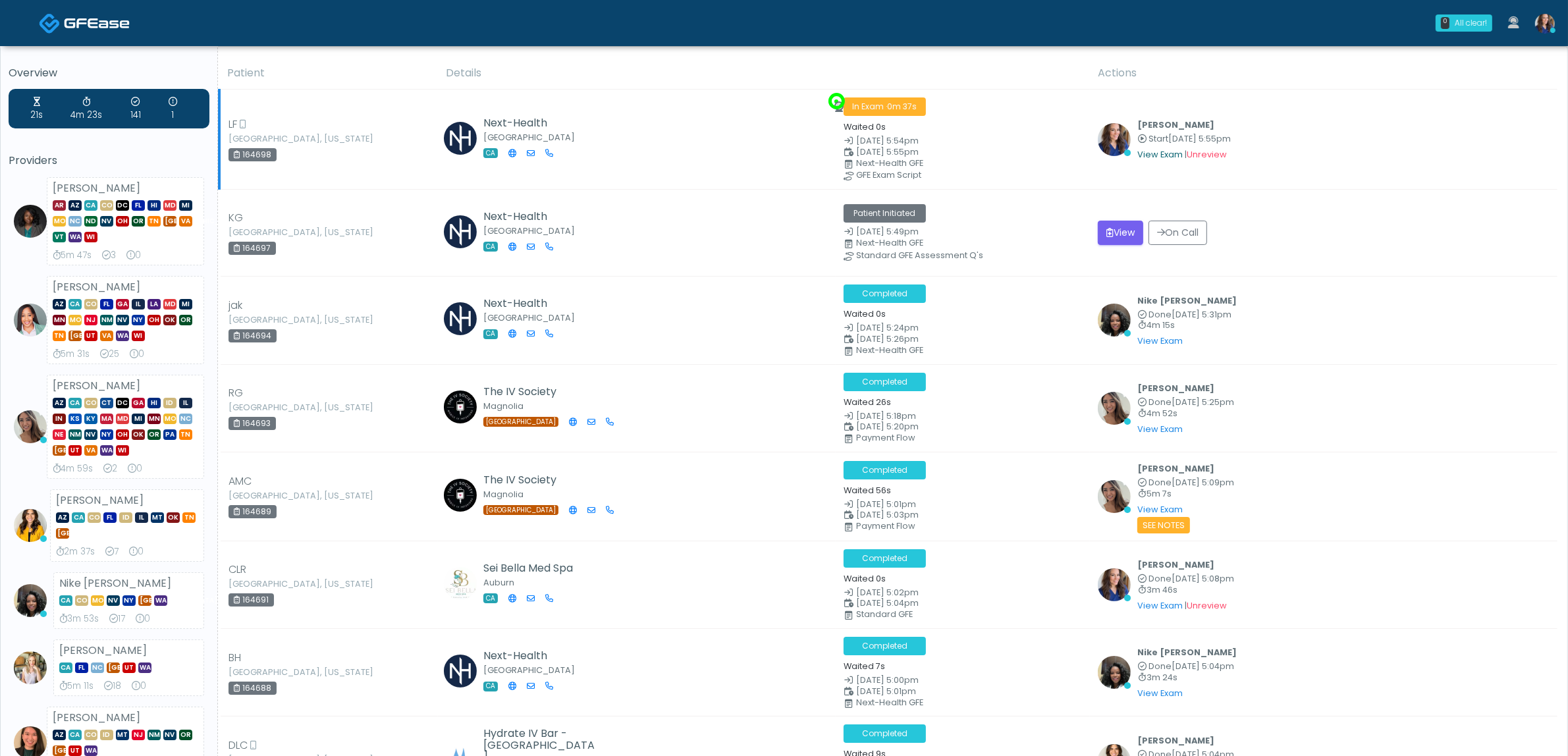
click at [1143, 152] on link "View Exam" at bounding box center [1160, 154] width 46 height 11
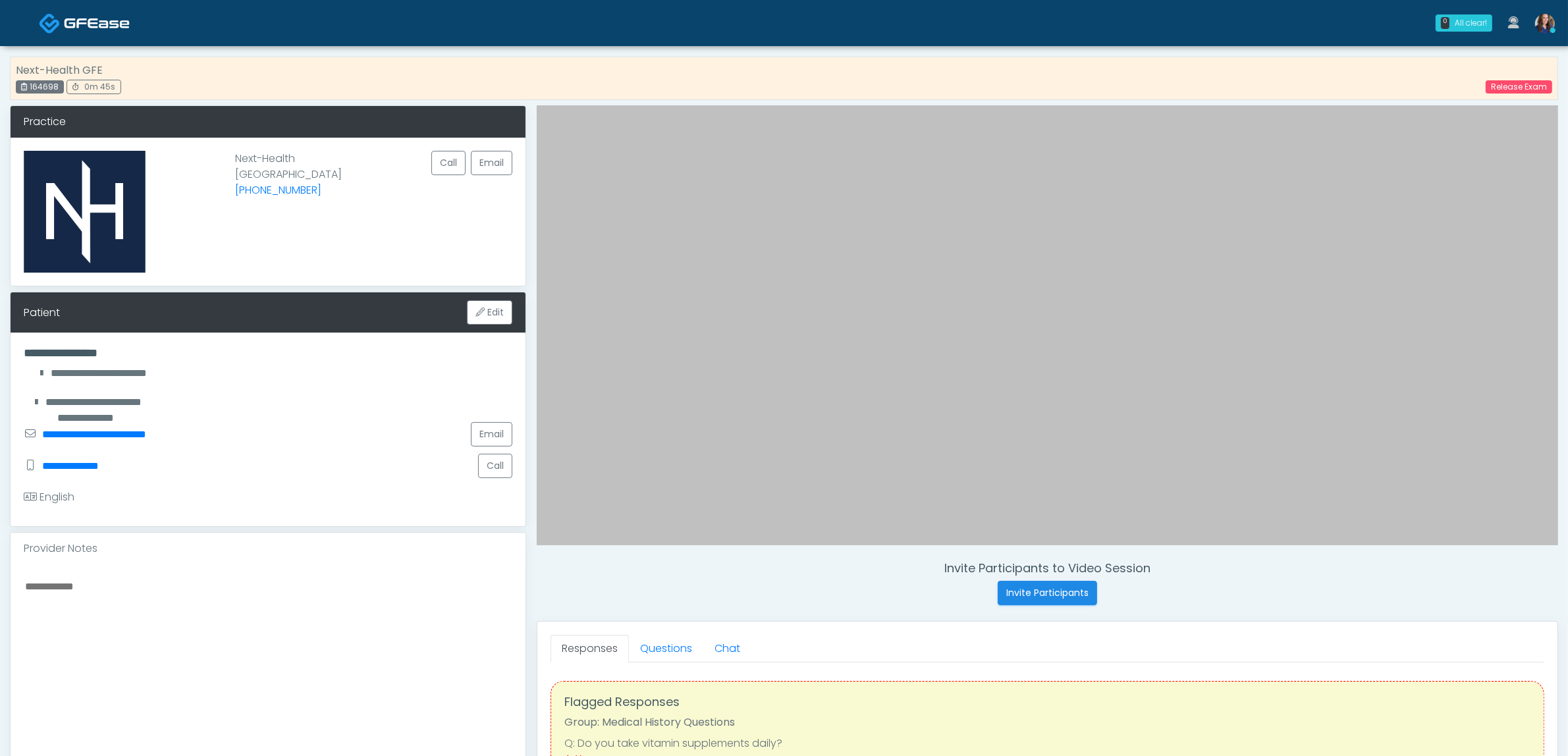
click at [60, 15] on link at bounding box center [84, 22] width 91 height 43
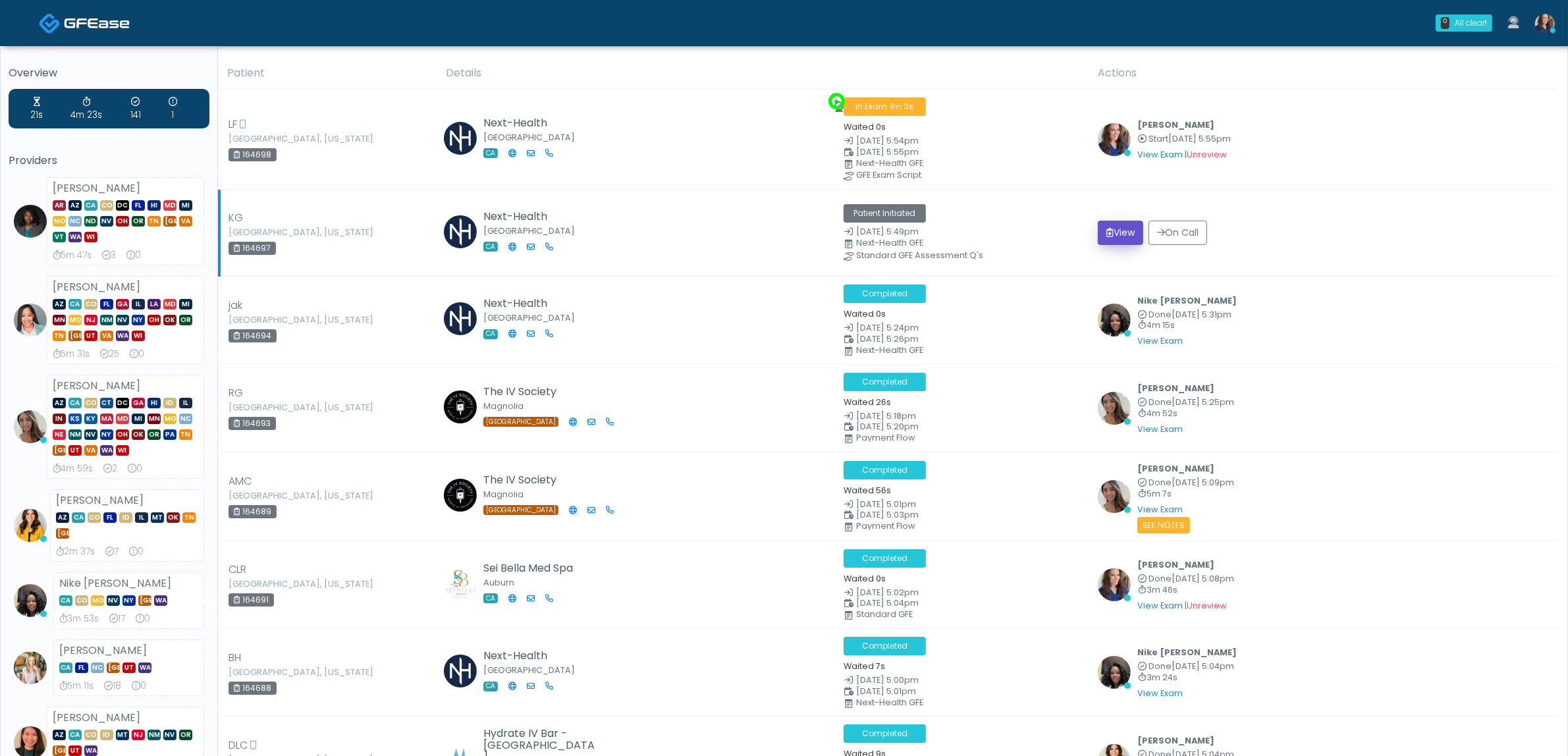
click at [1122, 235] on button "View" at bounding box center [1120, 232] width 46 height 25
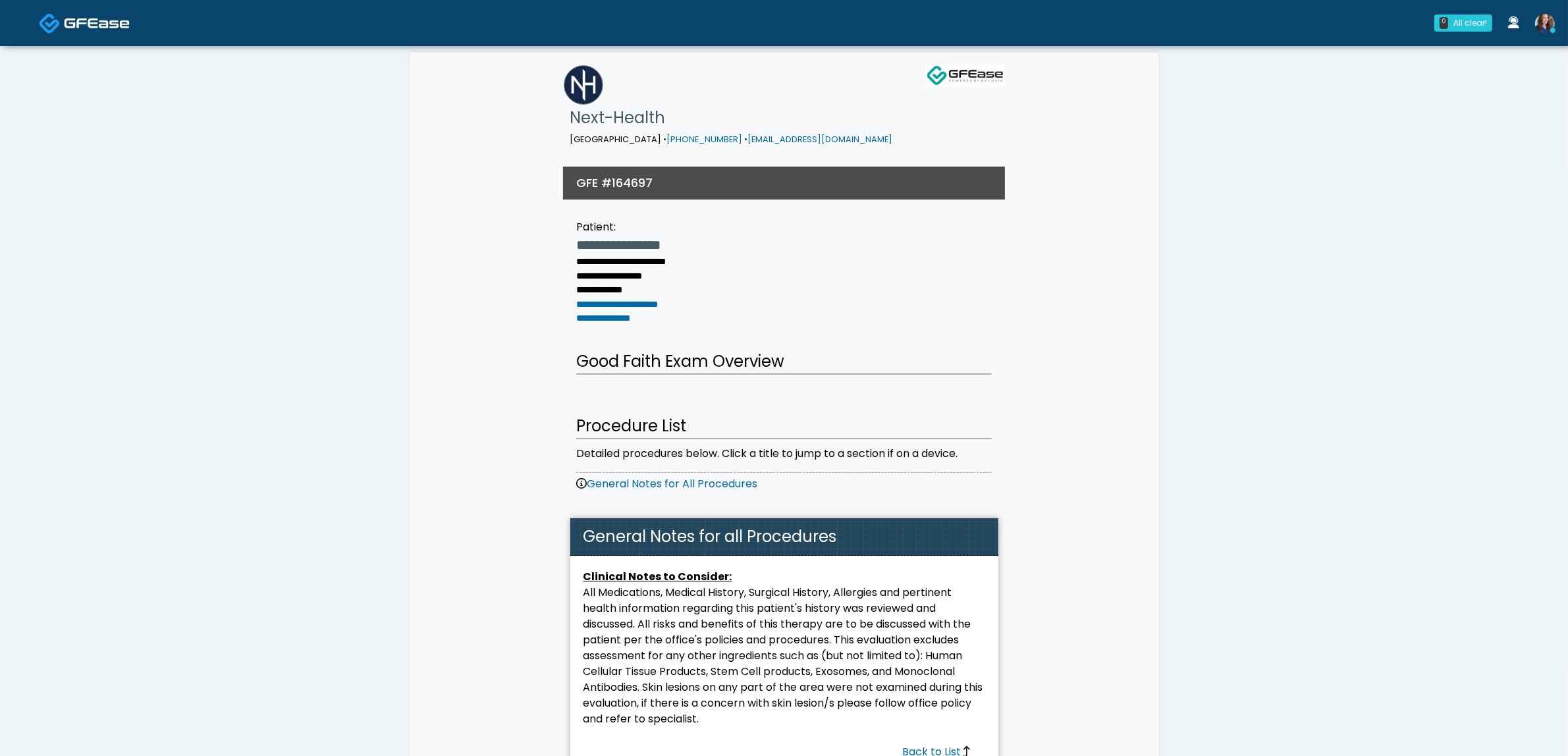
drag, startPoint x: 78, startPoint y: 28, endPoint x: 74, endPoint y: 46, distance: 18.4
click at [77, 28] on img at bounding box center [96, 23] width 66 height 13
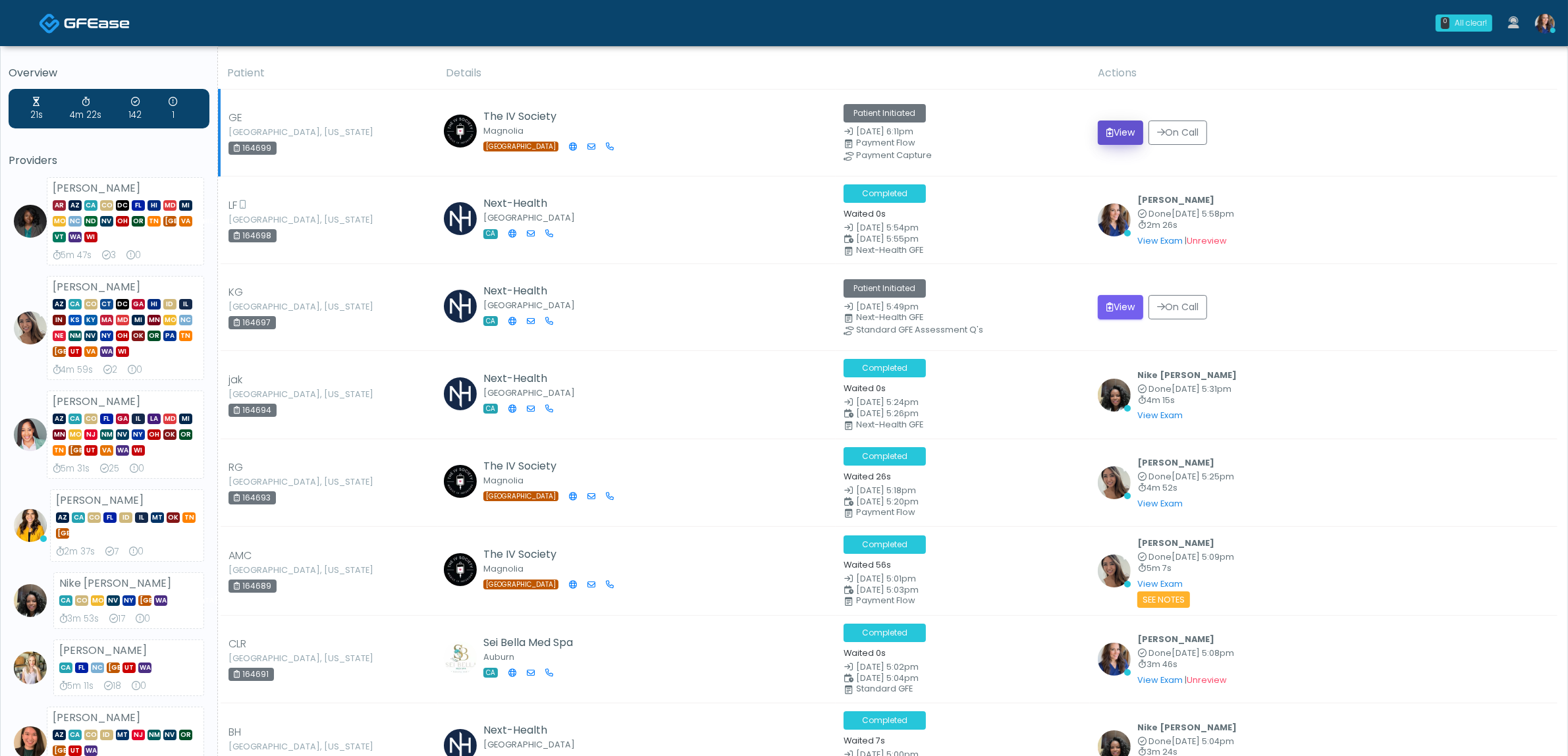
click at [1111, 129] on icon "submit" at bounding box center [1111, 132] width 7 height 9
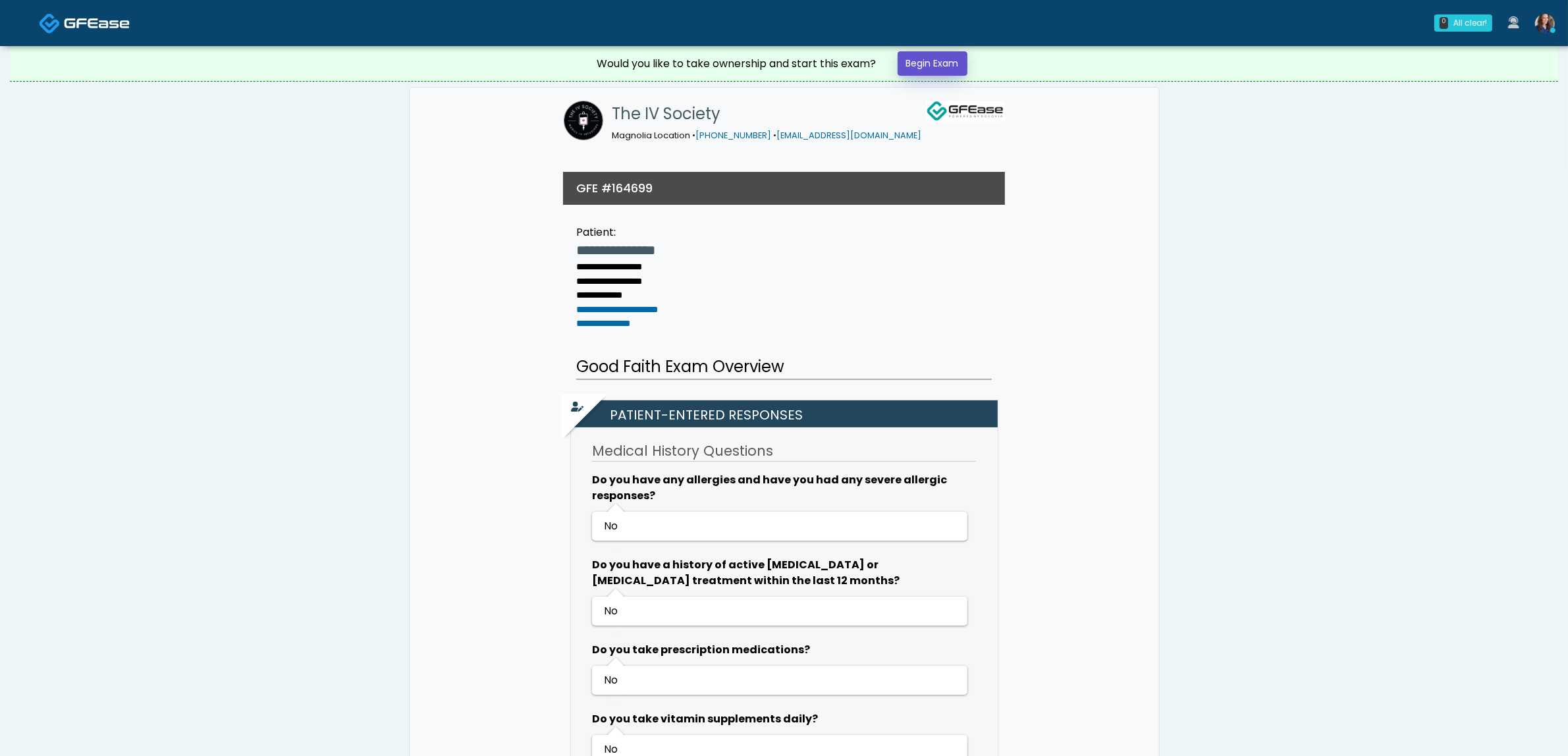
click at [957, 63] on link "Begin Exam" at bounding box center [932, 63] width 70 height 25
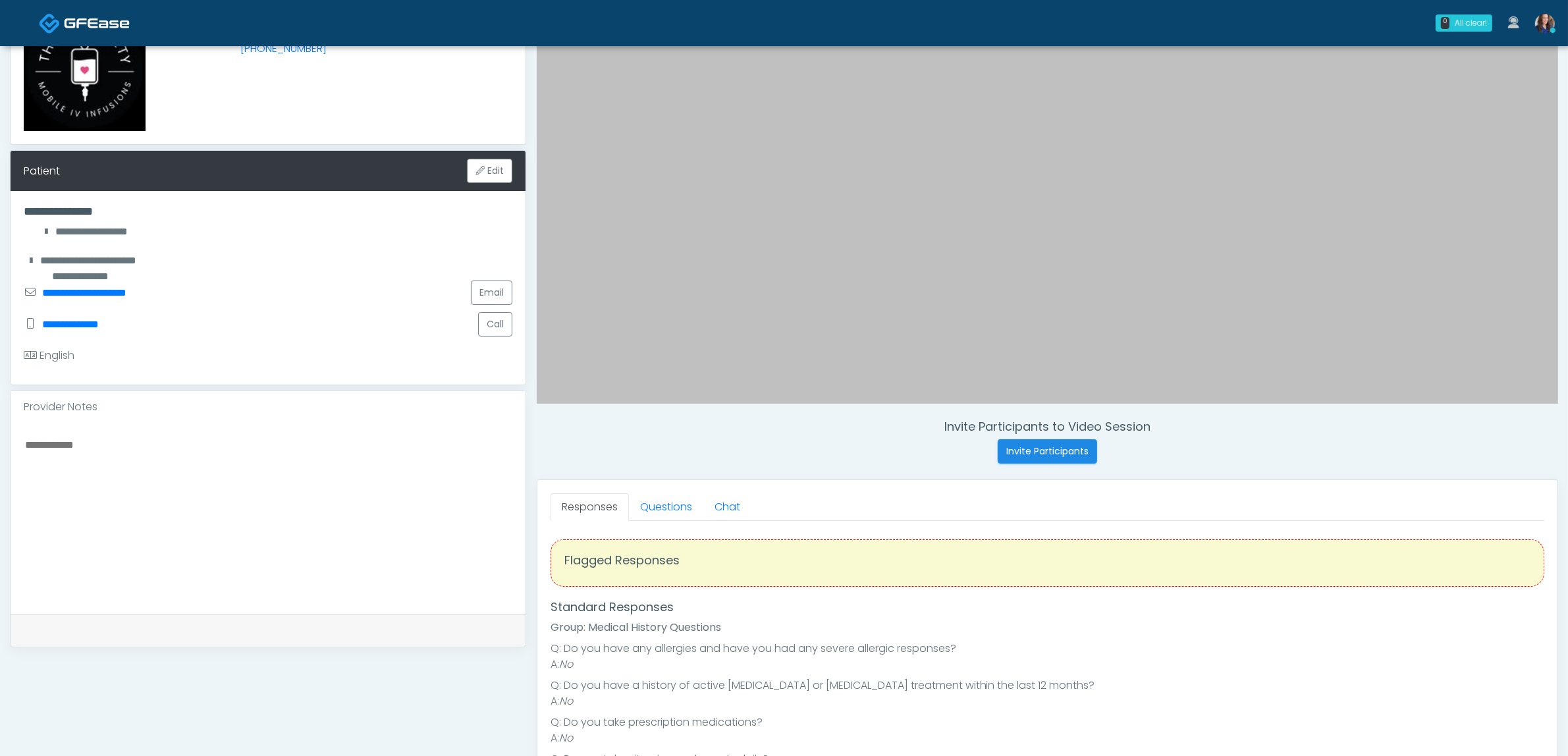
scroll to position [164, 0]
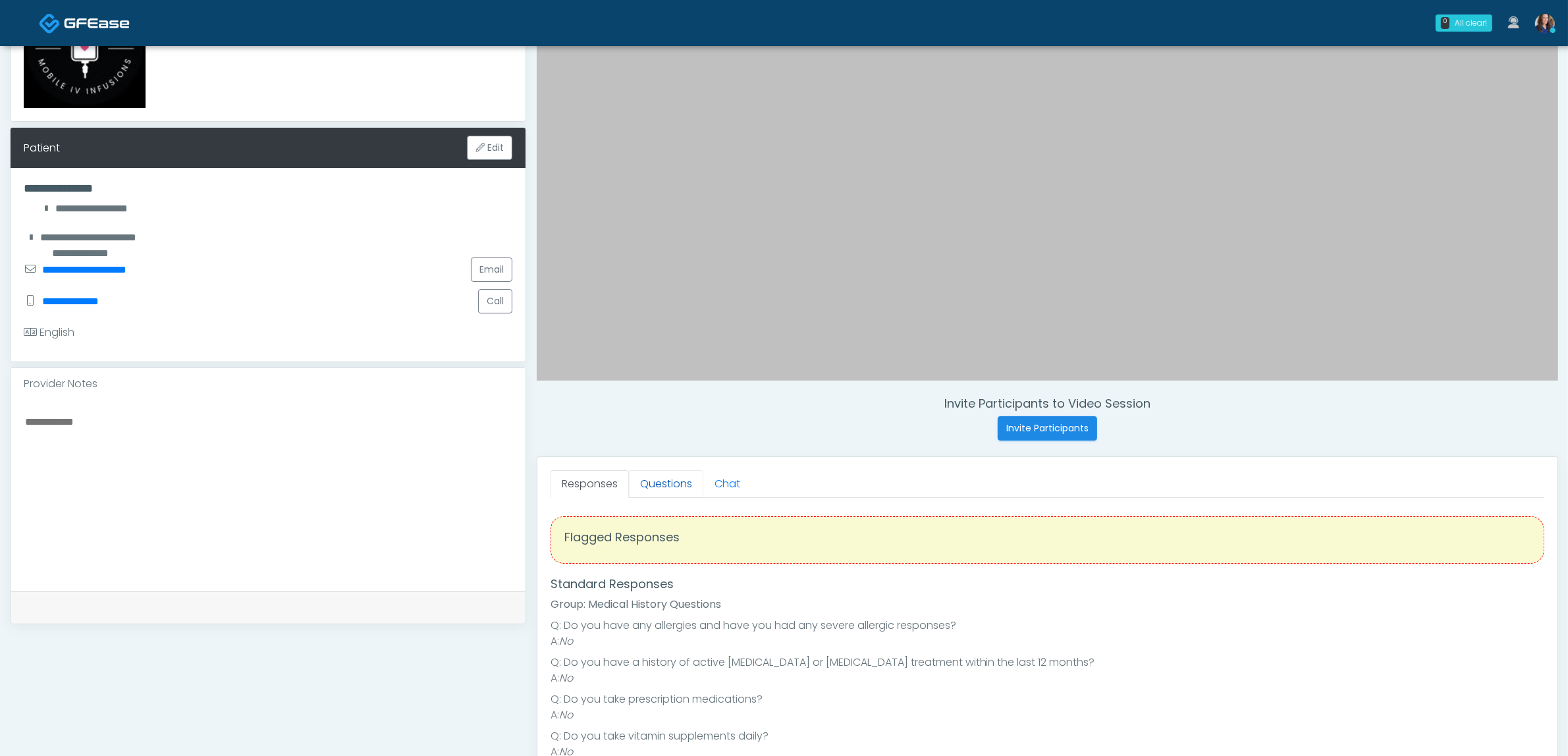
click at [684, 492] on link "Questions" at bounding box center [667, 483] width 75 height 28
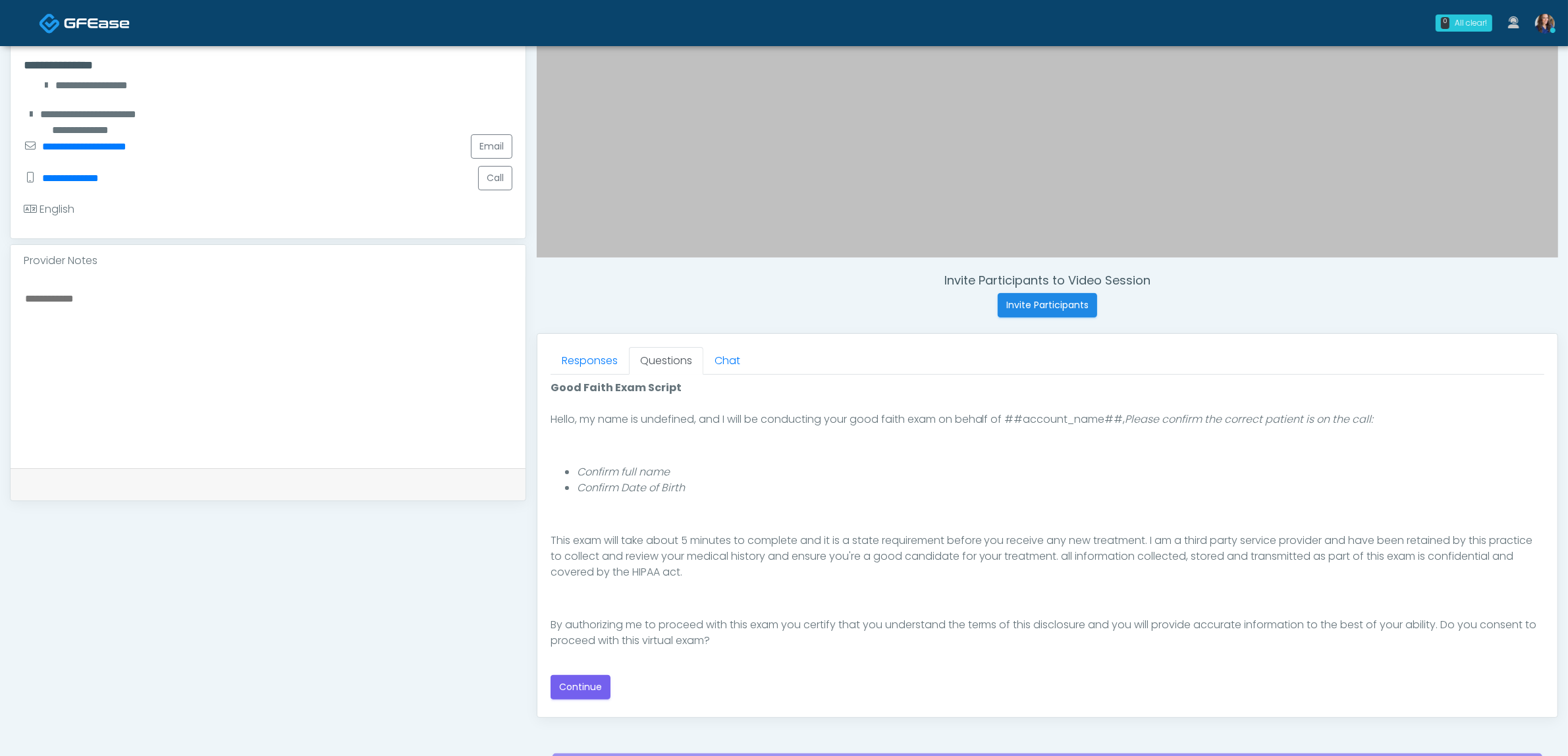
scroll to position [412, 0]
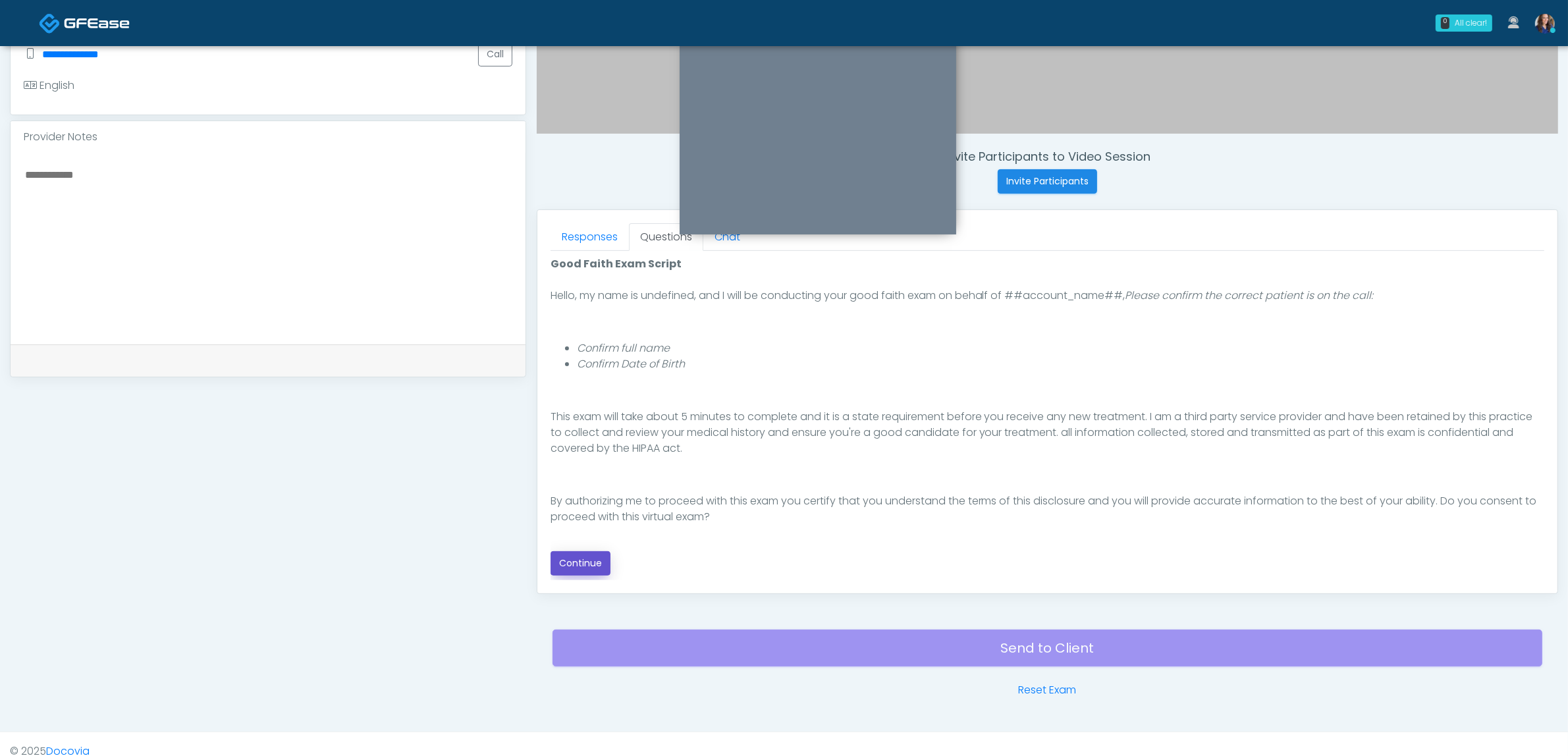
click at [584, 553] on button "Continue" at bounding box center [581, 563] width 60 height 25
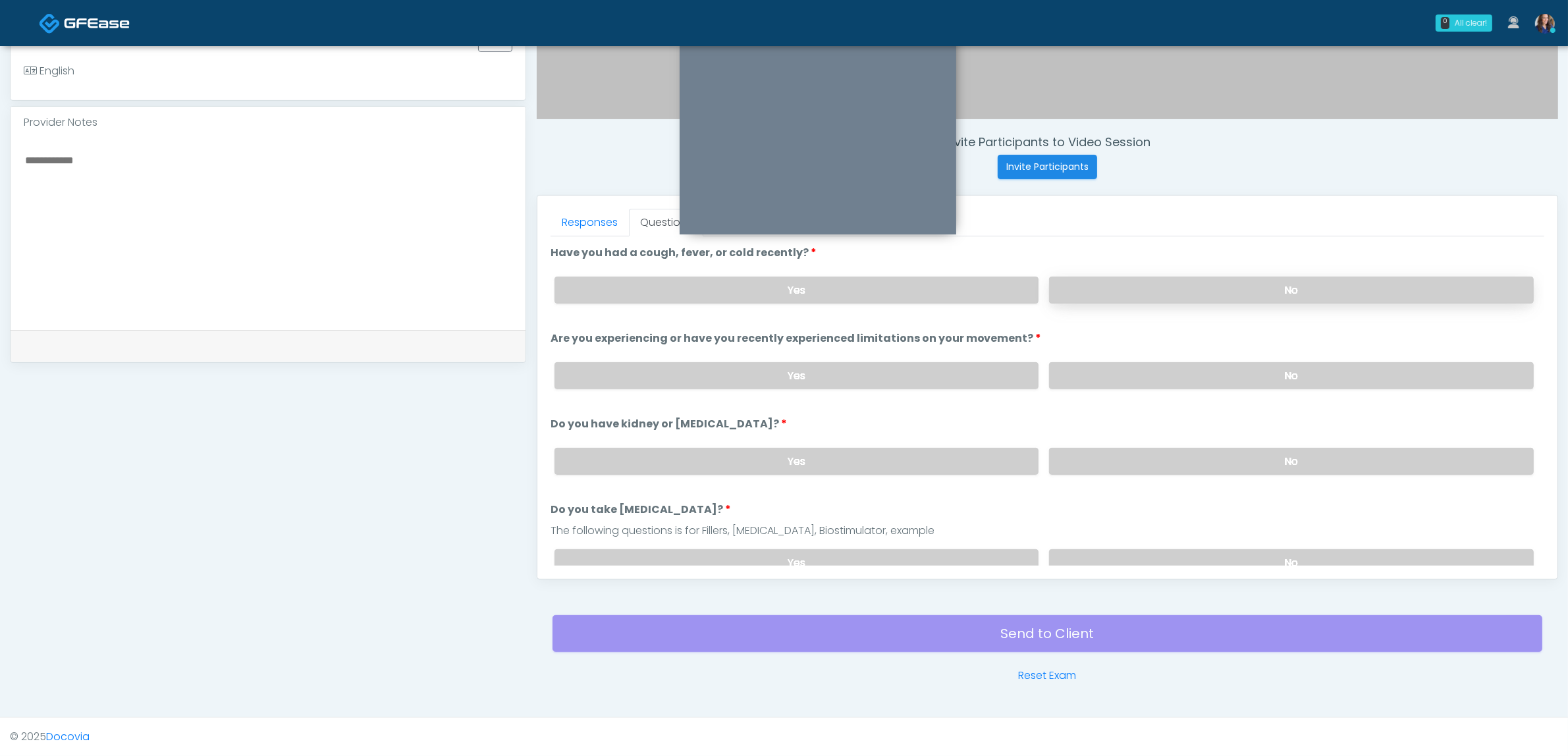
click at [1144, 276] on label "No" at bounding box center [1291, 290] width 485 height 27
drag, startPoint x: 1127, startPoint y: 369, endPoint x: 1135, endPoint y: 374, distance: 9.4
click at [1126, 369] on label "No" at bounding box center [1291, 376] width 485 height 27
click at [1144, 447] on label "No" at bounding box center [1291, 461] width 485 height 27
click at [1138, 551] on label "No" at bounding box center [1291, 563] width 485 height 27
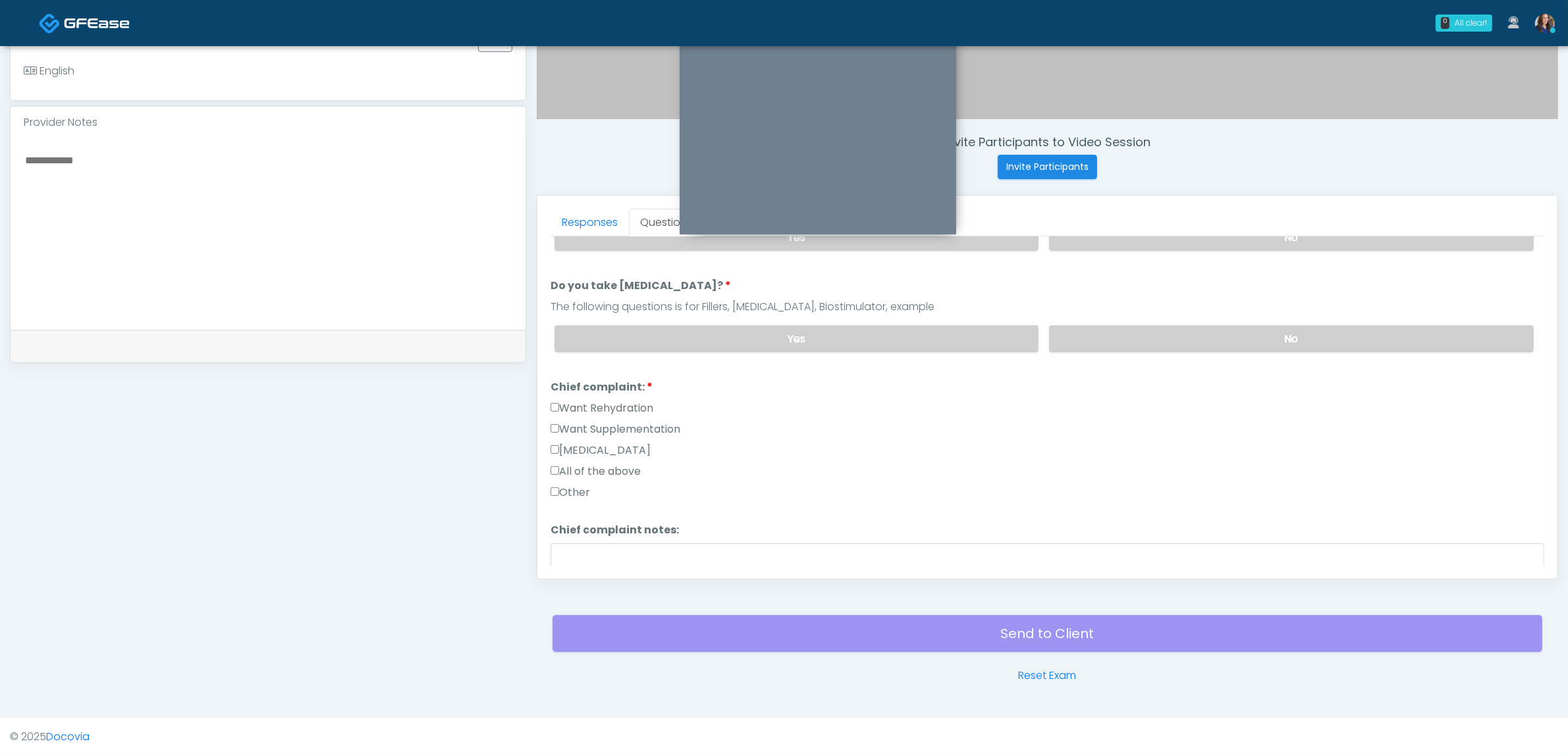
scroll to position [247, 0]
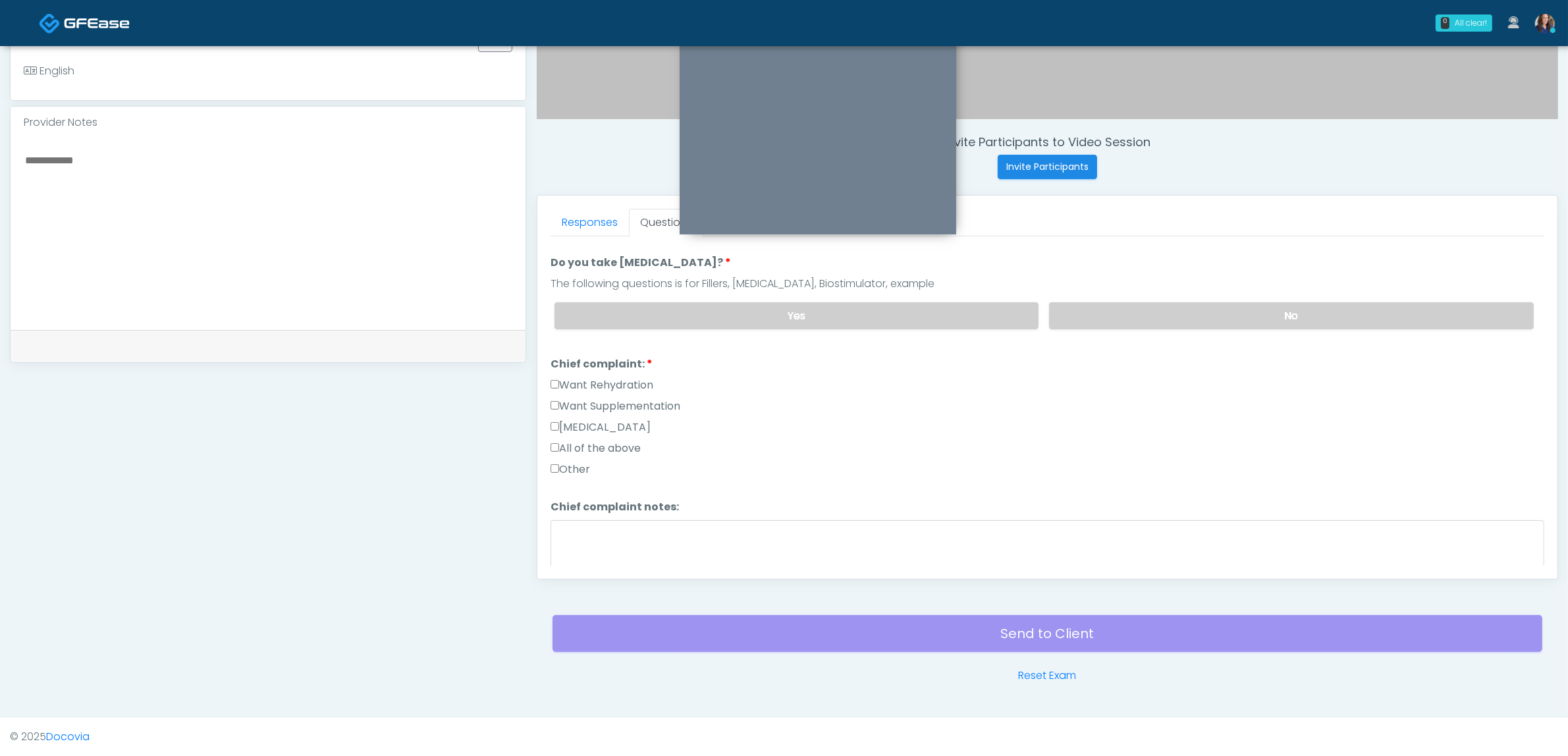
click at [614, 402] on label "Want Supplementation" at bounding box center [616, 406] width 130 height 16
click at [632, 382] on label "Want Rehydration" at bounding box center [602, 385] width 102 height 16
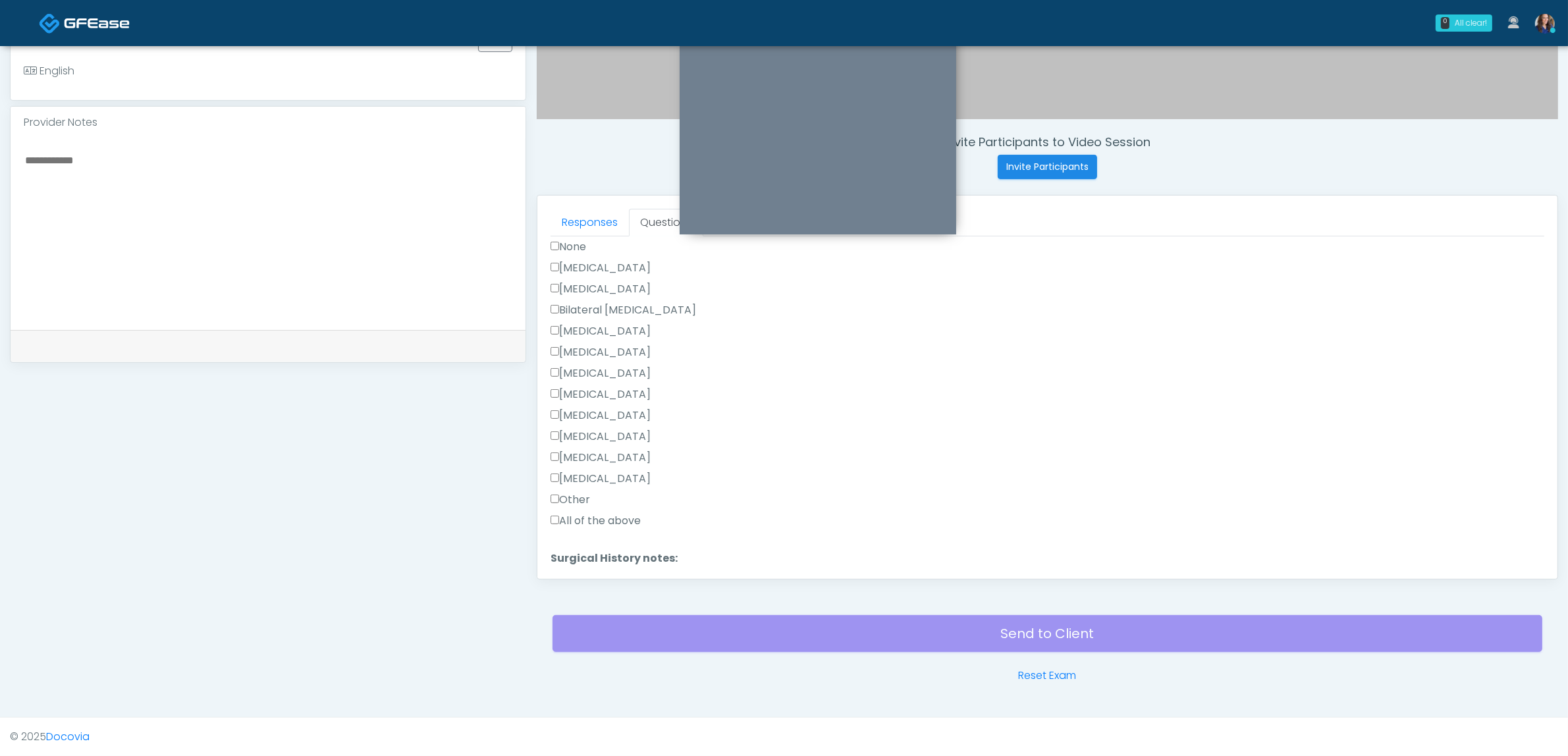
scroll to position [658, 0]
click at [587, 424] on label "Appendectomy" at bounding box center [601, 426] width 100 height 16
click at [580, 547] on button "Continue" at bounding box center [581, 559] width 60 height 25
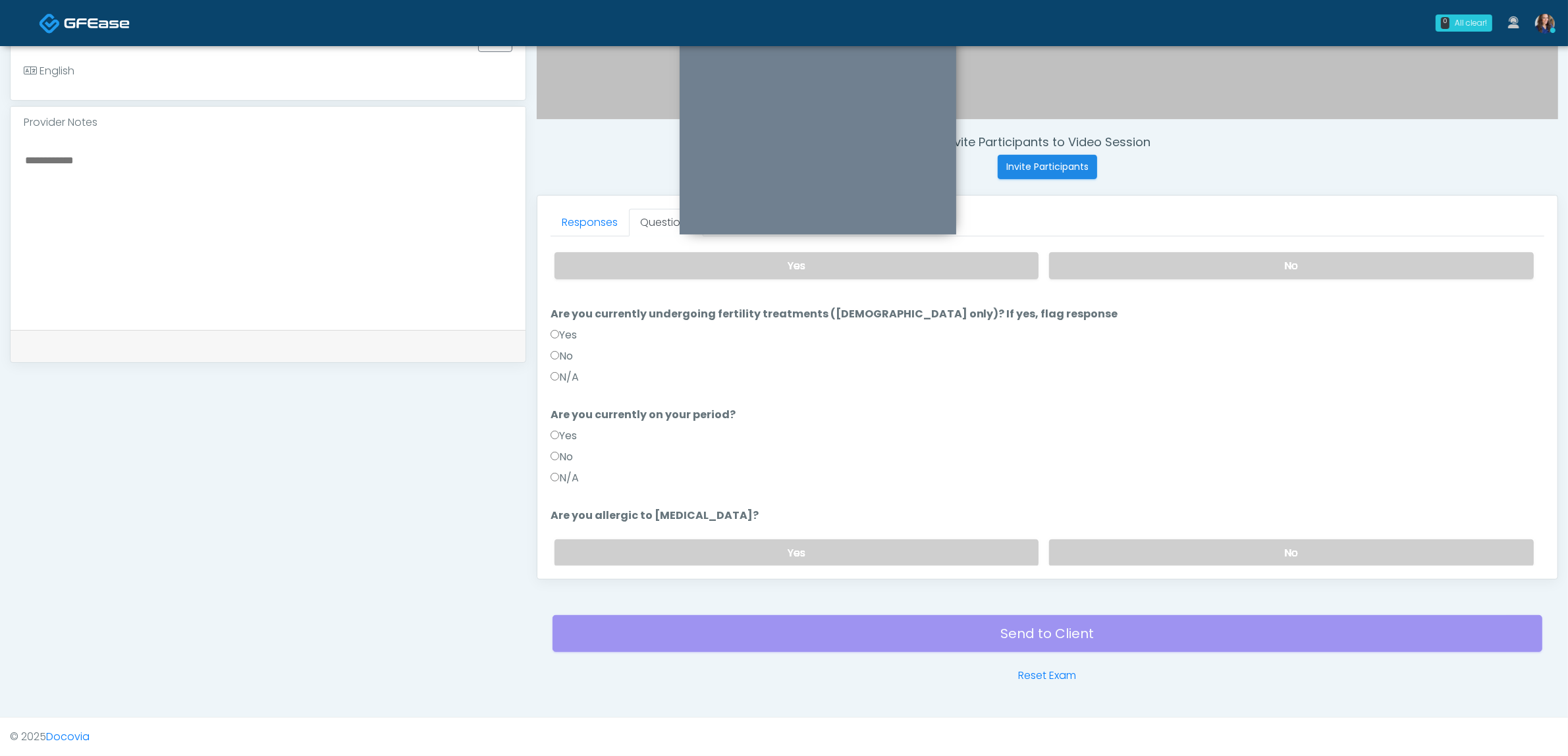
scroll to position [0, 0]
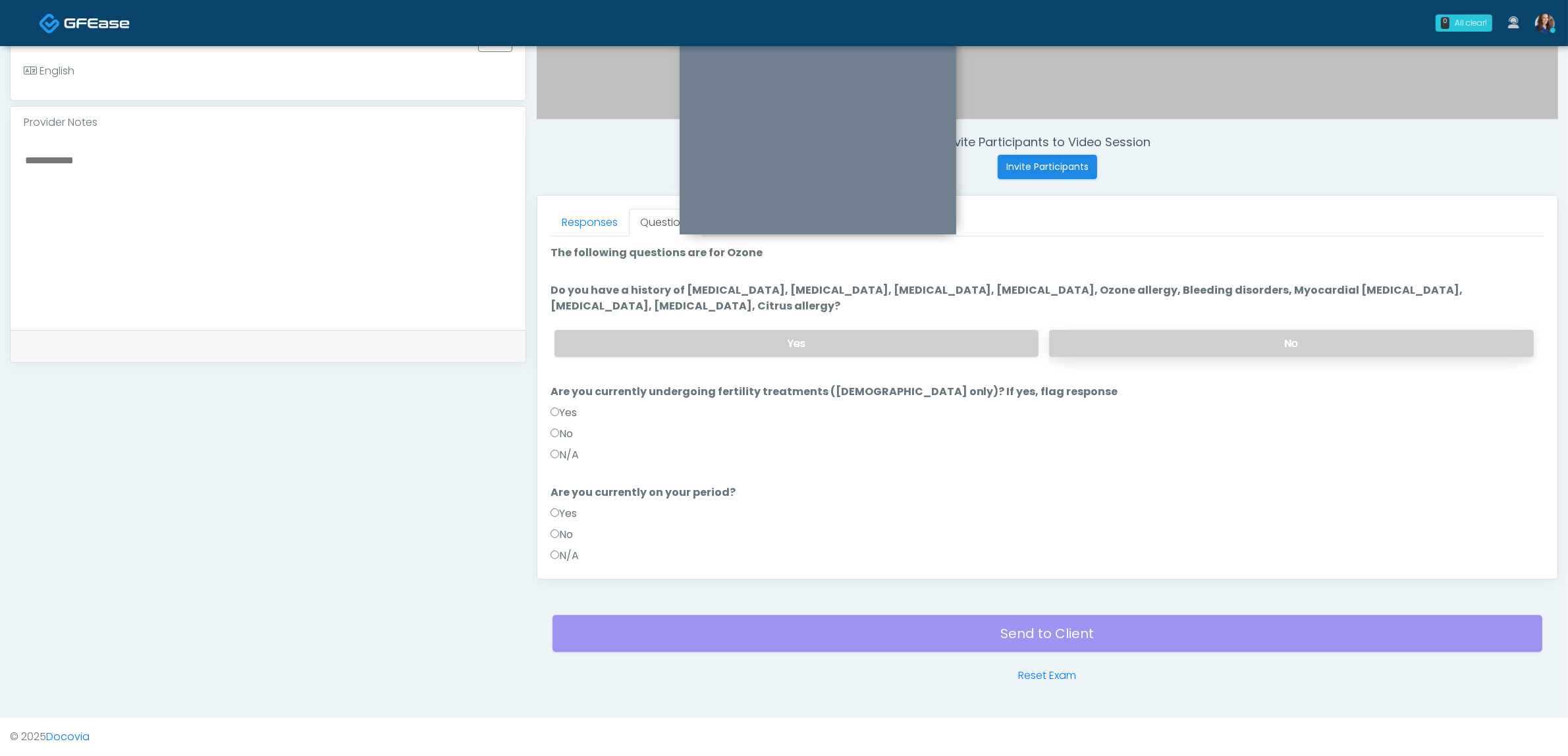
click at [1216, 341] on label "No" at bounding box center [1291, 344] width 485 height 27
click at [573, 456] on label "N/A" at bounding box center [565, 454] width 28 height 16
click at [579, 548] on label "N/A" at bounding box center [565, 555] width 28 height 16
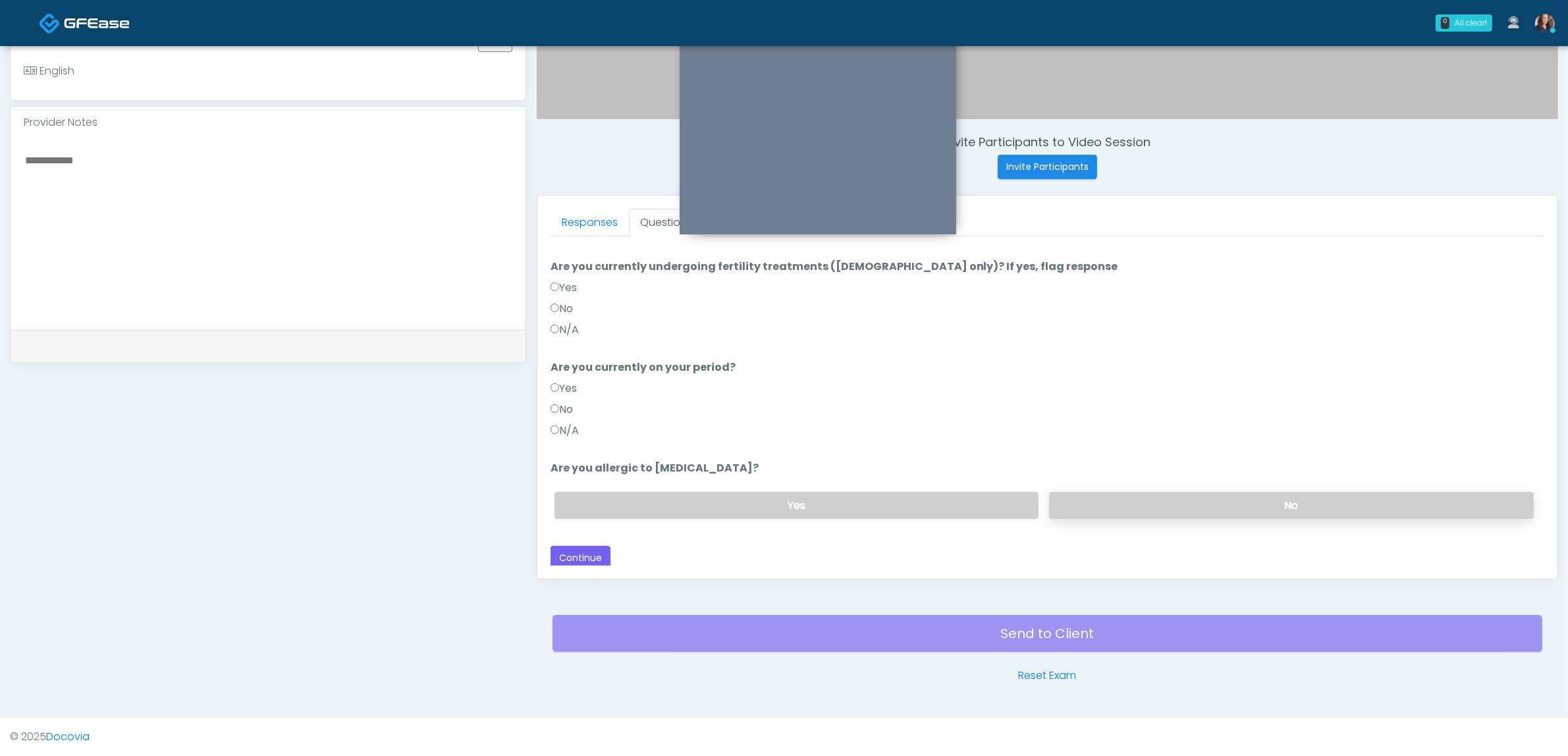
scroll to position [126, 0]
drag, startPoint x: 1111, startPoint y: 489, endPoint x: 1075, endPoint y: 502, distance: 38.3
click at [1108, 491] on label "No" at bounding box center [1291, 504] width 485 height 27
click at [558, 545] on button "Continue" at bounding box center [581, 557] width 60 height 25
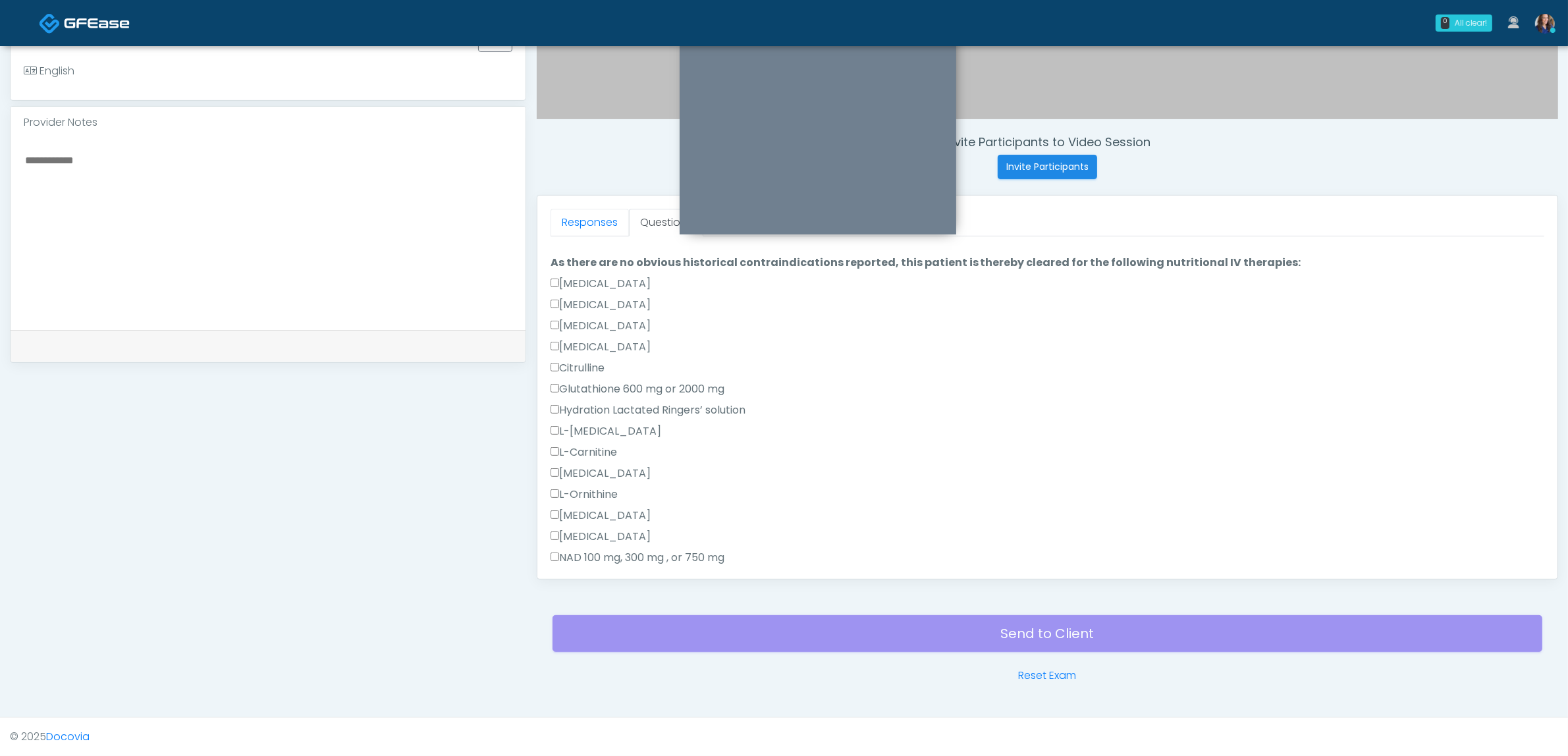
drag, startPoint x: 580, startPoint y: 221, endPoint x: 624, endPoint y: 244, distance: 49.6
click at [581, 221] on link "Responses" at bounding box center [590, 222] width 78 height 28
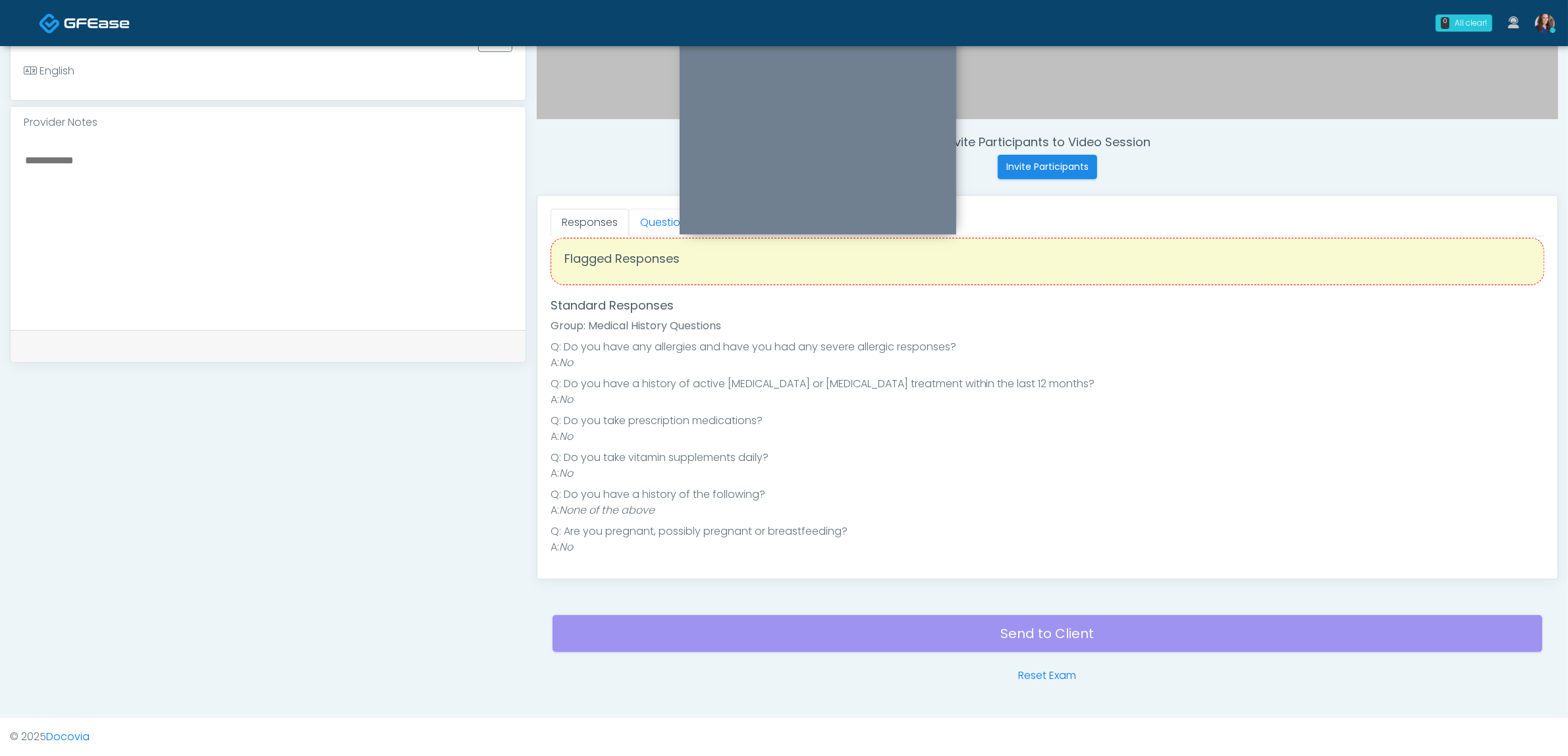
drag, startPoint x: 646, startPoint y: 214, endPoint x: 647, endPoint y: 238, distance: 24.0
click at [646, 214] on link "Questions" at bounding box center [667, 222] width 75 height 28
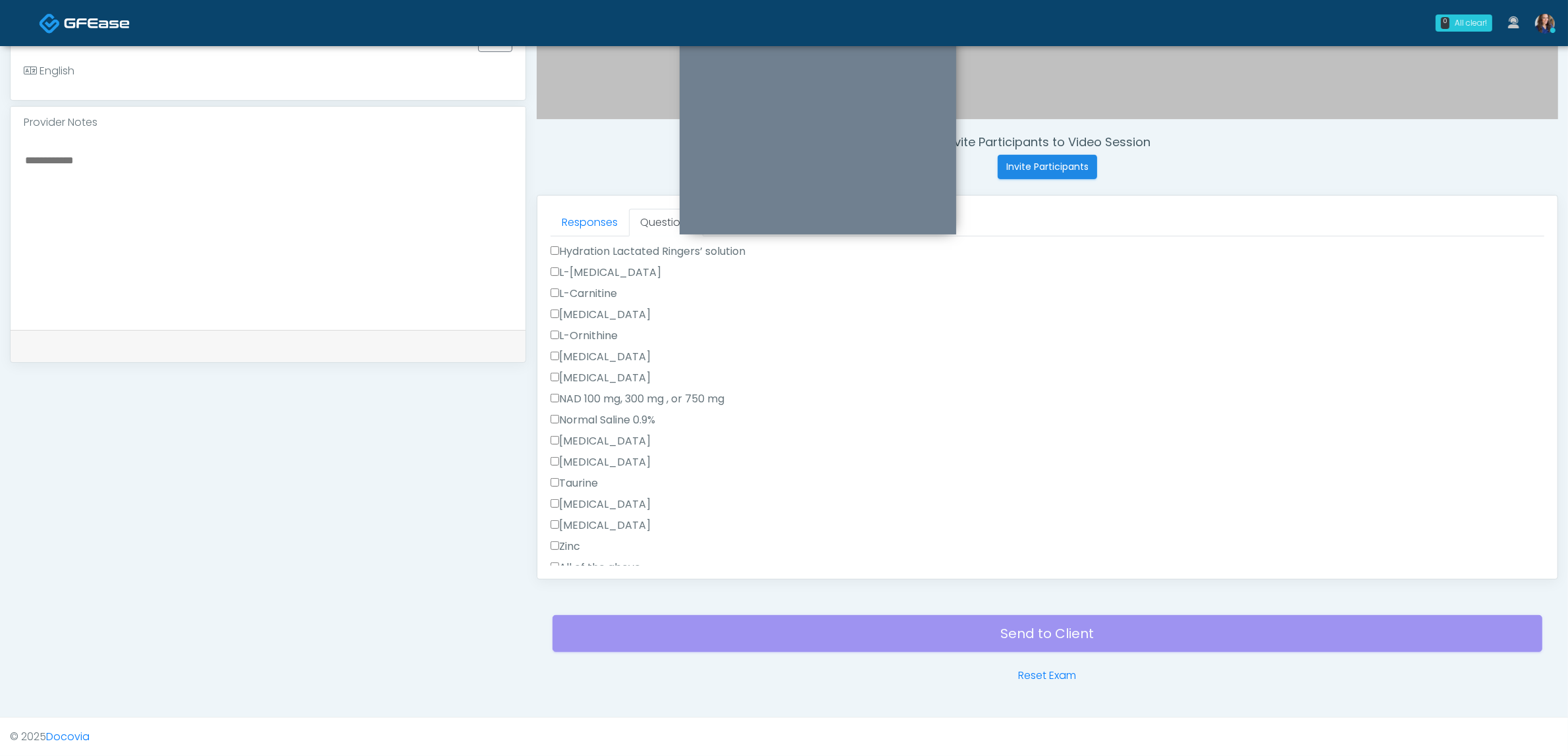
scroll to position [429, 0]
click at [586, 422] on label "All of the above" at bounding box center [596, 424] width 90 height 16
click at [606, 258] on label "All of the above" at bounding box center [596, 259] width 90 height 16
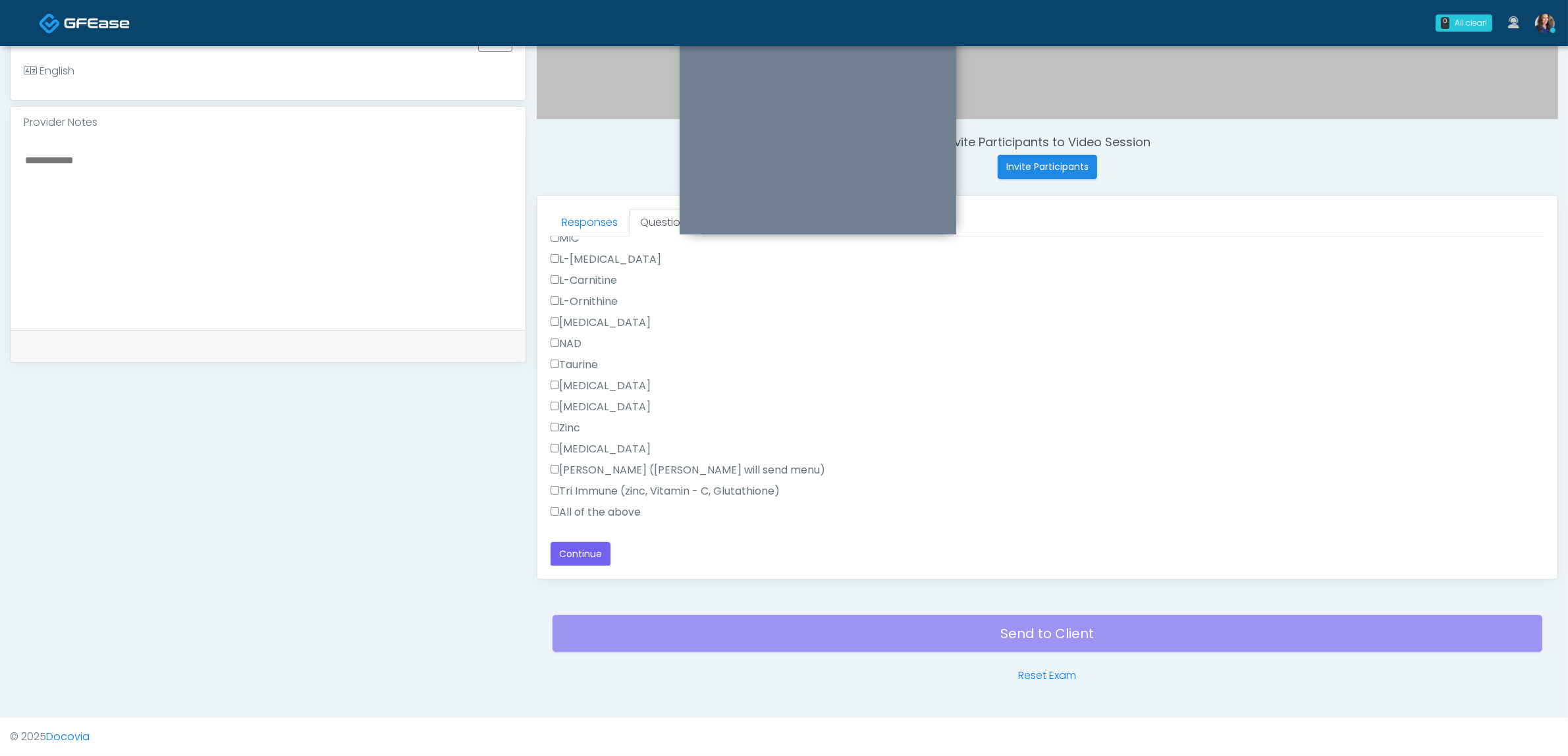
click at [588, 510] on label "All of the above" at bounding box center [596, 512] width 90 height 16
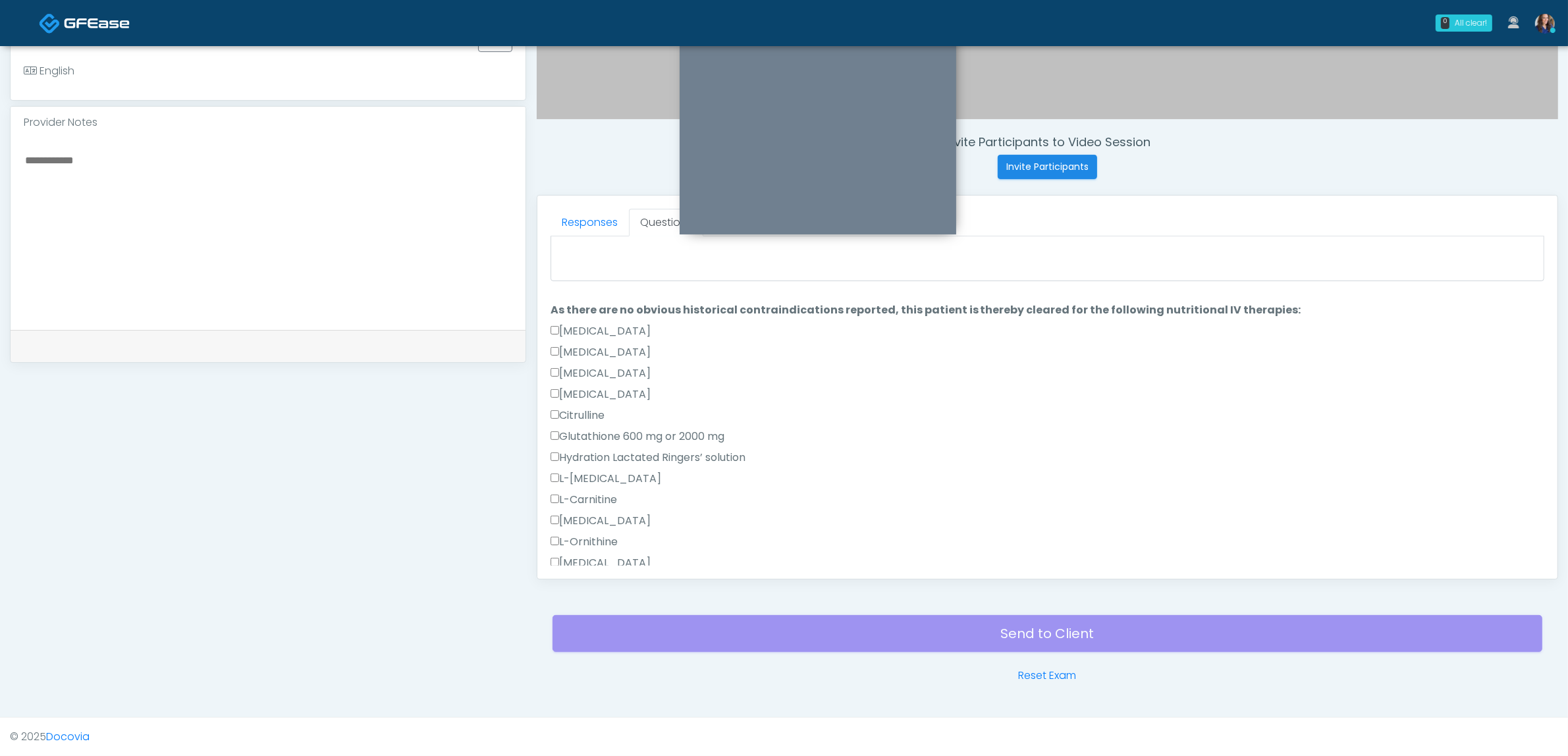
scroll to position [0, 0]
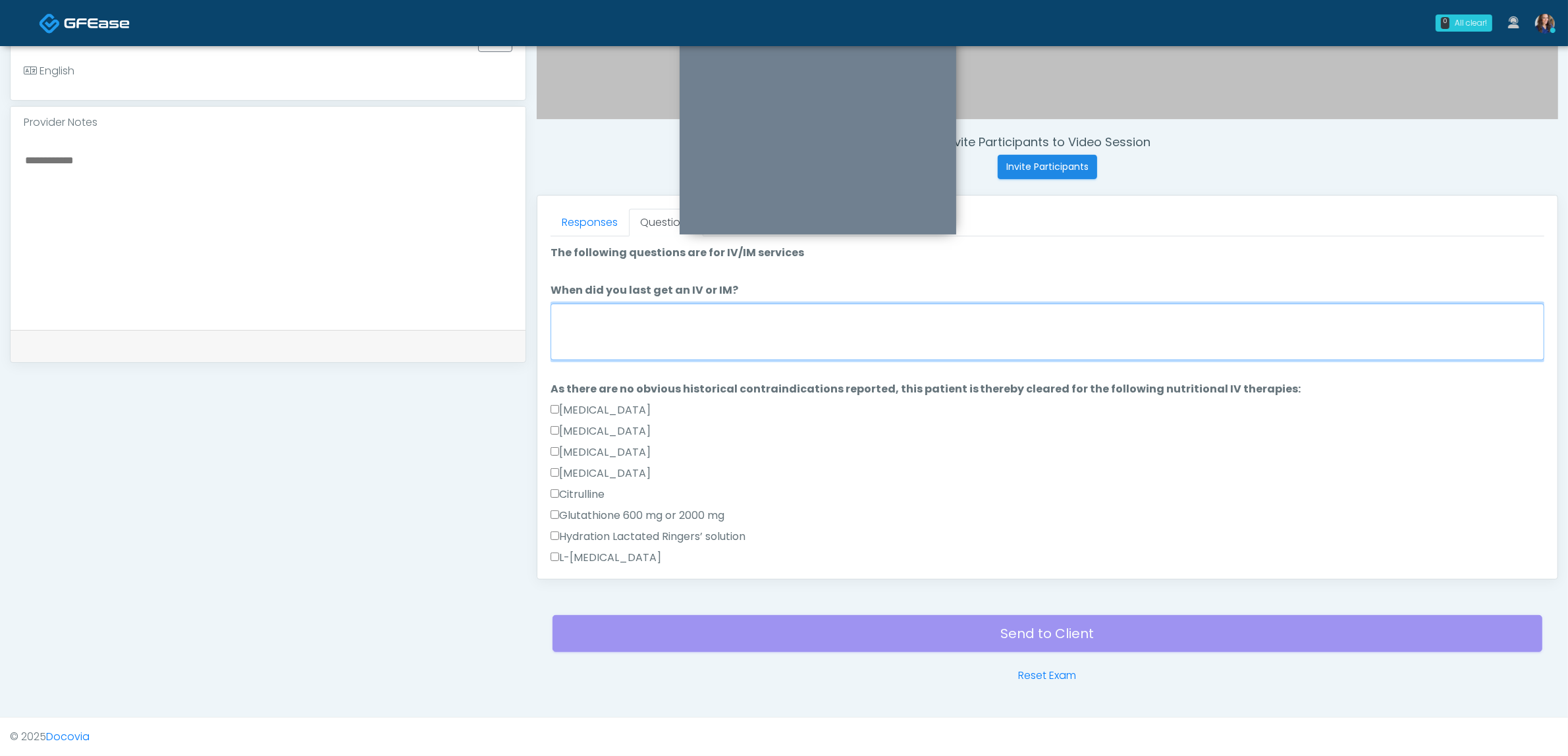
click at [652, 306] on textarea "When did you last get an IV or IM?" at bounding box center [1048, 332] width 994 height 57
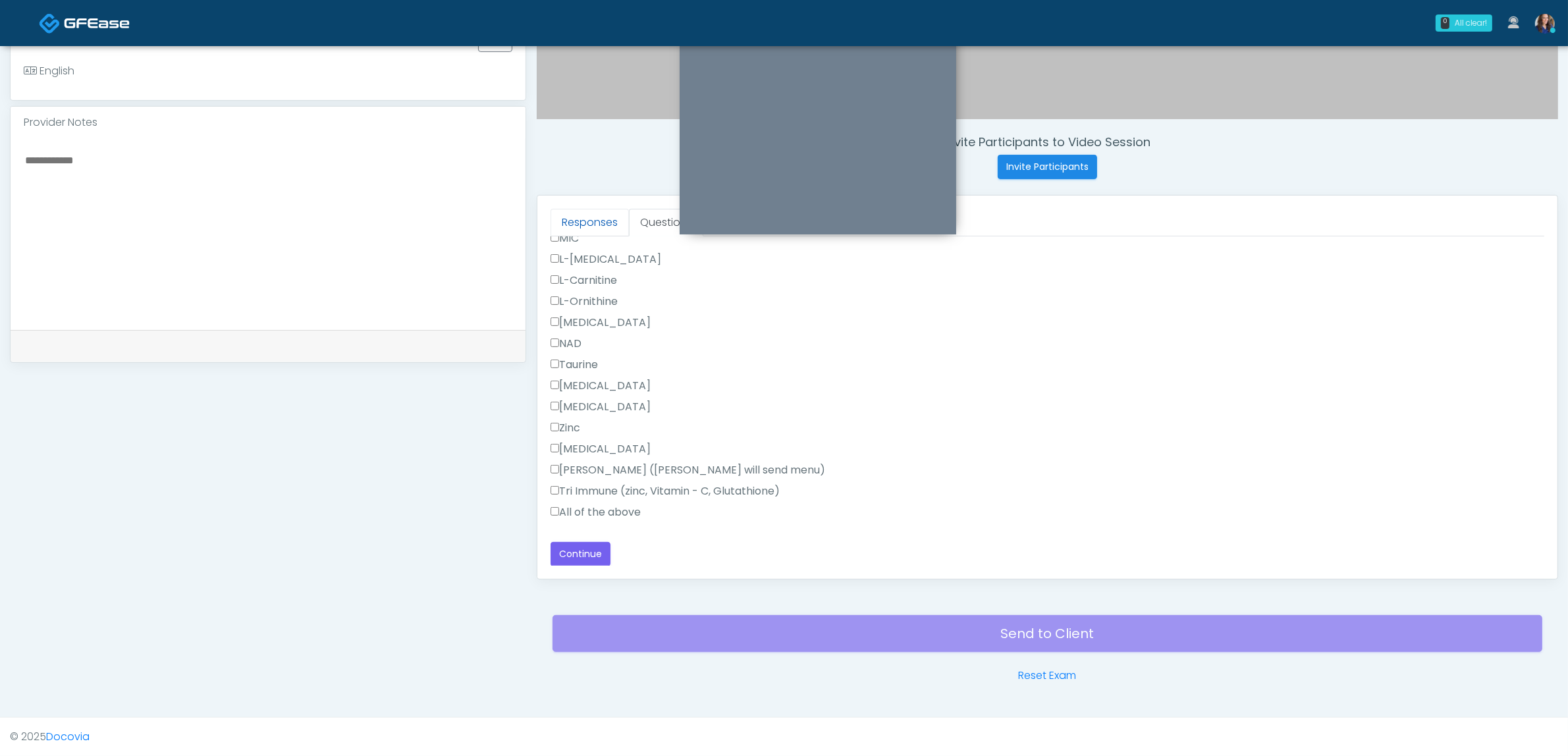
type textarea "**********"
click at [606, 227] on link "Responses" at bounding box center [590, 222] width 78 height 28
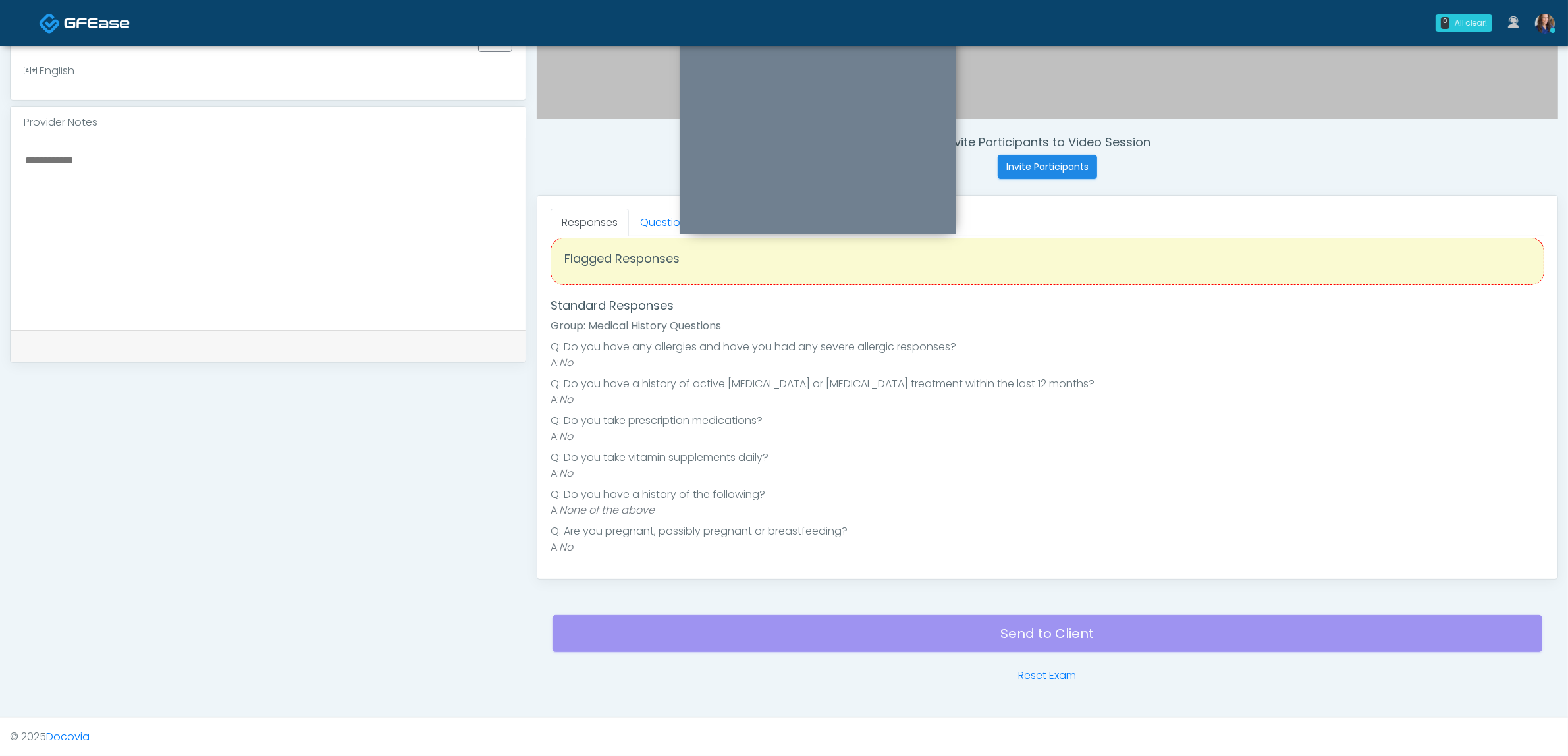
scroll to position [17, 0]
click at [665, 227] on link "Questions" at bounding box center [667, 222] width 75 height 28
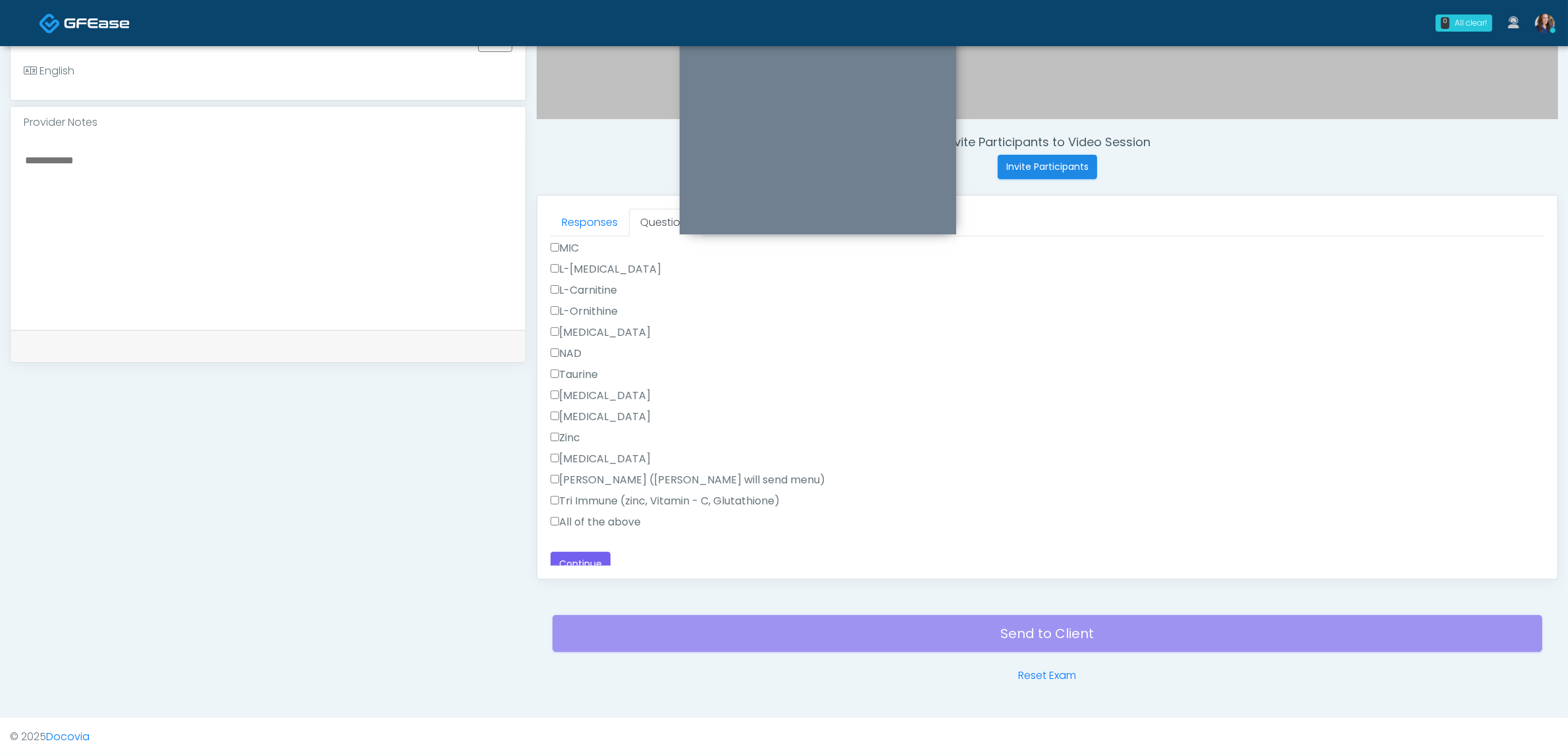
scroll to position [820, 0]
click at [580, 545] on button "Continue" at bounding box center [581, 554] width 60 height 25
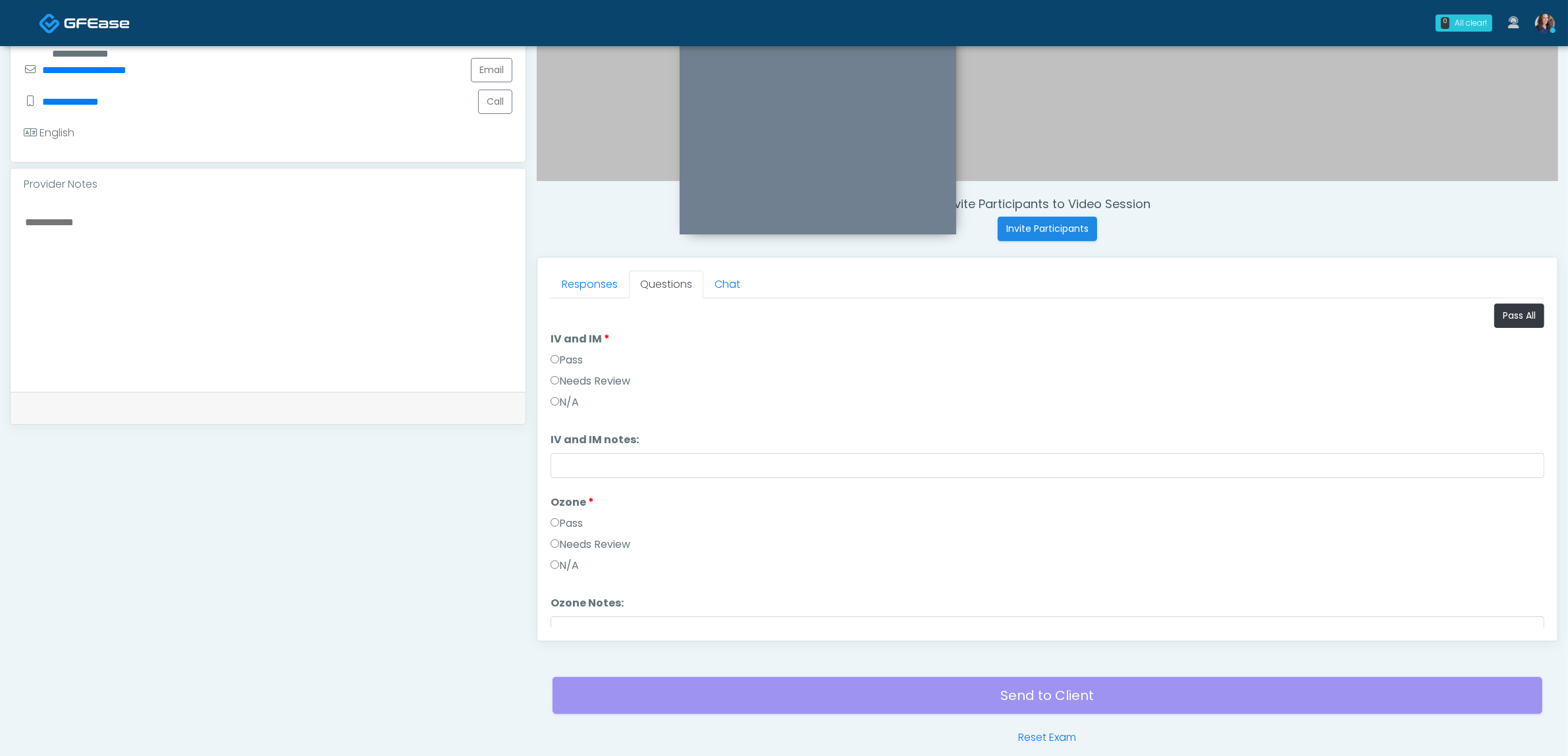
scroll to position [264, 0]
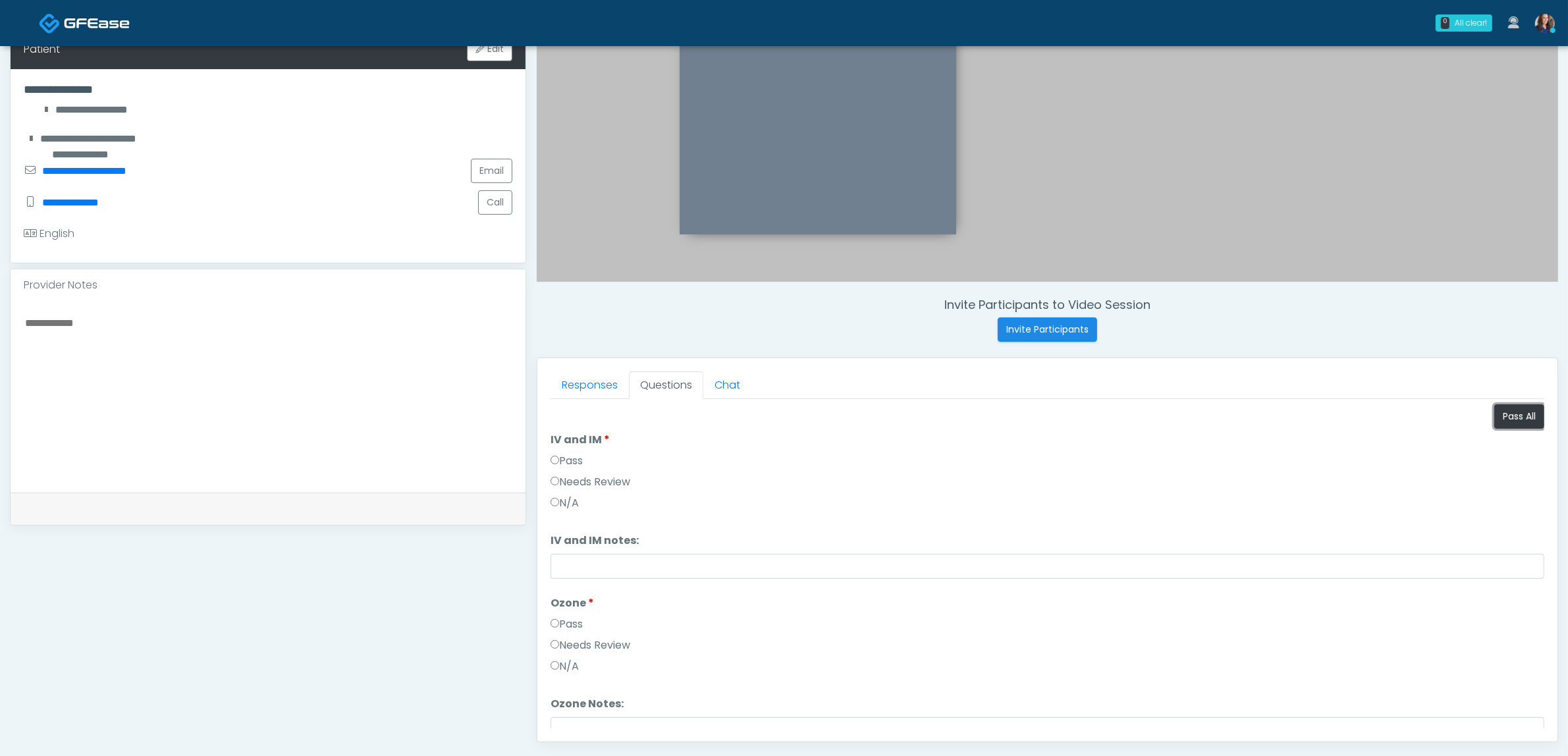
drag, startPoint x: 1498, startPoint y: 415, endPoint x: 1331, endPoint y: 441, distance: 169.0
click at [1497, 417] on button "Pass All" at bounding box center [1519, 416] width 50 height 25
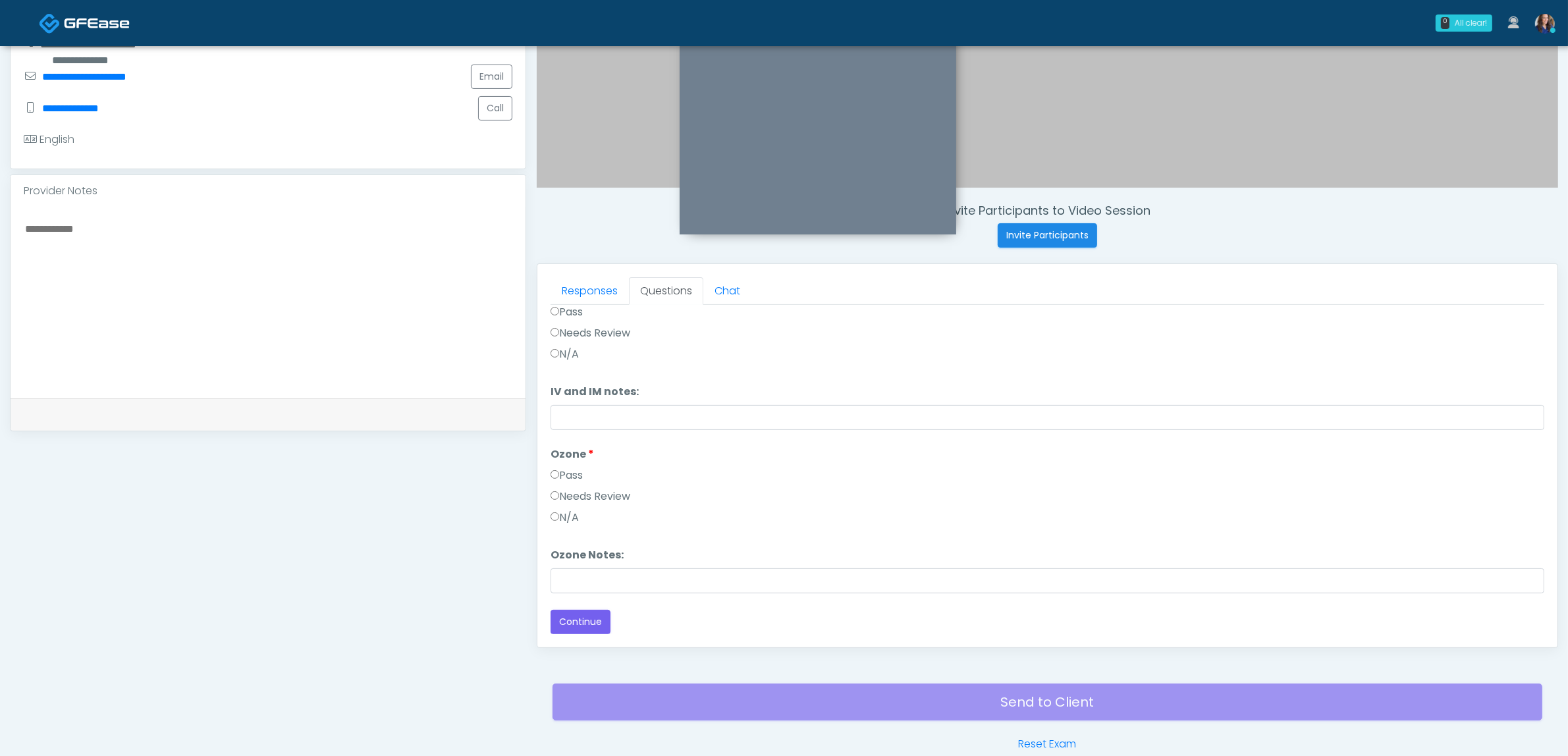
scroll to position [428, 0]
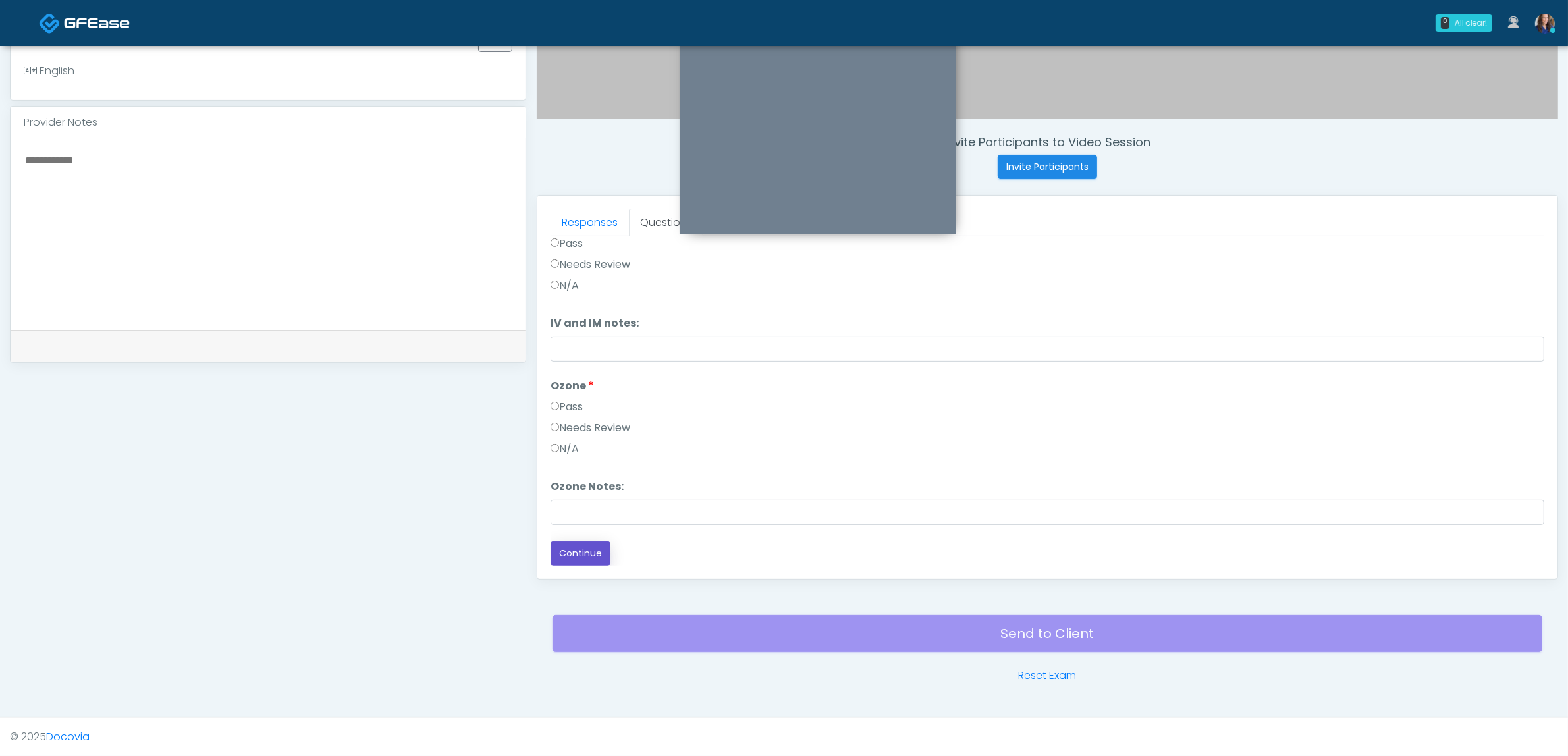
click at [588, 561] on button "Continue" at bounding box center [581, 553] width 60 height 25
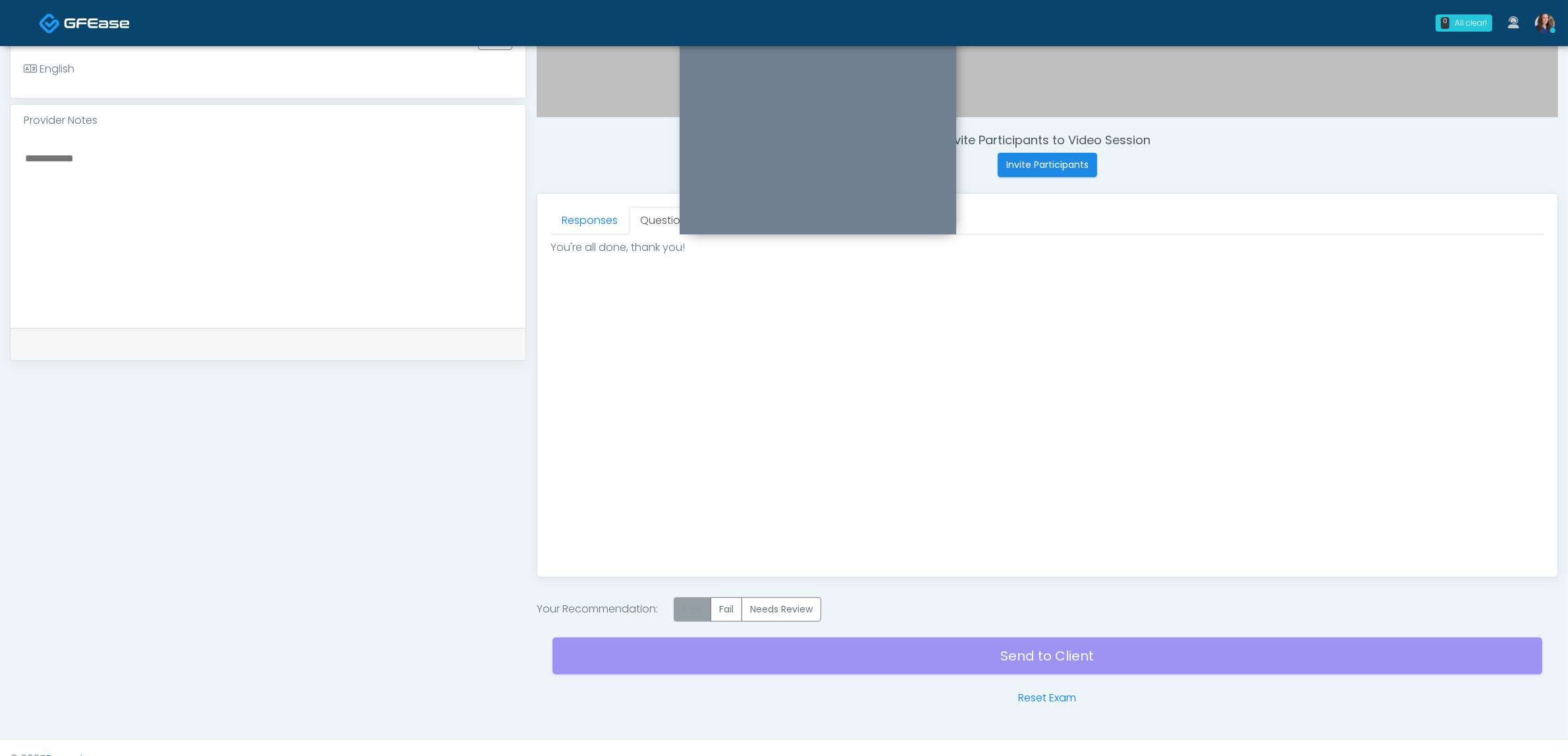
click at [693, 619] on label "Pass" at bounding box center [693, 609] width 37 height 25
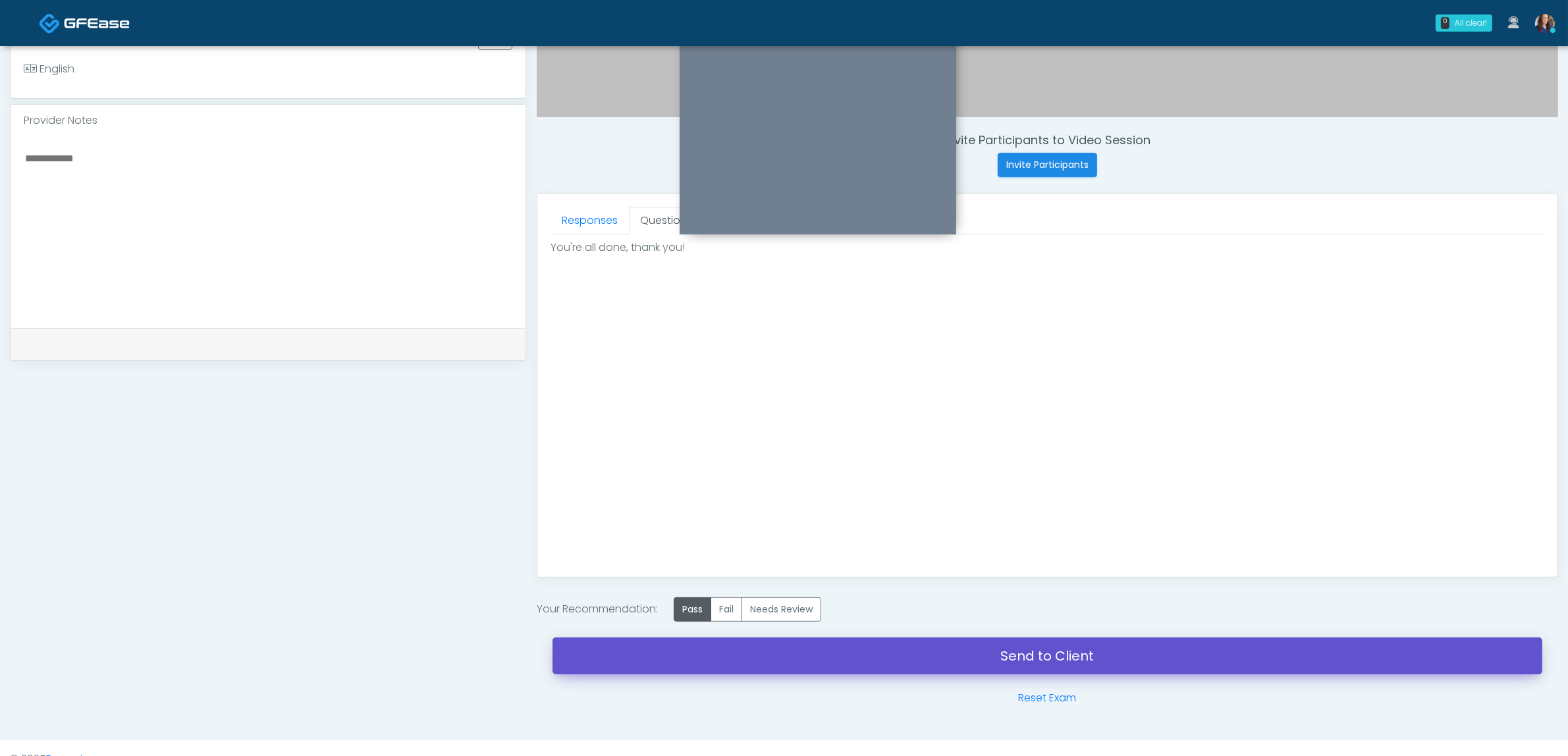
click at [1074, 666] on link "Send to Client" at bounding box center [1047, 655] width 990 height 37
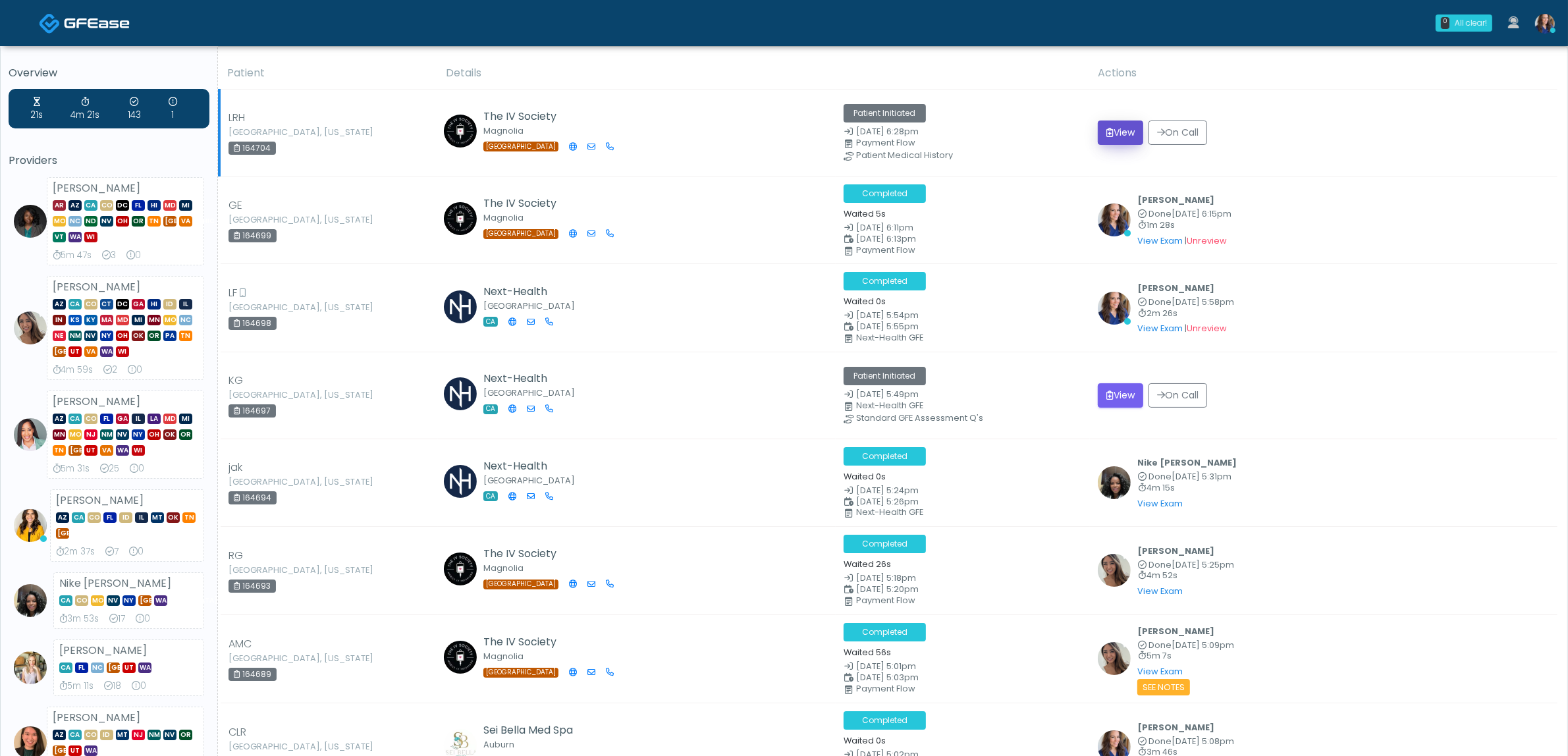
click at [1122, 133] on button "View" at bounding box center [1120, 132] width 46 height 25
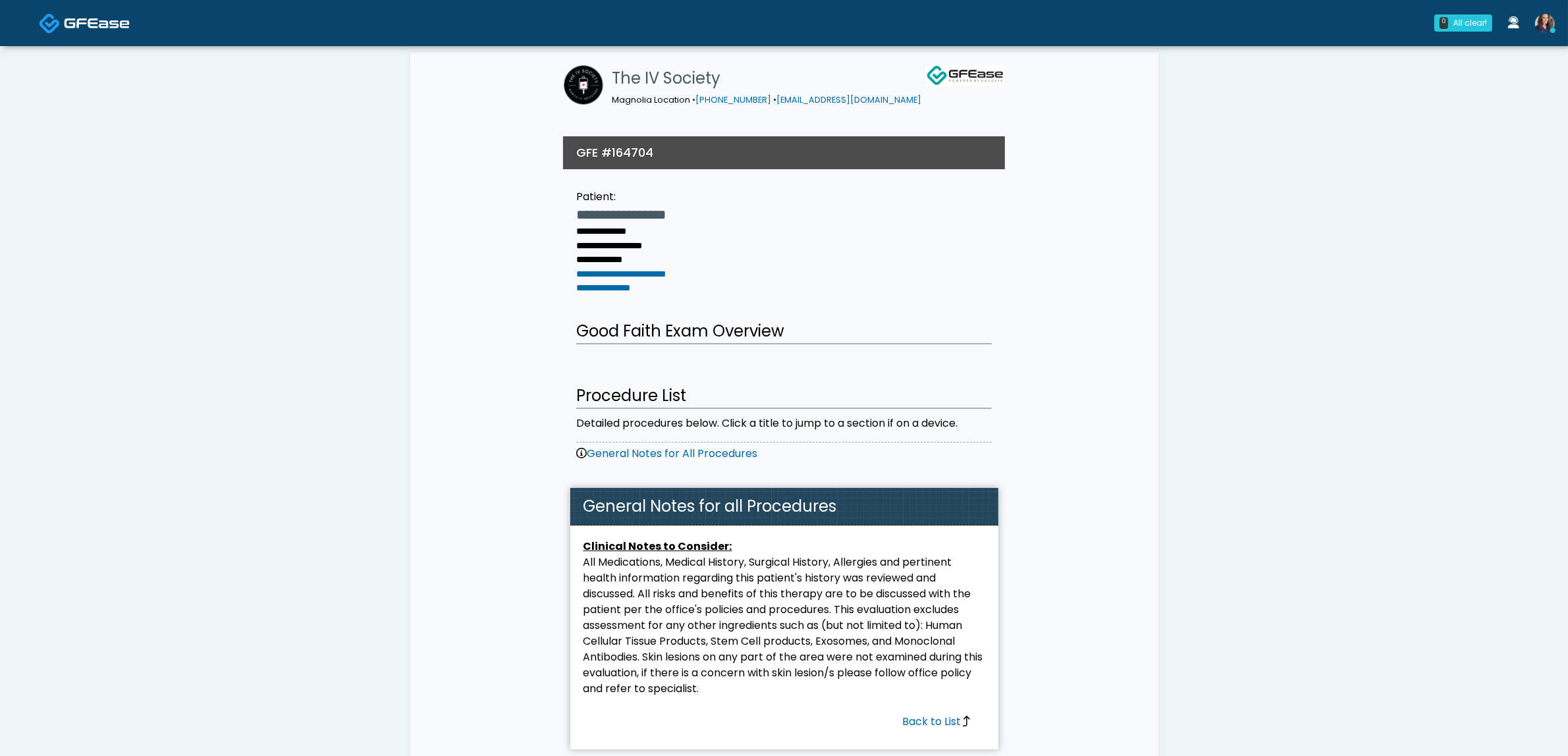
click at [74, 22] on img at bounding box center [96, 23] width 66 height 13
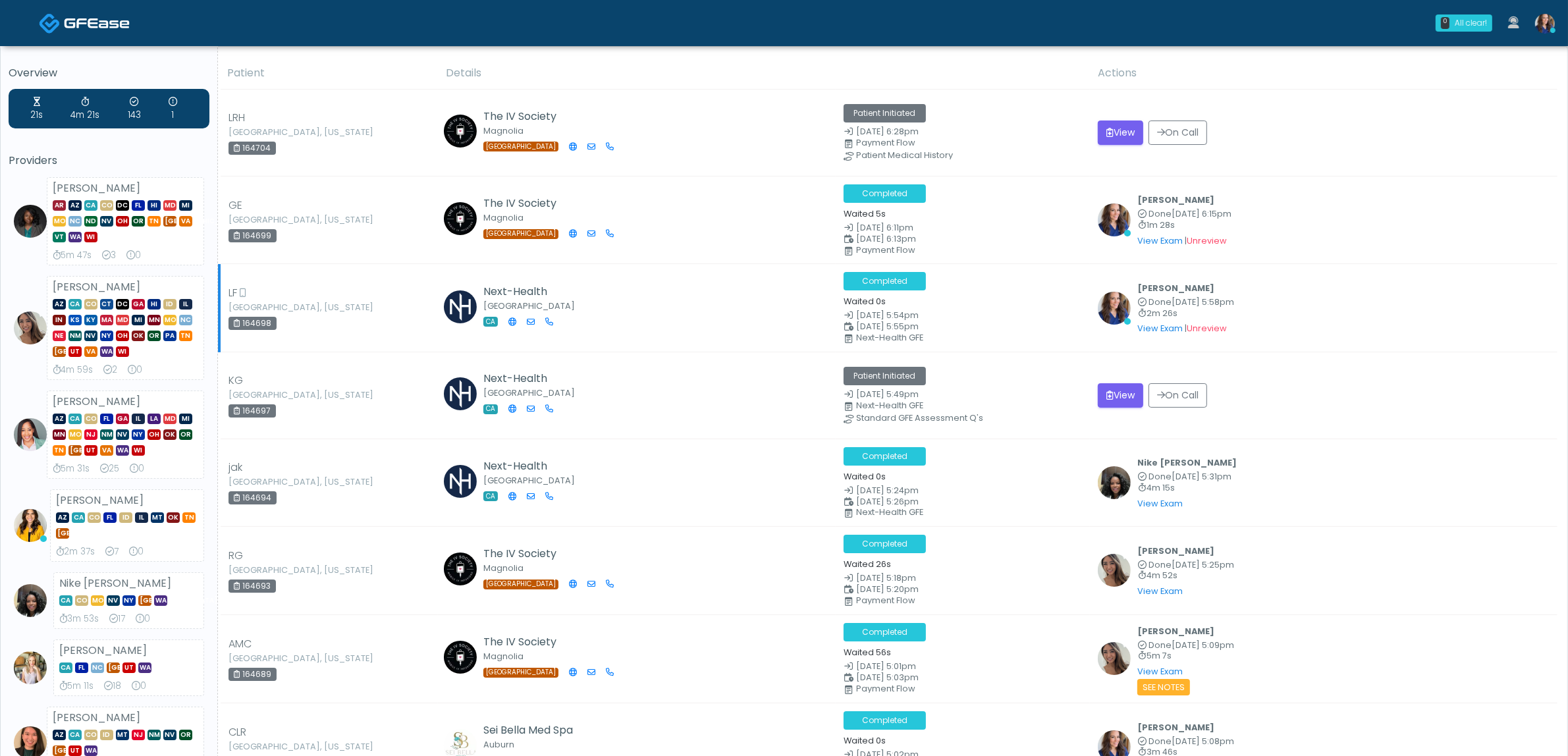
click at [1379, 277] on td "Kristin Adams Done Sep 1, 5:58pm 2m 26s View Exam | Unreview" at bounding box center [1324, 307] width 468 height 87
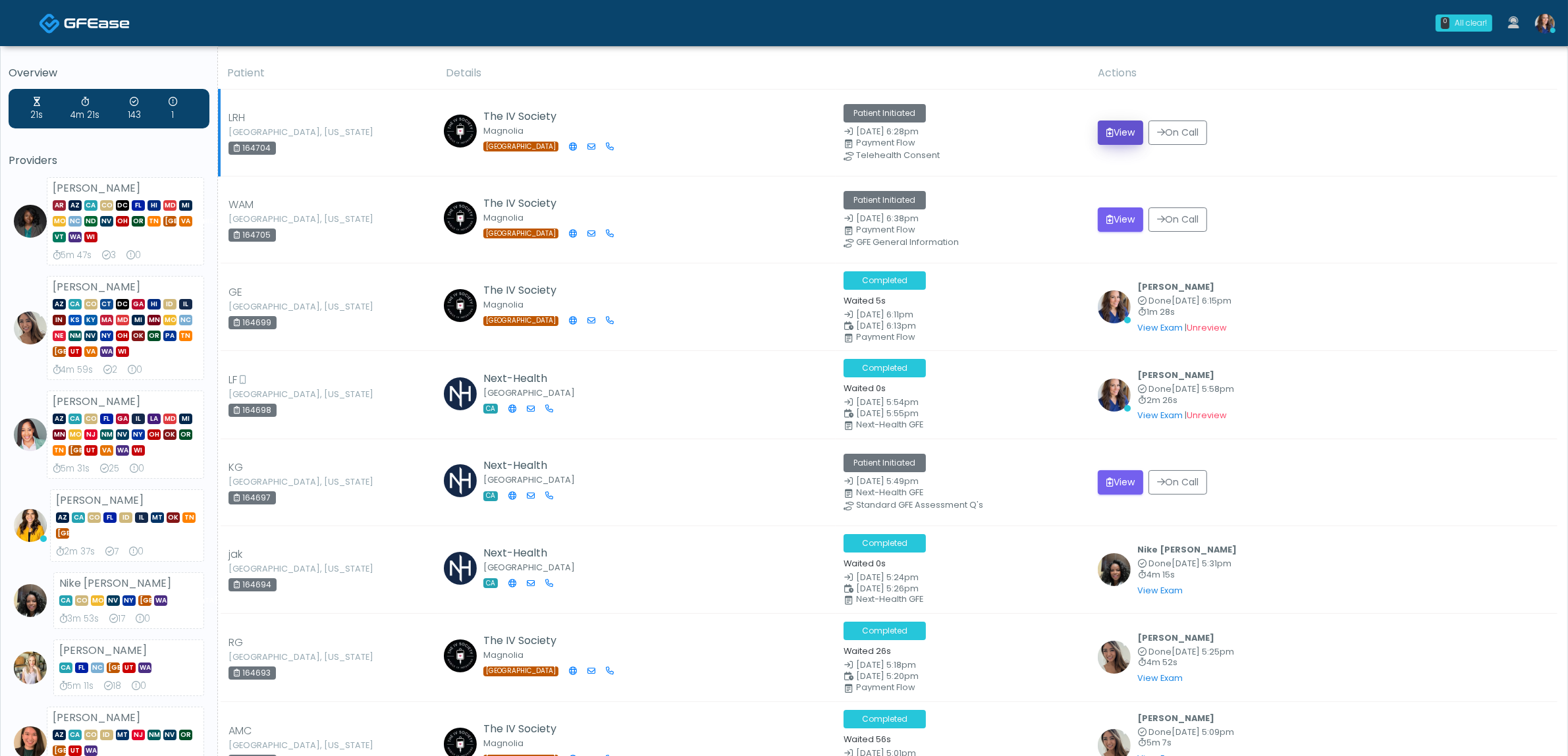
click at [1140, 123] on button "View" at bounding box center [1120, 132] width 46 height 25
click at [1117, 219] on button "View" at bounding box center [1120, 220] width 46 height 25
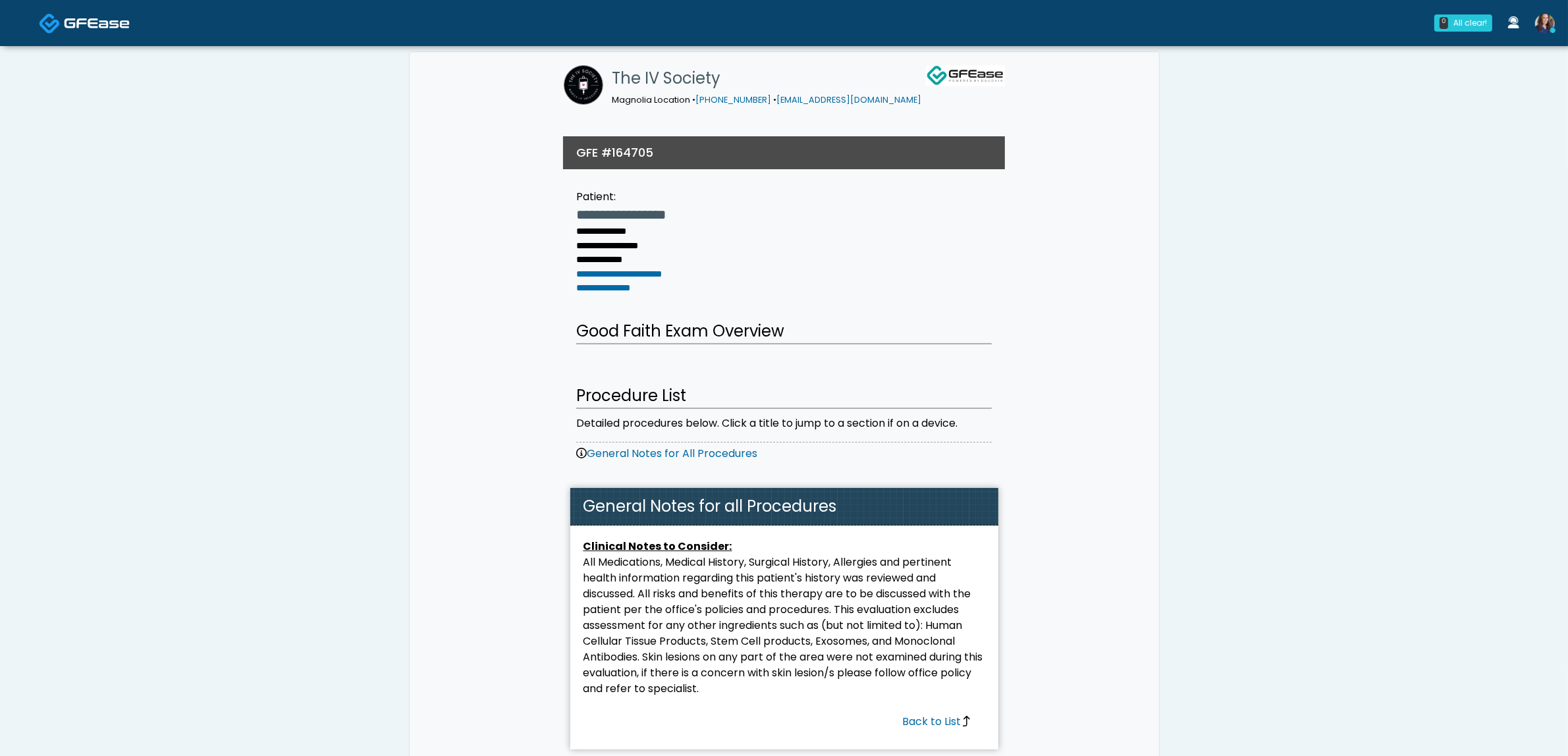
click at [64, 12] on link at bounding box center [84, 22] width 91 height 43
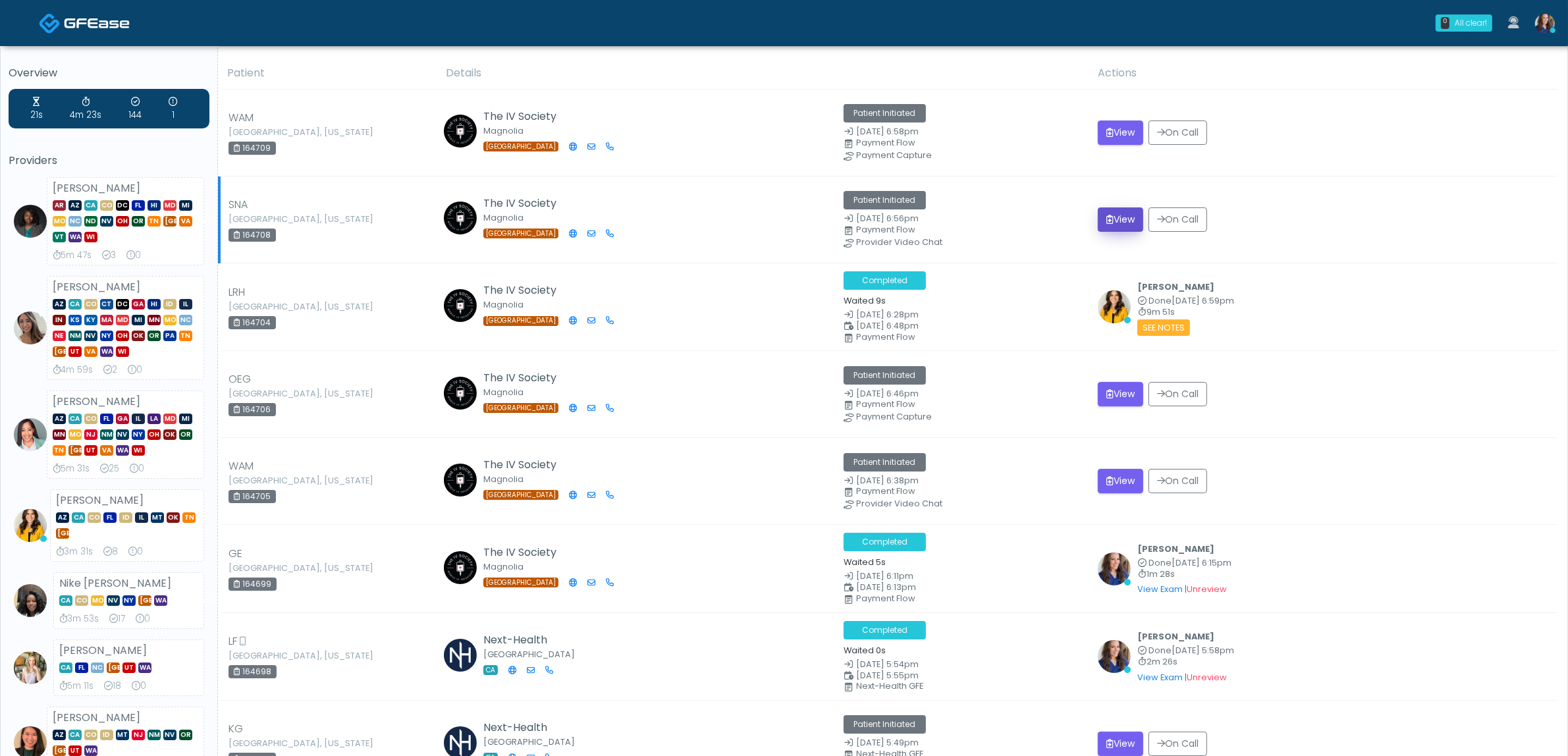
click at [1133, 229] on button "View" at bounding box center [1120, 220] width 46 height 25
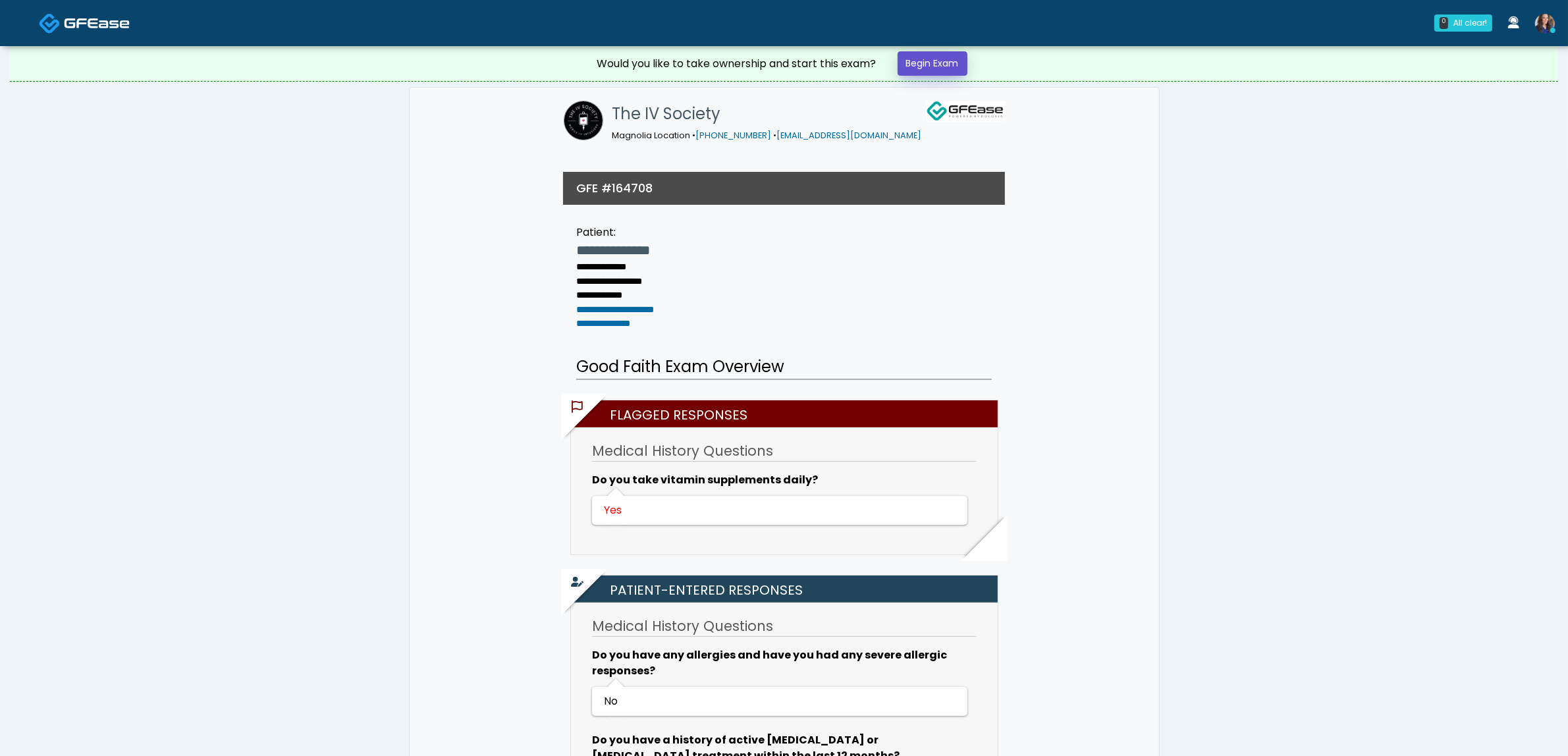
click at [924, 58] on link "Begin Exam" at bounding box center [932, 63] width 70 height 25
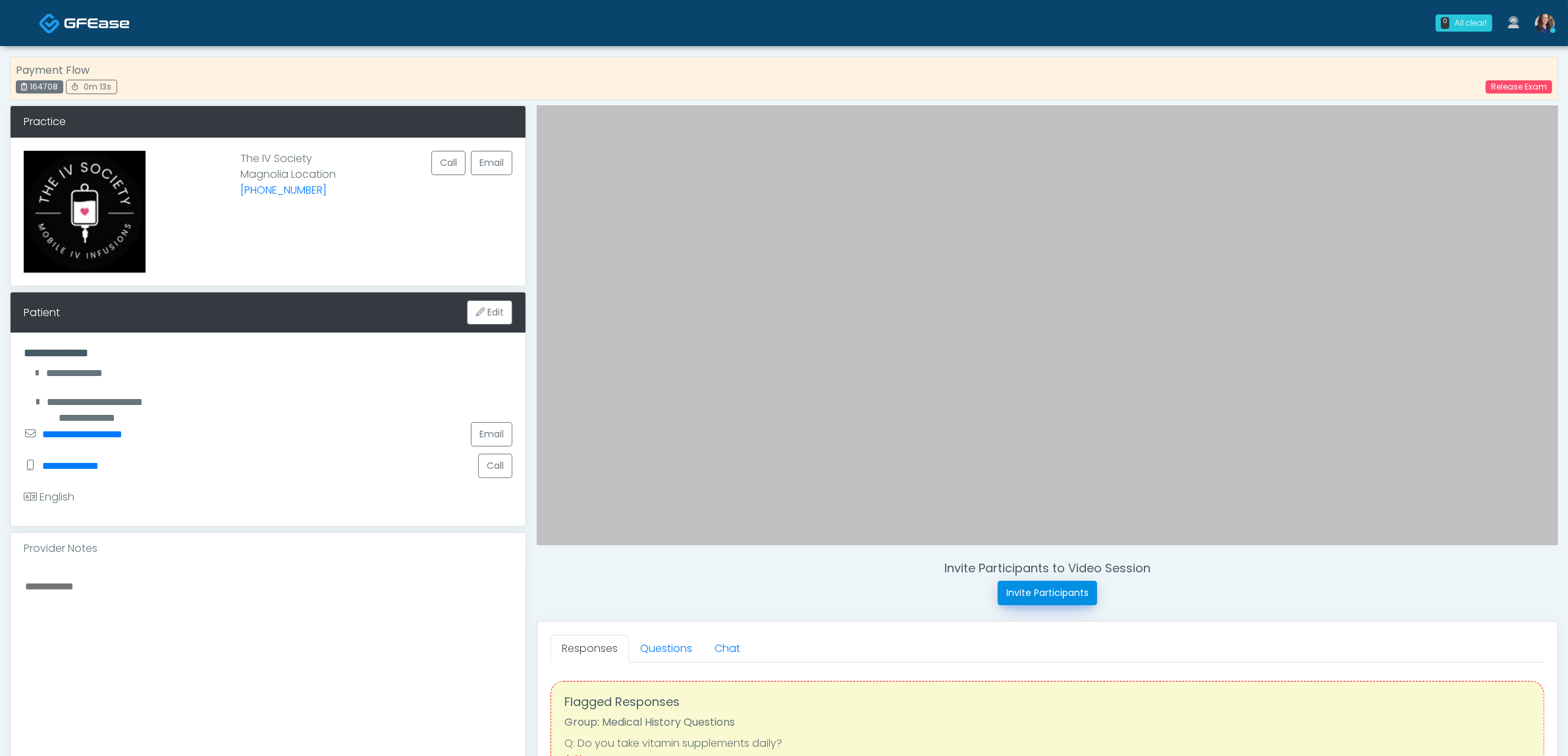
drag, startPoint x: 1041, startPoint y: 598, endPoint x: 1025, endPoint y: 515, distance: 84.5
click at [1042, 598] on button "Invite Participants" at bounding box center [1047, 592] width 99 height 25
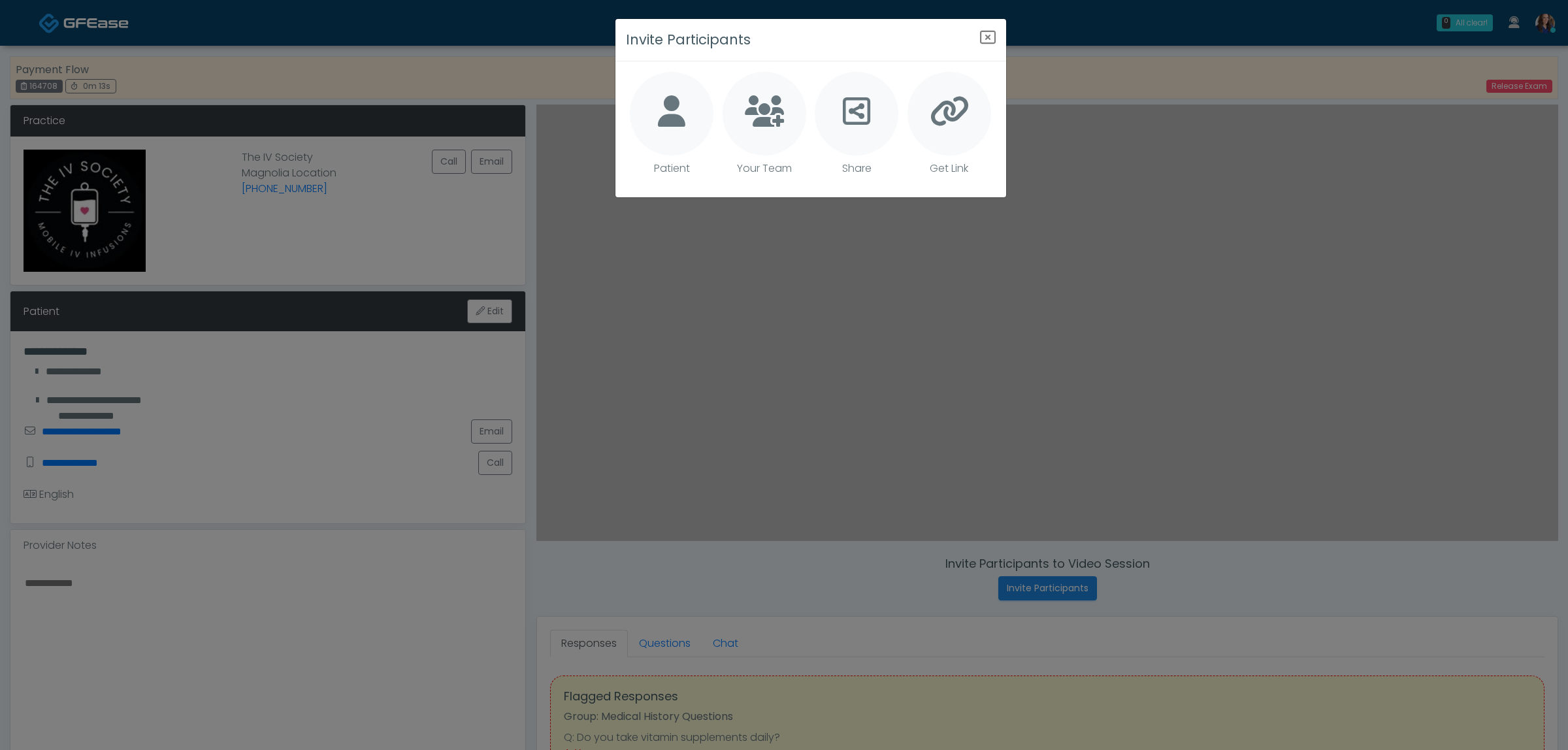
click at [681, 90] on div at bounding box center [672, 113] width 84 height 84
type textarea "**********"
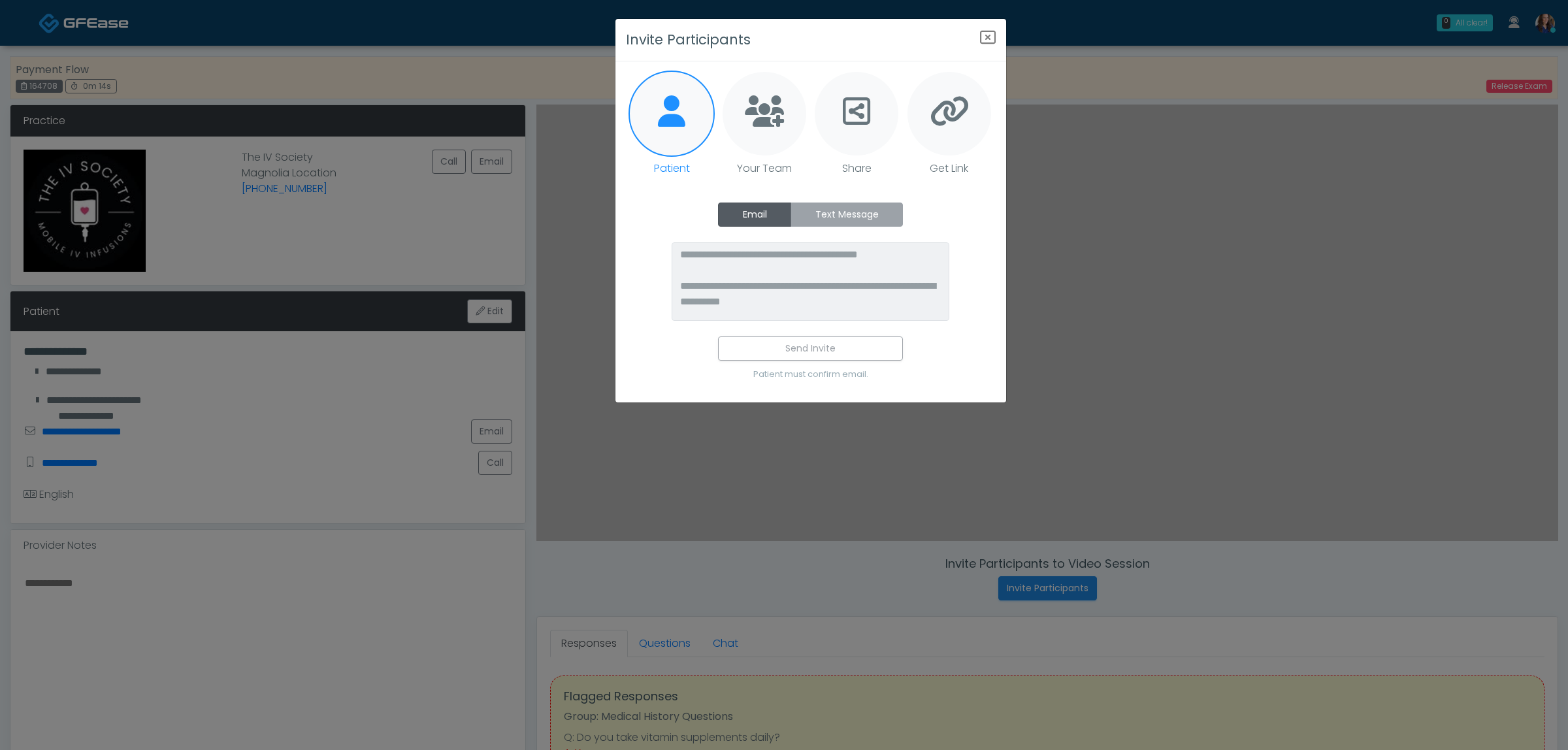
click at [841, 205] on label "Text Message" at bounding box center [847, 214] width 113 height 24
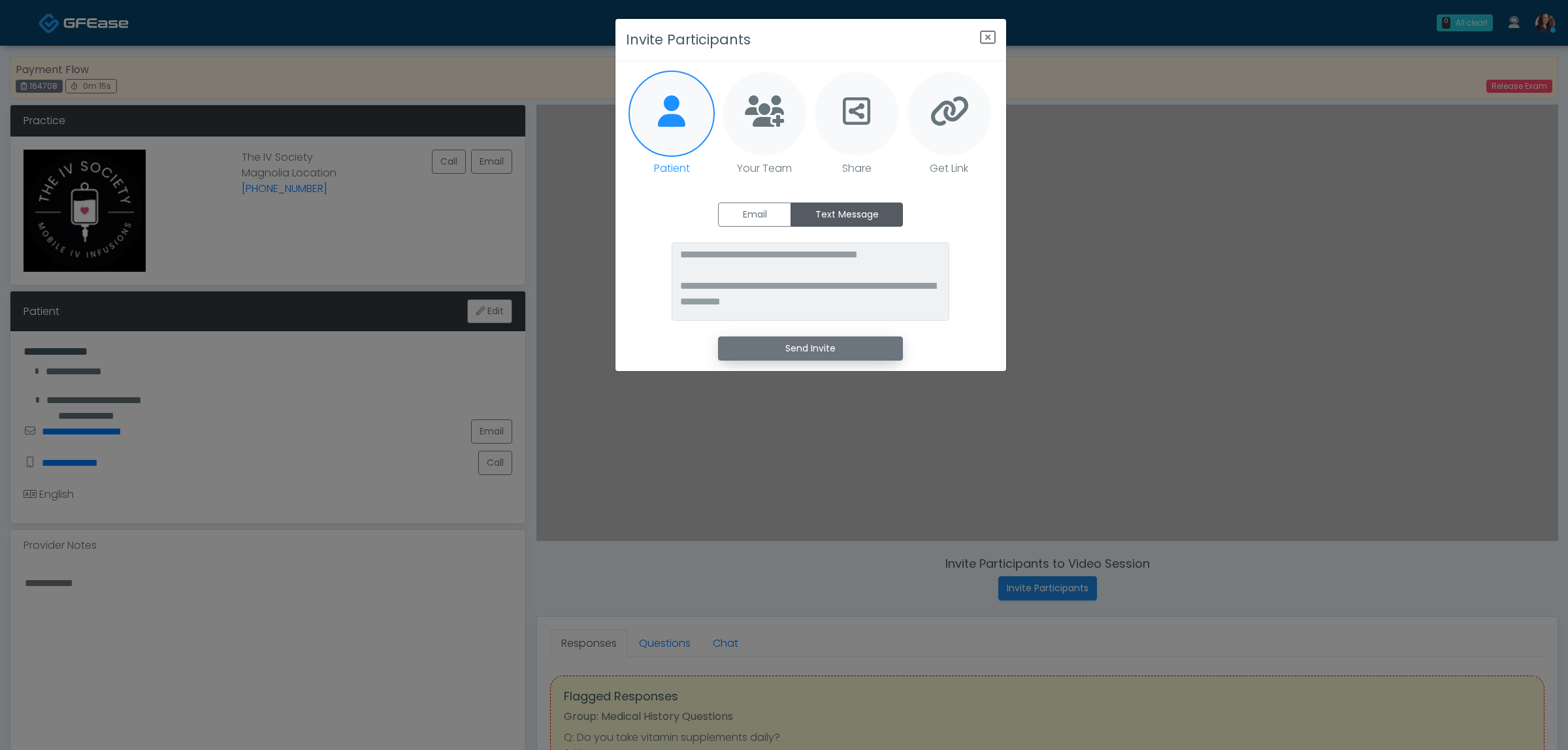
click at [827, 350] on button "Send Invite" at bounding box center [810, 348] width 185 height 24
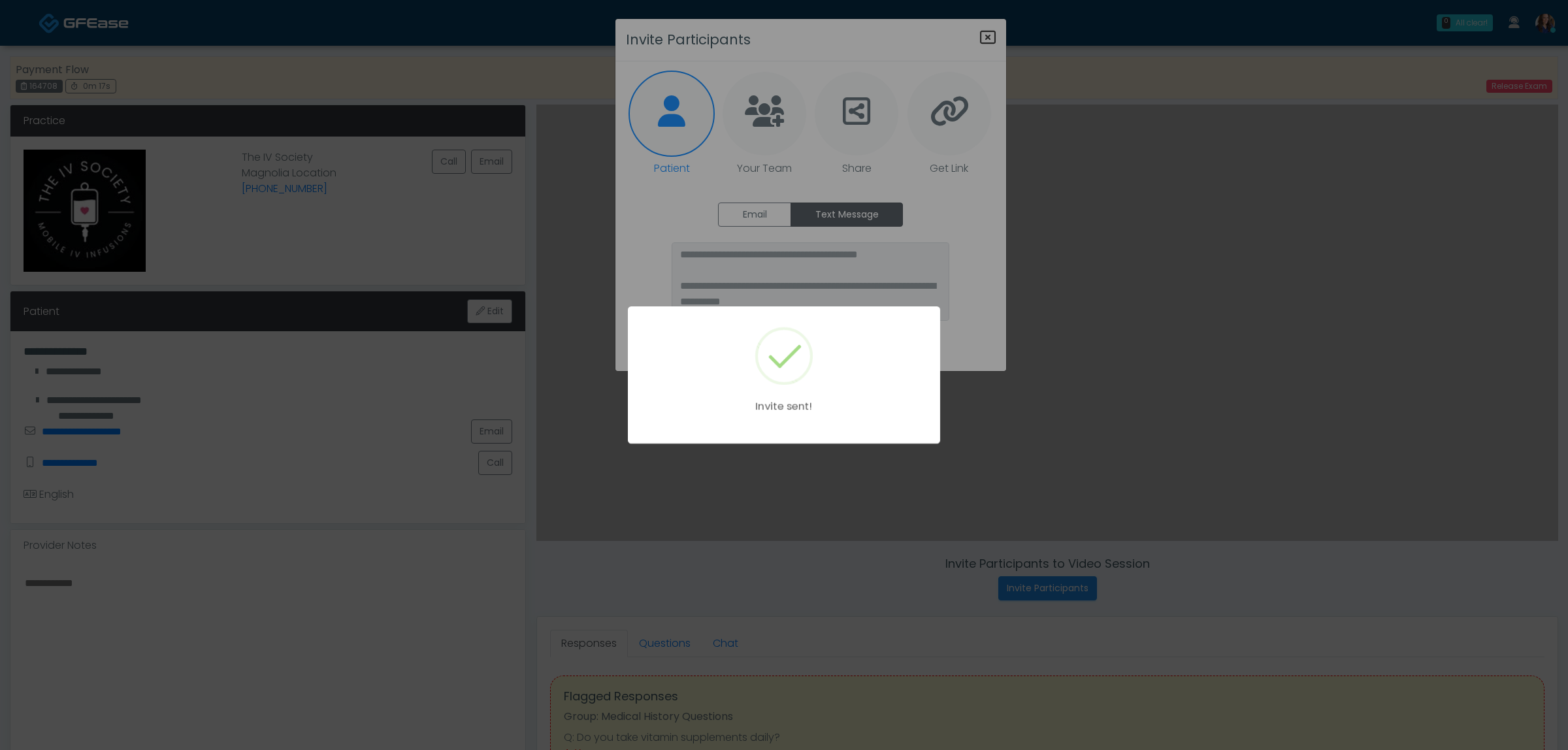
drag, startPoint x: 988, startPoint y: 35, endPoint x: 978, endPoint y: 37, distance: 10.2
click at [988, 35] on body "0 All clear! All clear! Rukayat Bojuwon AR AZ CA CO DC FL HI MD MI MO NC ND NV …" at bounding box center [784, 586] width 1568 height 1172
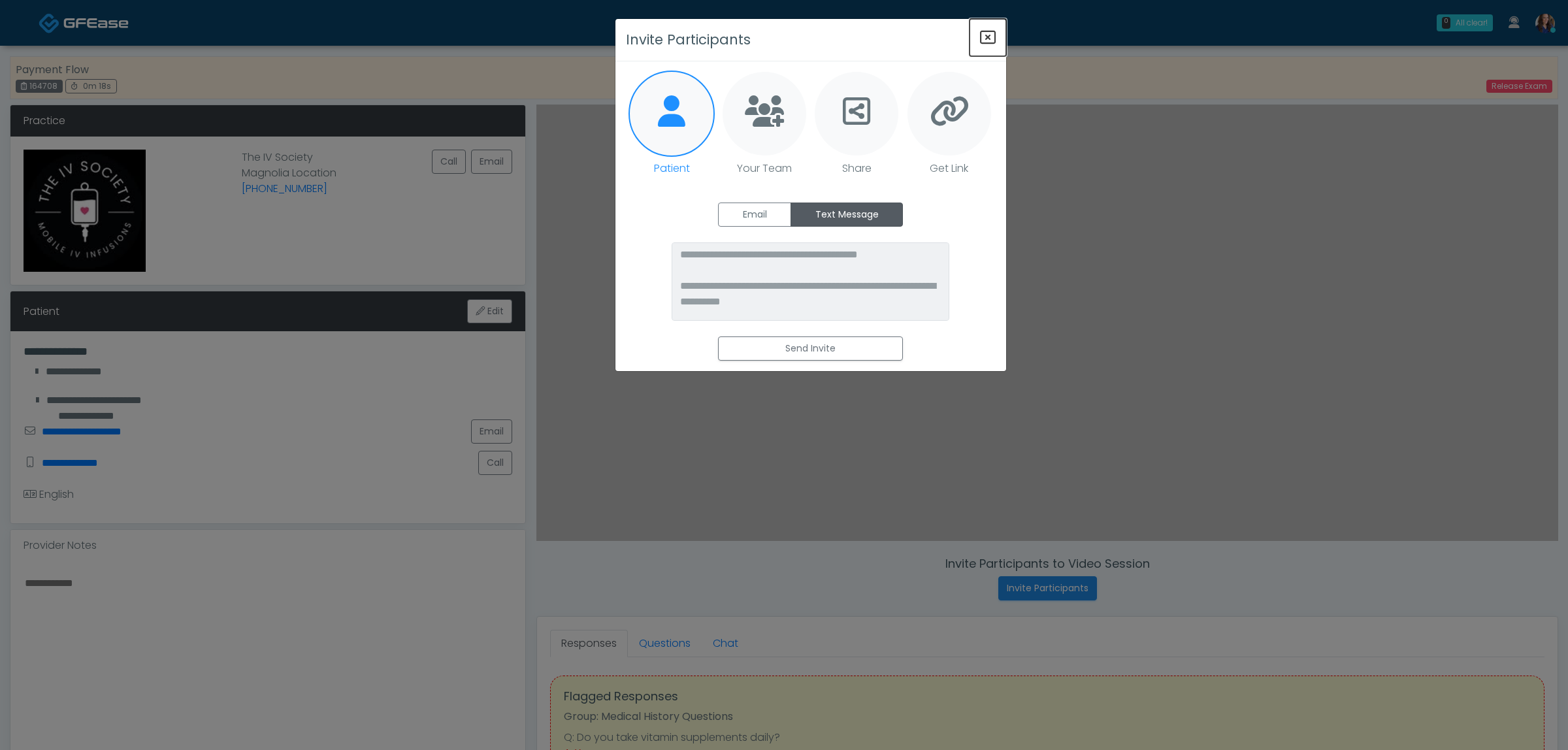
click at [982, 36] on icon "Close" at bounding box center [988, 37] width 16 height 16
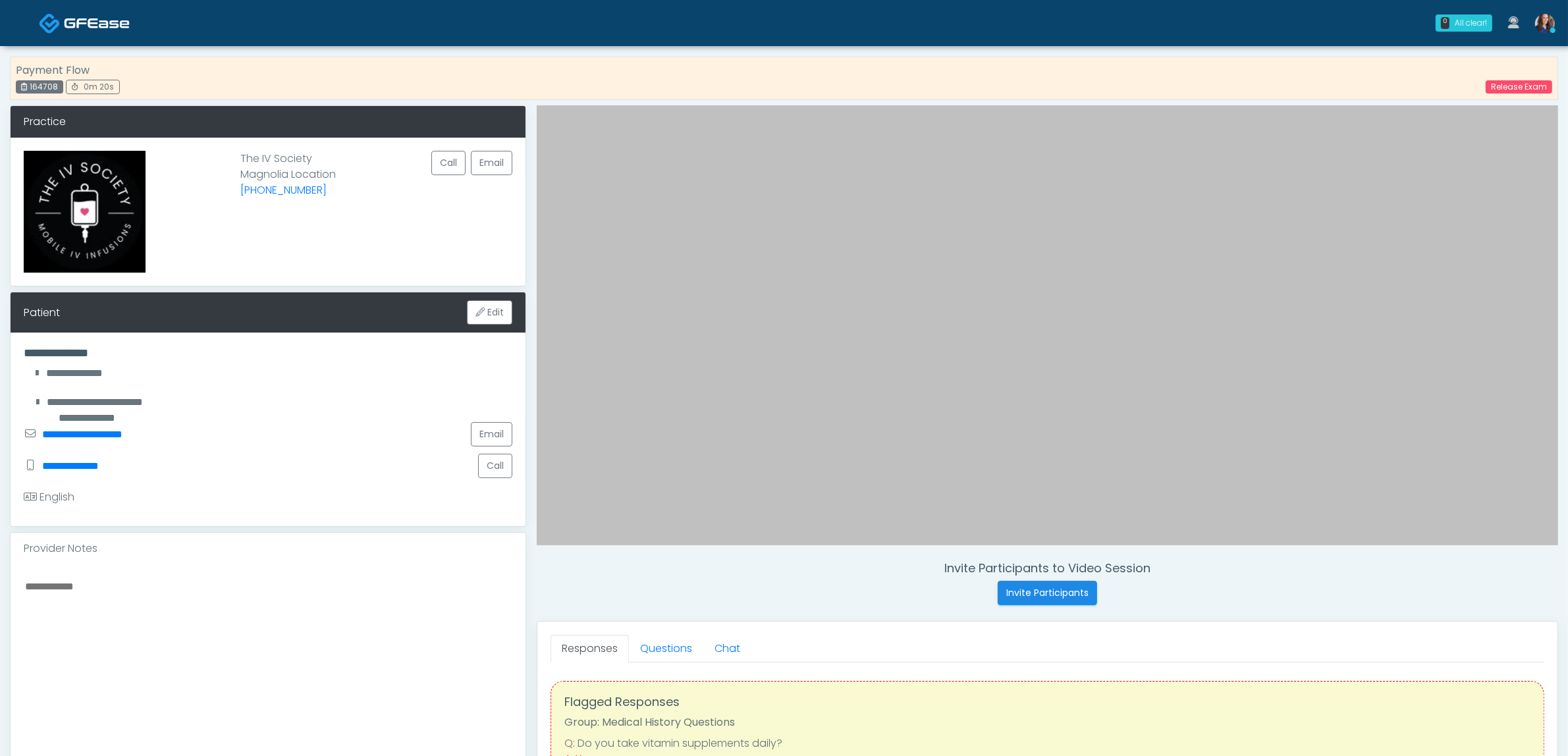
drag, startPoint x: 76, startPoint y: 17, endPoint x: 432, endPoint y: 74, distance: 360.5
click at [77, 17] on img at bounding box center [96, 23] width 66 height 13
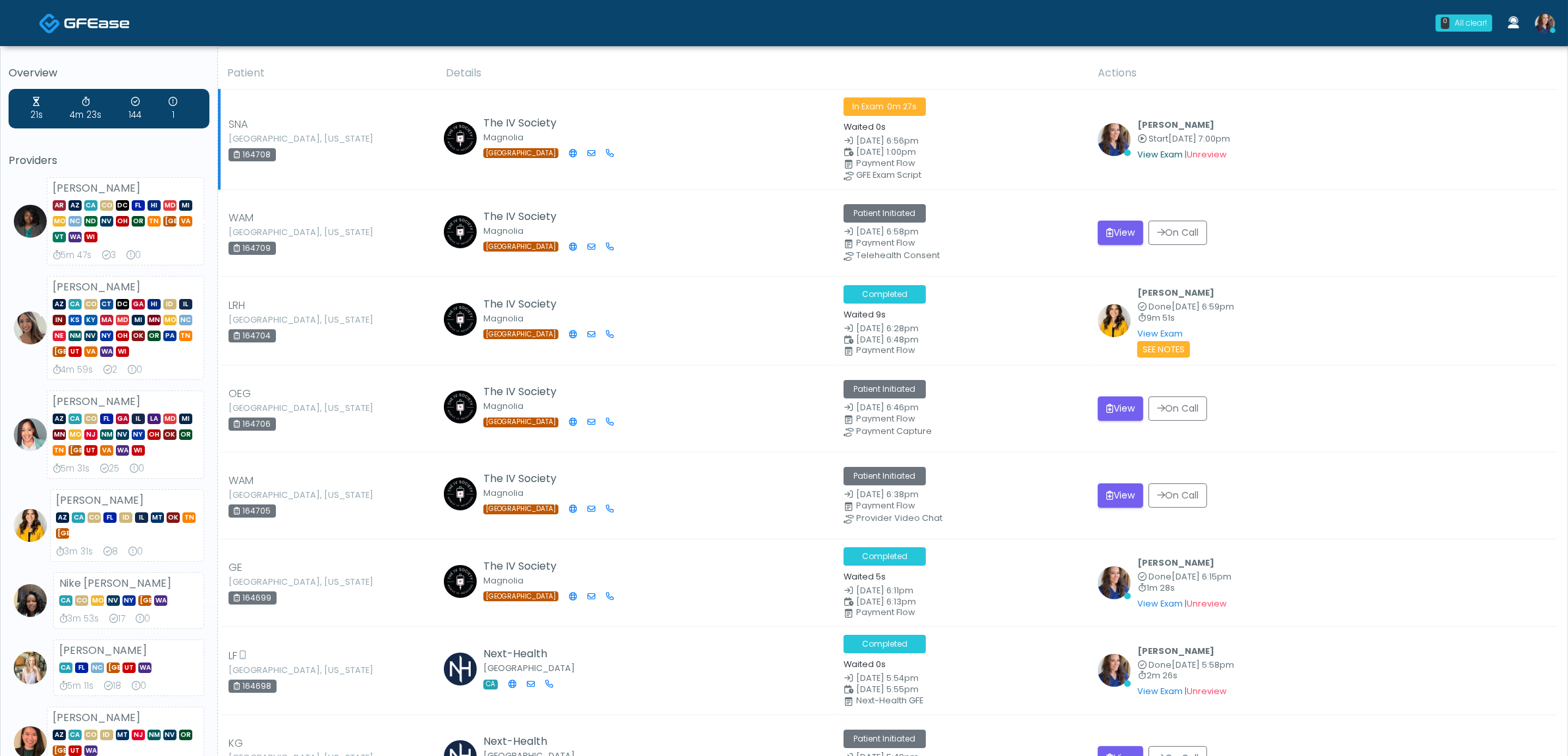
click at [1161, 157] on link "View Exam" at bounding box center [1160, 154] width 46 height 11
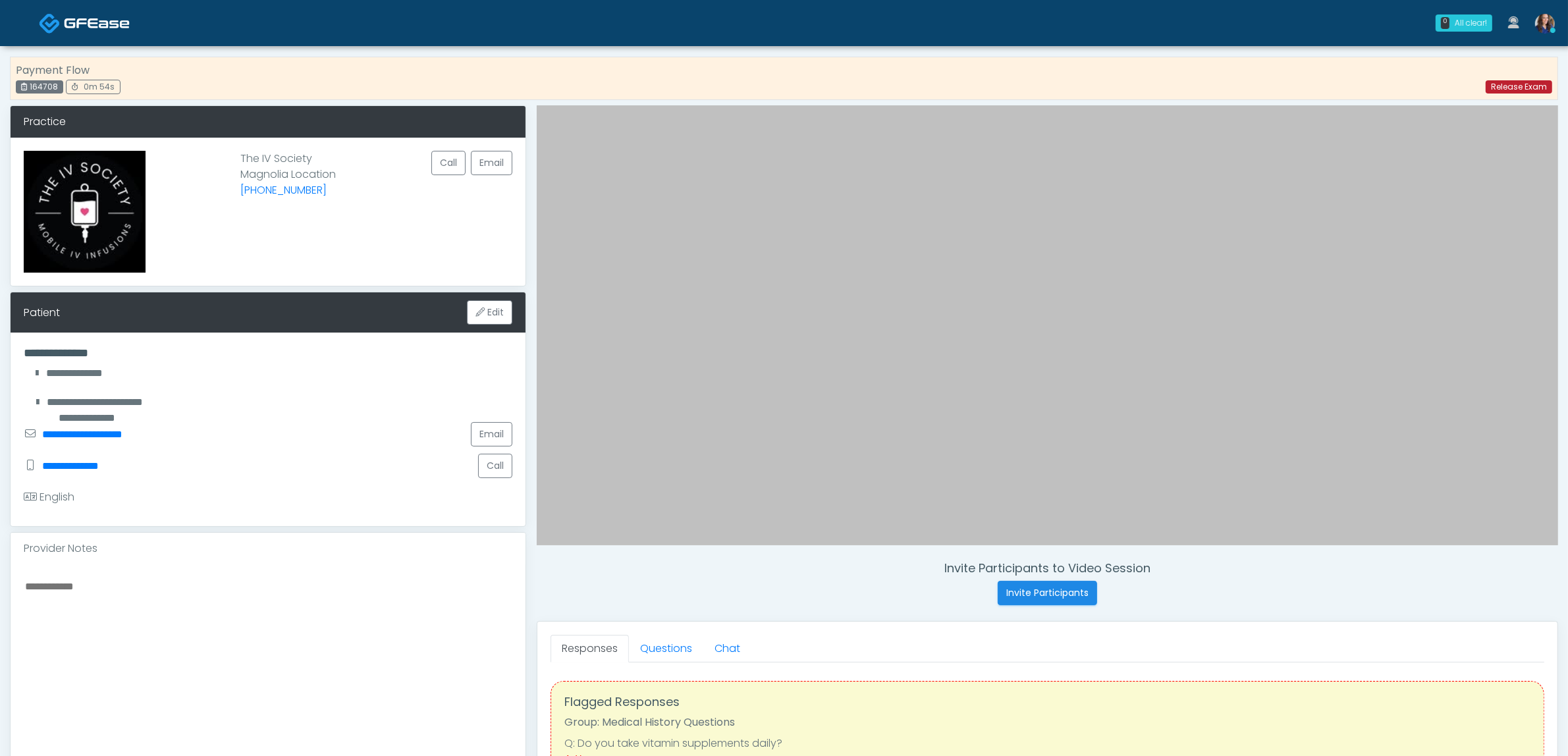
click at [1523, 87] on link "Release Exam" at bounding box center [1519, 87] width 67 height 13
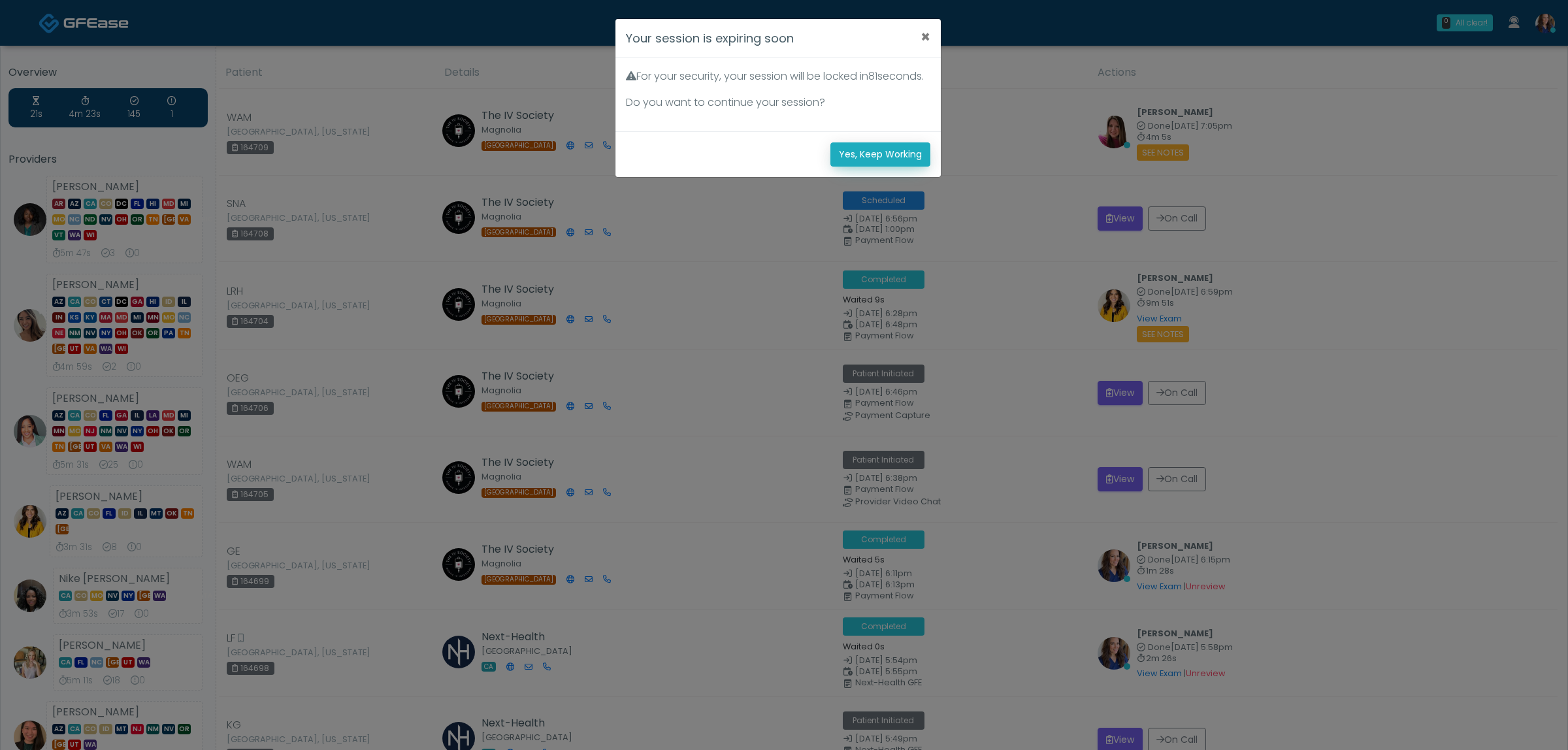
click at [870, 167] on button "Yes, Keep Working" at bounding box center [880, 154] width 100 height 24
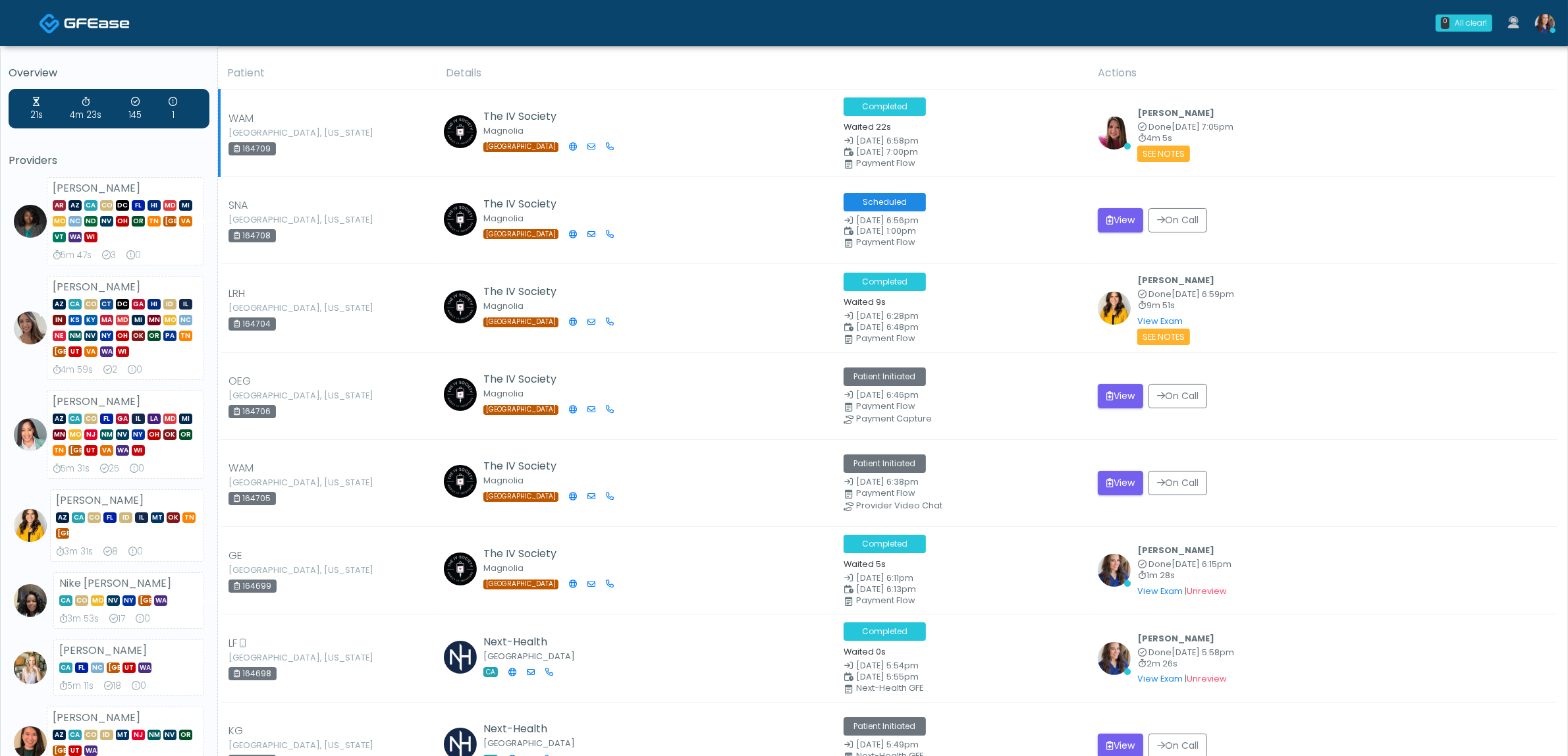
drag, startPoint x: 721, startPoint y: 208, endPoint x: 543, endPoint y: 106, distance: 205.2
click at [720, 208] on td "The IV Society Magnolia TX" at bounding box center [637, 220] width 398 height 87
click at [1545, 10] on link at bounding box center [1546, 23] width 36 height 43
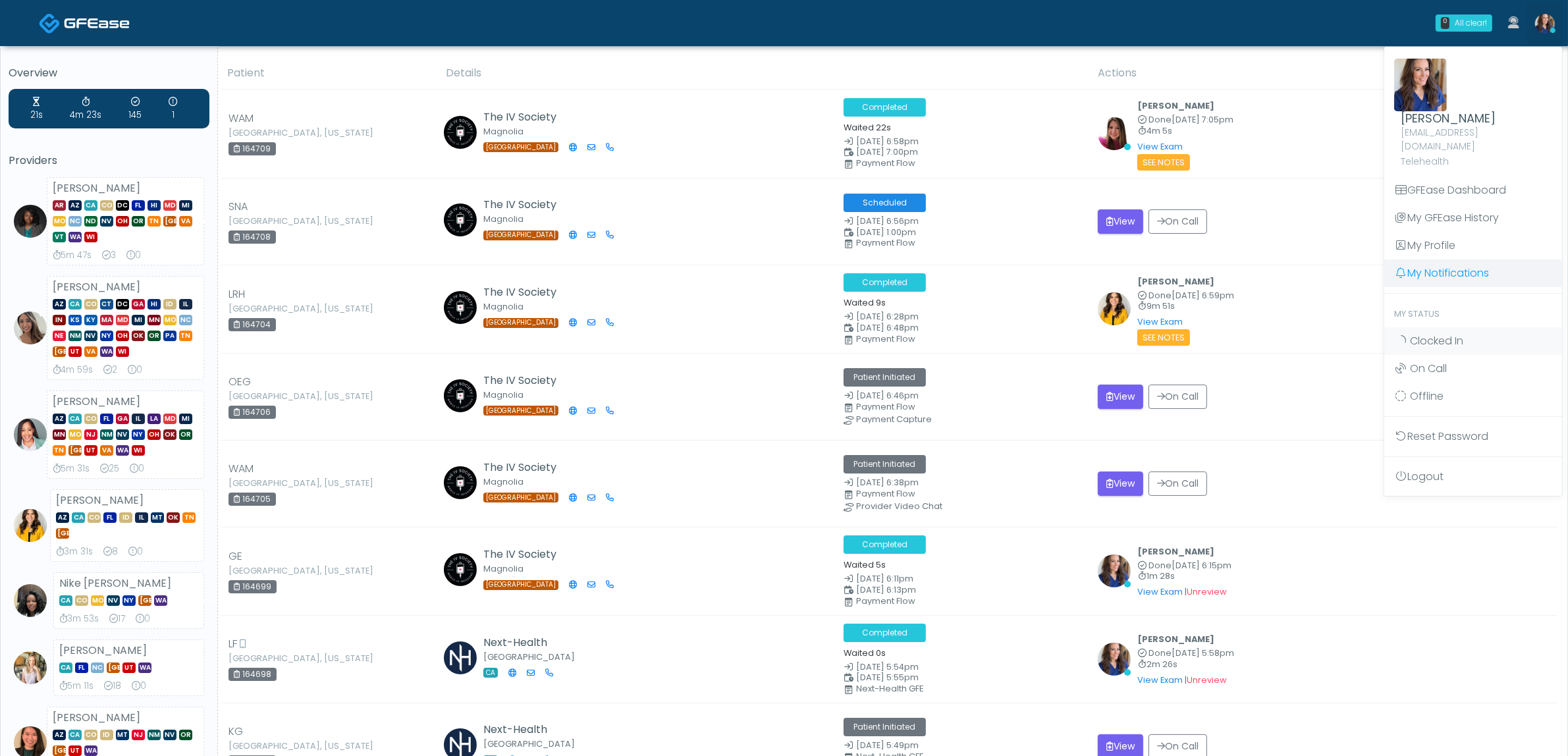
click at [1445, 264] on link "My Notifications" at bounding box center [1473, 273] width 178 height 28
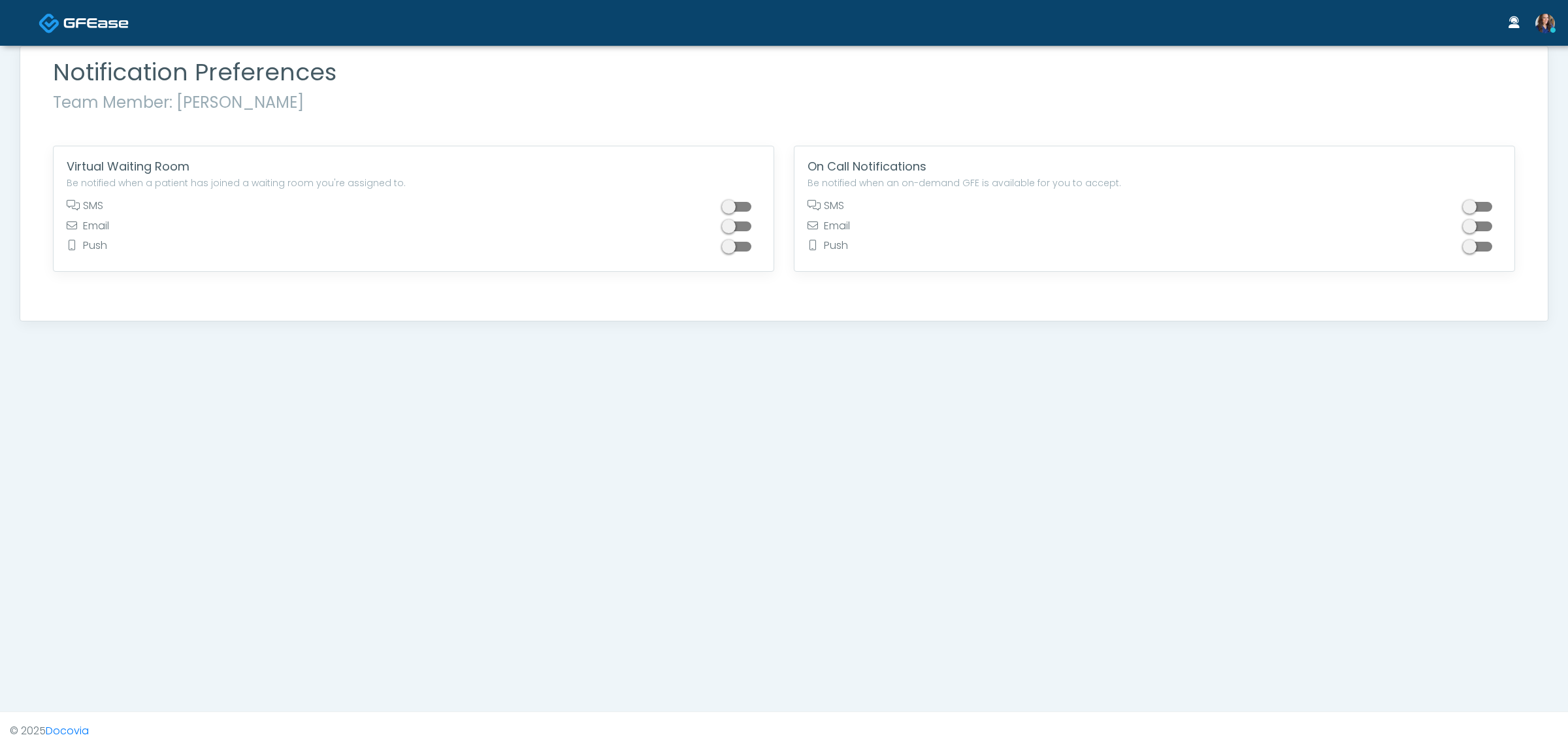
drag, startPoint x: 732, startPoint y: 206, endPoint x: 740, endPoint y: 211, distance: 9.4
click at [730, 206] on span at bounding box center [738, 206] width 26 height 10
click at [105, 18] on img at bounding box center [96, 23] width 65 height 13
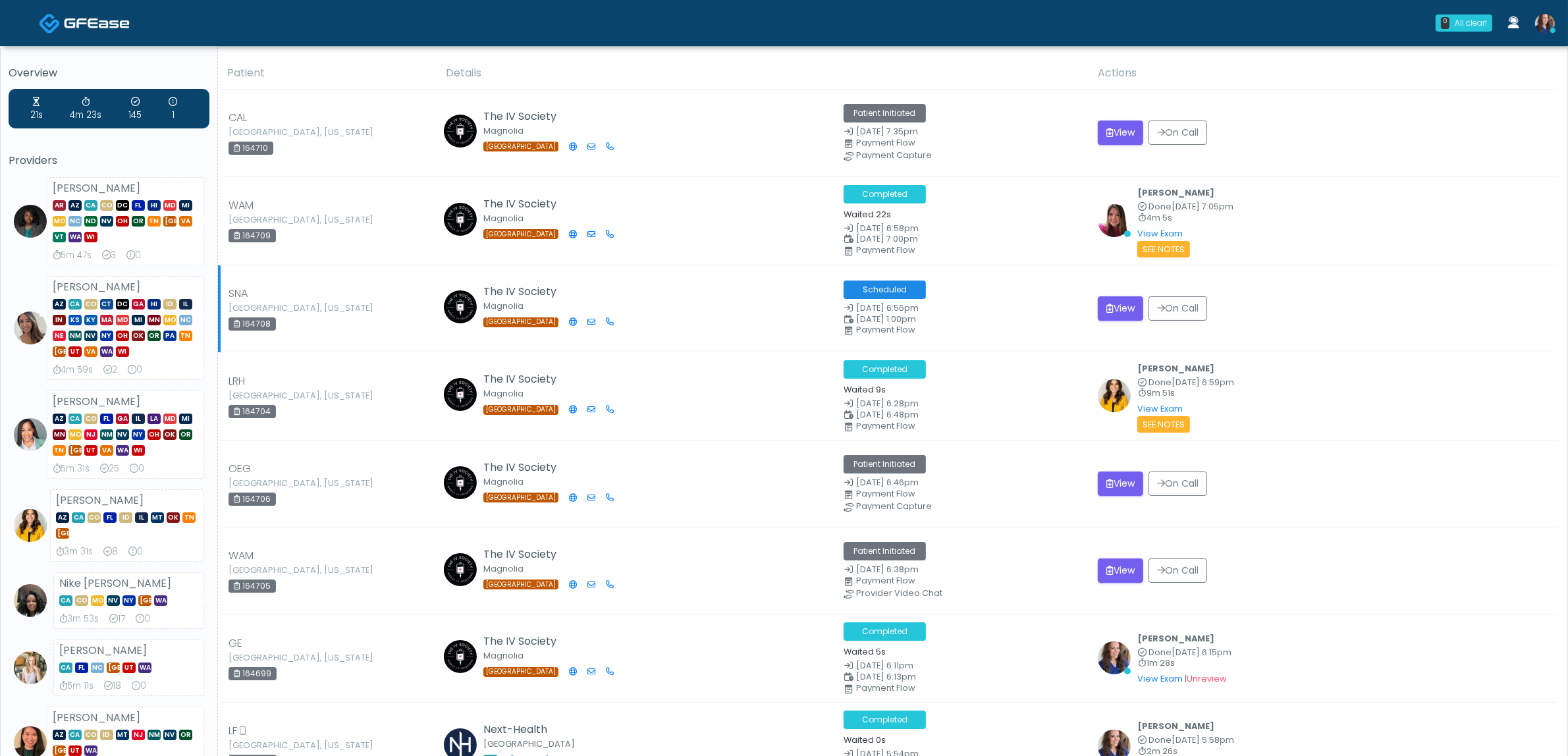
click at [1395, 331] on td "View On Call" at bounding box center [1324, 308] width 468 height 87
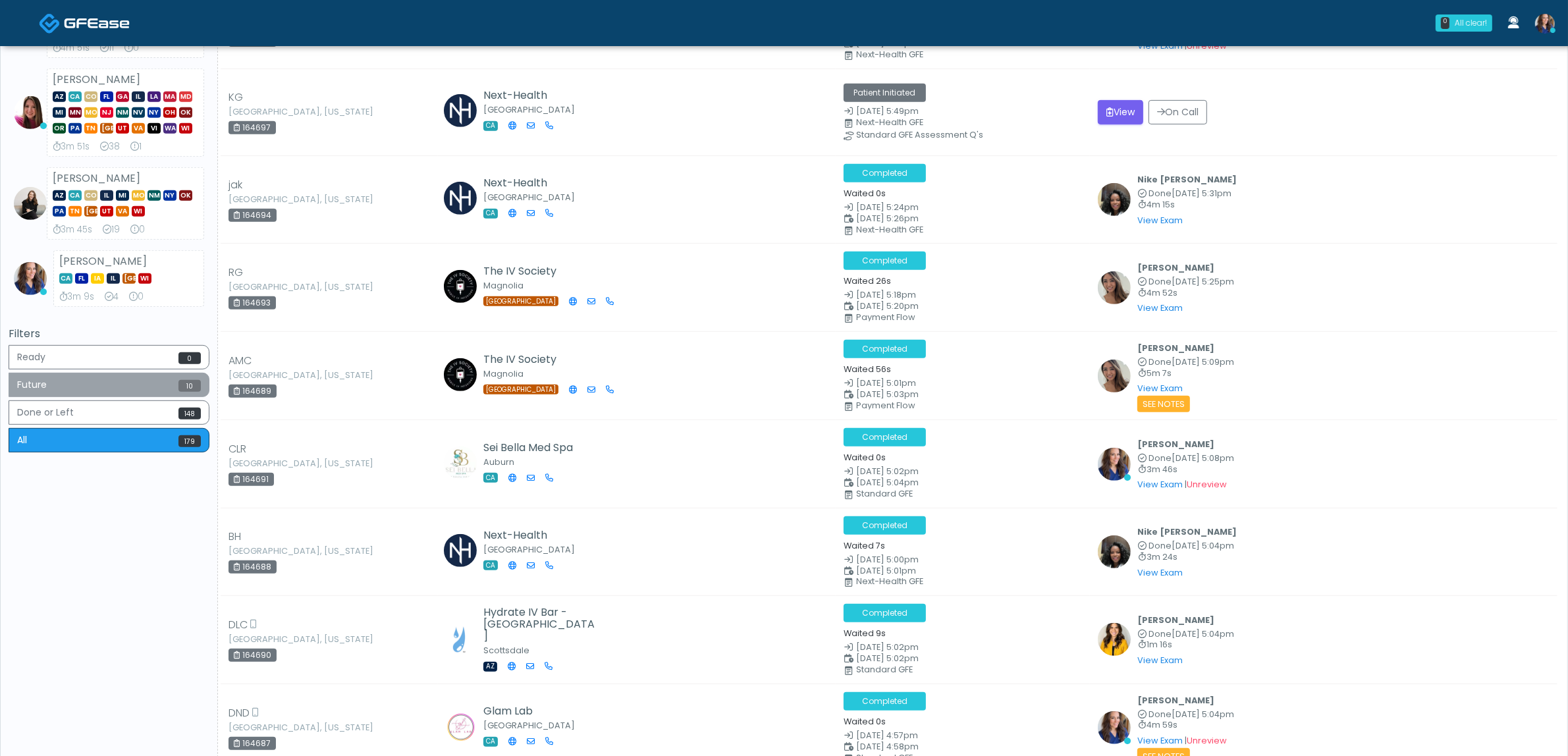
scroll to position [576, 0]
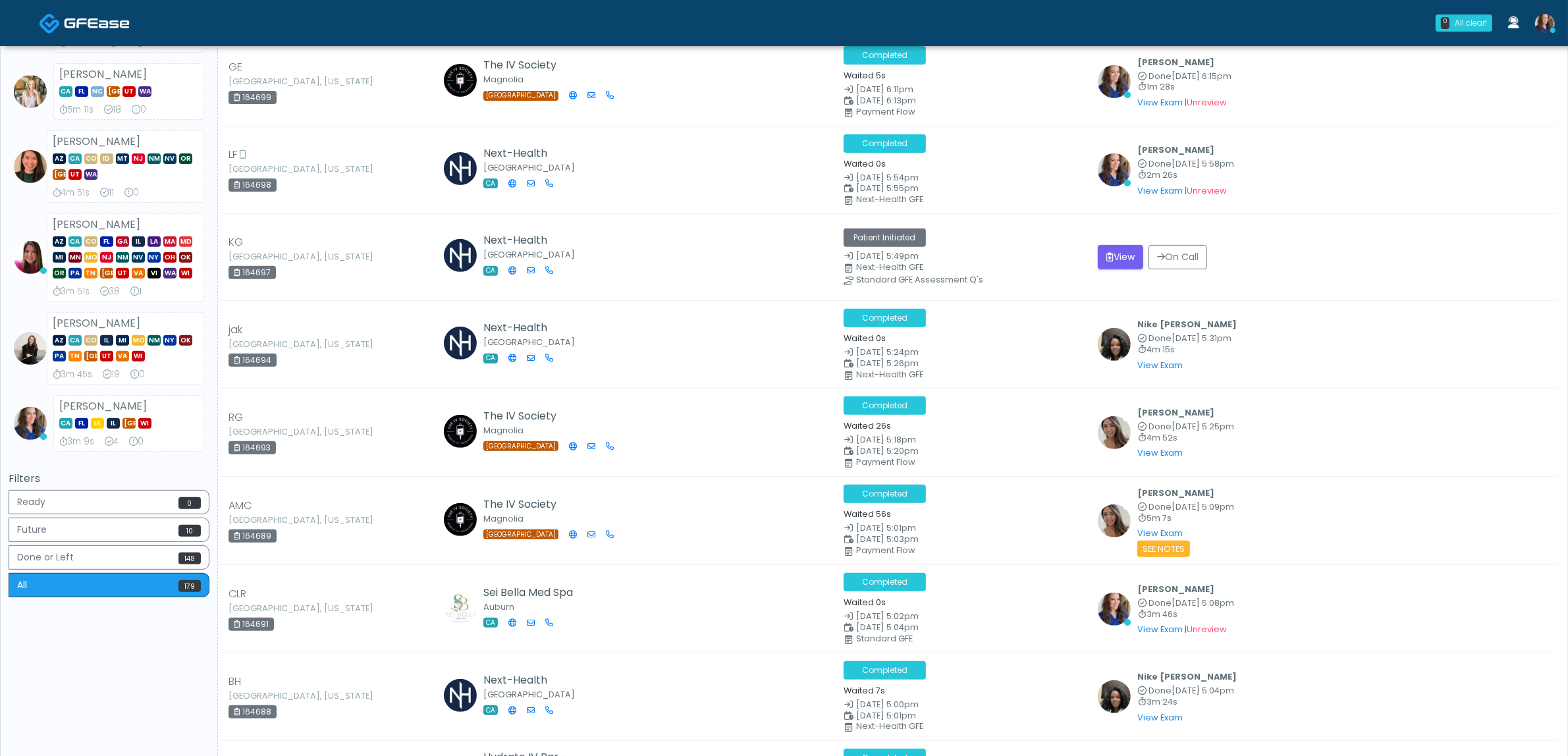
click at [1549, 28] on img at bounding box center [1545, 24] width 19 height 19
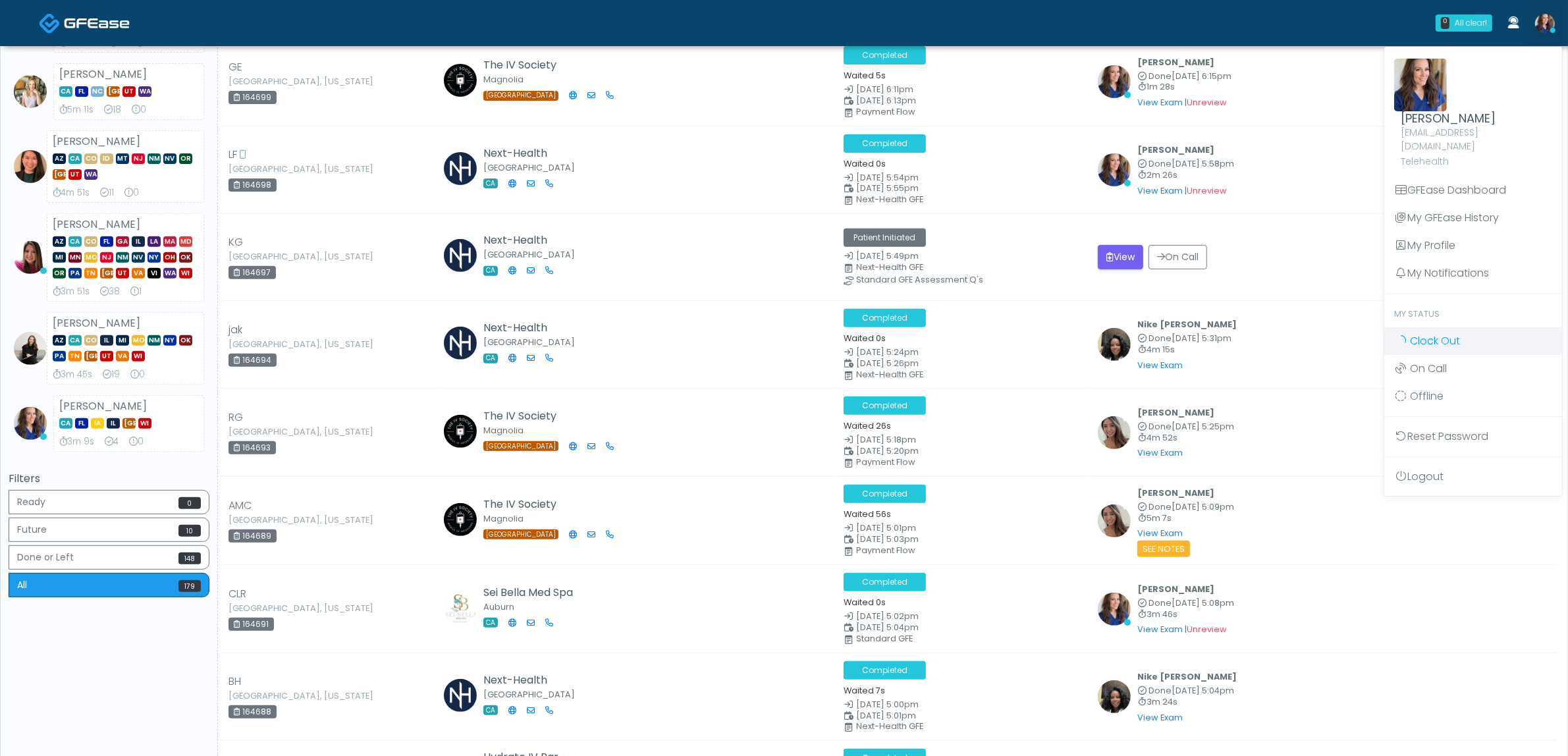
click at [1423, 333] on span "Clock Out" at bounding box center [1435, 341] width 50 height 15
